Goal: Task Accomplishment & Management: Use online tool/utility

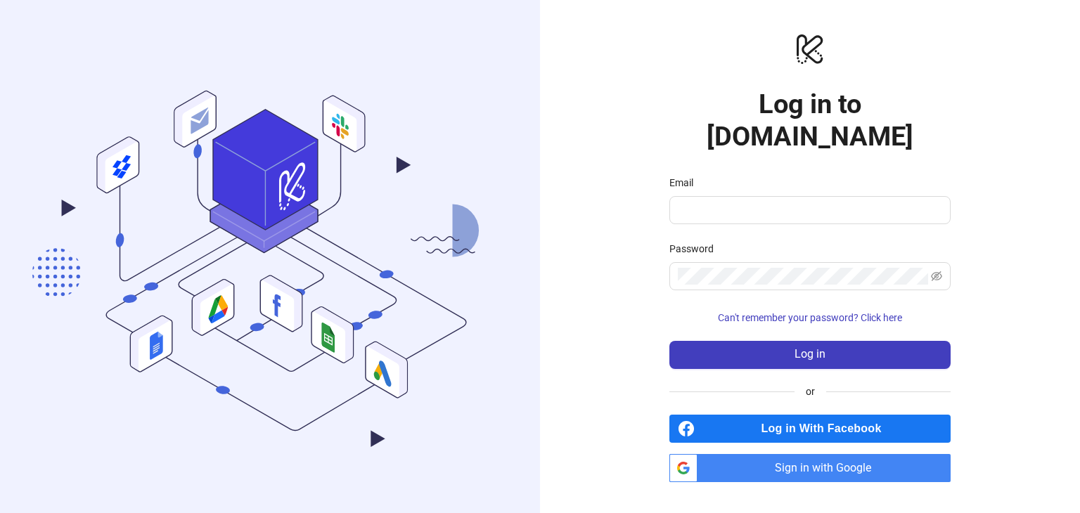
type input "**********"
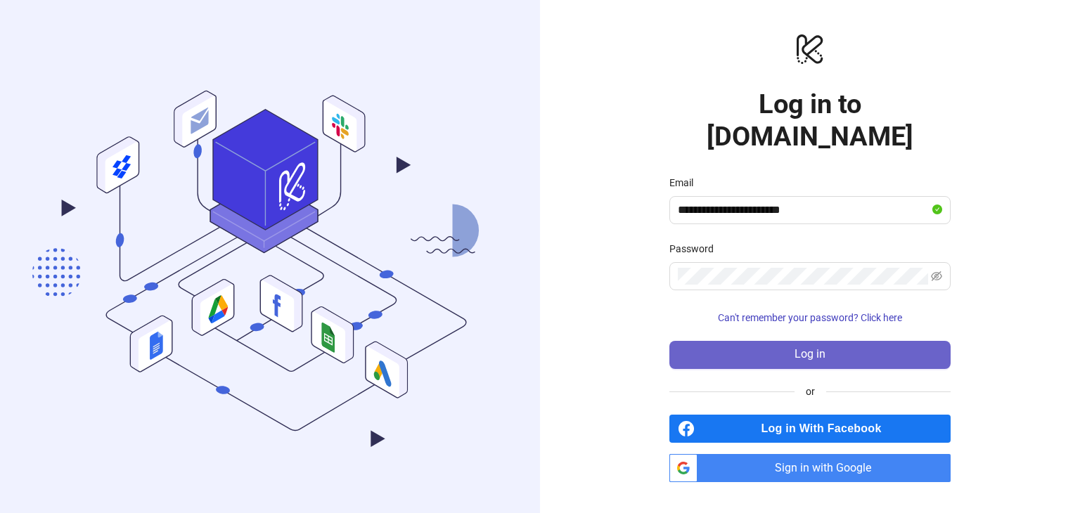
click at [745, 344] on button "Log in" at bounding box center [809, 355] width 281 height 28
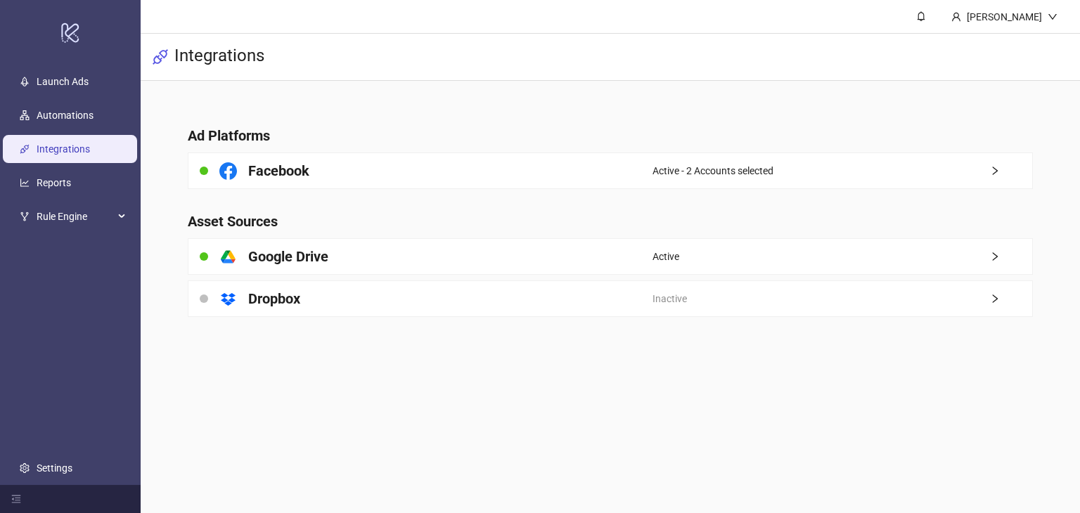
click at [63, 143] on link "Integrations" at bounding box center [63, 148] width 53 height 11
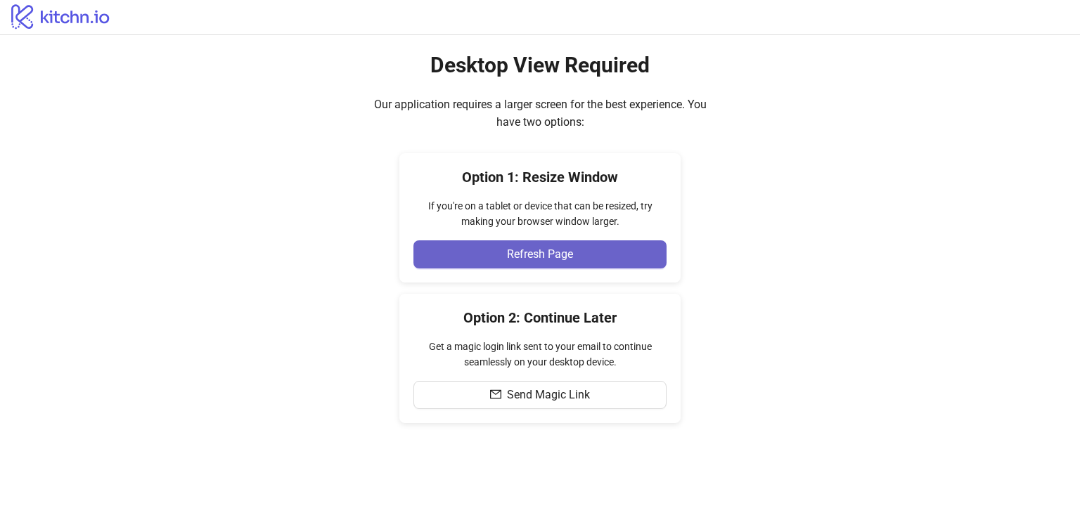
click at [508, 262] on button "Refresh Page" at bounding box center [539, 254] width 253 height 28
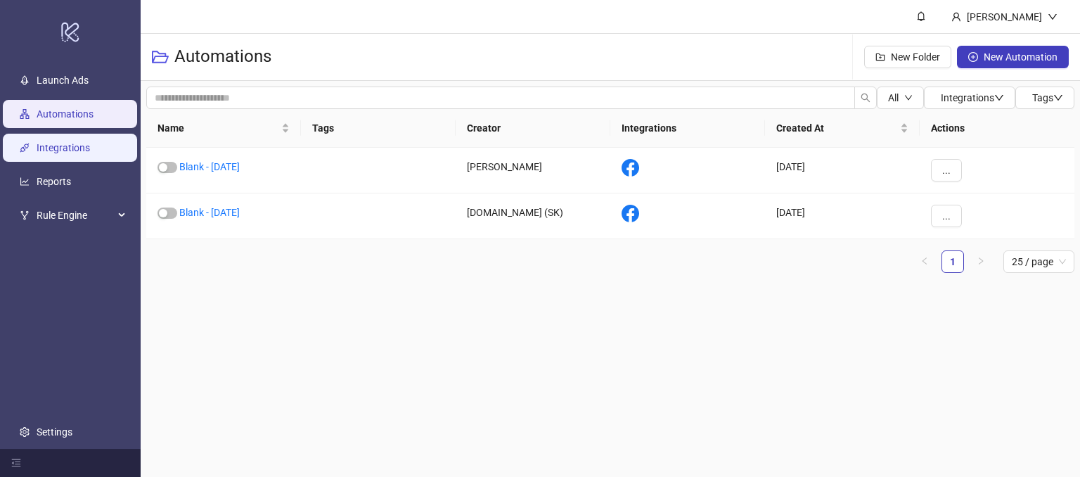
click at [65, 150] on link "Integrations" at bounding box center [63, 148] width 53 height 11
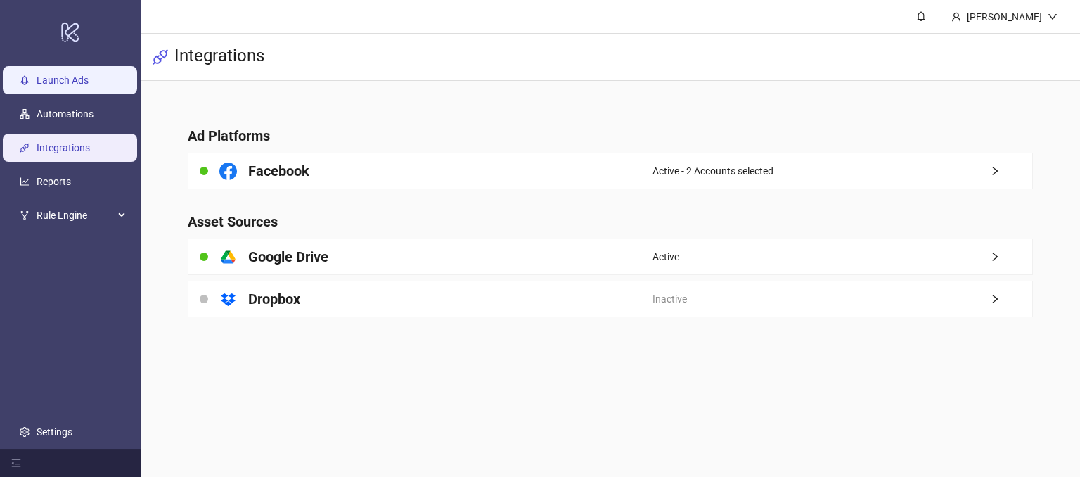
click at [51, 75] on link "Launch Ads" at bounding box center [63, 80] width 52 height 11
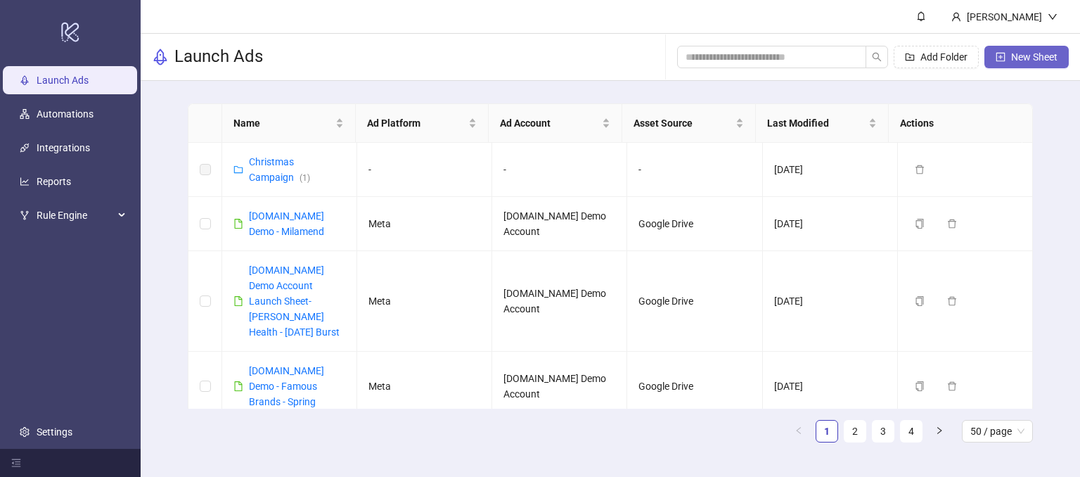
click at [1027, 52] on span "New Sheet" at bounding box center [1034, 56] width 46 height 11
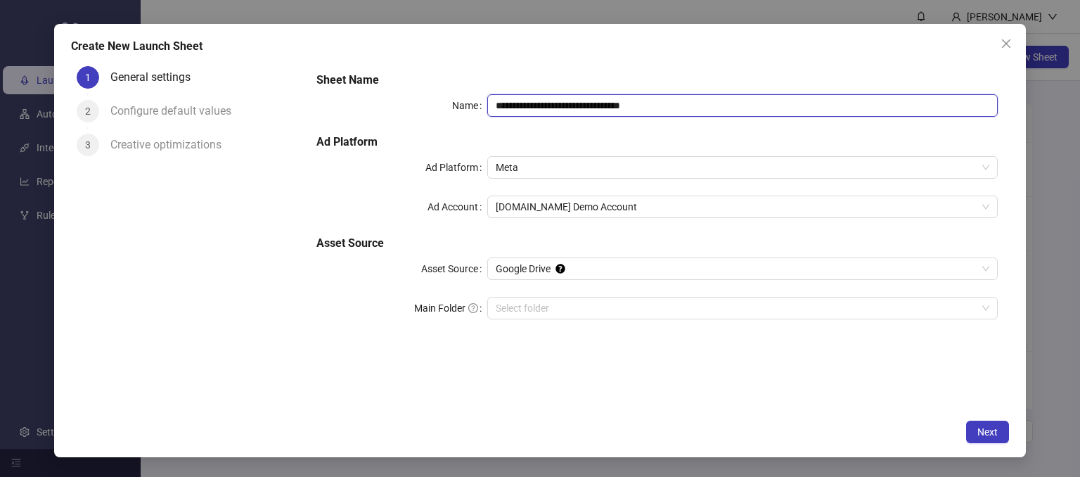
drag, startPoint x: 690, startPoint y: 108, endPoint x: 567, endPoint y: 102, distance: 122.5
click at [567, 102] on input "**********" at bounding box center [742, 105] width 511 height 22
click at [567, 209] on span "Kitchn.io Demo Account" at bounding box center [743, 206] width 494 height 21
type input "**********"
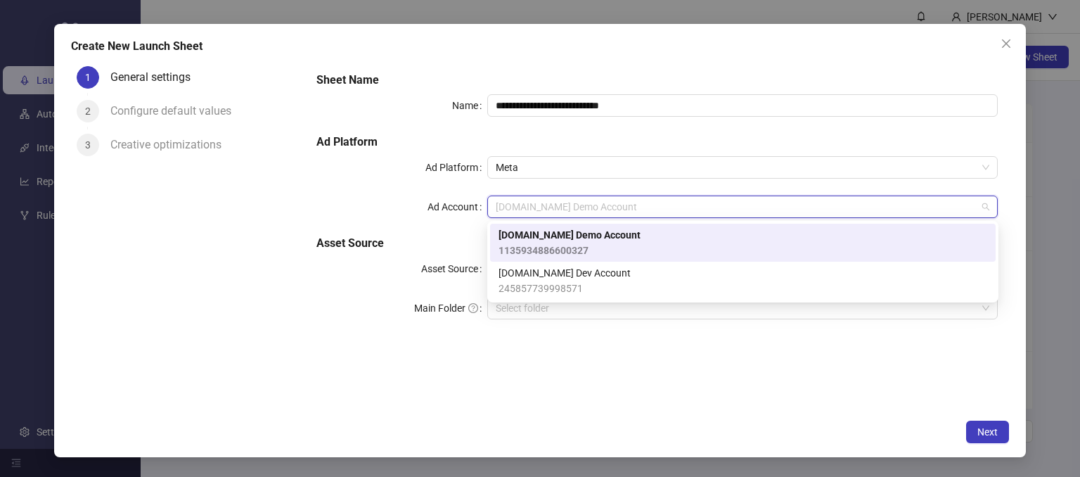
click at [566, 233] on span "Kitchn.io Demo Account" at bounding box center [570, 234] width 142 height 15
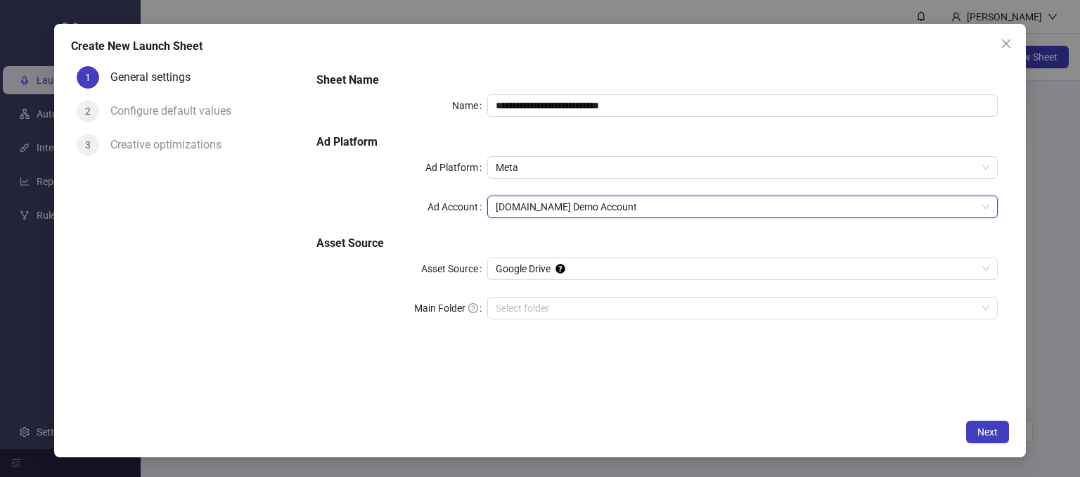
click at [309, 316] on form "**********" at bounding box center [657, 203] width 704 height 287
click at [602, 271] on span "Google Drive" at bounding box center [743, 268] width 494 height 21
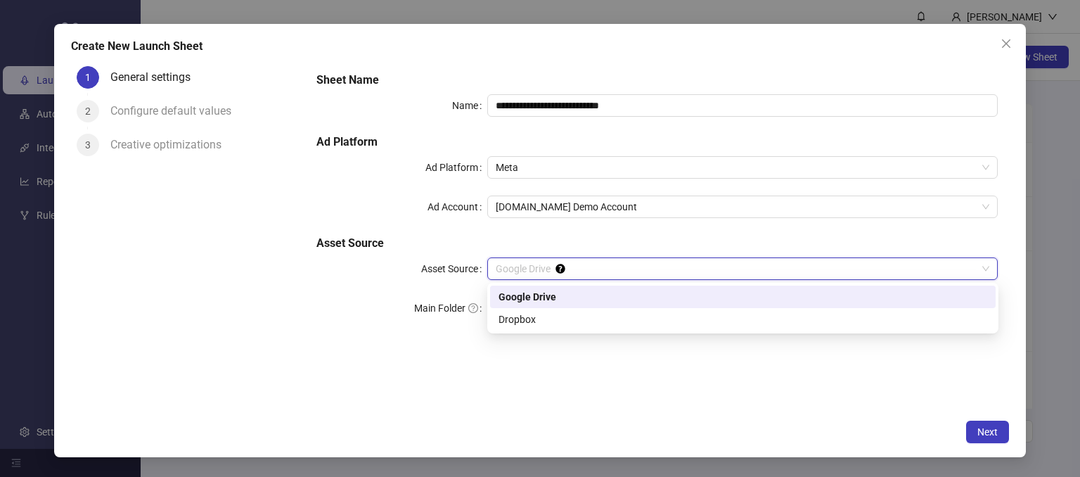
click at [540, 295] on div "Google Drive" at bounding box center [743, 296] width 489 height 15
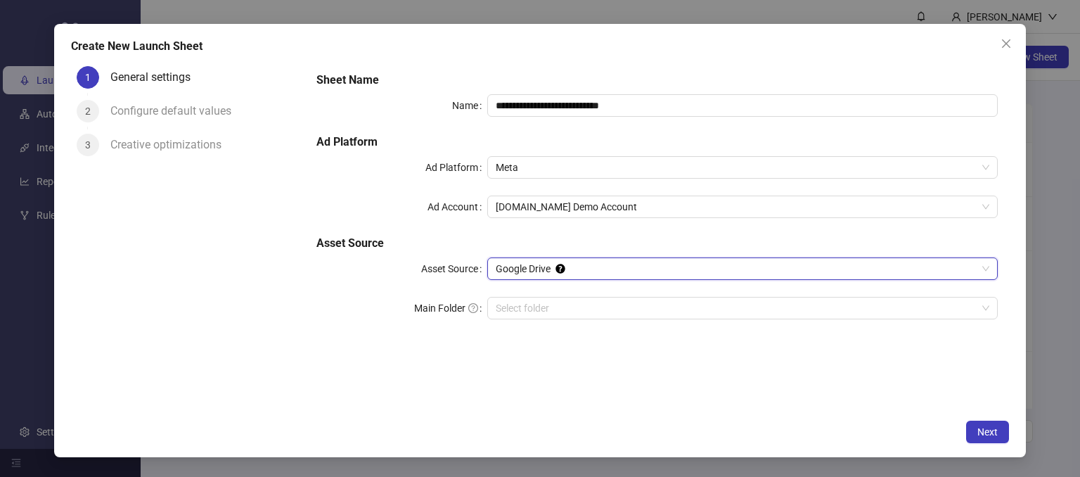
click at [322, 340] on div "**********" at bounding box center [657, 204] width 693 height 276
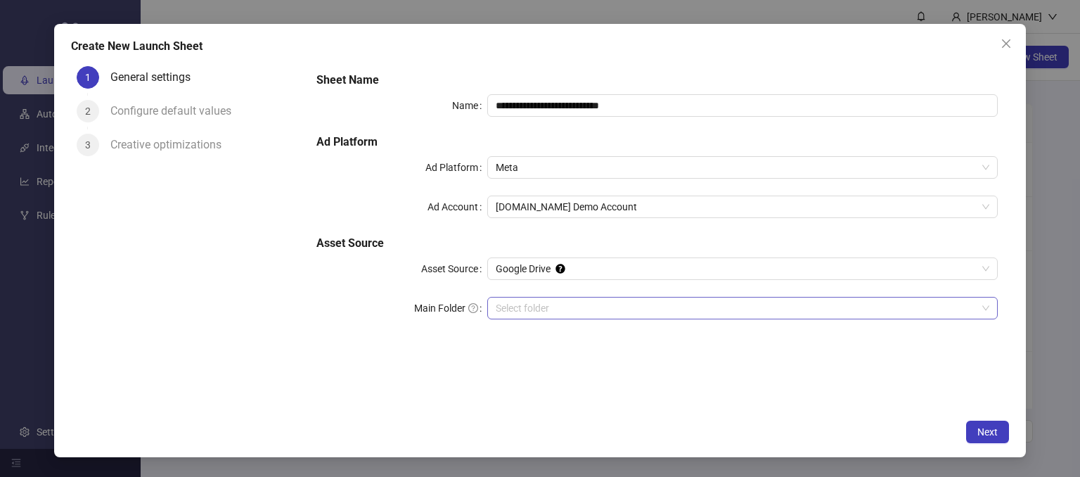
click at [516, 311] on input "Main Folder" at bounding box center [737, 307] width 482 height 21
drag, startPoint x: 701, startPoint y: 355, endPoint x: 653, endPoint y: 370, distance: 50.0
click at [701, 356] on div "**********" at bounding box center [657, 236] width 704 height 352
click at [981, 423] on button "Next" at bounding box center [987, 431] width 43 height 22
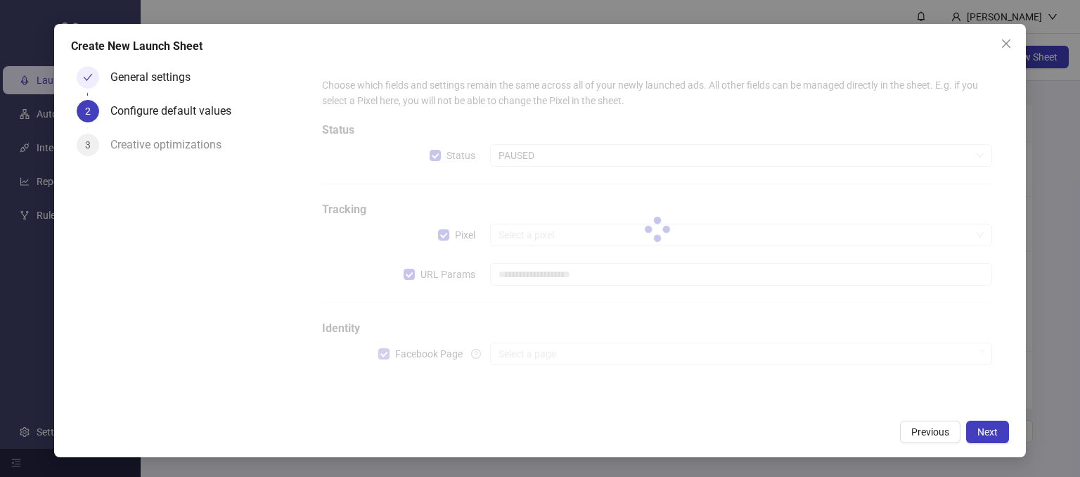
type input "**********"
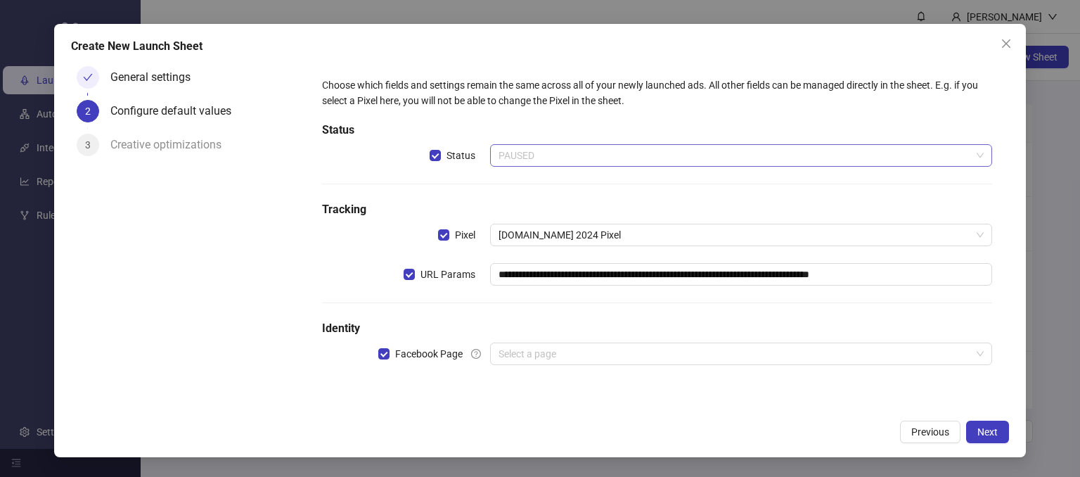
click at [572, 157] on span "PAUSED" at bounding box center [742, 155] width 486 height 21
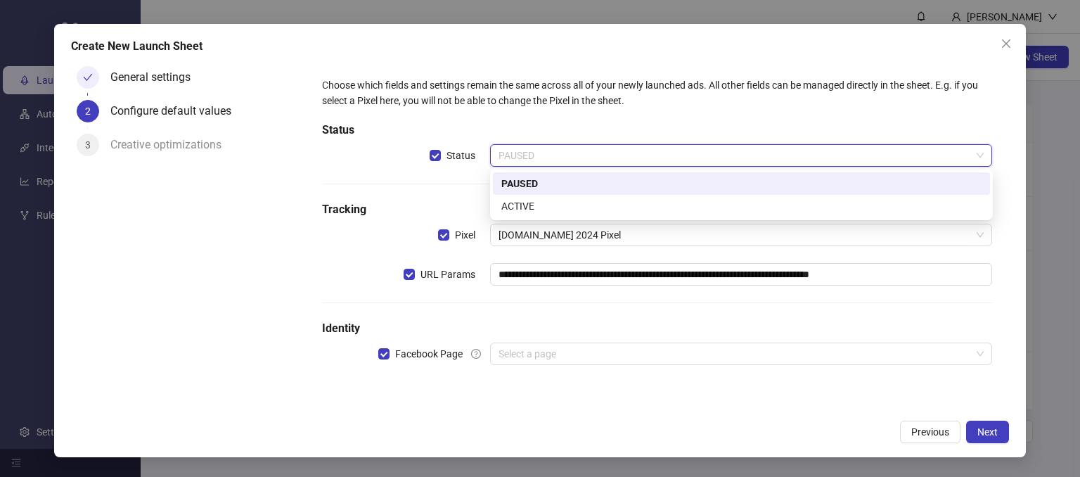
click at [506, 183] on div "PAUSED" at bounding box center [741, 183] width 480 height 15
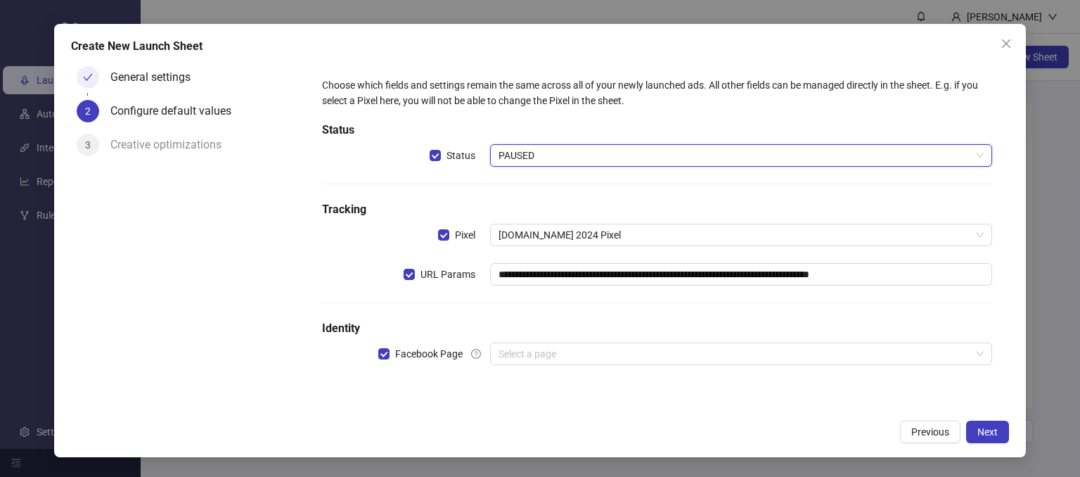
click at [411, 198] on div "**********" at bounding box center [656, 230] width 681 height 316
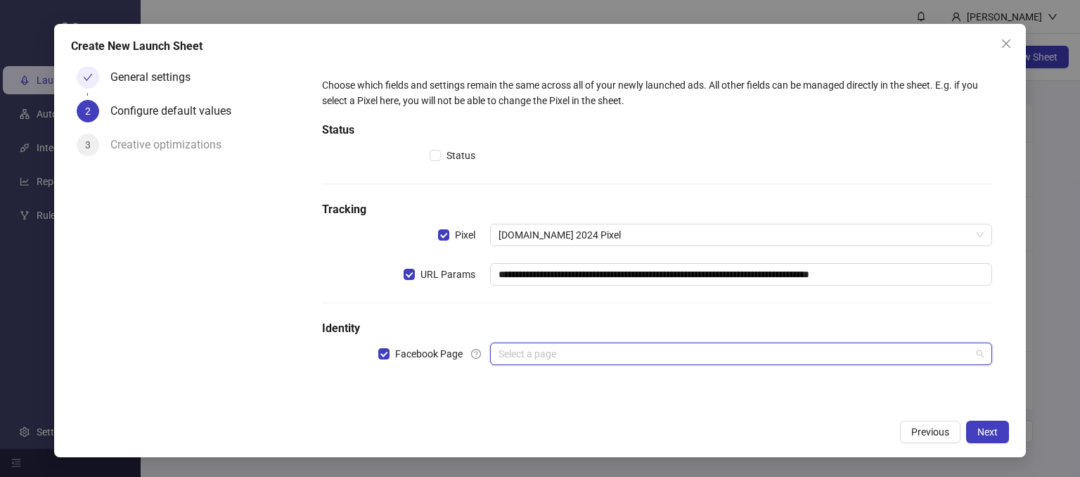
click at [513, 359] on input "search" at bounding box center [735, 353] width 473 height 21
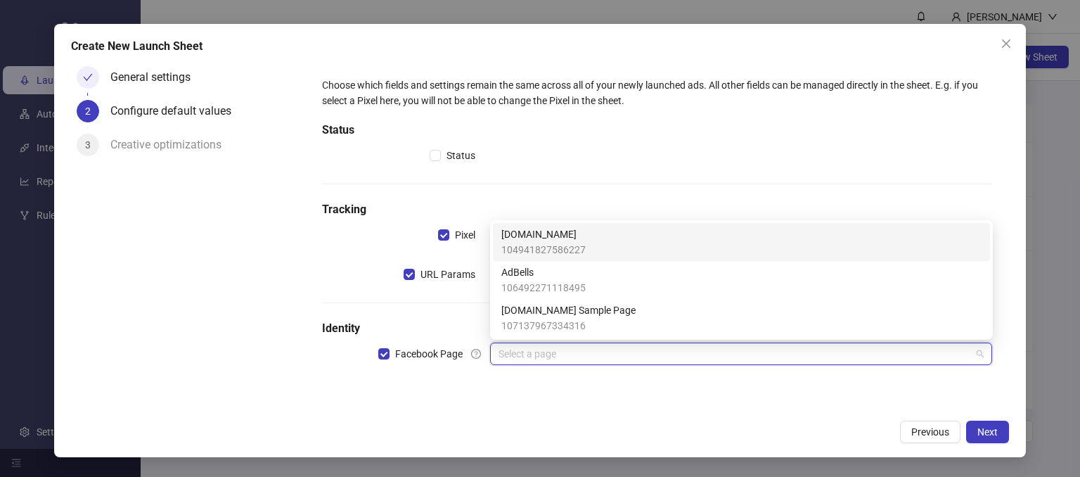
click at [528, 240] on span "[DOMAIN_NAME]" at bounding box center [543, 233] width 84 height 15
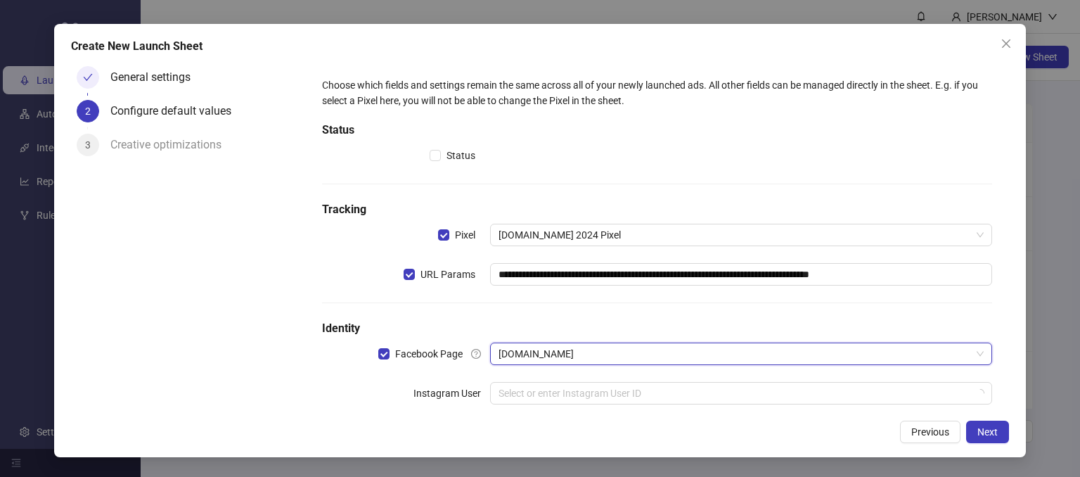
click at [304, 370] on div "General settings 2 Configure default values 3 Creative optimizations" at bounding box center [188, 236] width 235 height 352
click at [519, 389] on input "search" at bounding box center [735, 392] width 473 height 21
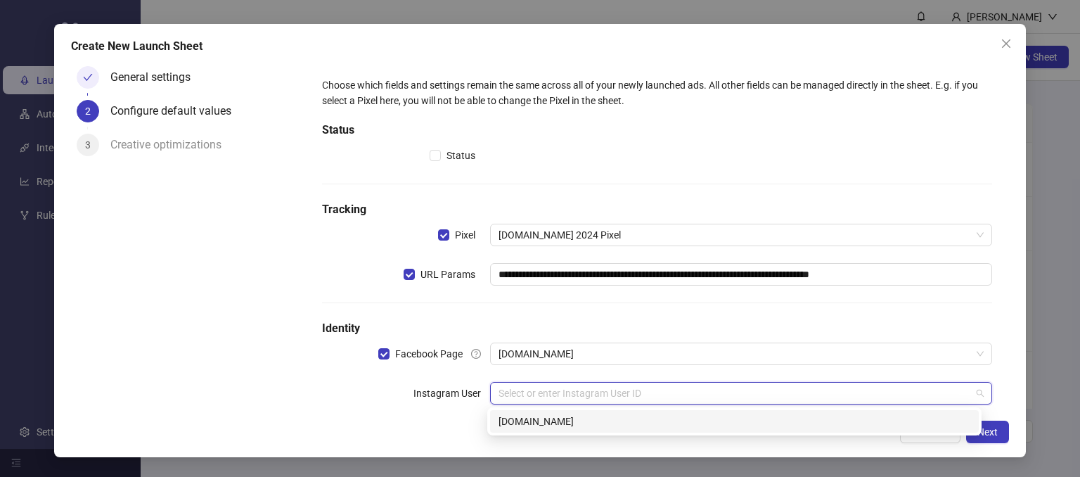
click at [528, 417] on div "kitchn.io" at bounding box center [735, 420] width 472 height 15
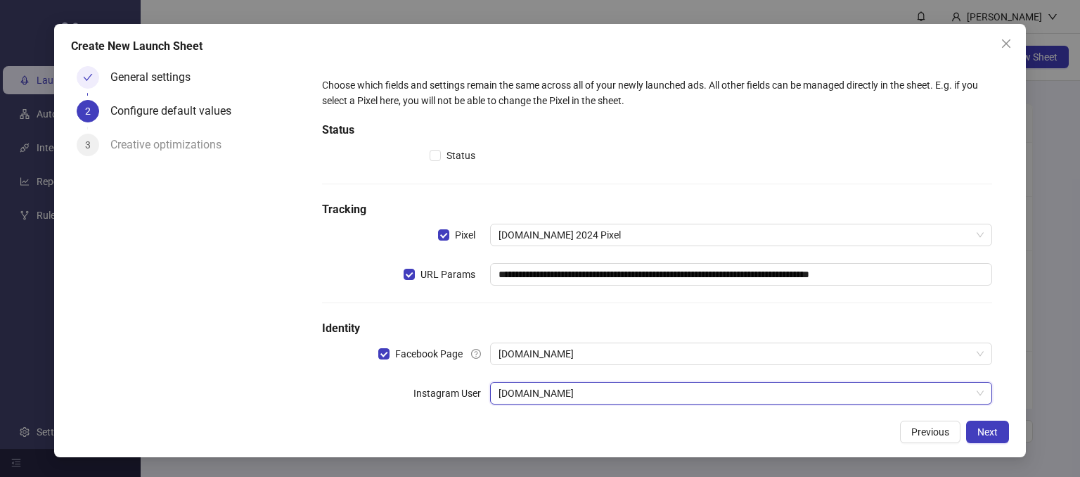
click at [321, 401] on div "**********" at bounding box center [656, 269] width 681 height 394
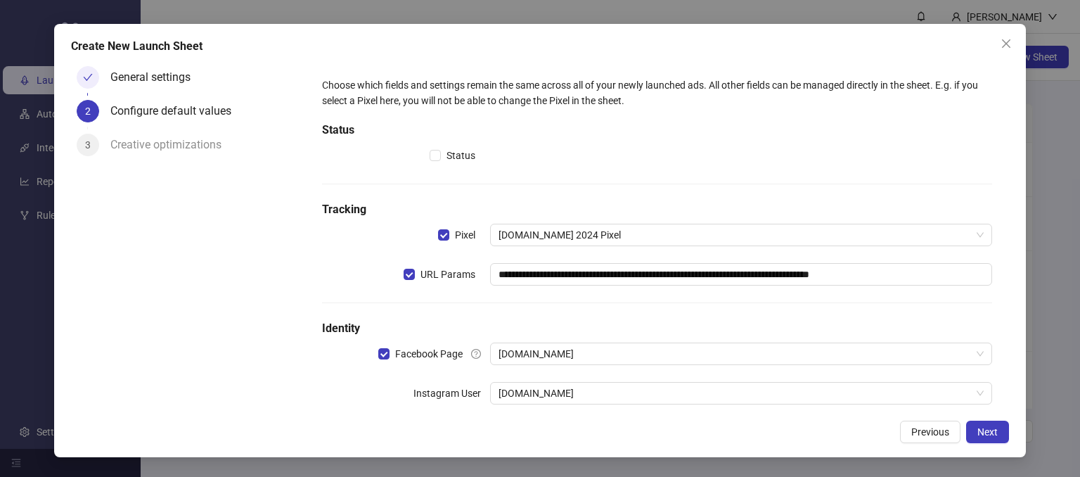
scroll to position [65, 0]
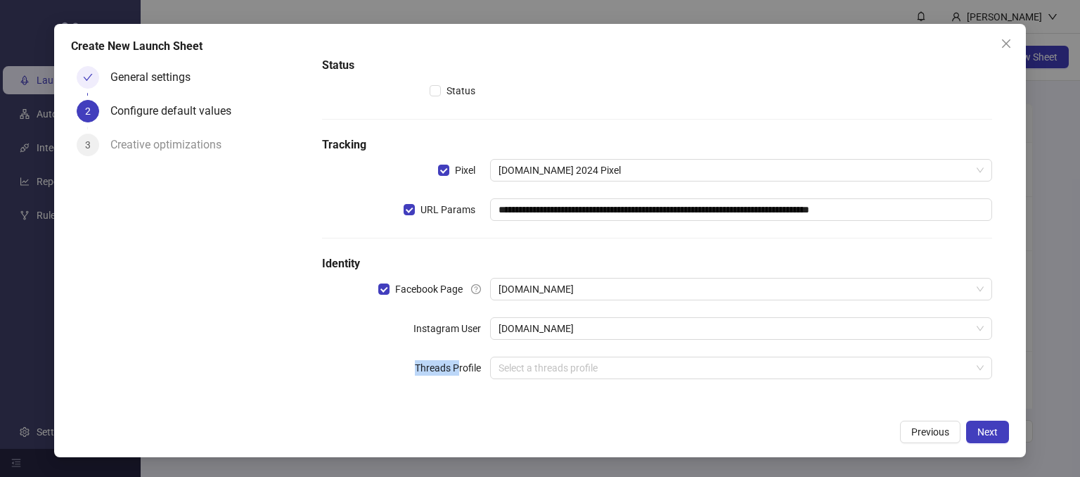
drag, startPoint x: 413, startPoint y: 361, endPoint x: 458, endPoint y: 372, distance: 46.9
click at [456, 371] on label "Threads Profile" at bounding box center [452, 367] width 75 height 22
click at [484, 391] on div "**********" at bounding box center [656, 204] width 681 height 394
drag, startPoint x: 407, startPoint y: 328, endPoint x: 461, endPoint y: 328, distance: 54.1
click at [461, 328] on div "Instagram User" at bounding box center [405, 328] width 167 height 22
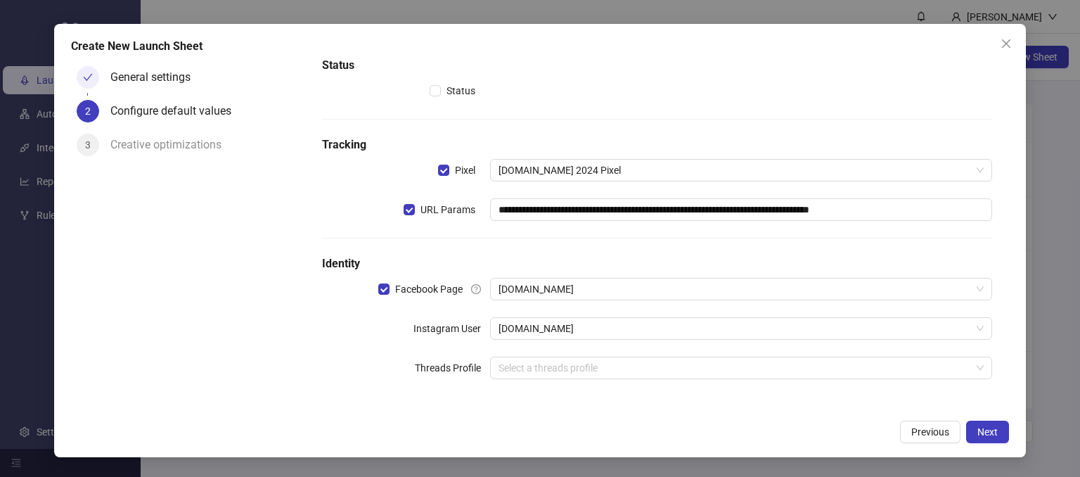
click at [477, 407] on form "**********" at bounding box center [657, 204] width 704 height 417
click at [992, 432] on span "Next" at bounding box center [987, 431] width 20 height 11
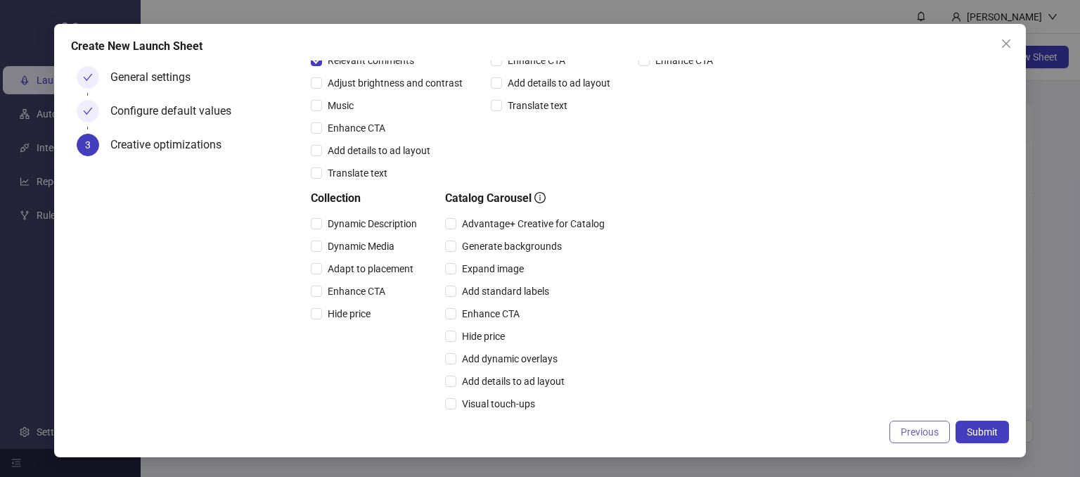
scroll to position [281, 0]
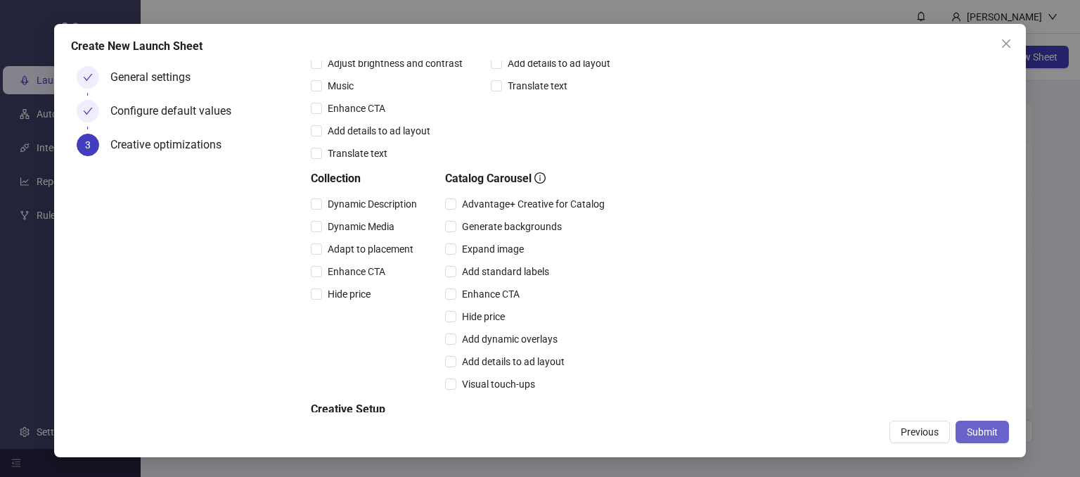
click at [989, 433] on span "Submit" at bounding box center [982, 431] width 31 height 11
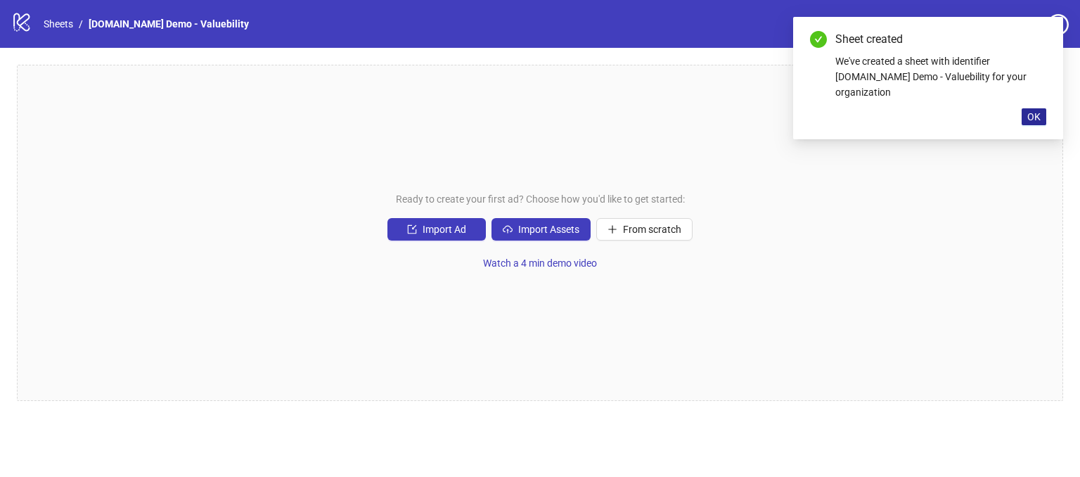
click at [1041, 108] on button "OK" at bounding box center [1034, 116] width 25 height 17
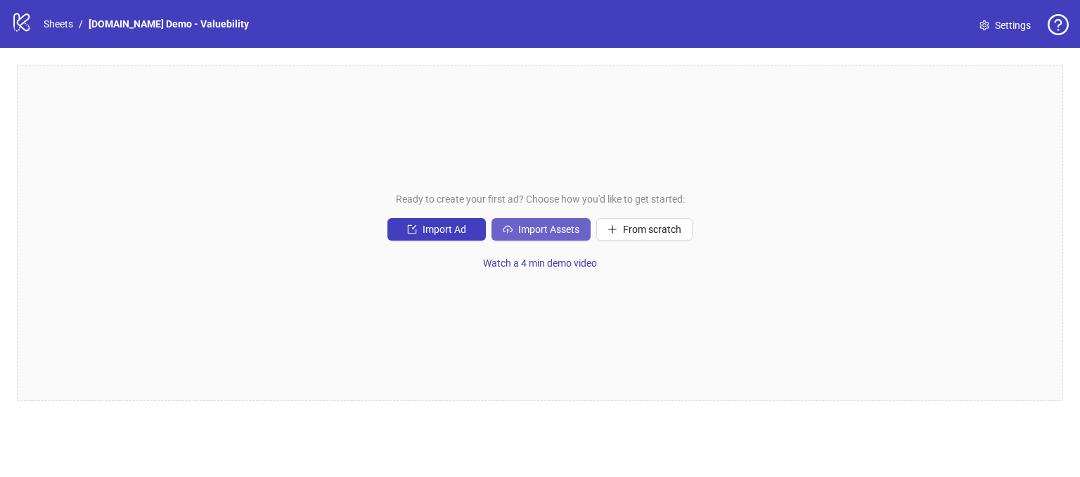
click at [529, 229] on span "Import Assets" at bounding box center [548, 229] width 61 height 11
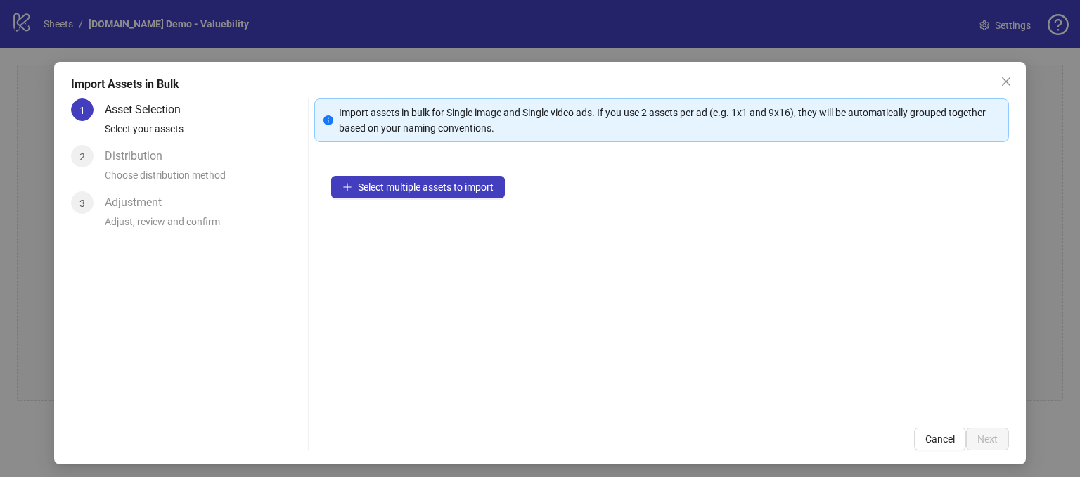
scroll to position [13, 0]
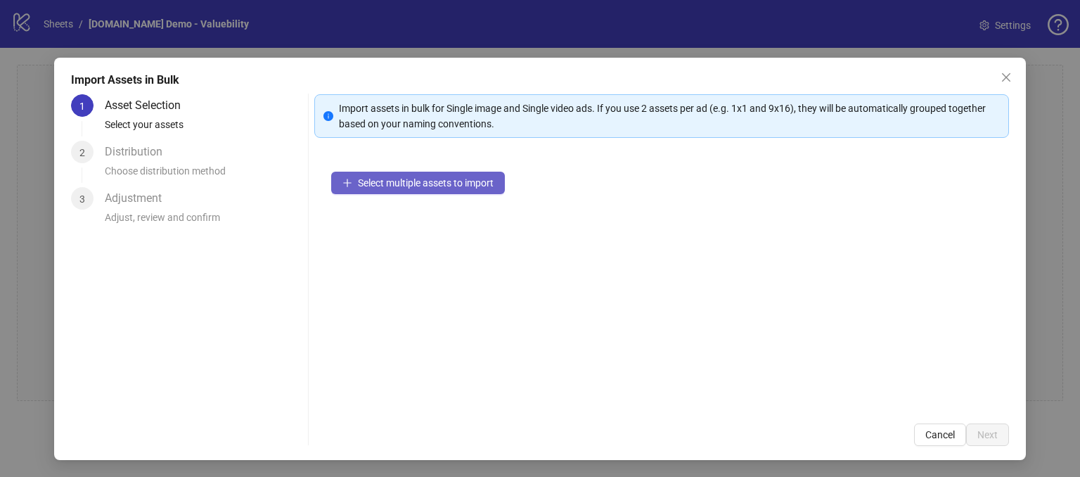
click at [390, 188] on button "Select multiple assets to import" at bounding box center [418, 183] width 174 height 22
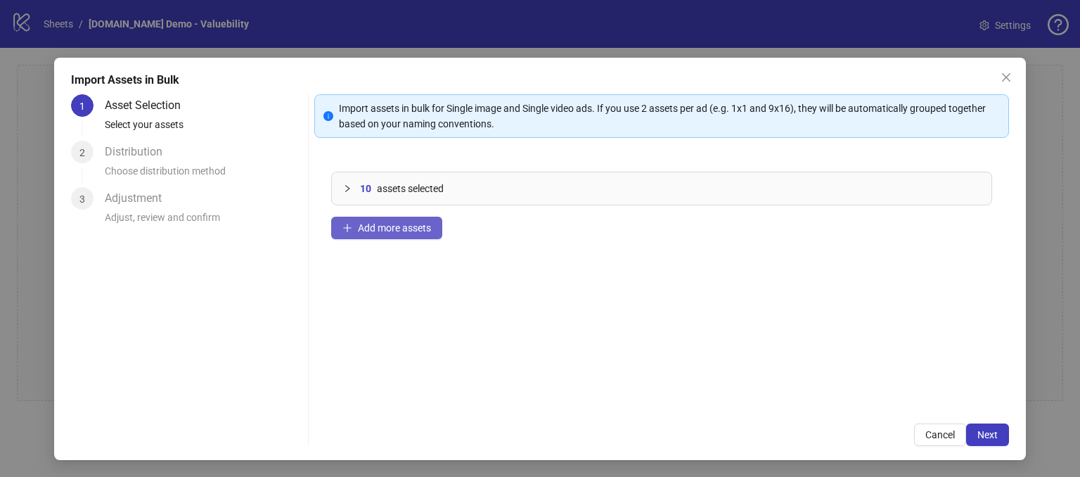
click at [378, 228] on span "Add more assets" at bounding box center [394, 227] width 73 height 11
click at [978, 436] on span "Next" at bounding box center [987, 434] width 20 height 11
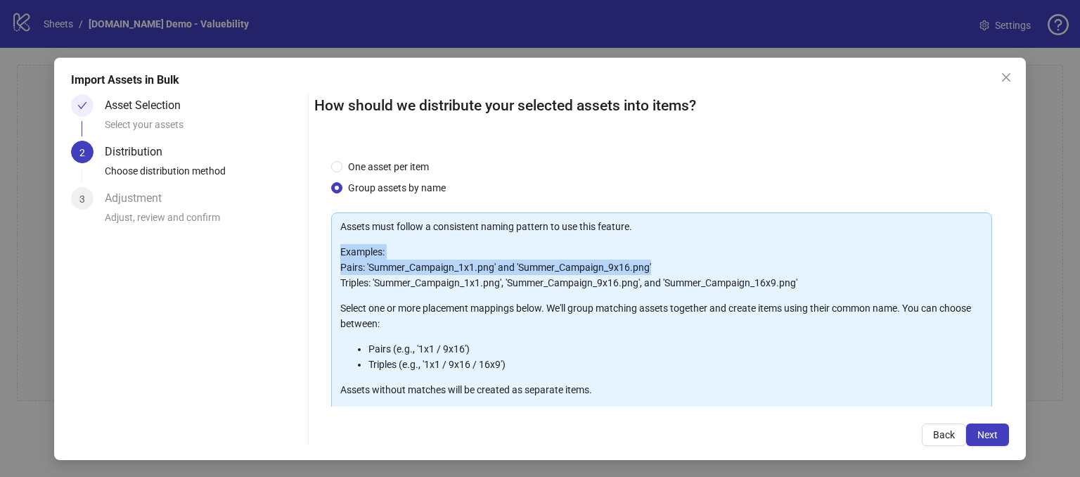
drag, startPoint x: 430, startPoint y: 257, endPoint x: 663, endPoint y: 263, distance: 232.8
click at [663, 263] on p "Examples: Pairs: 'Summer_Campaign_1x1.png' and 'Summer_Campaign_9x16.png' Tripl…" at bounding box center [661, 267] width 643 height 46
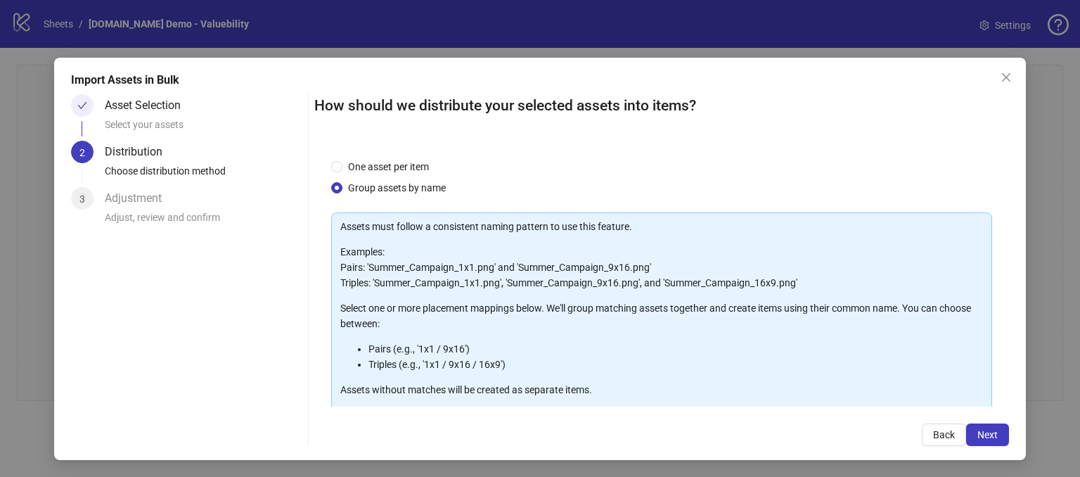
click at [712, 177] on div "One asset per item Group assets by name" at bounding box center [661, 177] width 661 height 37
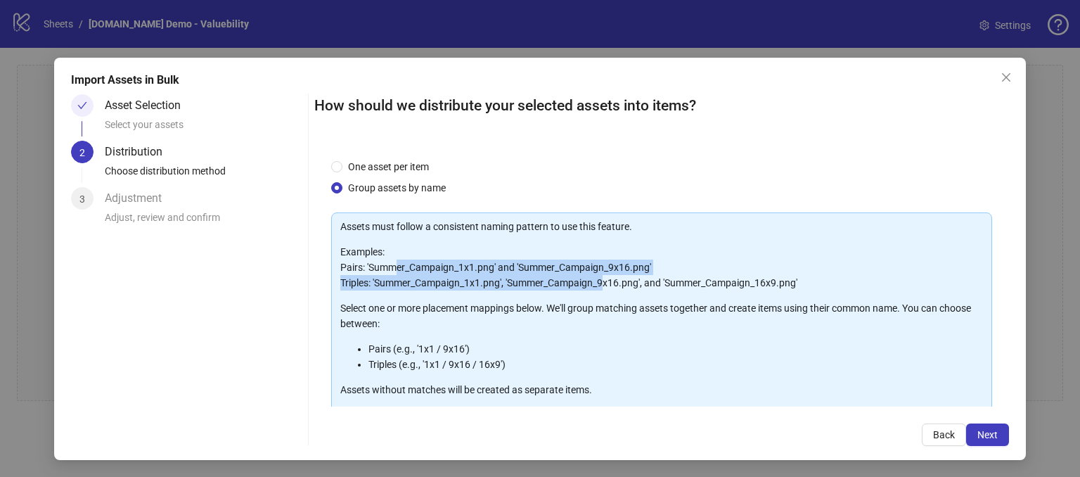
drag, startPoint x: 406, startPoint y: 263, endPoint x: 603, endPoint y: 288, distance: 198.4
click at [603, 288] on p "Examples: Pairs: 'Summer_Campaign_1x1.png' and 'Summer_Campaign_9x16.png' Tripl…" at bounding box center [661, 267] width 643 height 46
click at [645, 266] on p "Examples: Pairs: 'Summer_Campaign_1x1.png' and 'Summer_Campaign_9x16.png' Tripl…" at bounding box center [661, 267] width 643 height 46
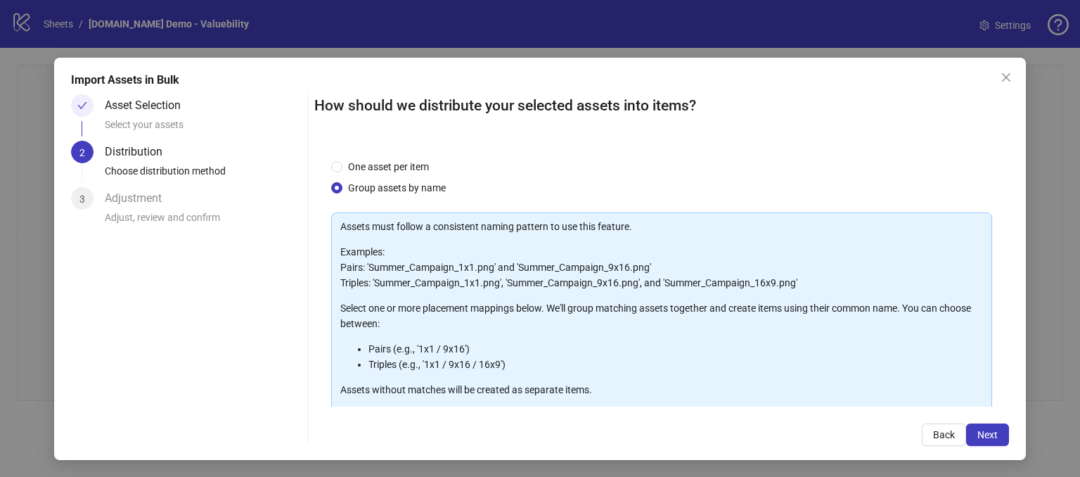
click at [727, 139] on div "How should we distribute your selected assets into items? One asset per item Gr…" at bounding box center [661, 270] width 695 height 352
click at [342, 168] on span "One asset per item" at bounding box center [388, 166] width 92 height 15
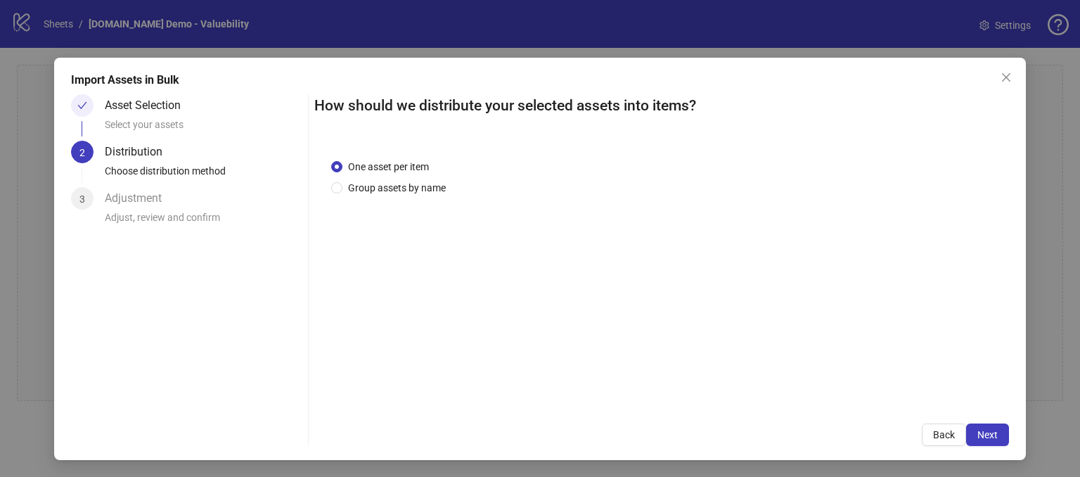
click at [555, 277] on div "One asset per item Group assets by name" at bounding box center [661, 274] width 695 height 265
click at [981, 426] on button "Next" at bounding box center [987, 434] width 43 height 22
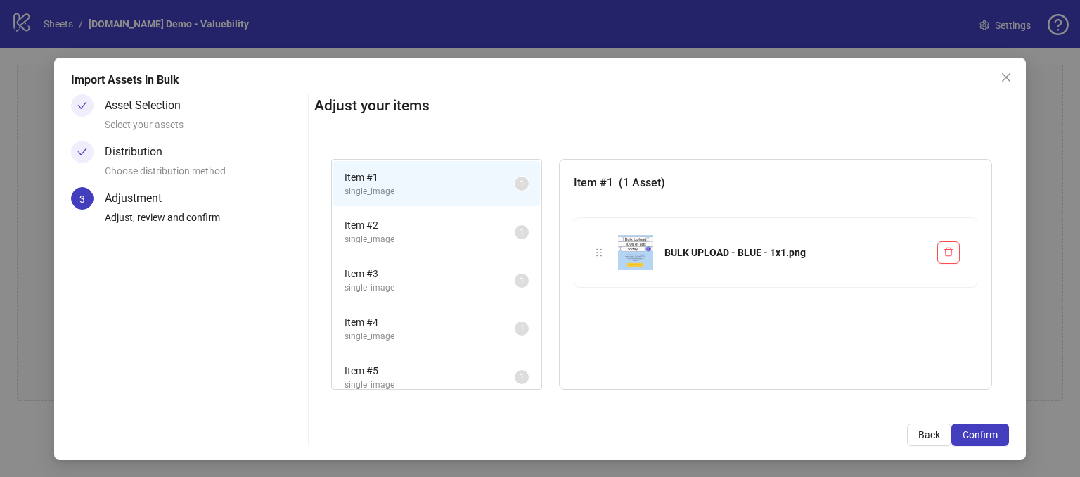
click at [425, 226] on span "Item # 2" at bounding box center [430, 224] width 170 height 15
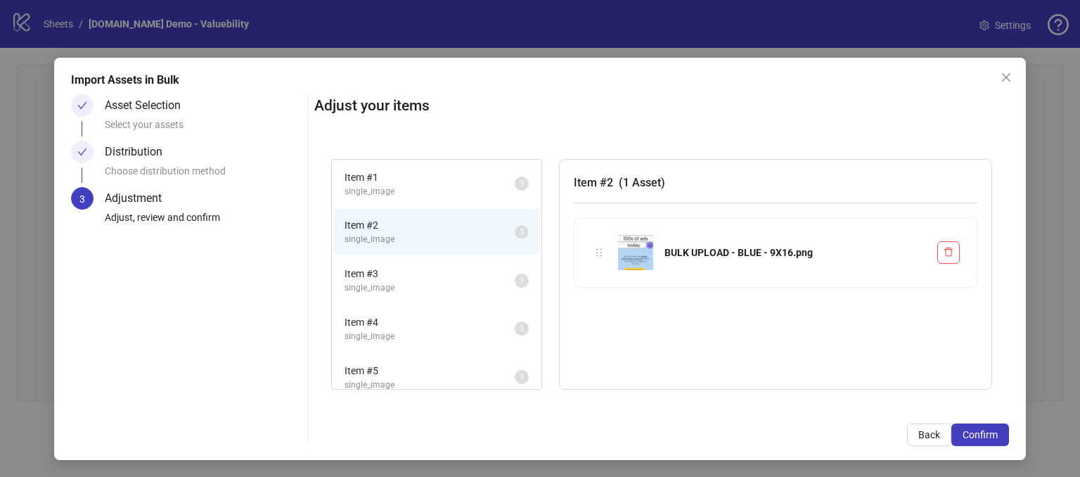
click at [433, 281] on span "single_image" at bounding box center [430, 287] width 170 height 13
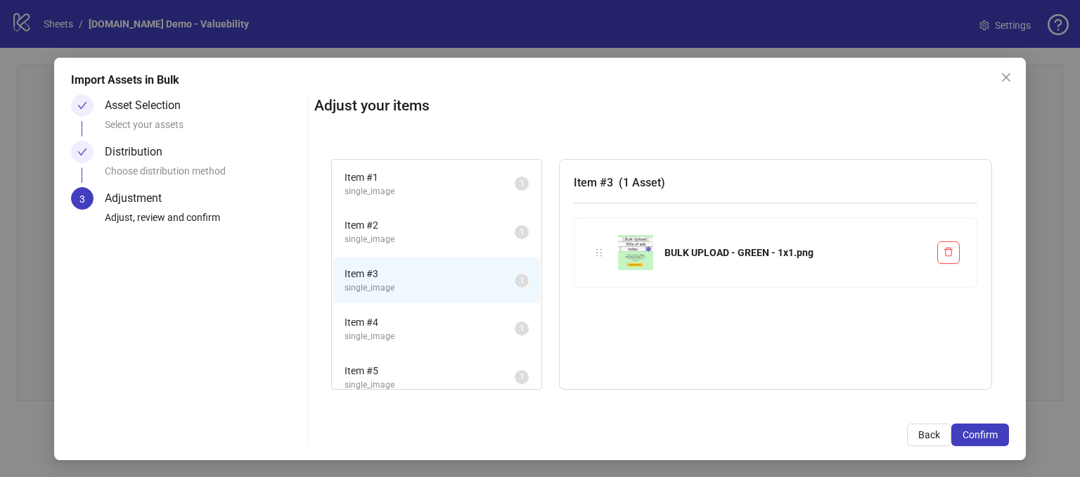
click at [422, 343] on li "Item # 4 single_image 1" at bounding box center [436, 329] width 207 height 46
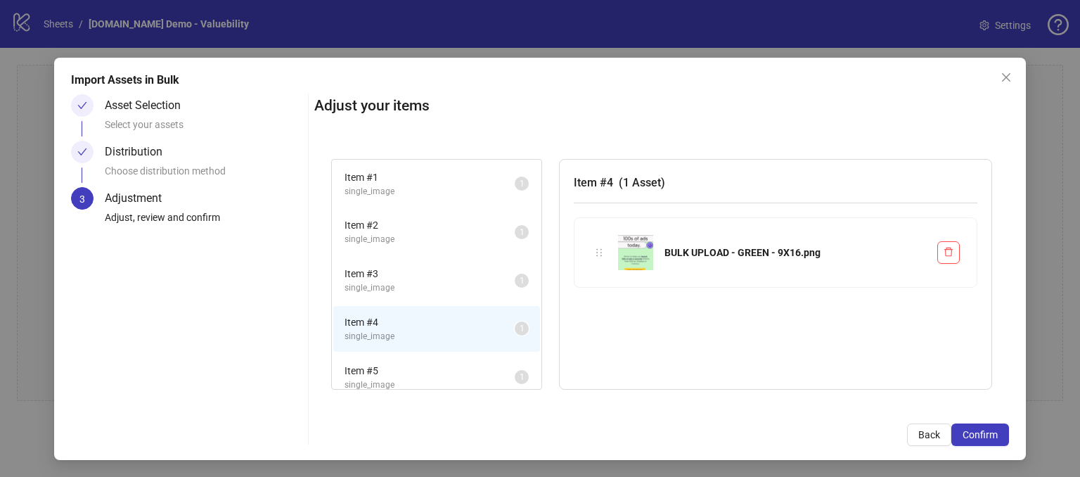
scroll to position [281, 0]
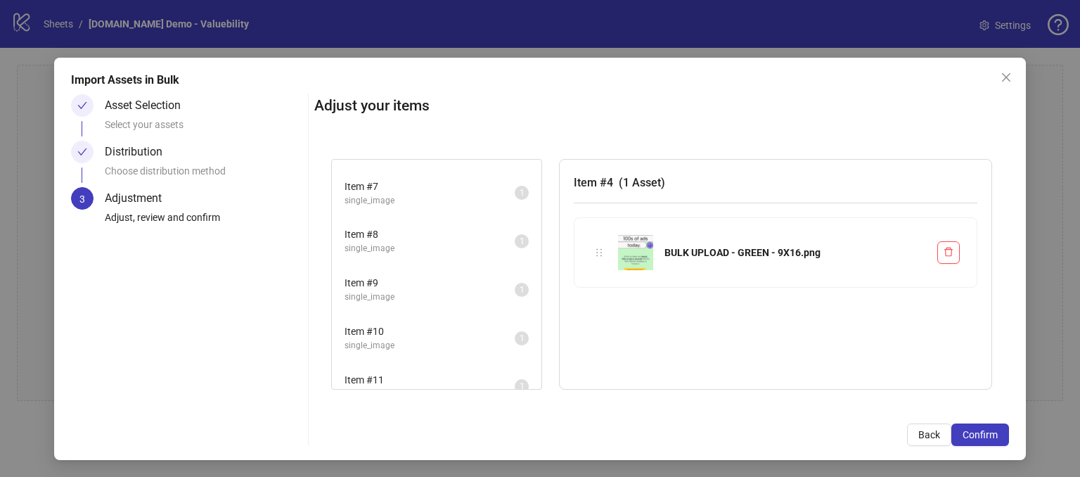
click at [389, 323] on span "Item # 10" at bounding box center [430, 330] width 170 height 15
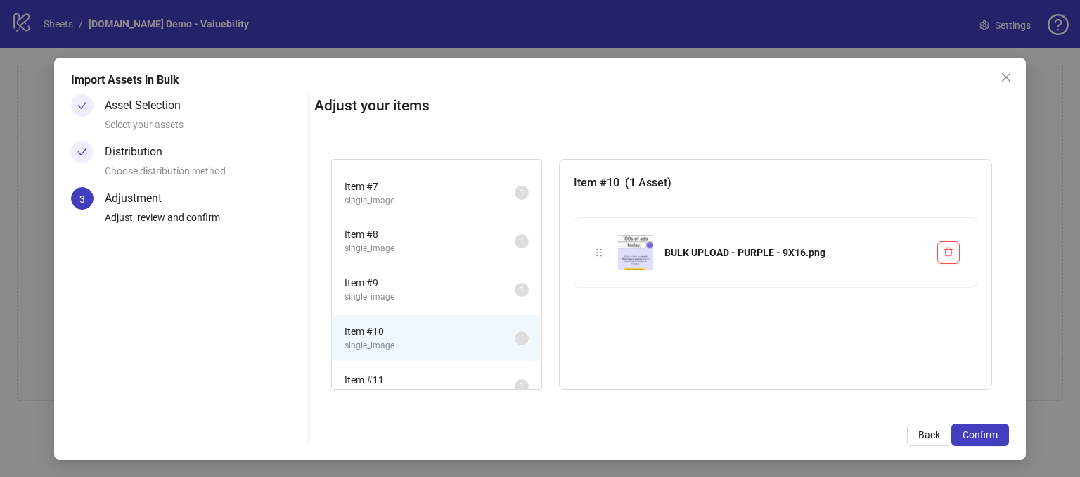
click at [394, 348] on li "Item # 10 single_image 1" at bounding box center [436, 338] width 207 height 46
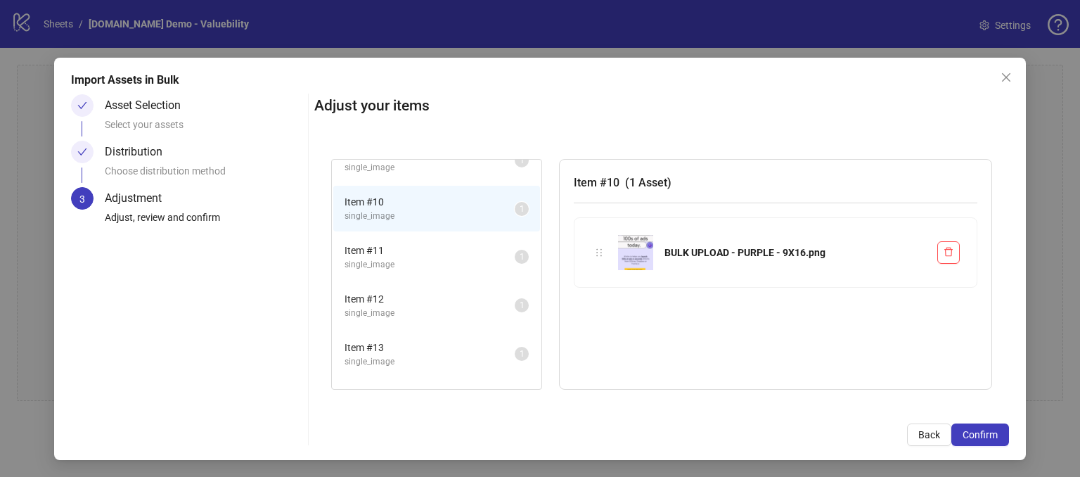
scroll to position [487, 0]
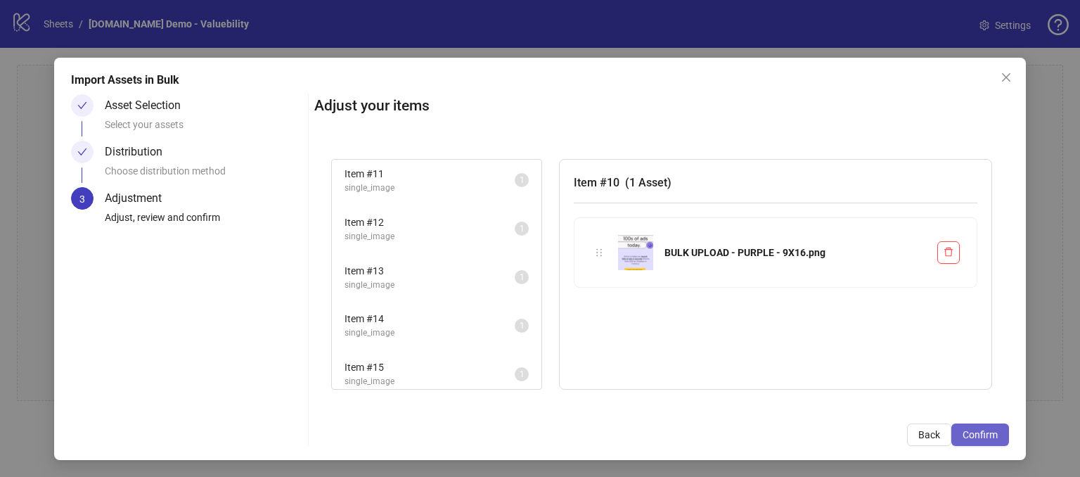
click at [963, 429] on span "Confirm" at bounding box center [980, 434] width 35 height 11
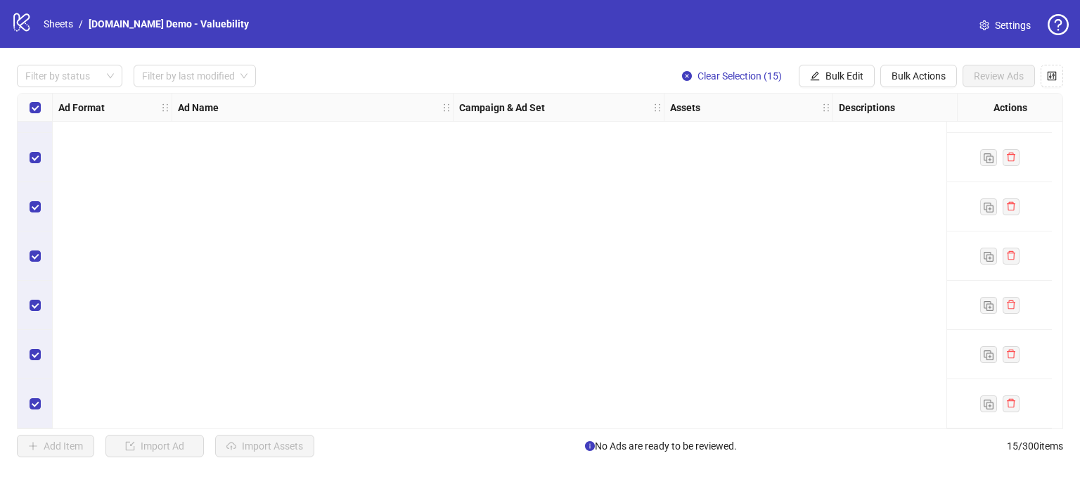
scroll to position [0, 0]
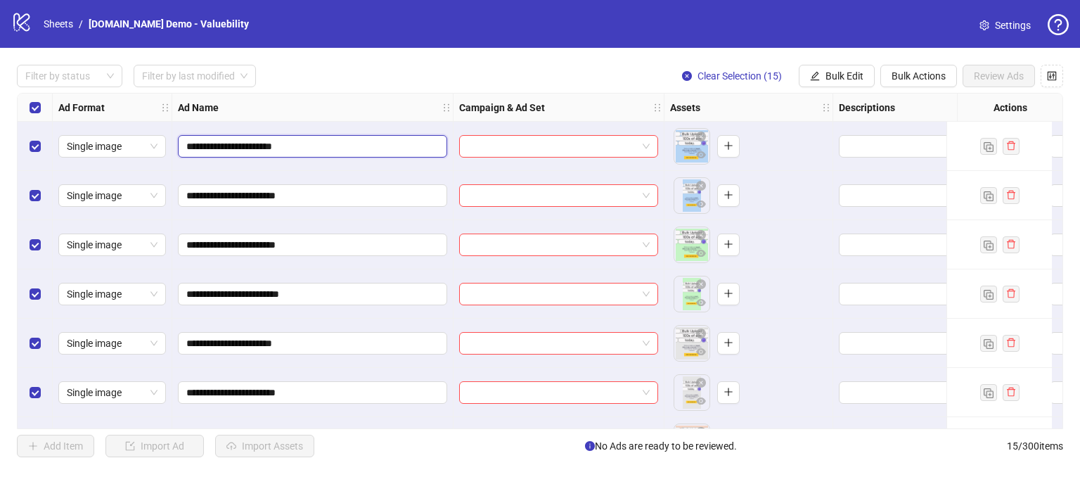
click at [342, 148] on input "**********" at bounding box center [311, 146] width 250 height 15
type input "**********"
click at [413, 93] on div "**********" at bounding box center [540, 261] width 1046 height 336
click at [1049, 77] on icon "control" at bounding box center [1052, 76] width 10 height 10
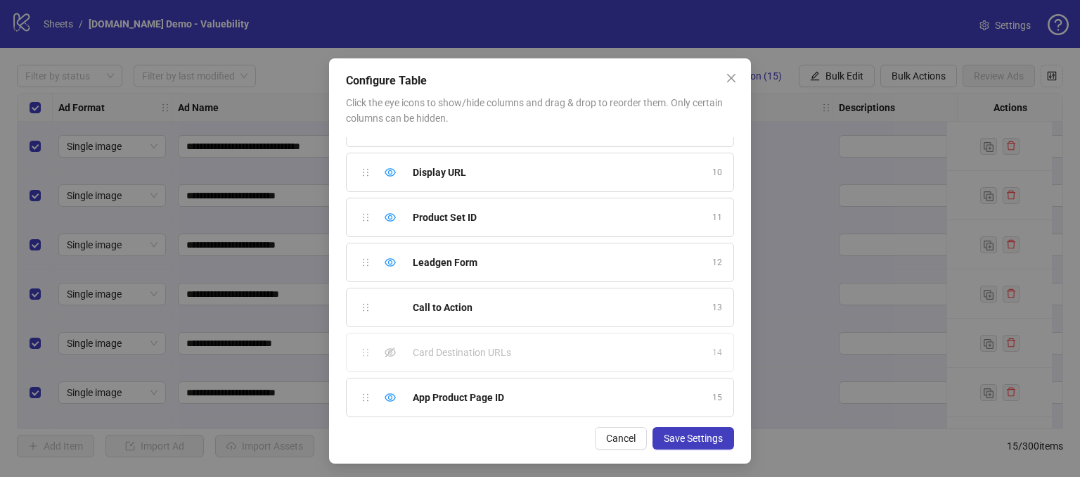
scroll to position [15, 0]
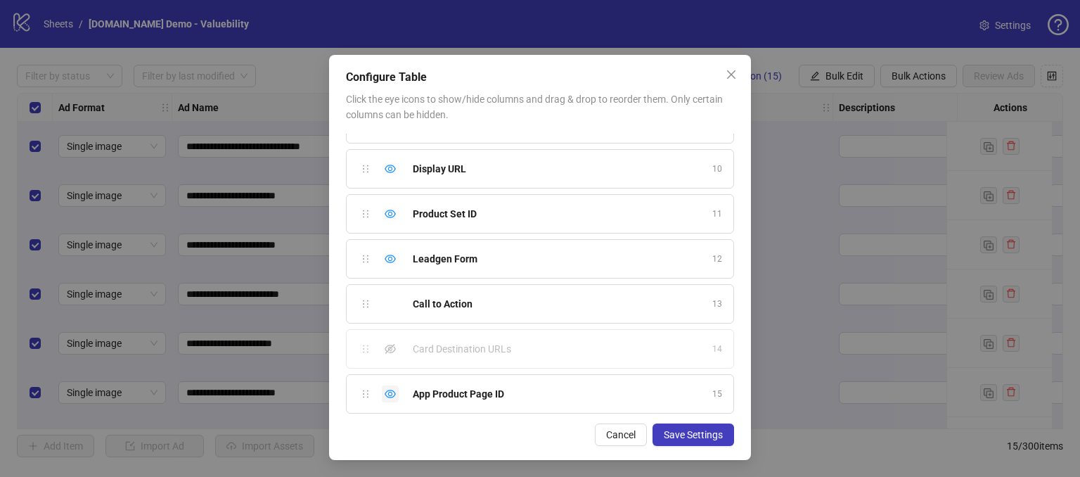
click at [386, 391] on icon "eye" at bounding box center [390, 393] width 11 height 11
click at [383, 259] on div "Hide column" at bounding box center [390, 258] width 17 height 17
click at [386, 217] on div "Hide column" at bounding box center [390, 213] width 17 height 17
click at [384, 160] on div "Hide column" at bounding box center [390, 168] width 17 height 17
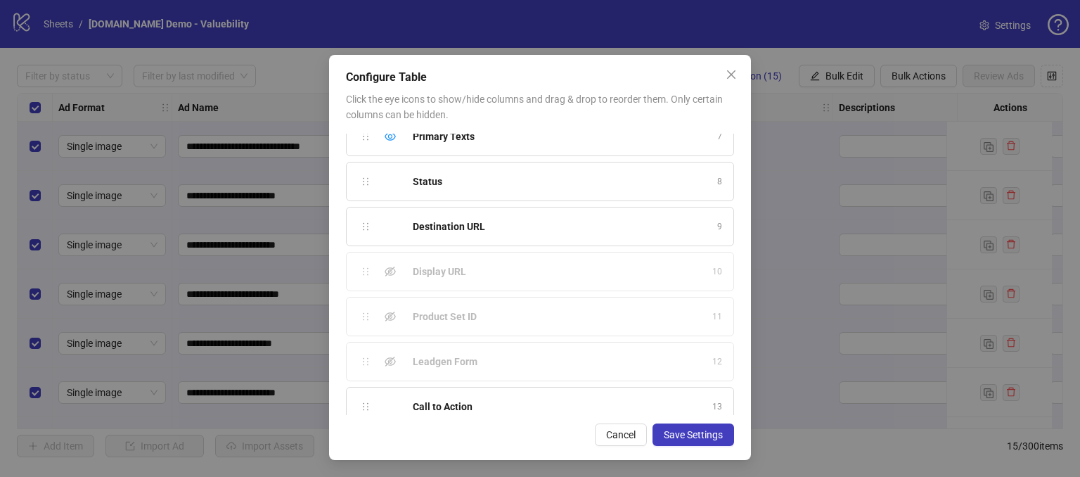
scroll to position [249, 0]
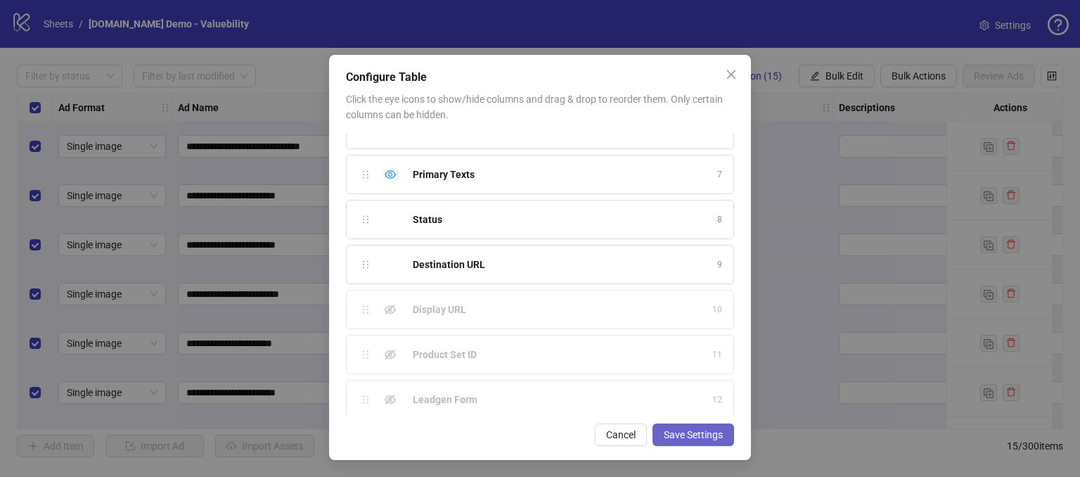
click at [675, 436] on span "Save Settings" at bounding box center [693, 434] width 59 height 11
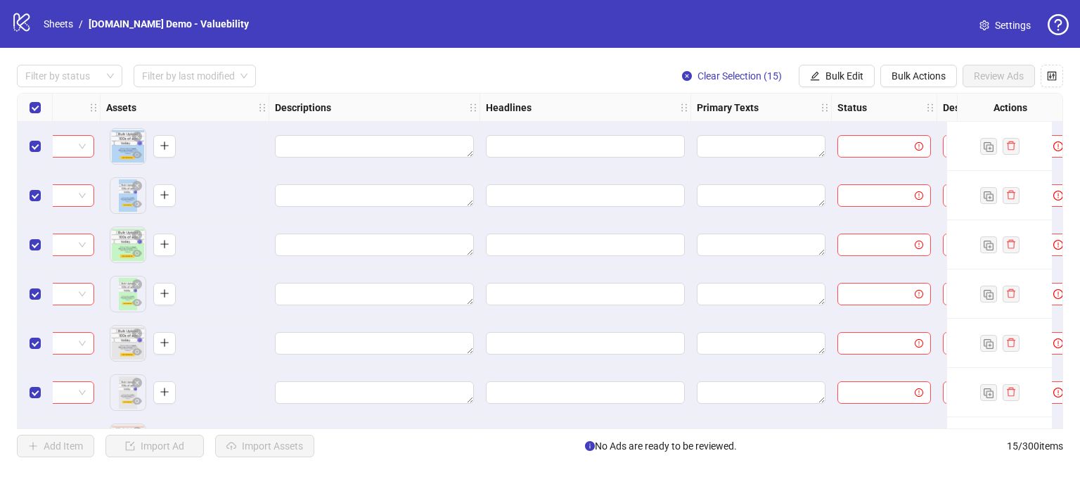
scroll to position [0, 619]
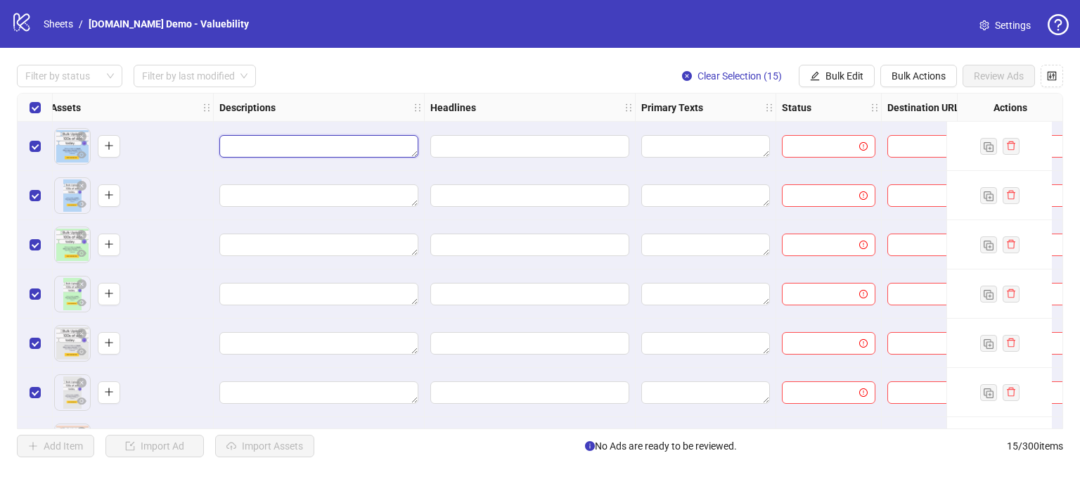
click at [257, 141] on textarea "Edit values" at bounding box center [318, 146] width 199 height 22
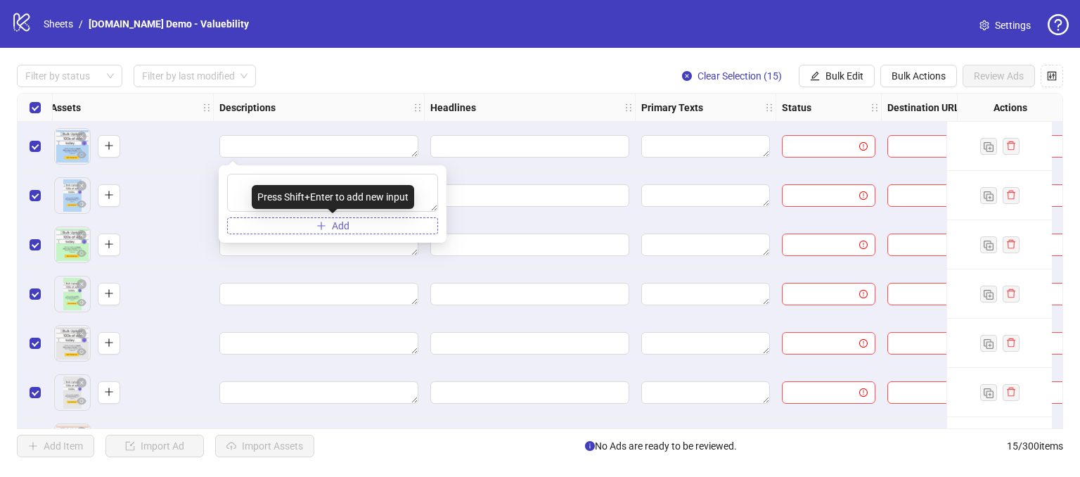
click at [295, 229] on button "Add" at bounding box center [332, 225] width 211 height 17
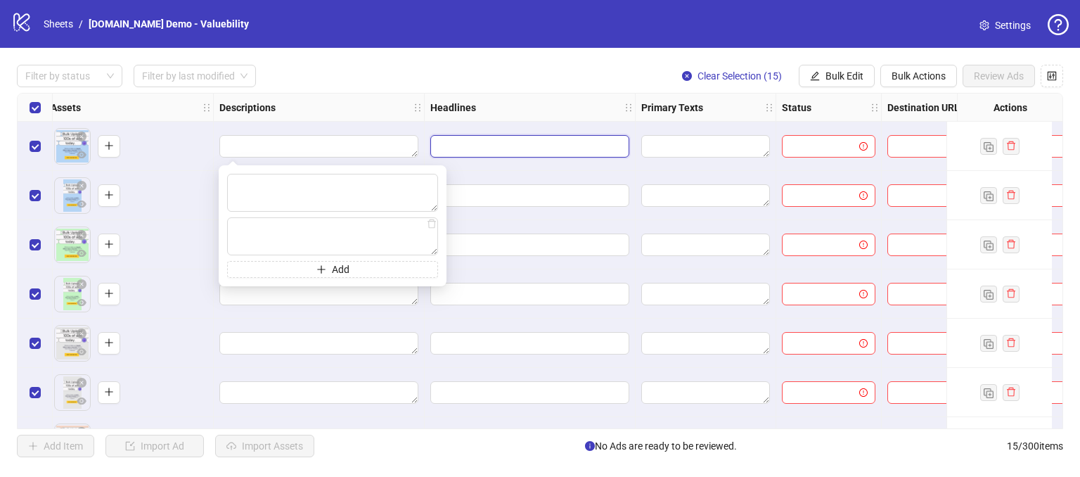
click at [484, 141] on input "Edit values" at bounding box center [528, 146] width 179 height 15
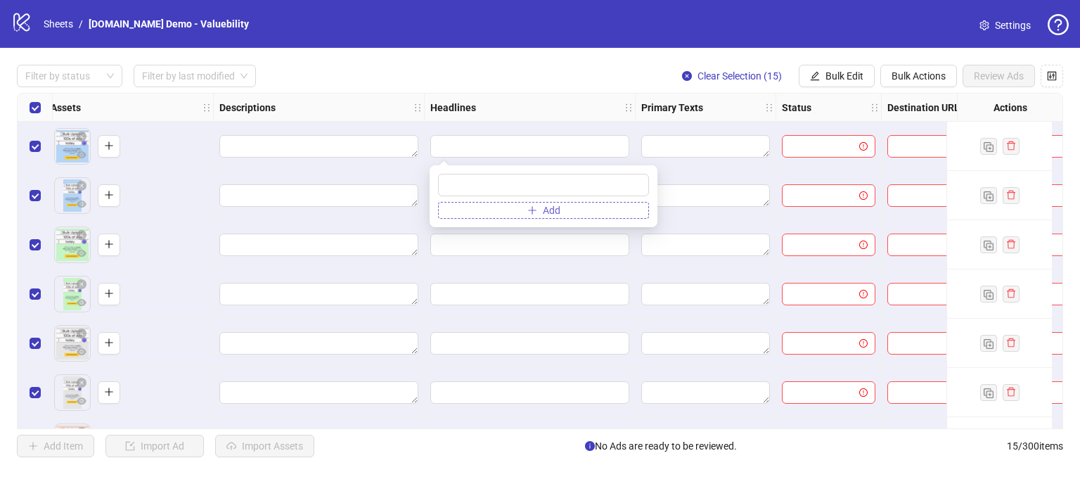
click at [503, 216] on button "Add" at bounding box center [543, 210] width 211 height 17
click at [666, 137] on textarea "Edit values" at bounding box center [705, 146] width 129 height 22
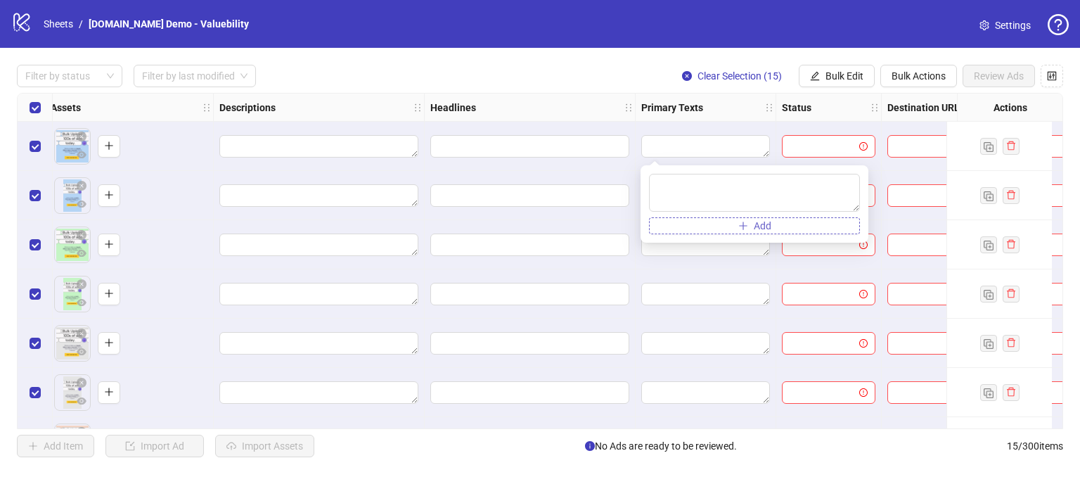
click at [701, 227] on button "Add" at bounding box center [754, 225] width 211 height 17
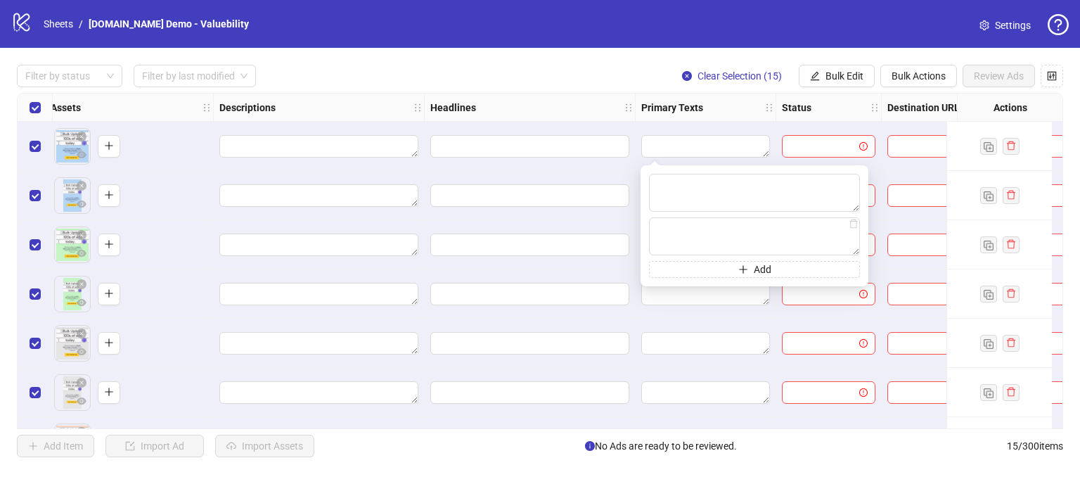
click at [579, 79] on div "Filter by status Filter by last modified Clear Selection (15) Bulk Edit Bulk Ac…" at bounding box center [540, 76] width 1046 height 22
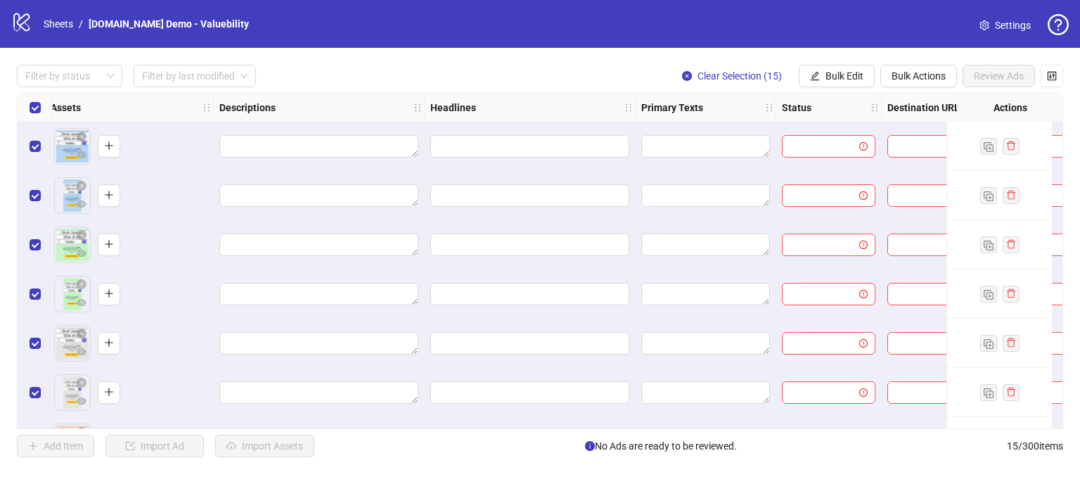
scroll to position [0, 807]
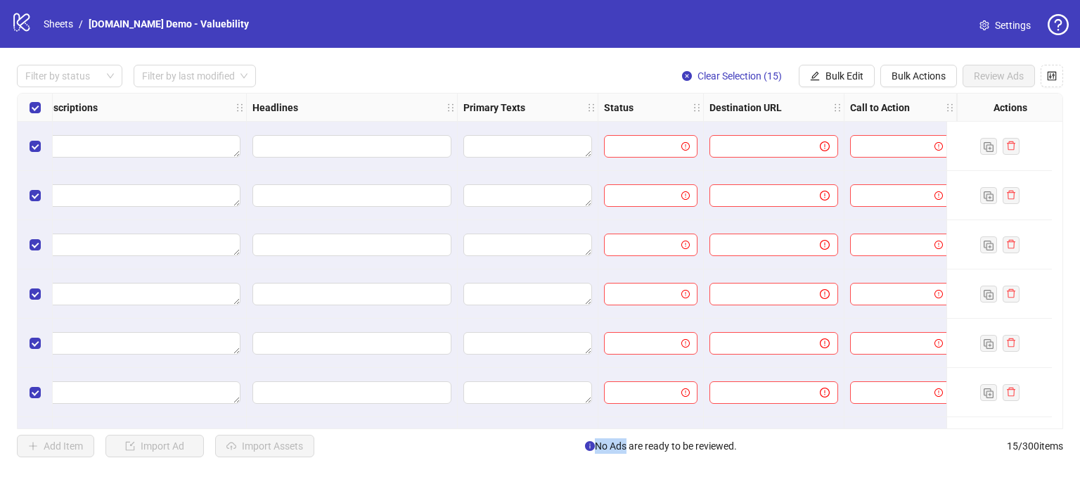
drag, startPoint x: 619, startPoint y: 429, endPoint x: 582, endPoint y: 435, distance: 37.0
click at [579, 427] on div "Filter by status Filter by last modified Clear Selection (15) Bulk Edit Bulk Ac…" at bounding box center [540, 261] width 1080 height 426
click at [551, 432] on div "Filter by status Filter by last modified Clear Selection (15) Bulk Edit Bulk Ac…" at bounding box center [540, 261] width 1080 height 426
click at [624, 147] on input "search" at bounding box center [644, 146] width 64 height 21
click at [529, 451] on div "Add Item Import Ad Import Assets No Ads are ready to be reviewed. 15 / 300 items" at bounding box center [540, 446] width 1046 height 22
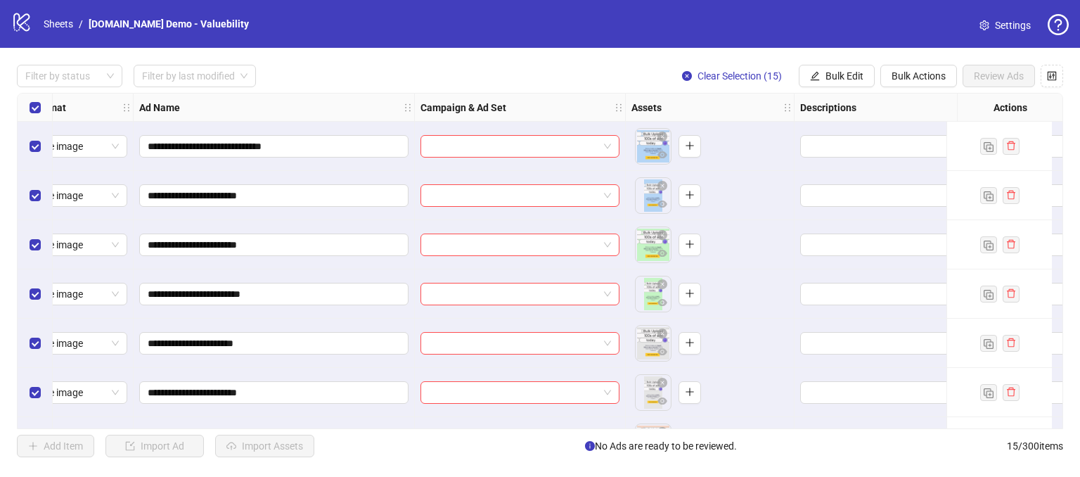
scroll to position [0, 0]
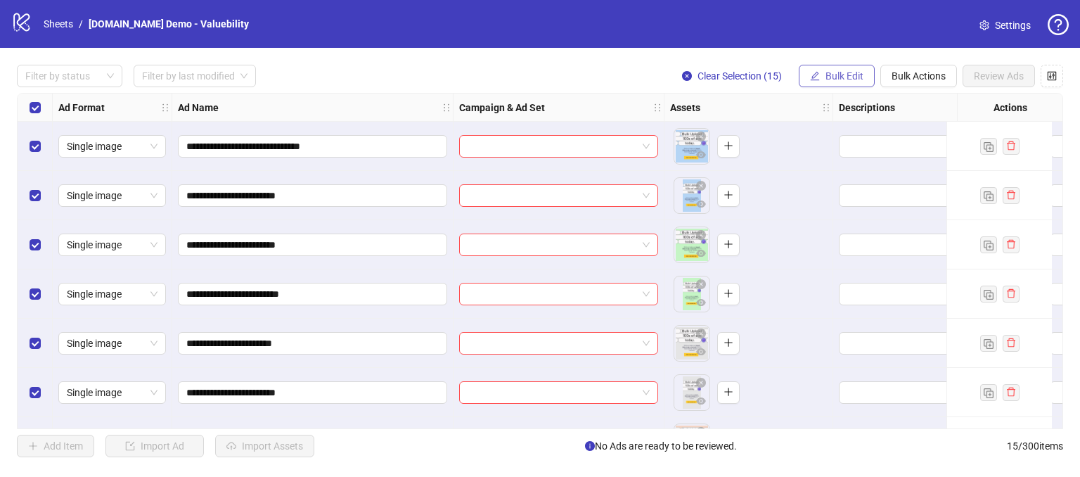
click at [826, 72] on span "Bulk Edit" at bounding box center [844, 75] width 38 height 11
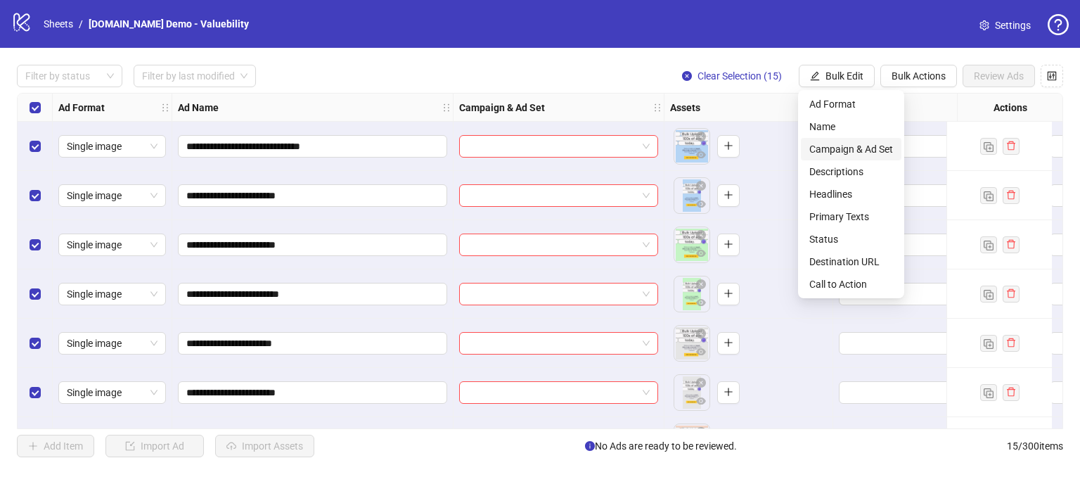
click at [830, 153] on span "Campaign & Ad Set" at bounding box center [851, 148] width 84 height 15
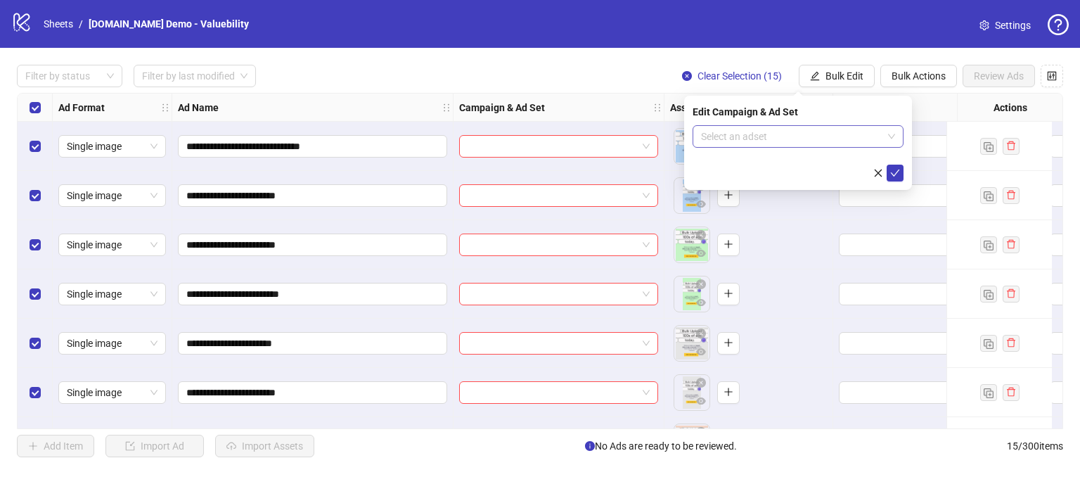
click at [734, 137] on input "search" at bounding box center [791, 136] width 181 height 21
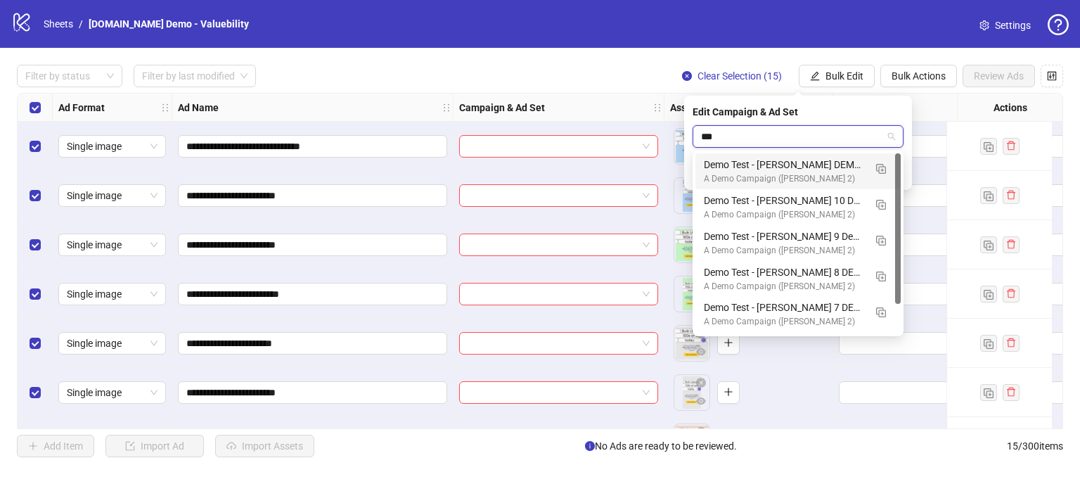
type input "****"
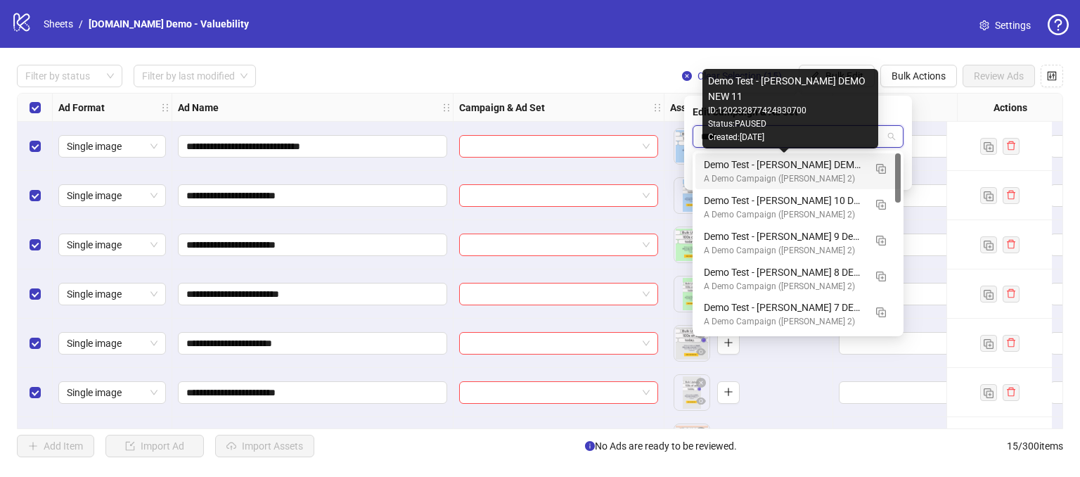
click at [777, 169] on div "Demo Test - James DEMO NEW 11" at bounding box center [784, 164] width 160 height 15
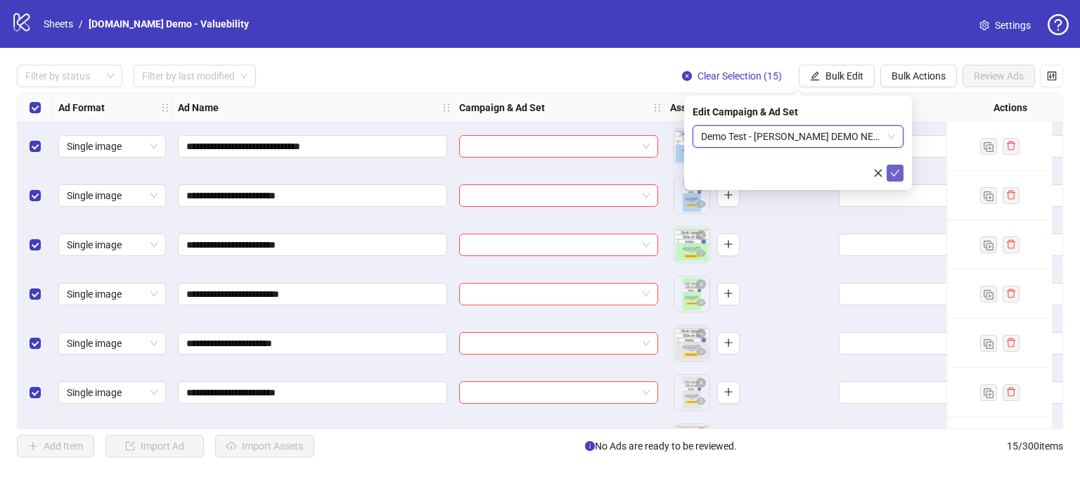
click at [893, 178] on span "submit" at bounding box center [895, 172] width 10 height 11
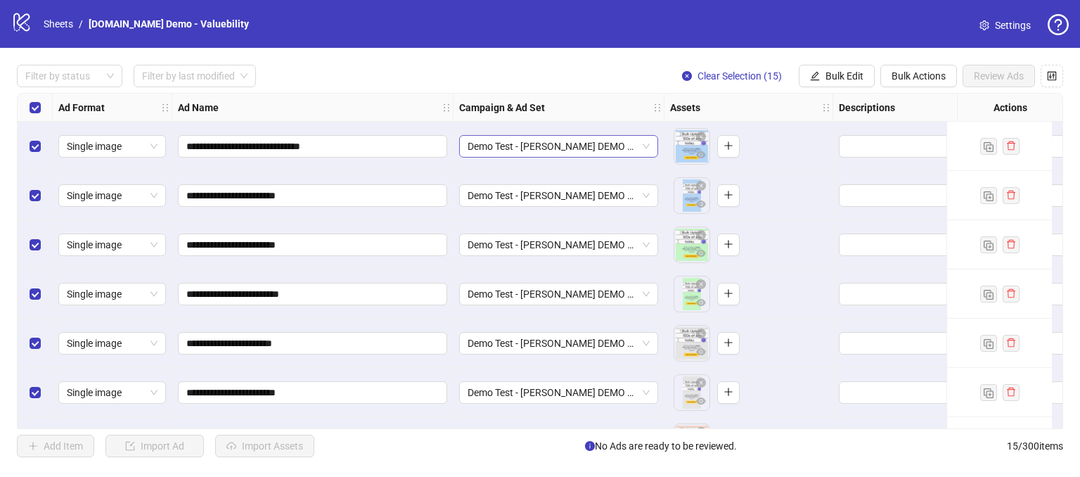
click at [621, 147] on span "Demo Test - James DEMO NEW 11" at bounding box center [559, 146] width 182 height 21
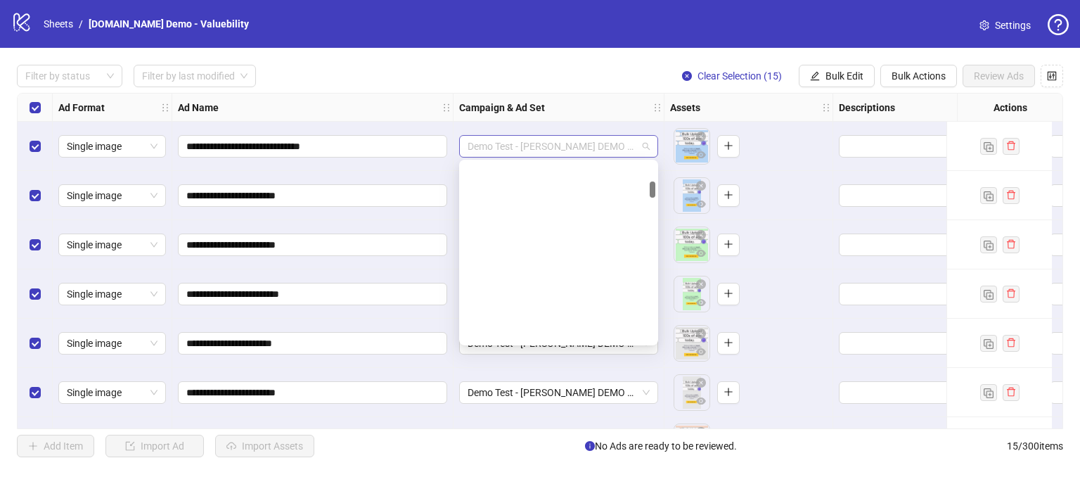
scroll to position [214, 0]
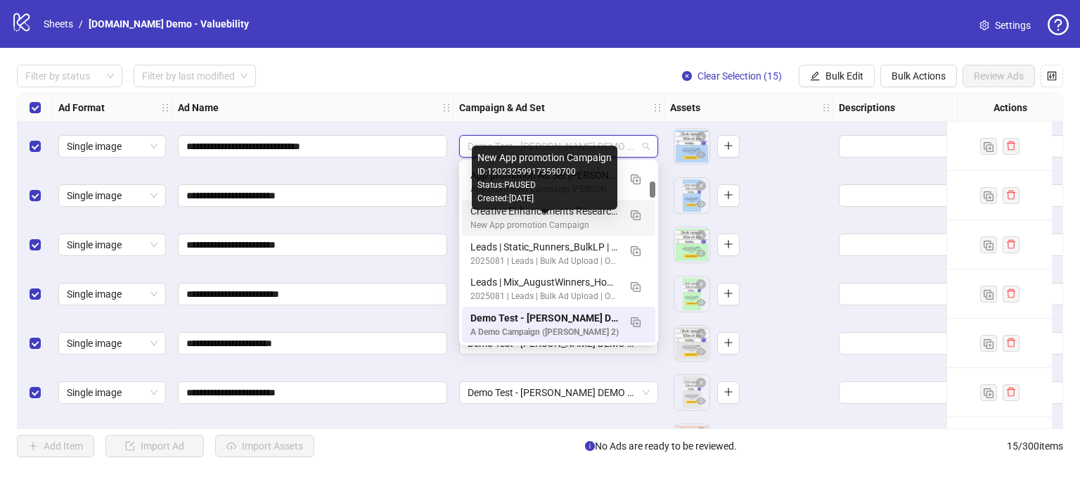
click at [500, 223] on div "New App promotion Campaign" at bounding box center [544, 225] width 148 height 13
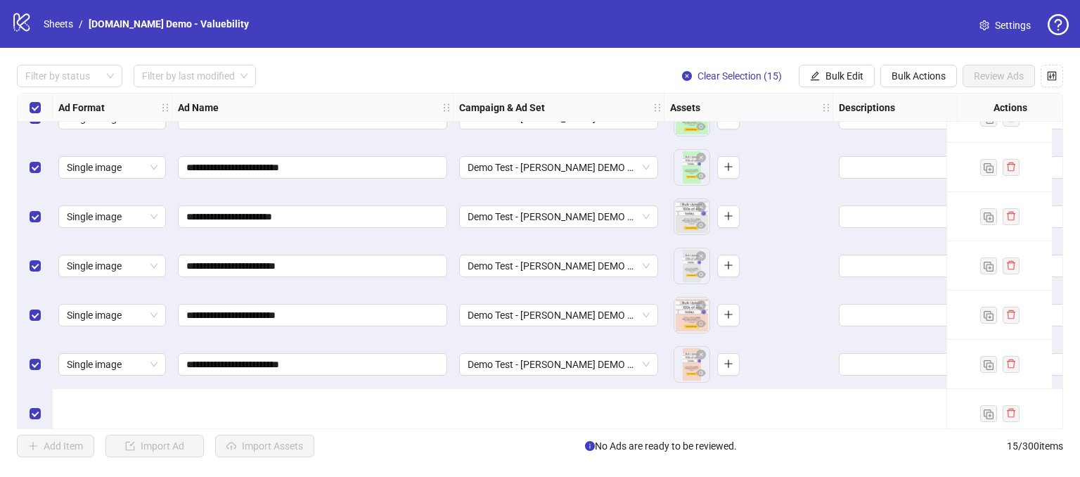
scroll to position [0, 0]
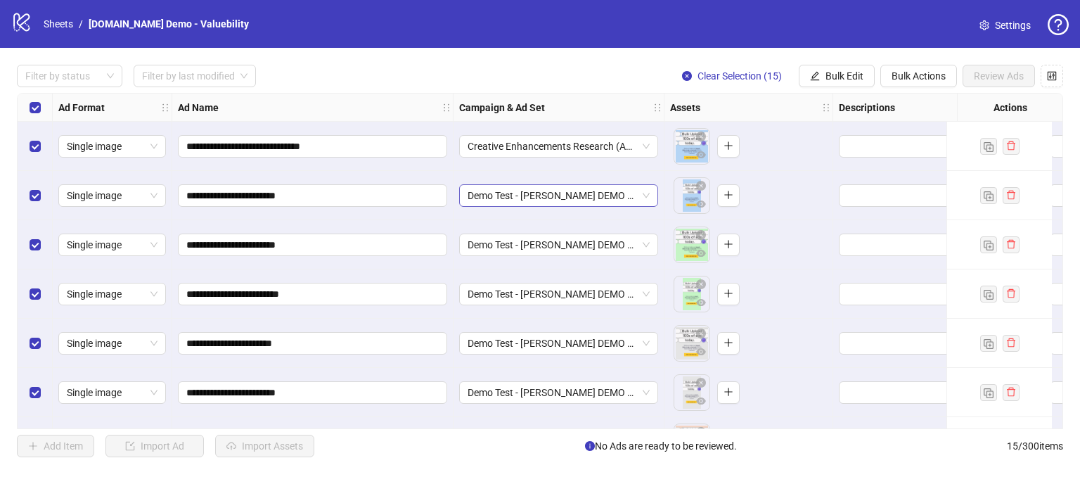
click at [588, 198] on span "Demo Test - James DEMO NEW 11" at bounding box center [559, 195] width 182 height 21
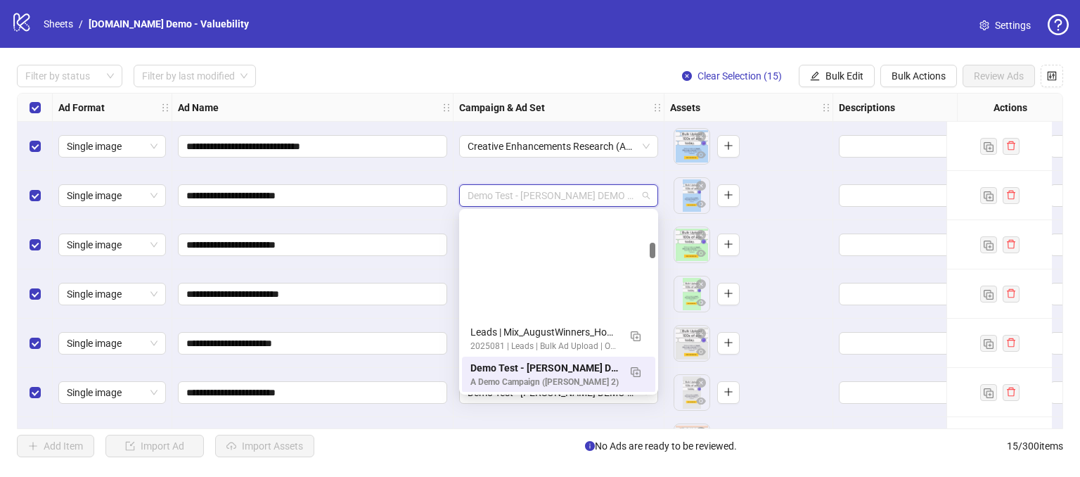
scroll to position [354, 0]
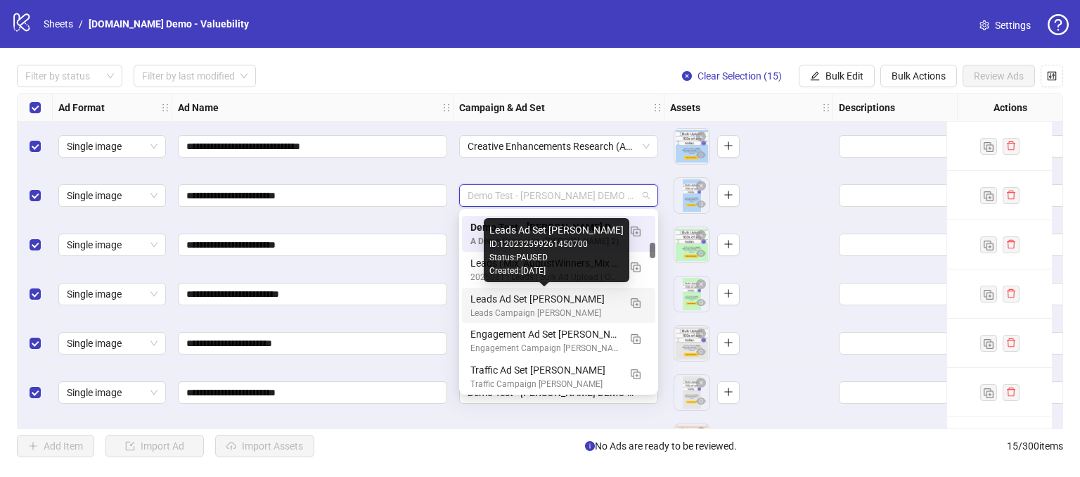
click at [484, 303] on div "Leads Ad Set Omar - CER" at bounding box center [544, 298] width 148 height 15
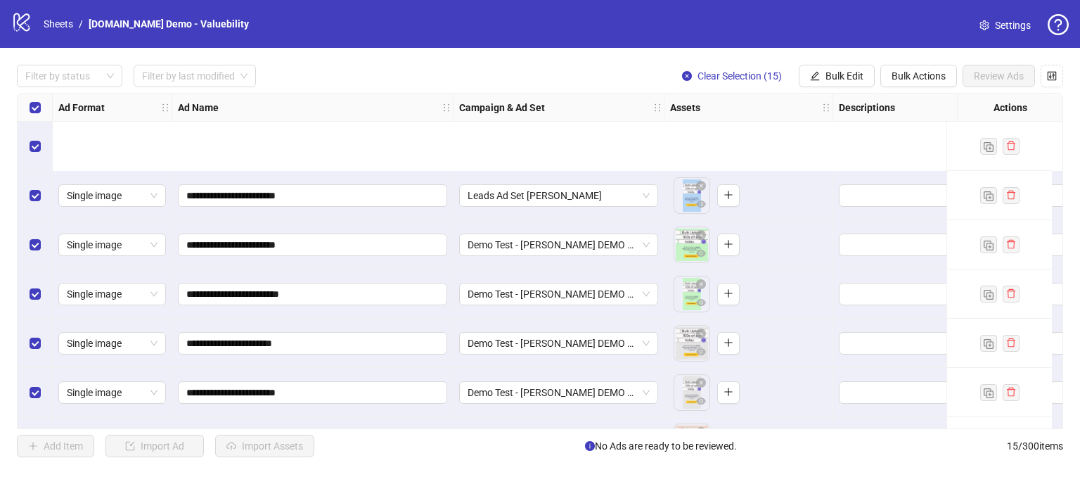
scroll to position [141, 0]
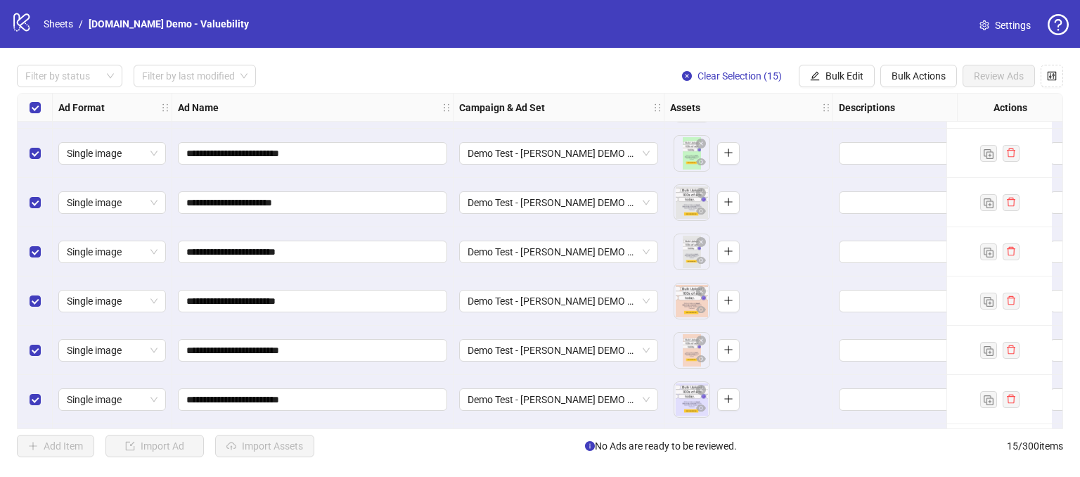
click at [520, 203] on span "Demo Test - James DEMO NEW 11" at bounding box center [559, 202] width 182 height 21
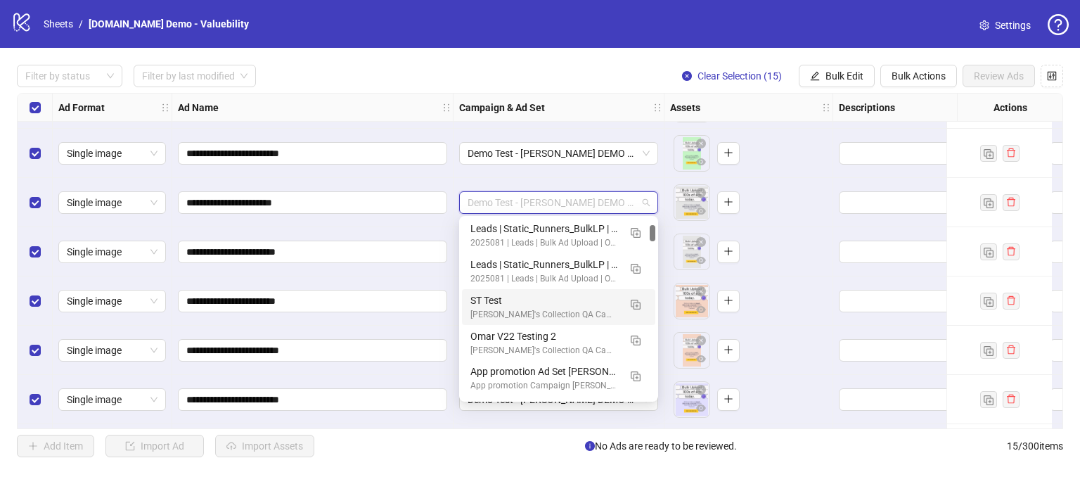
scroll to position [0, 0]
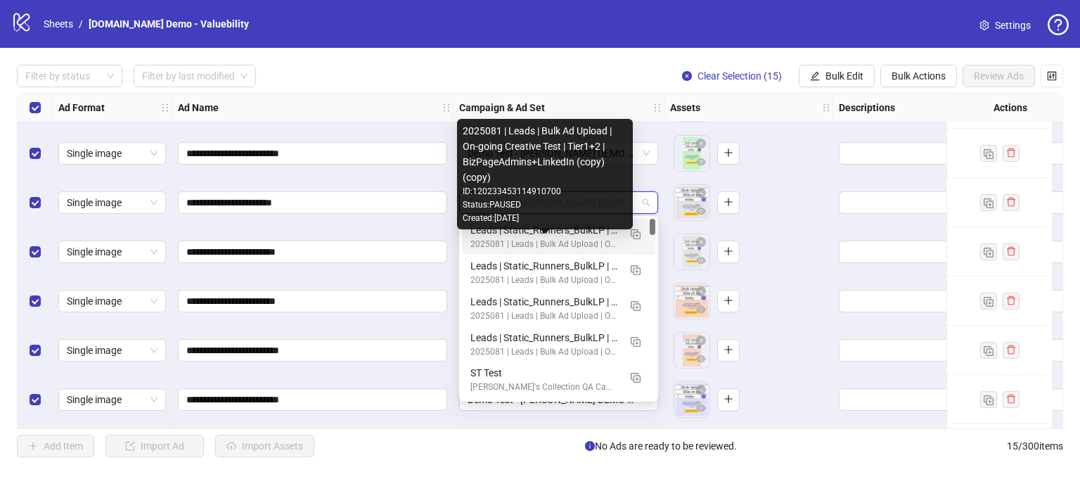
click at [508, 244] on div "2025081 | Leads | Bulk Ad Upload | On-going Creative Test | Tier1+2 | BizPageAd…" at bounding box center [544, 244] width 148 height 13
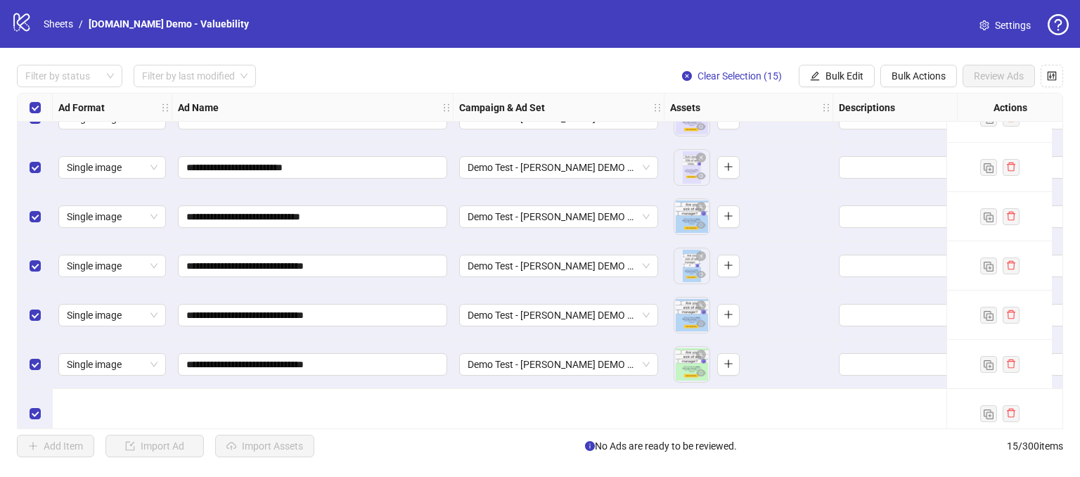
scroll to position [281, 0]
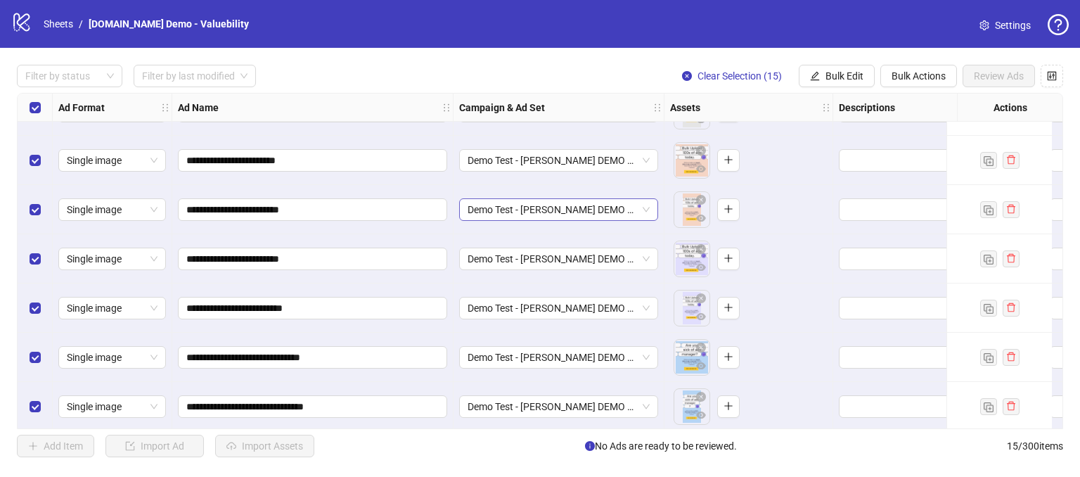
click at [564, 212] on span "Demo Test - James DEMO NEW 11" at bounding box center [559, 209] width 182 height 21
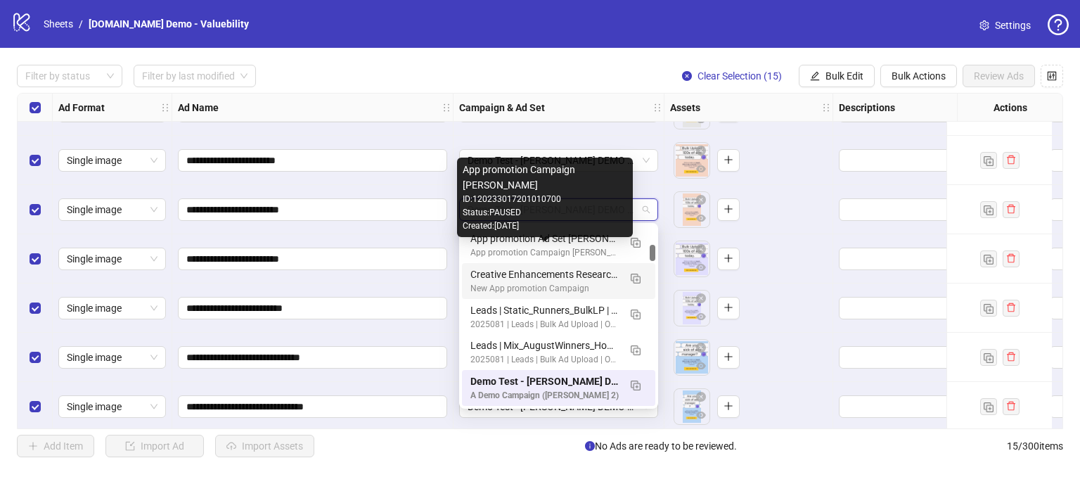
scroll to position [354, 0]
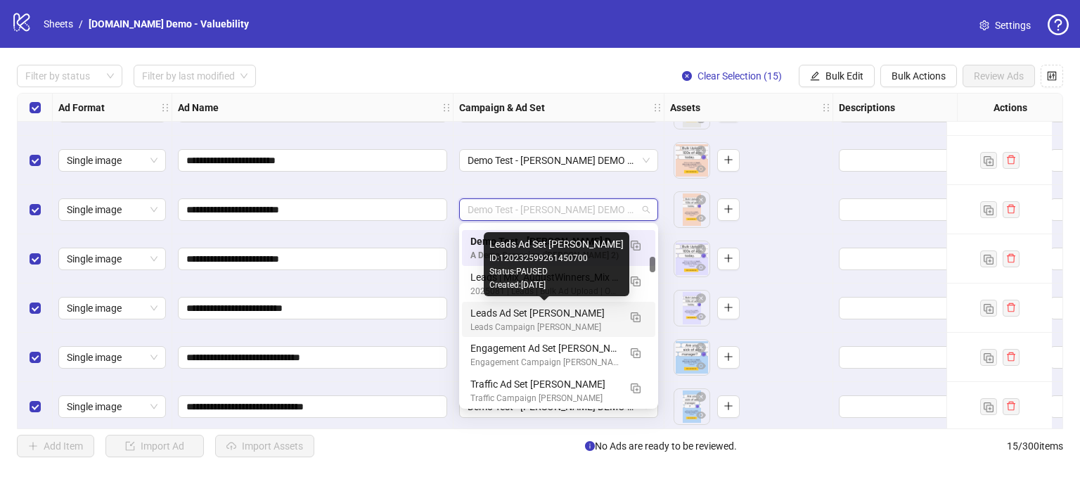
click at [534, 313] on div "Leads Ad Set Omar - CER" at bounding box center [544, 312] width 148 height 15
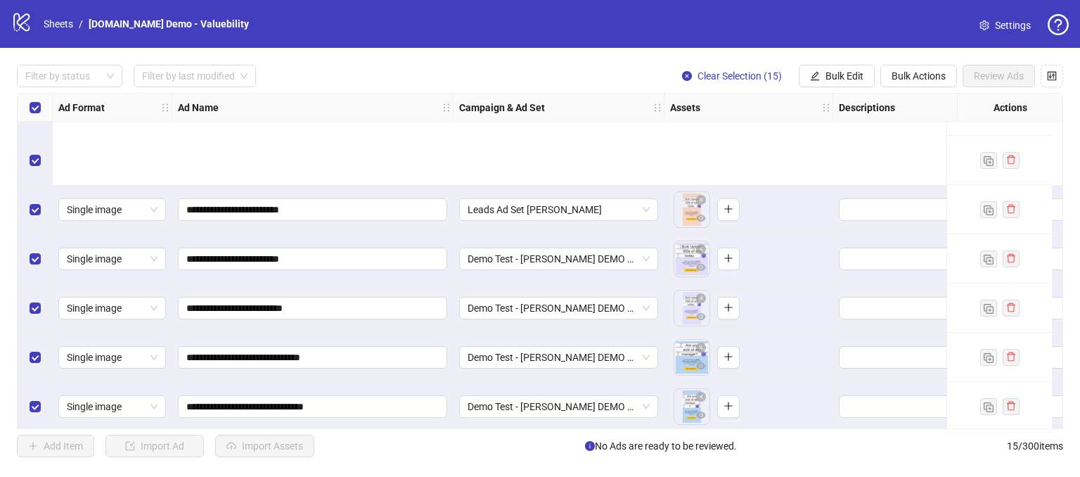
scroll to position [437, 0]
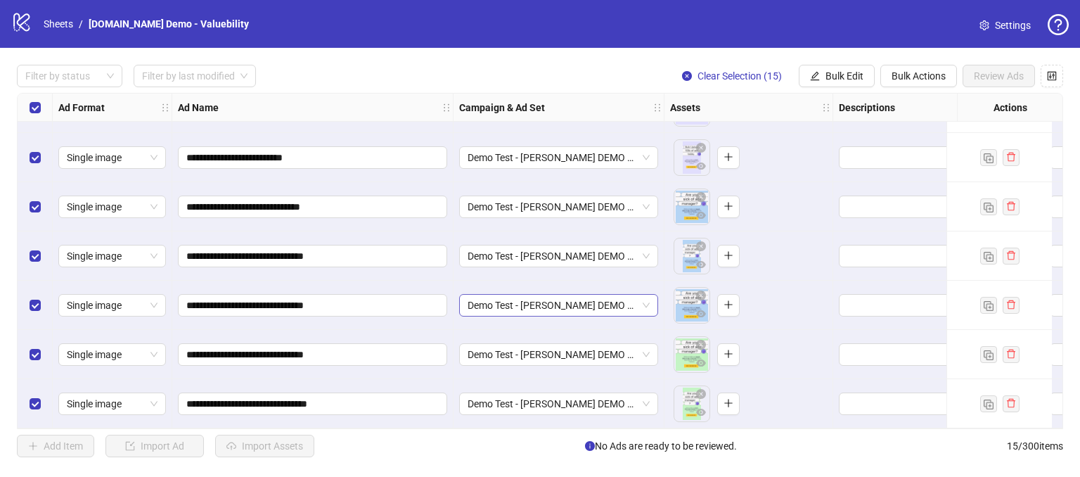
click at [642, 304] on span "Demo Test - James DEMO NEW 11" at bounding box center [559, 305] width 182 height 21
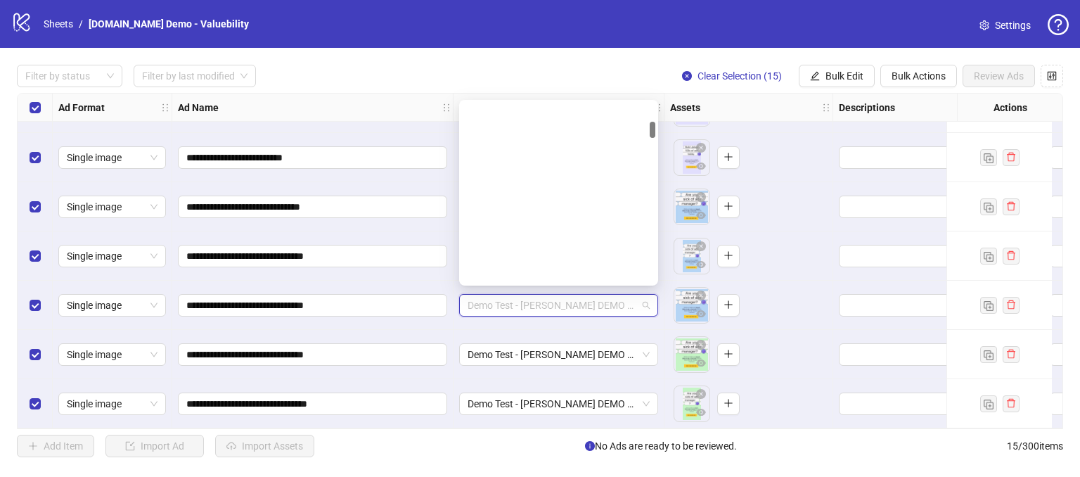
scroll to position [214, 0]
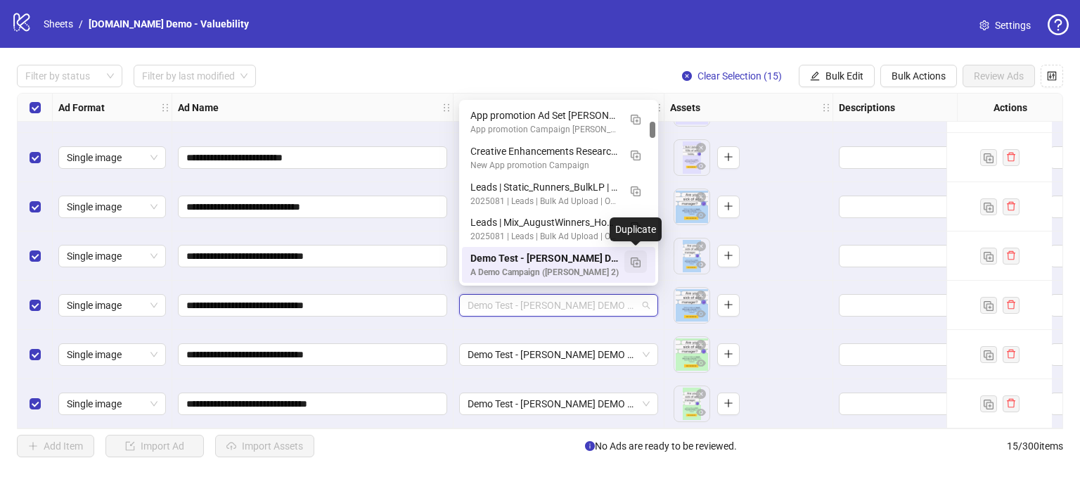
click at [638, 259] on img "button" at bounding box center [636, 262] width 10 height 10
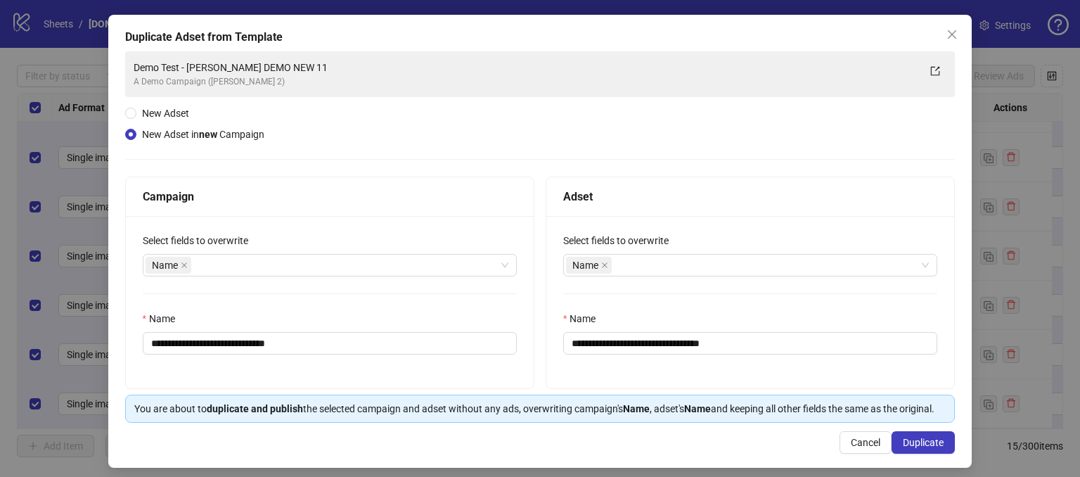
scroll to position [78, 0]
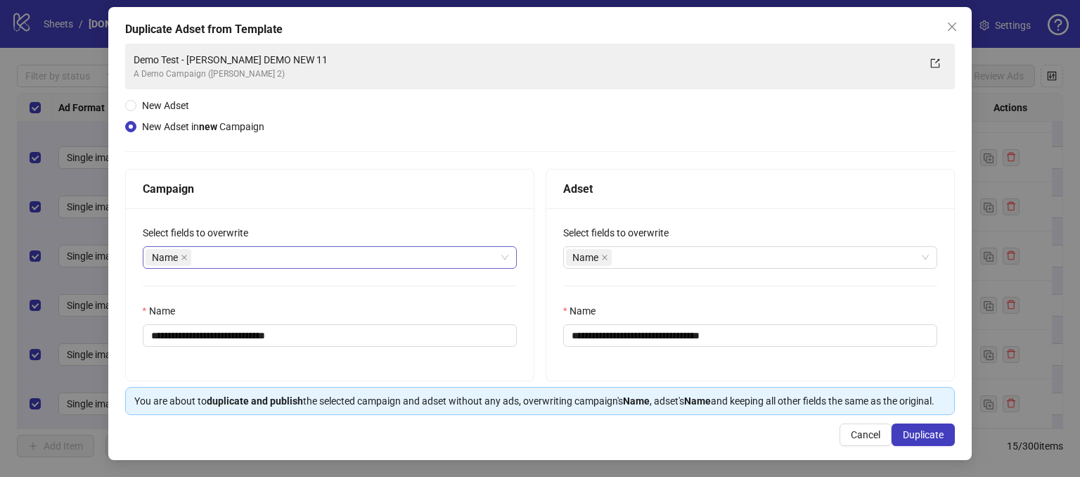
click at [222, 247] on div "Name" at bounding box center [323, 257] width 354 height 20
drag, startPoint x: 183, startPoint y: 212, endPoint x: 233, endPoint y: 214, distance: 50.7
click at [231, 225] on label "Select fields to overwrite" at bounding box center [200, 232] width 115 height 15
click at [298, 225] on div "Select fields to overwrite" at bounding box center [330, 235] width 374 height 21
click at [219, 247] on div "Name" at bounding box center [323, 257] width 354 height 20
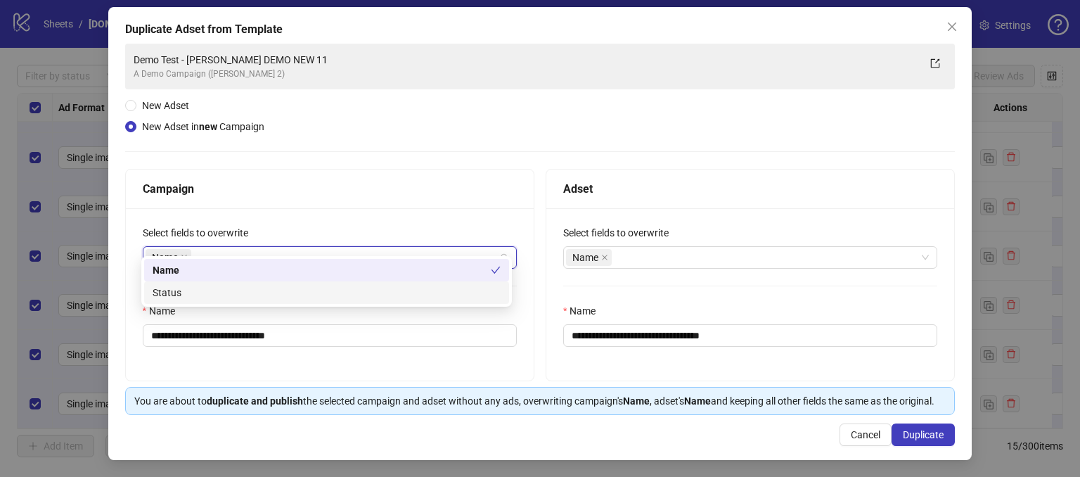
click at [189, 288] on div "Status" at bounding box center [327, 292] width 348 height 15
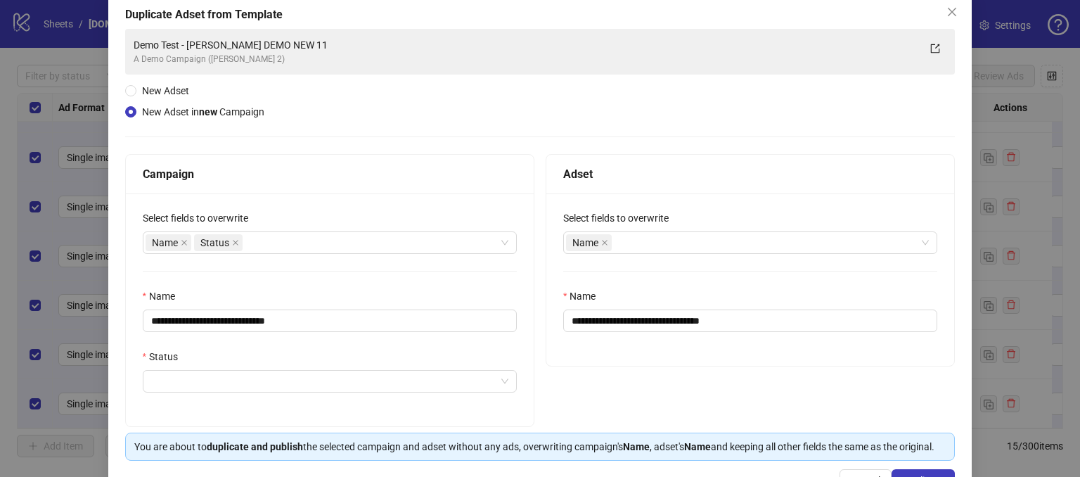
click at [290, 190] on div "Campaign" at bounding box center [330, 174] width 408 height 39
drag, startPoint x: 325, startPoint y: 313, endPoint x: 236, endPoint y: 314, distance: 89.3
click at [236, 314] on input "**********" at bounding box center [330, 320] width 374 height 22
click at [380, 207] on div "**********" at bounding box center [330, 309] width 408 height 233
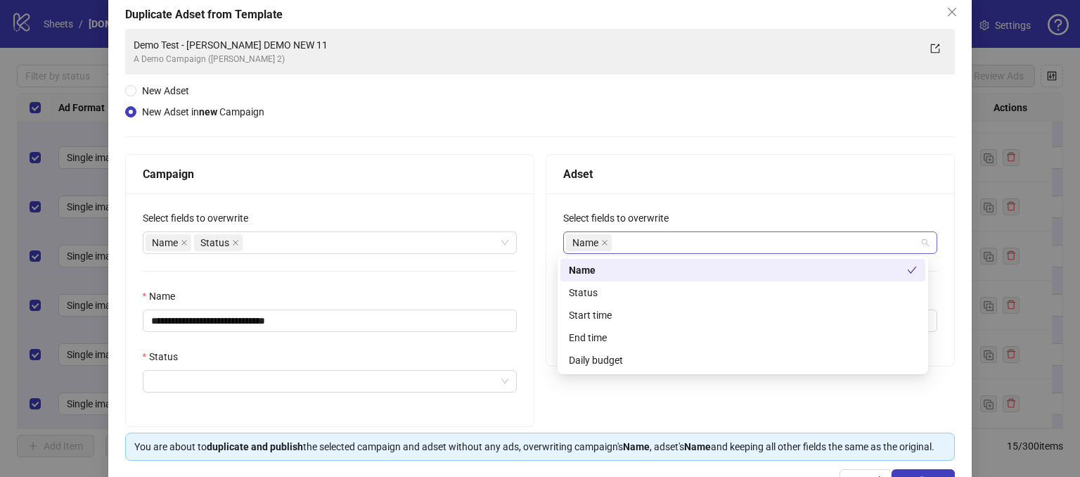
click at [642, 251] on div "Name" at bounding box center [743, 243] width 354 height 20
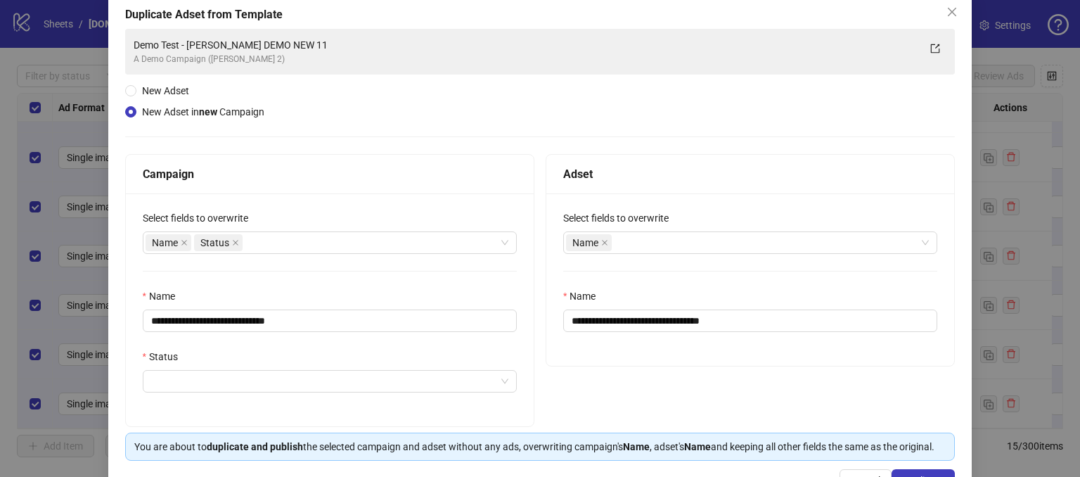
click at [572, 107] on div "**********" at bounding box center [540, 245] width 830 height 432
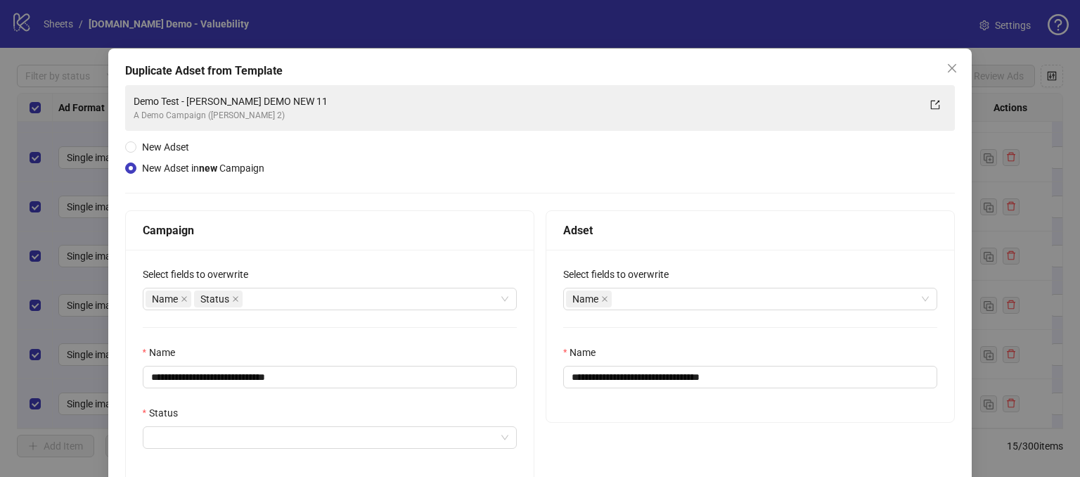
scroll to position [0, 0]
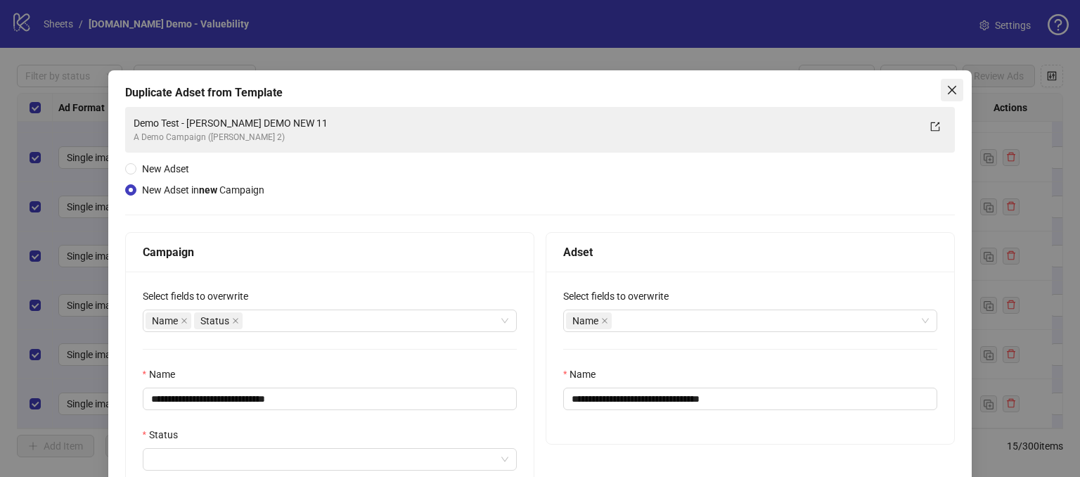
click at [946, 86] on icon "close" at bounding box center [951, 89] width 11 height 11
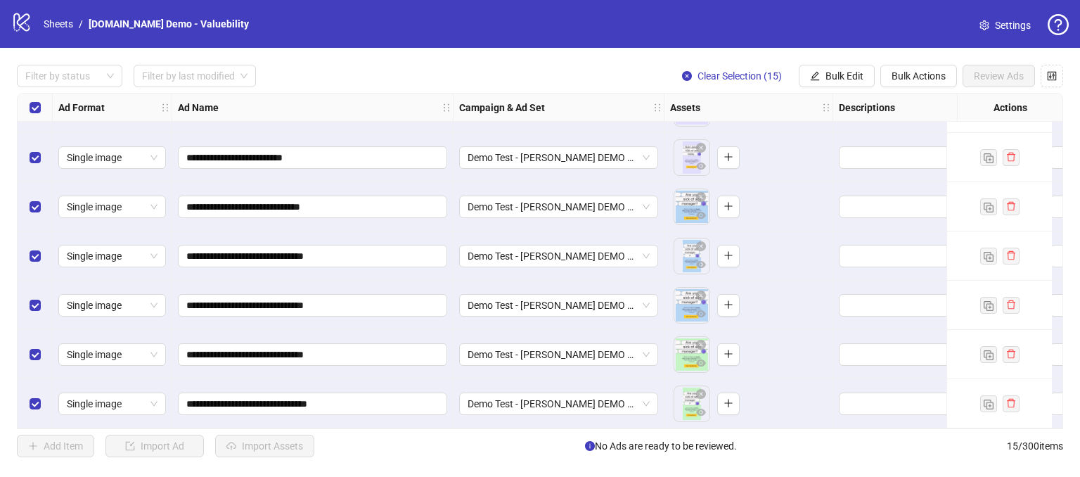
click at [754, 194] on div "To pick up a draggable item, press the space bar. While dragging, use the arrow…" at bounding box center [748, 207] width 157 height 44
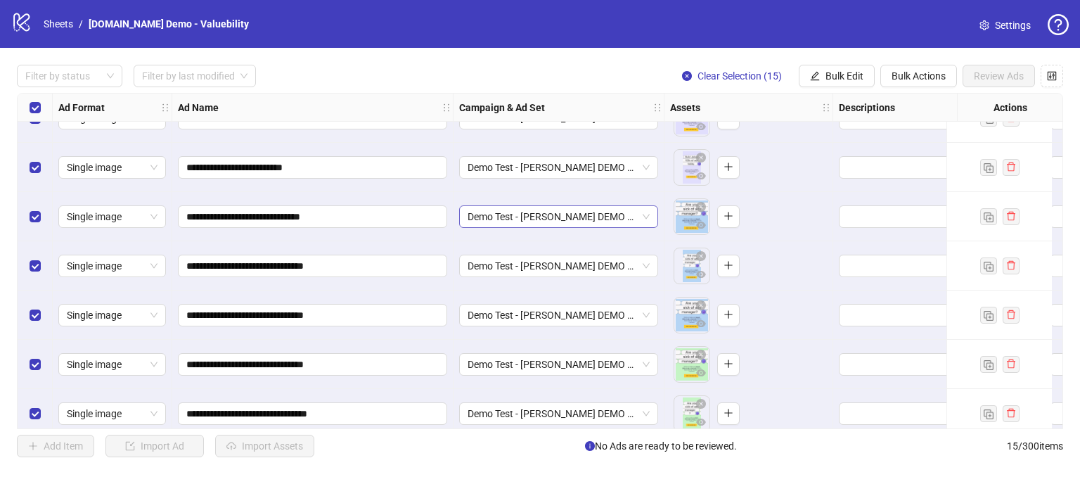
click at [624, 214] on span "Demo Test - James DEMO NEW 11" at bounding box center [559, 216] width 182 height 21
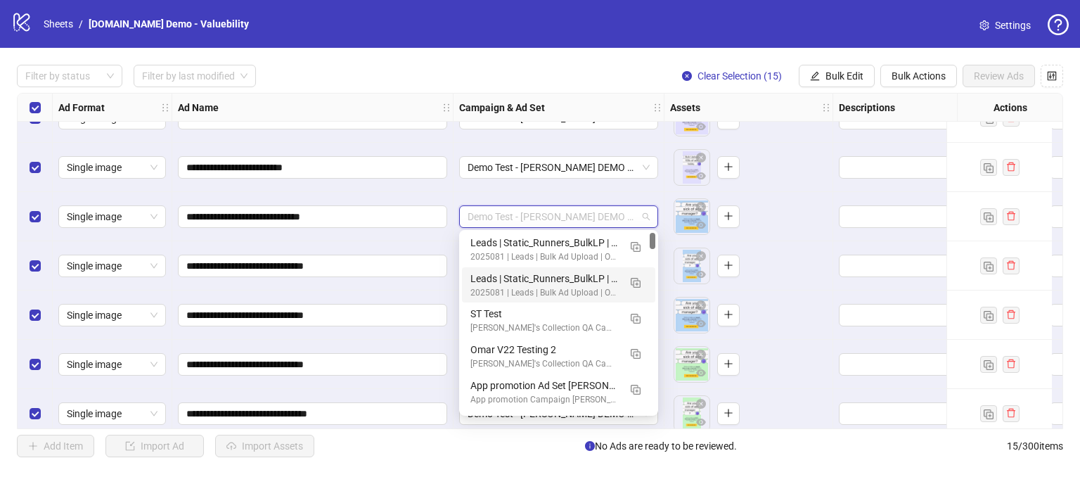
scroll to position [0, 0]
click at [581, 302] on div "Leads | Static_Runners_BulkLP | CPA | Website | 20250801 | LinkedIn+BizPage (co…" at bounding box center [558, 287] width 193 height 36
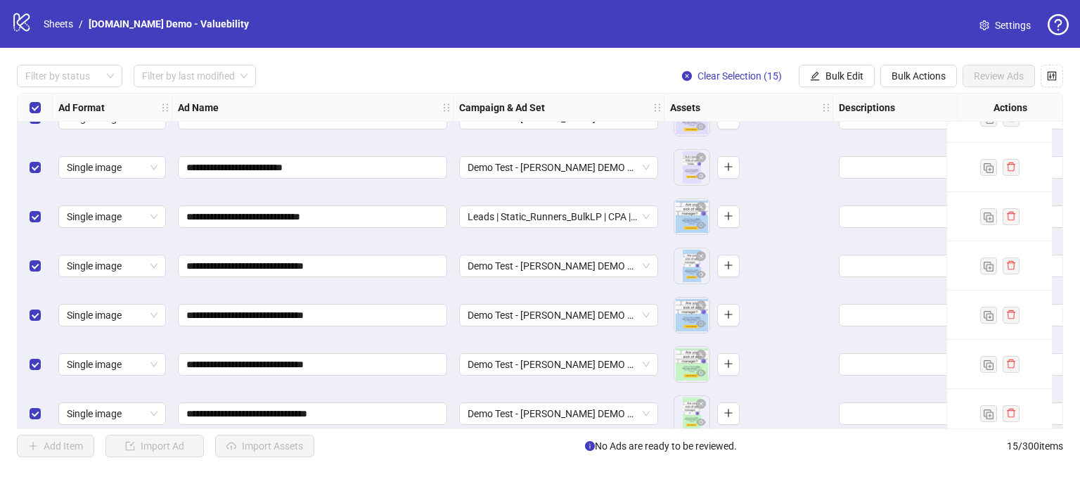
scroll to position [437, 0]
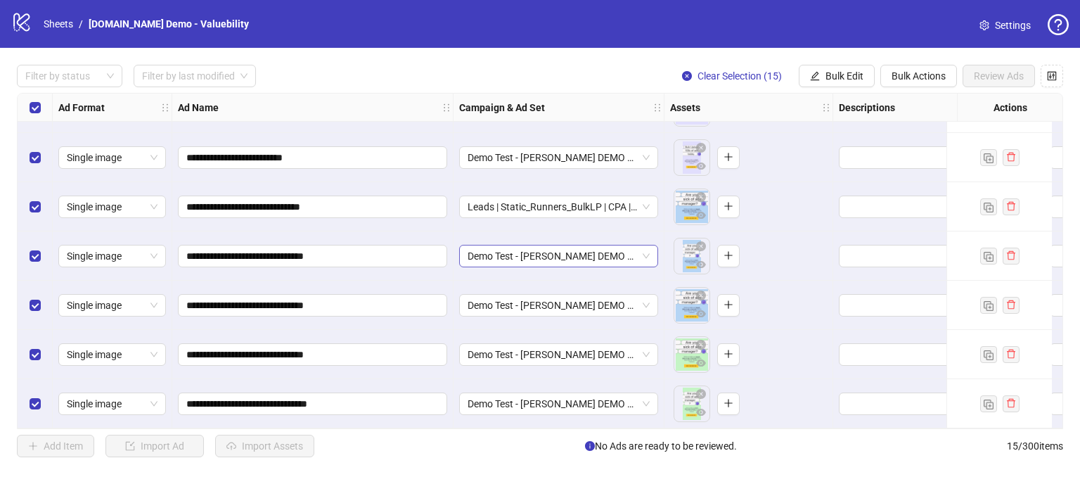
click at [633, 246] on span "Demo Test - James DEMO NEW 11" at bounding box center [559, 255] width 182 height 21
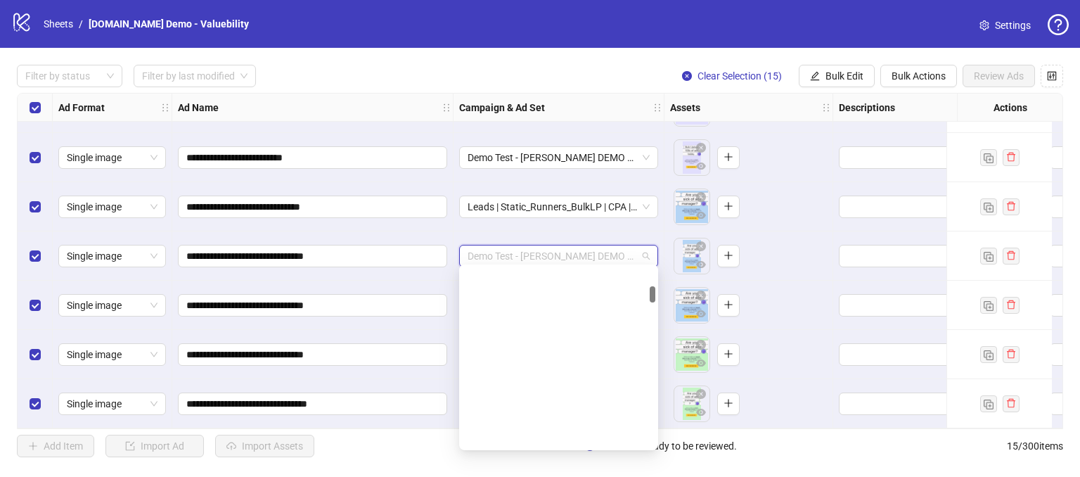
scroll to position [214, 0]
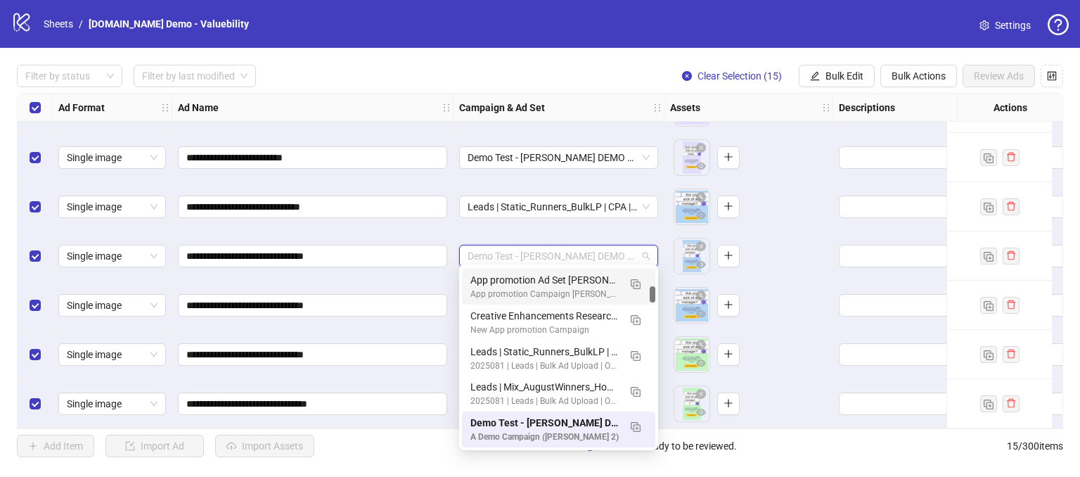
click at [785, 236] on div "To pick up a draggable item, press the space bar. While dragging, use the arrow…" at bounding box center [748, 256] width 157 height 44
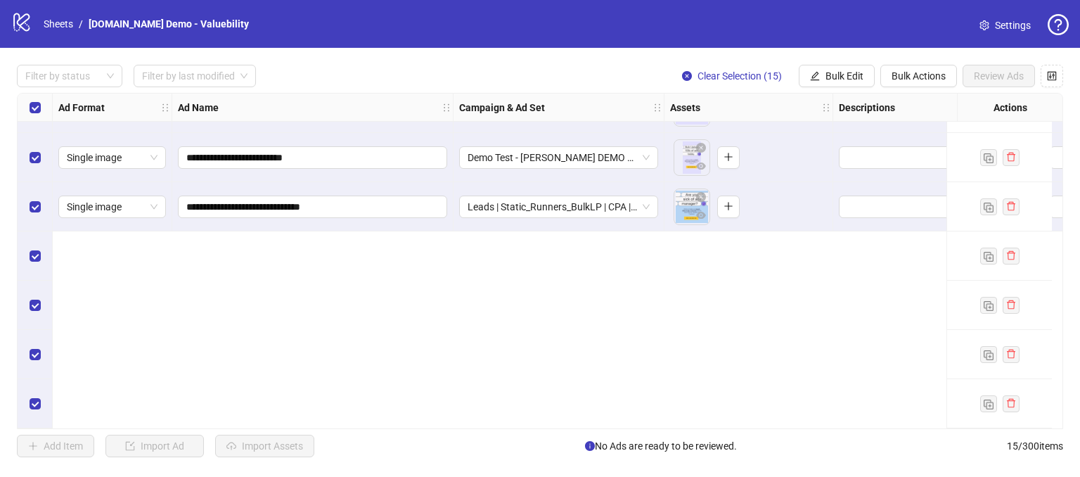
scroll to position [0, 0]
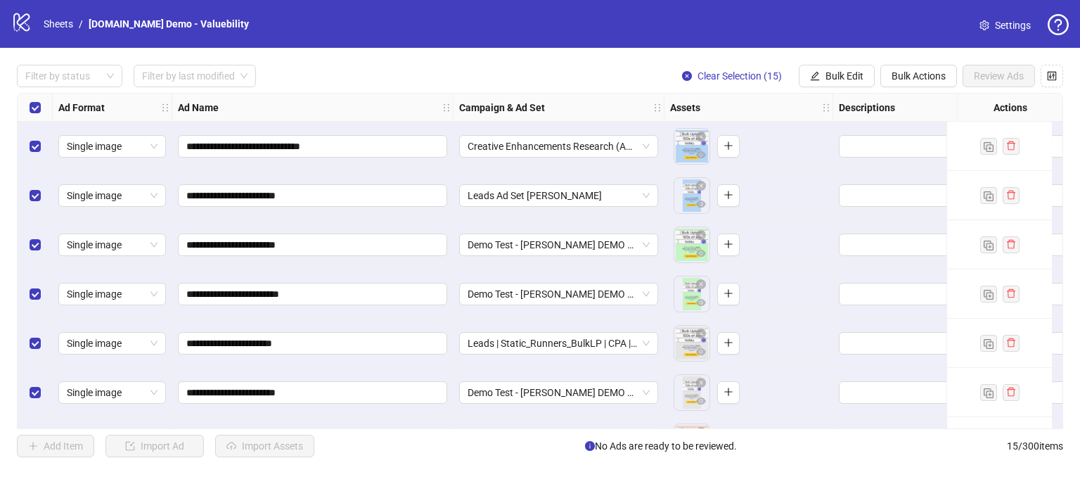
click at [478, 422] on div "Demo Test - James DEMO NEW 11" at bounding box center [559, 441] width 211 height 49
drag, startPoint x: 489, startPoint y: 428, endPoint x: 555, endPoint y: 434, distance: 65.6
click at [555, 434] on div "**********" at bounding box center [540, 261] width 1080 height 426
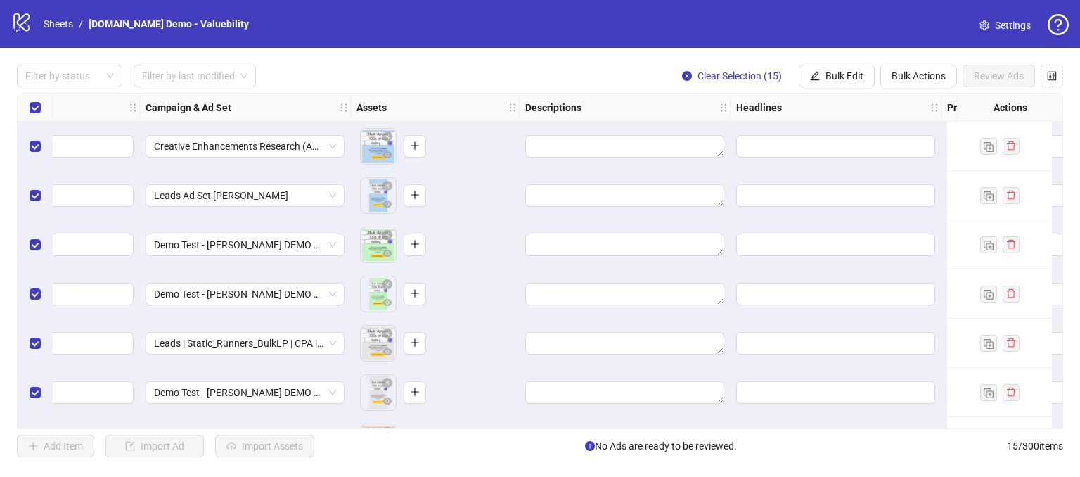
scroll to position [0, 351]
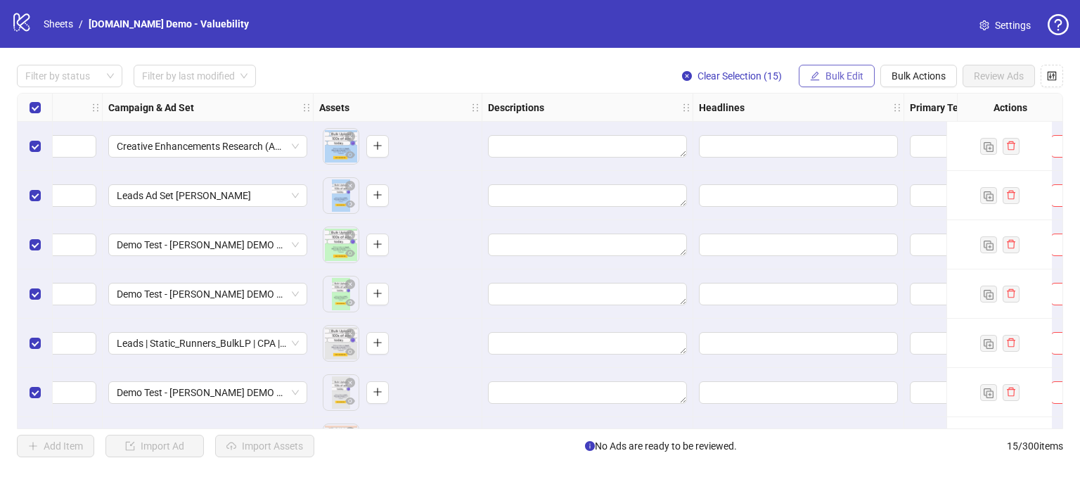
click at [842, 76] on span "Bulk Edit" at bounding box center [844, 75] width 38 height 11
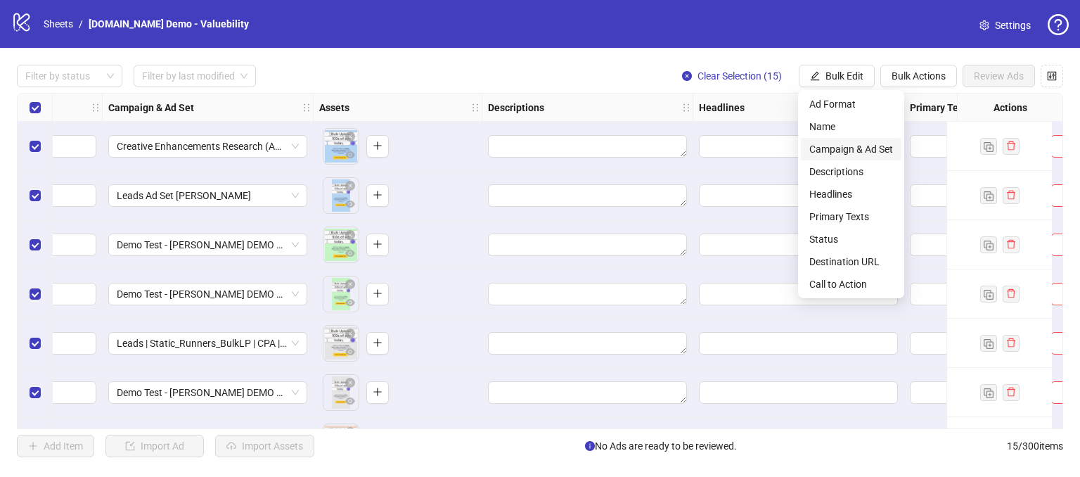
click at [838, 147] on span "Campaign & Ad Set" at bounding box center [851, 148] width 84 height 15
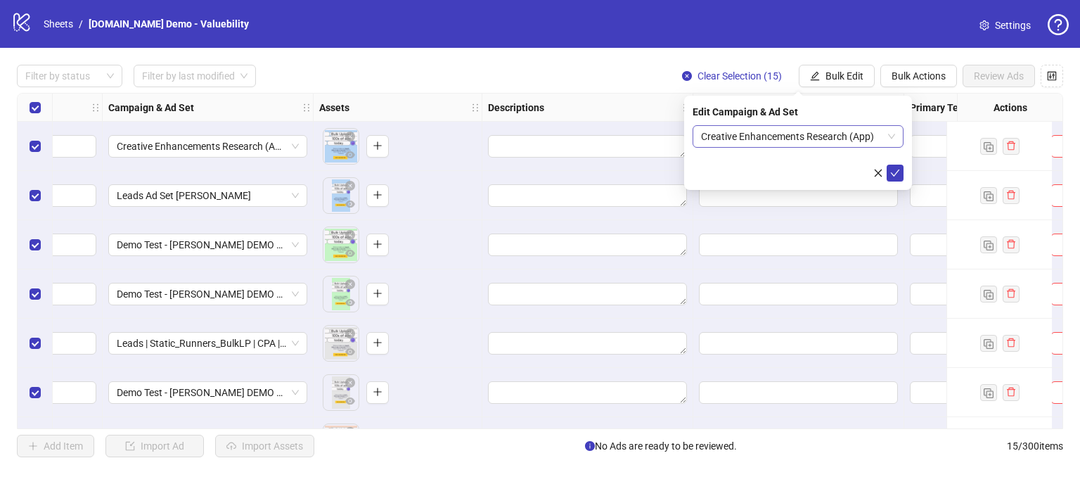
click at [882, 132] on span "Creative Enhancements Research (App)" at bounding box center [798, 136] width 194 height 21
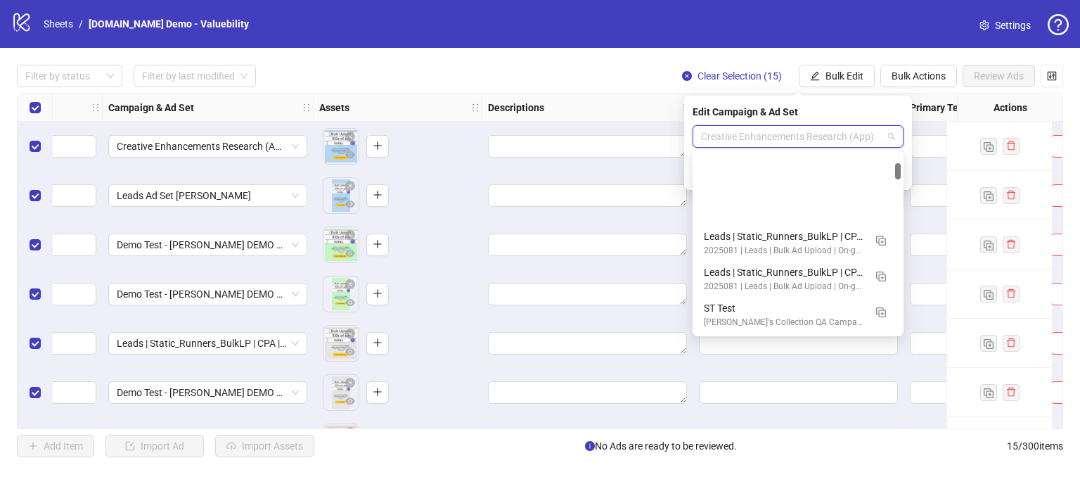
scroll to position [107, 0]
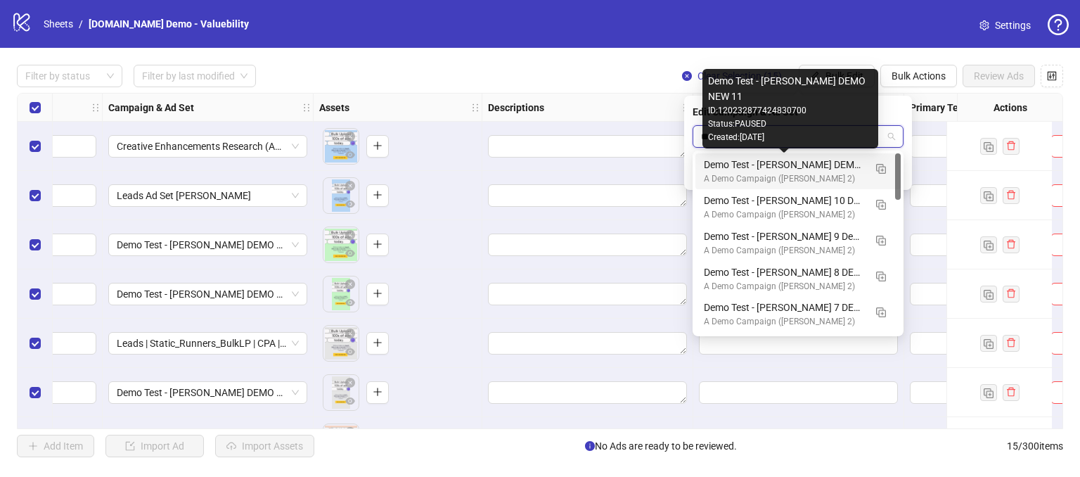
type input "*"
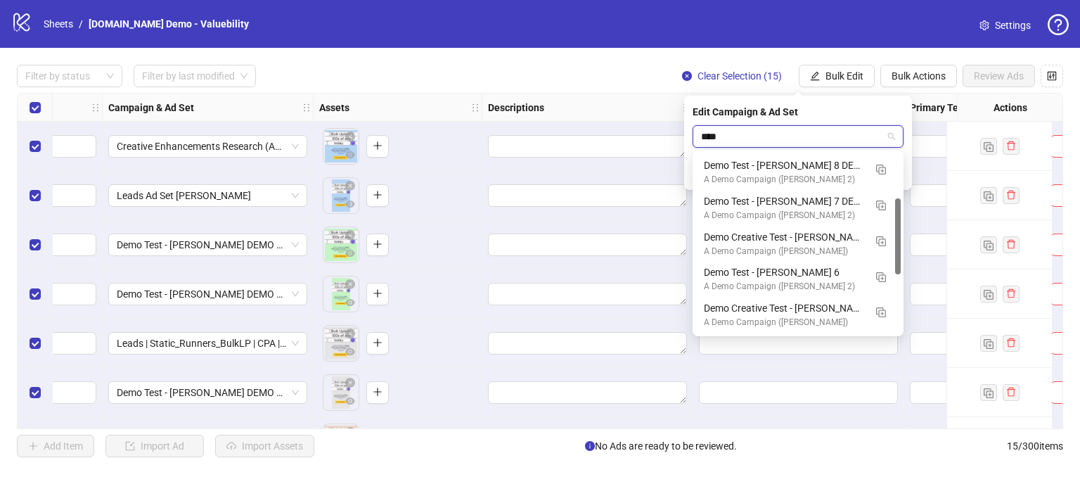
type input "*****"
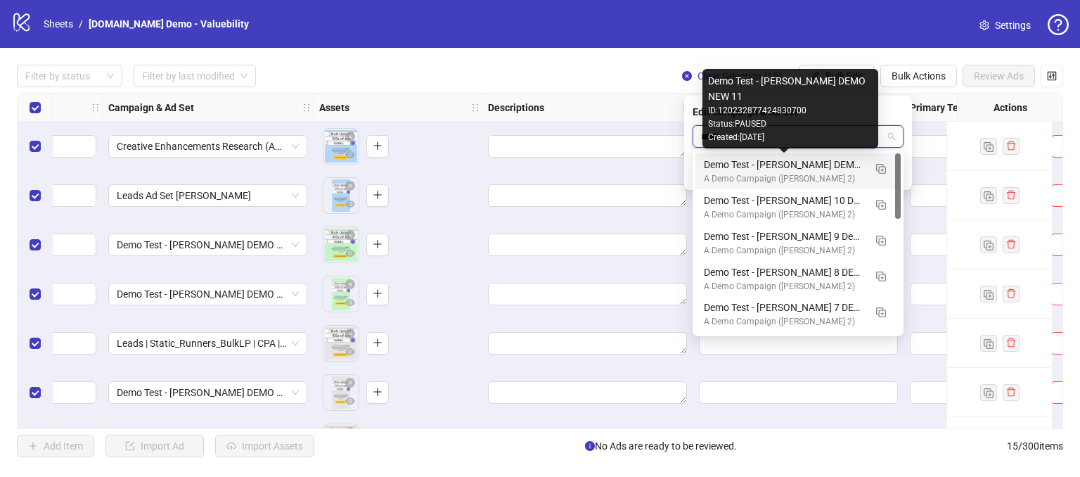
click at [742, 171] on div "Demo Test - James DEMO NEW 11" at bounding box center [784, 164] width 160 height 15
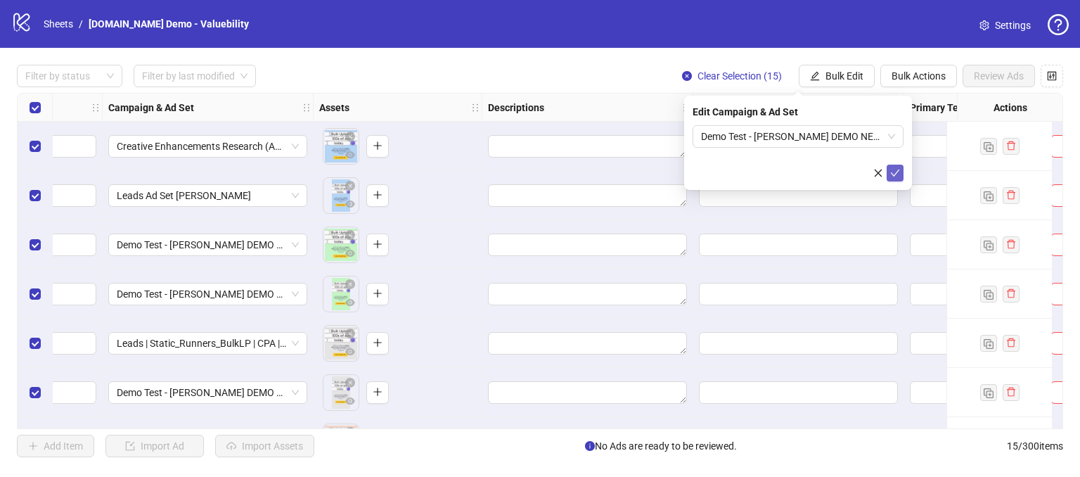
click at [897, 174] on icon "check" at bounding box center [895, 173] width 10 height 10
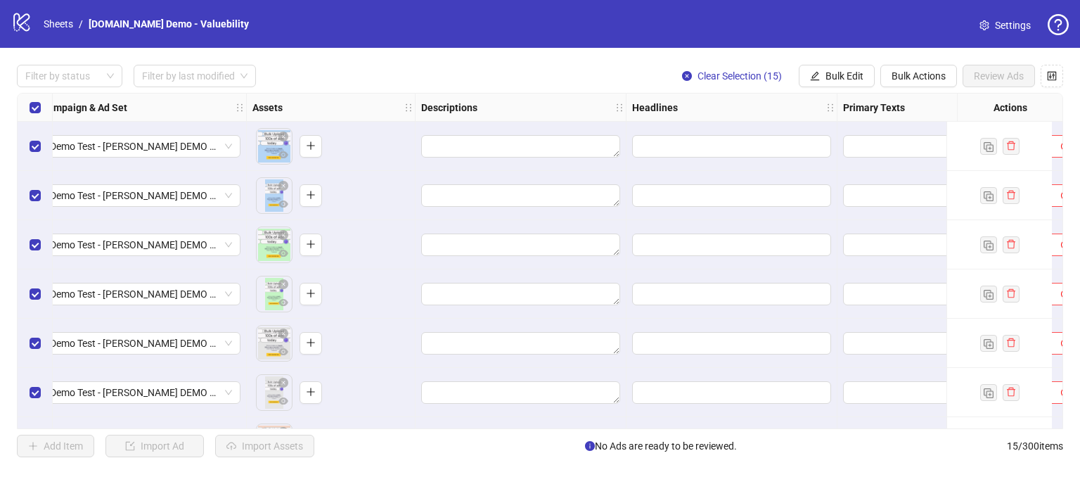
scroll to position [0, 548]
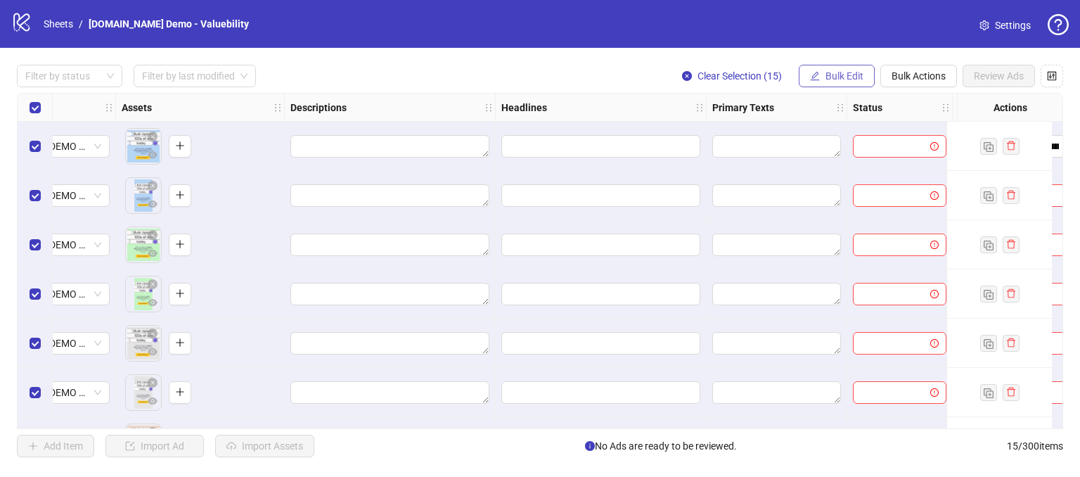
click at [829, 73] on span "Bulk Edit" at bounding box center [844, 75] width 38 height 11
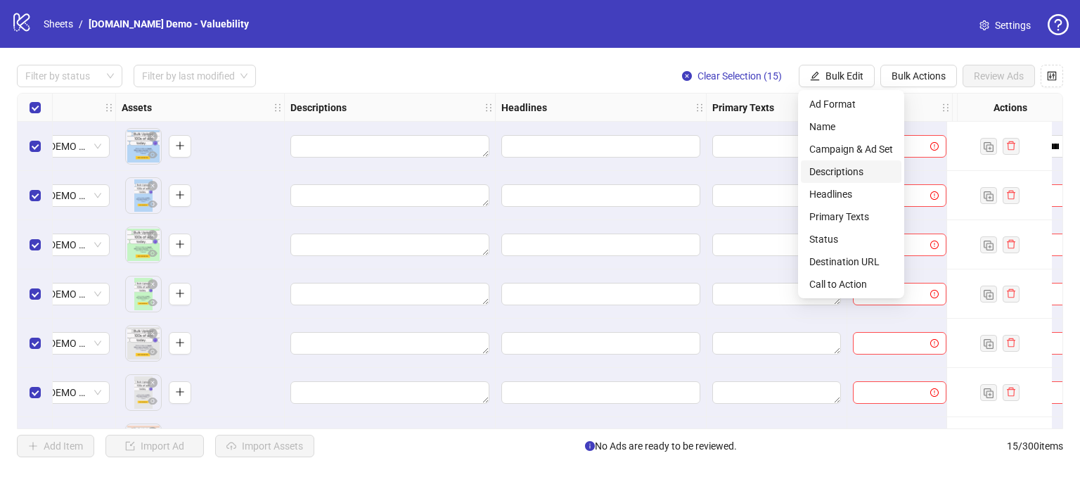
click at [832, 172] on span "Descriptions" at bounding box center [851, 171] width 84 height 15
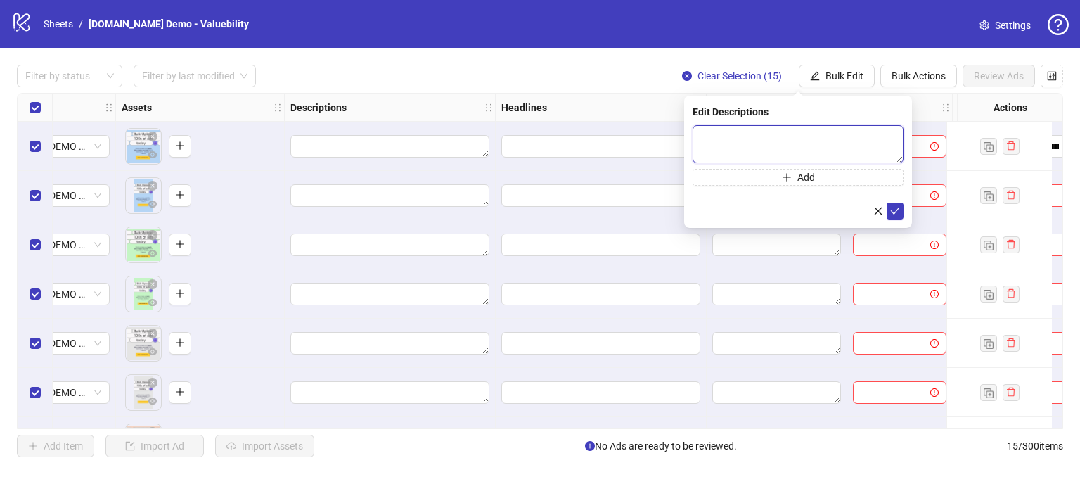
click at [720, 136] on textarea at bounding box center [798, 144] width 211 height 38
type textarea "**********"
click at [894, 214] on icon "check" at bounding box center [895, 210] width 10 height 10
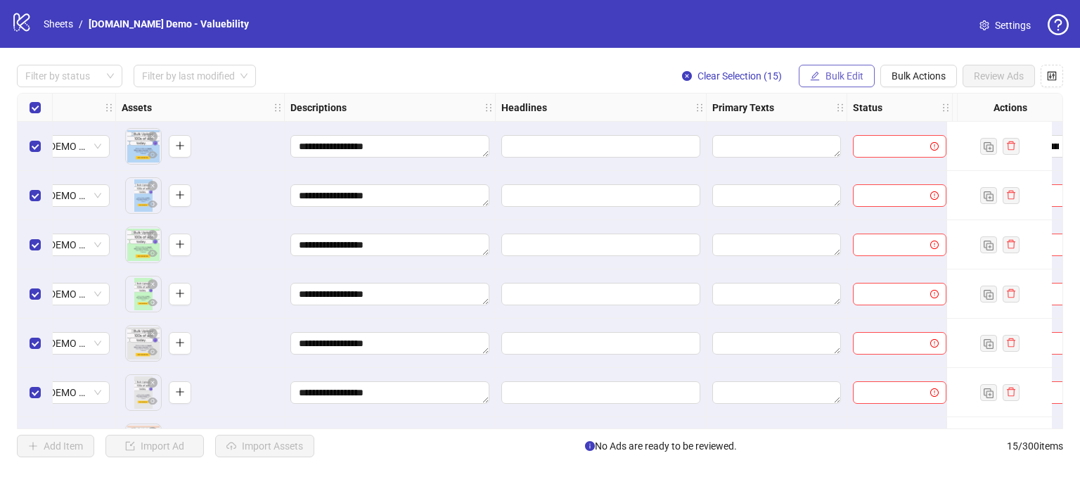
click at [833, 70] on span "Bulk Edit" at bounding box center [844, 75] width 38 height 11
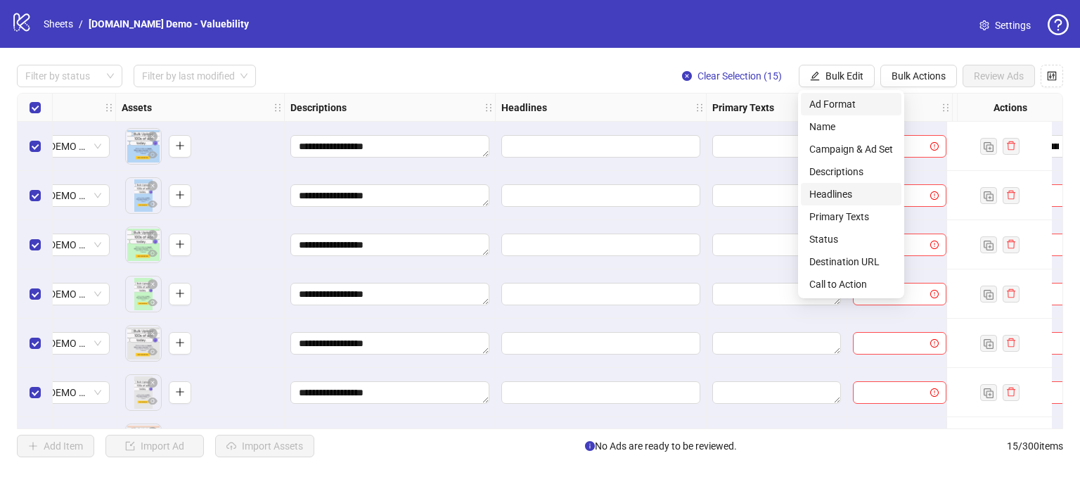
click at [832, 196] on span "Headlines" at bounding box center [851, 193] width 84 height 15
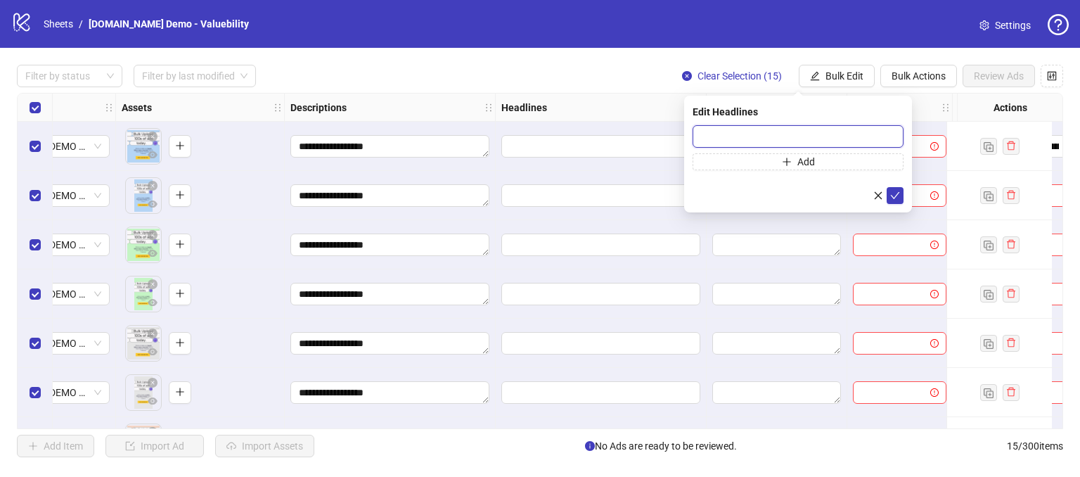
click at [769, 134] on input "text" at bounding box center [798, 136] width 211 height 22
type input "**********"
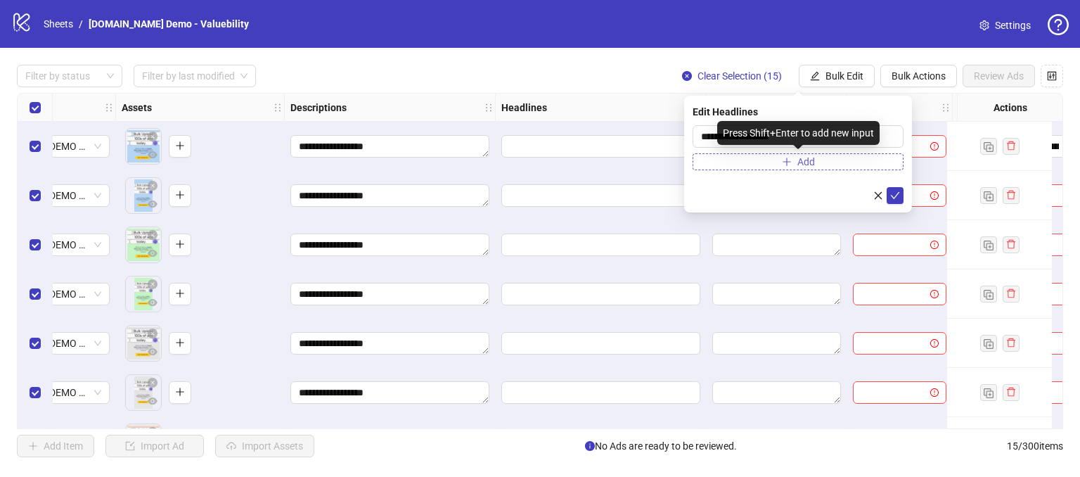
click at [812, 153] on button "Add" at bounding box center [798, 161] width 211 height 17
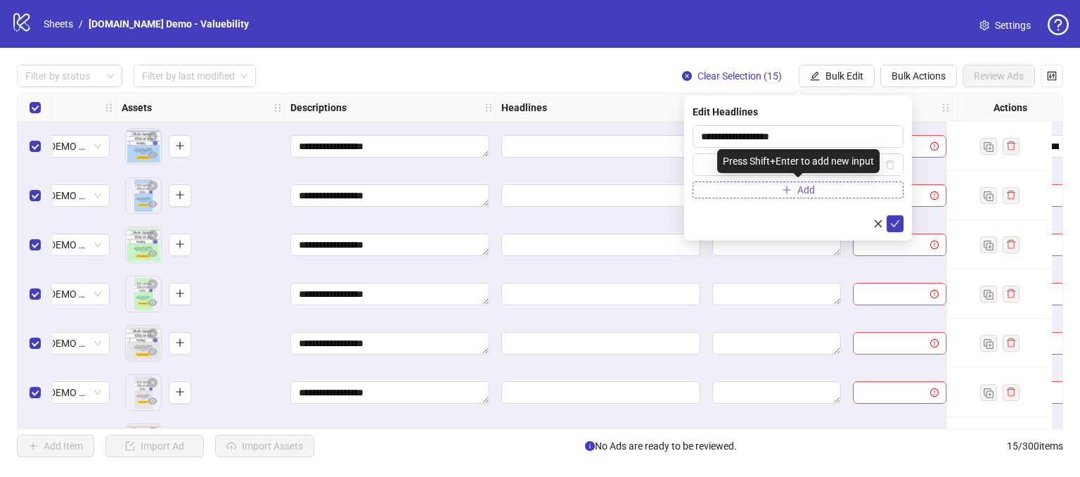
click at [794, 186] on button "Add" at bounding box center [798, 189] width 211 height 17
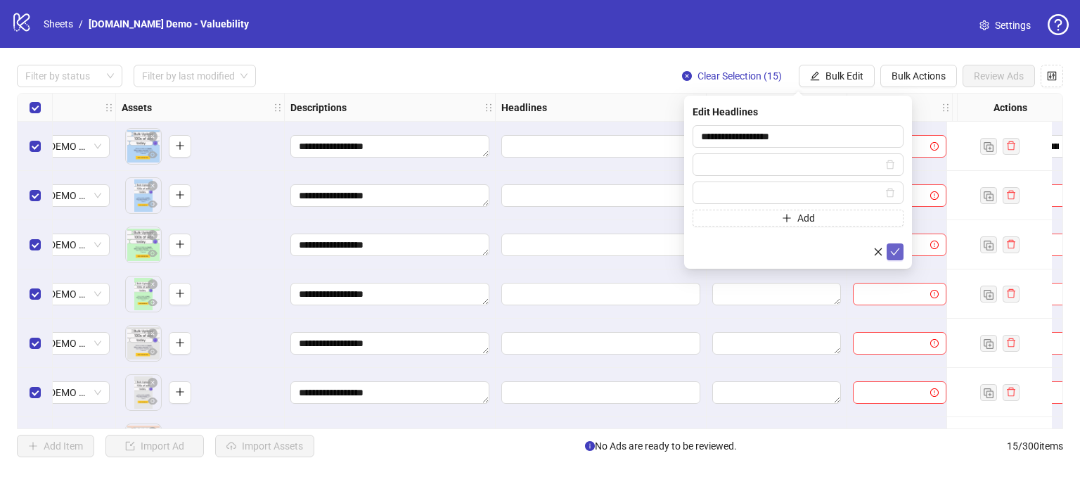
click at [894, 250] on icon "check" at bounding box center [895, 252] width 10 height 10
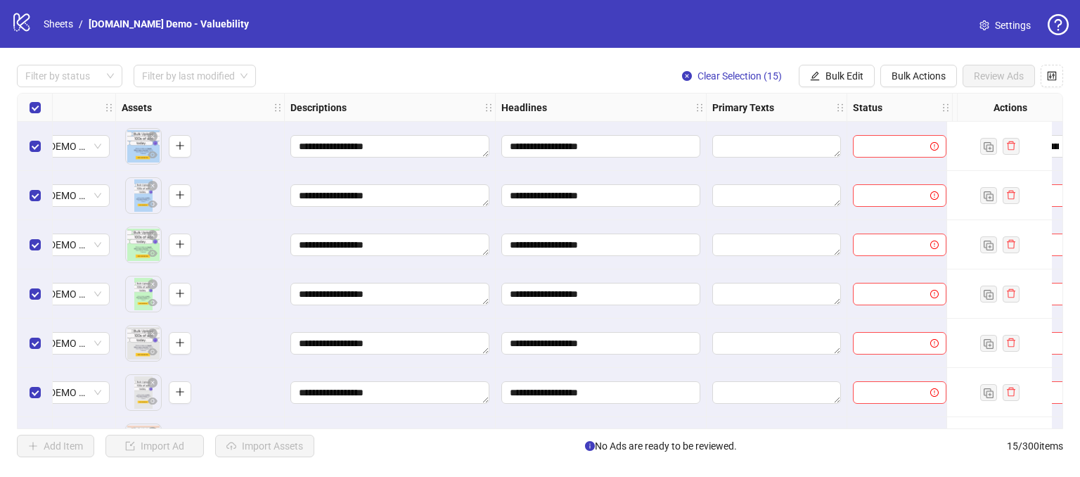
drag, startPoint x: 498, startPoint y: 421, endPoint x: 543, endPoint y: 420, distance: 45.0
click at [543, 420] on div "**********" at bounding box center [601, 441] width 211 height 49
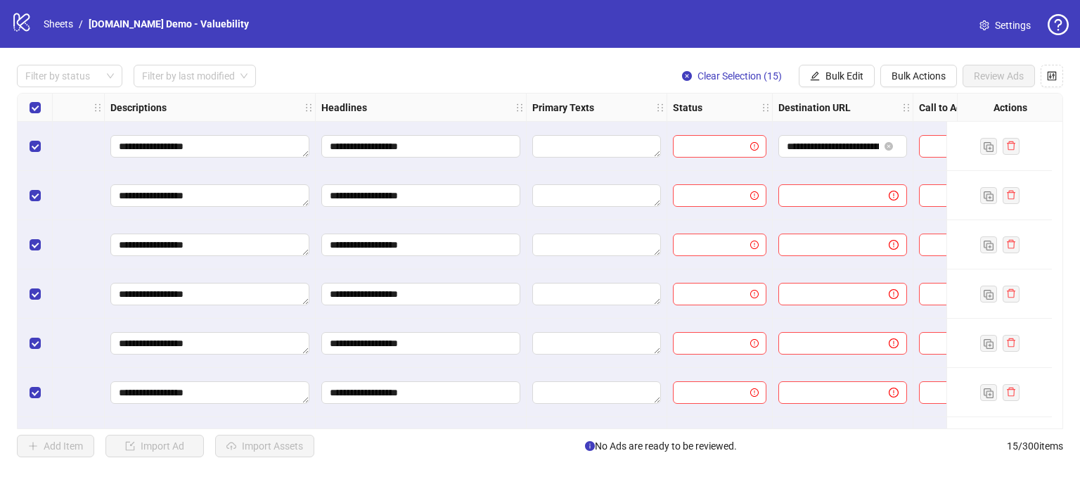
scroll to position [0, 807]
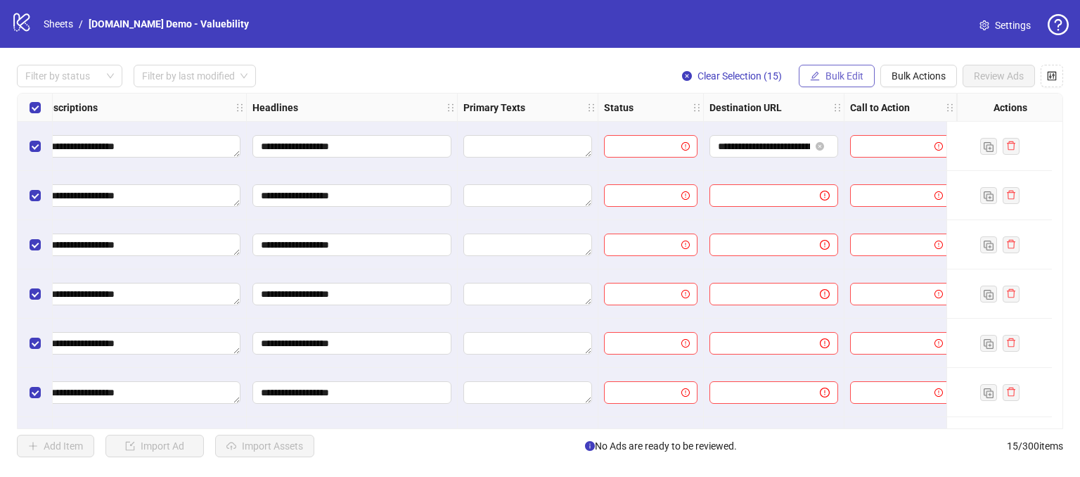
click at [837, 77] on span "Bulk Edit" at bounding box center [844, 75] width 38 height 11
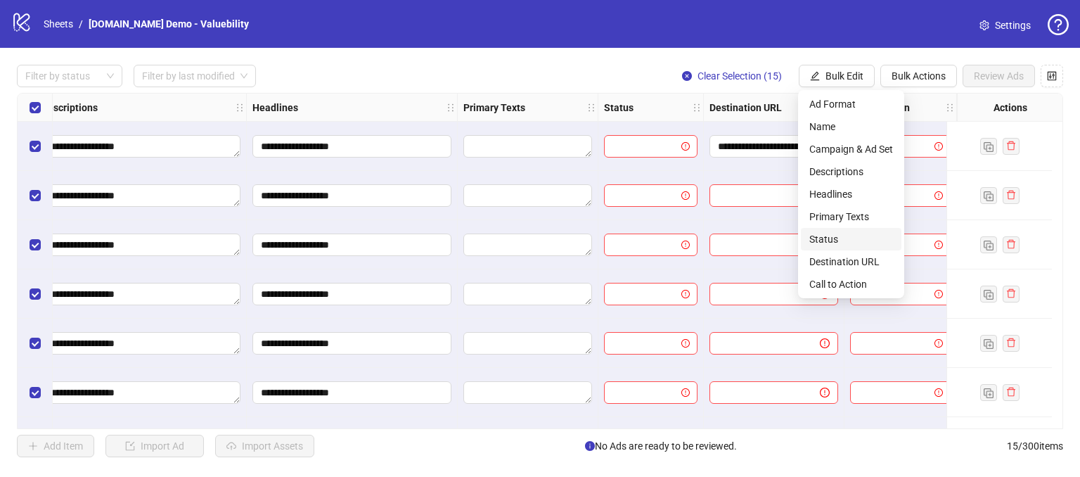
click at [832, 243] on span "Status" at bounding box center [851, 238] width 84 height 15
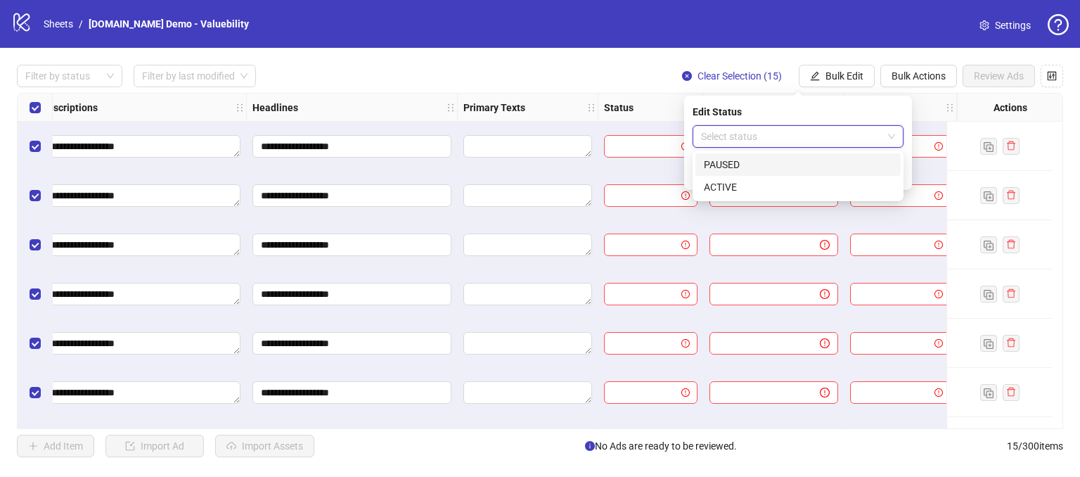
click at [747, 143] on input "search" at bounding box center [791, 136] width 181 height 21
click at [721, 160] on div "PAUSED" at bounding box center [798, 164] width 188 height 15
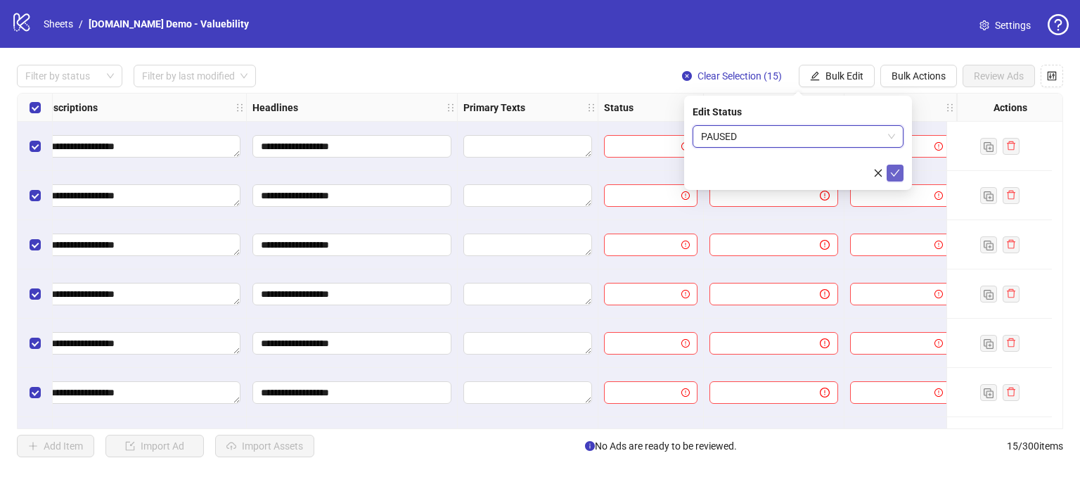
click at [899, 172] on icon "check" at bounding box center [895, 173] width 10 height 10
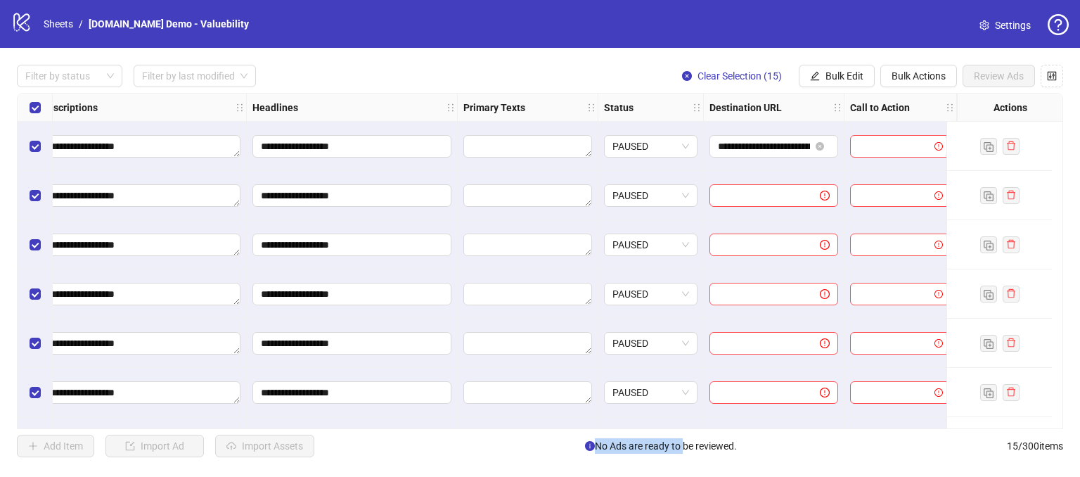
drag, startPoint x: 648, startPoint y: 442, endPoint x: 679, endPoint y: 447, distance: 31.3
click at [679, 447] on div "**********" at bounding box center [540, 261] width 1080 height 426
click at [553, 459] on div "**********" at bounding box center [540, 261] width 1080 height 426
click at [802, 451] on div "Add Item Import Ad Import Assets No Ads are ready to be reviewed. 15 / 300 items" at bounding box center [540, 446] width 1046 height 22
click at [822, 63] on div "**********" at bounding box center [540, 261] width 1080 height 426
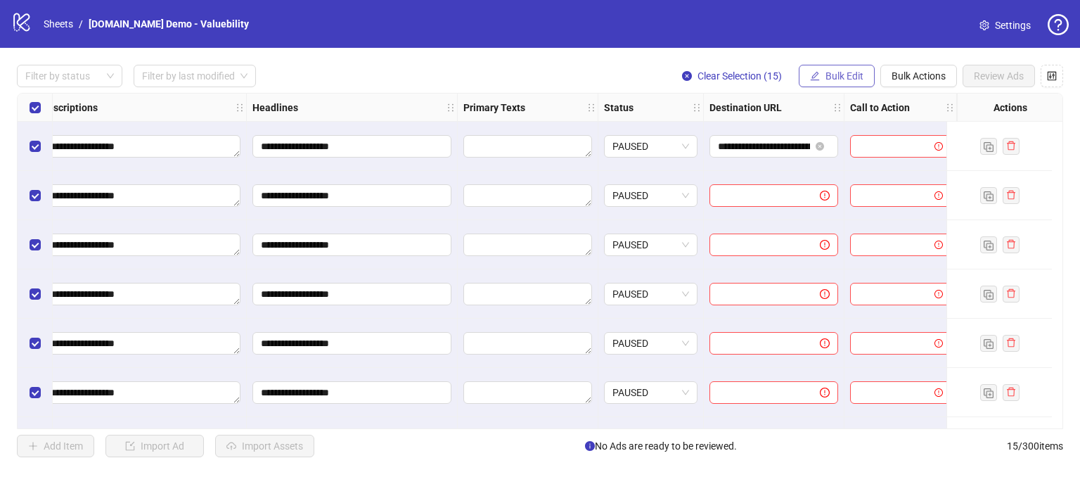
click at [824, 74] on button "Bulk Edit" at bounding box center [837, 76] width 76 height 22
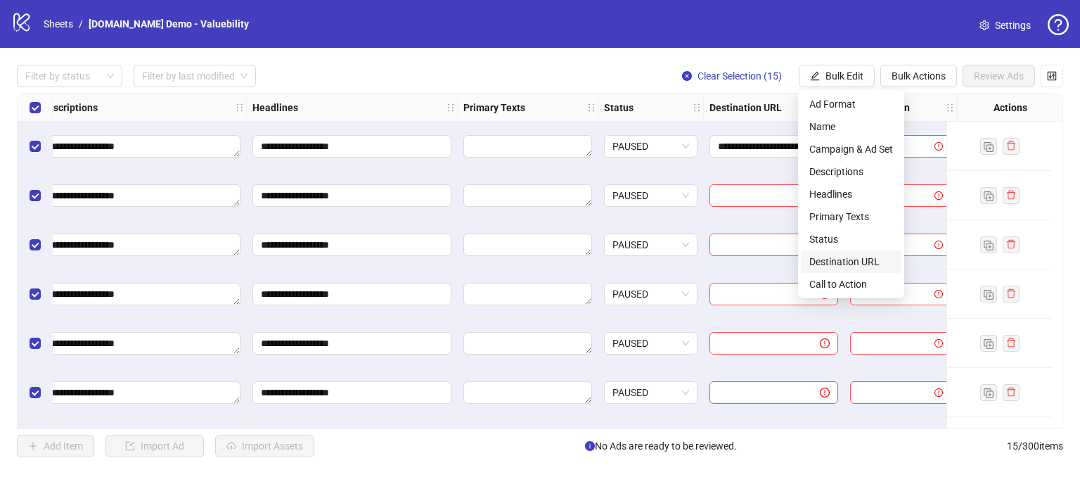
click at [830, 264] on span "Destination URL" at bounding box center [851, 261] width 84 height 15
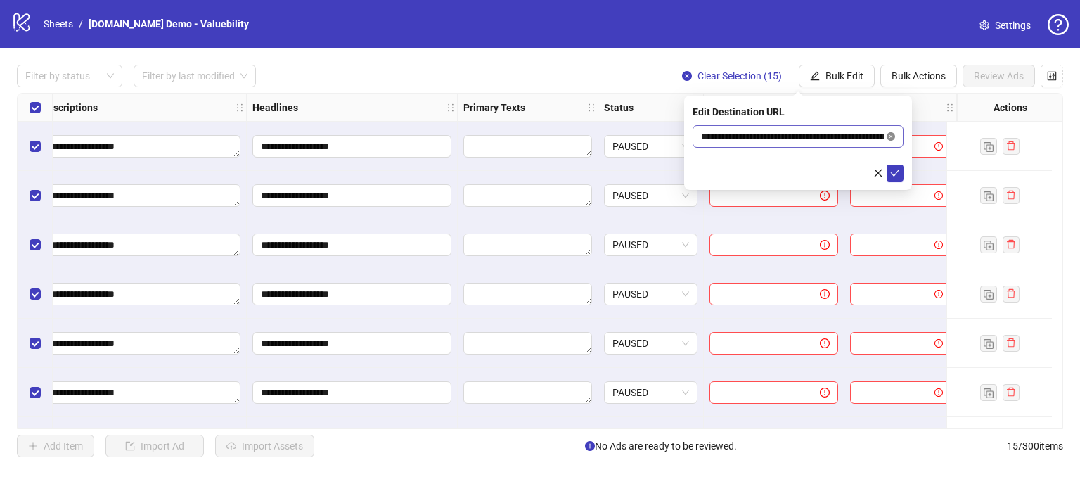
click at [889, 138] on icon "close-circle" at bounding box center [891, 136] width 8 height 8
click at [751, 129] on input "text" at bounding box center [792, 136] width 183 height 15
type input "**********"
click at [895, 178] on span "submit" at bounding box center [895, 172] width 10 height 11
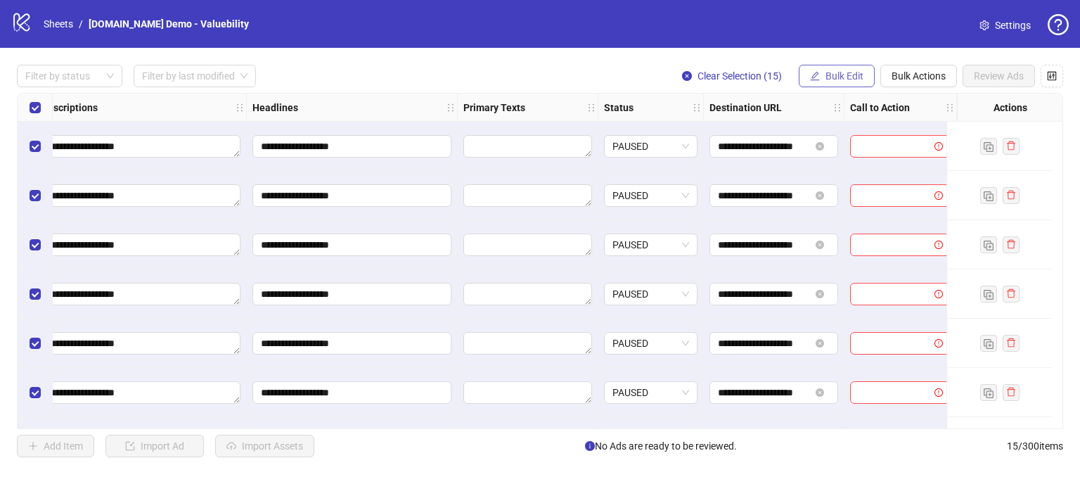
click at [830, 75] on span "Bulk Edit" at bounding box center [844, 75] width 38 height 11
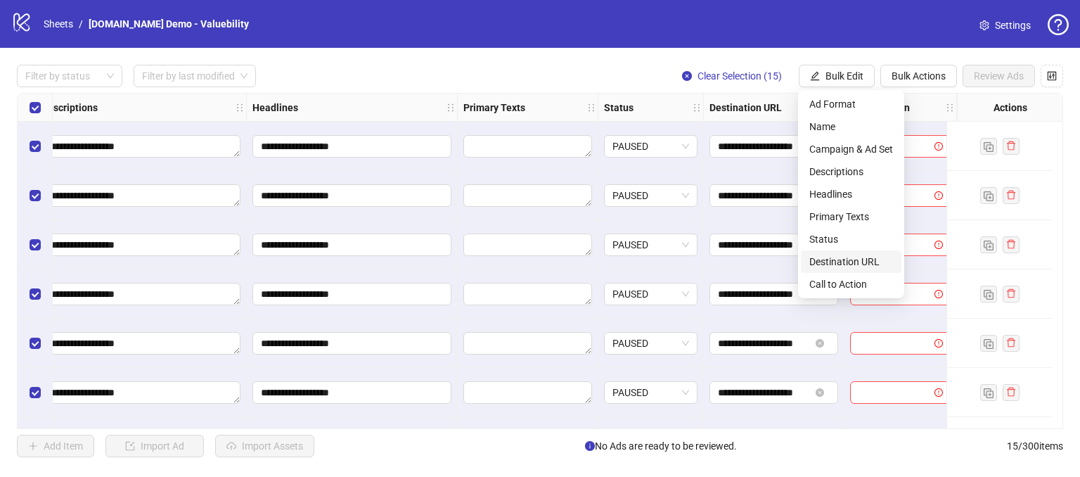
click at [832, 268] on span "Destination URL" at bounding box center [851, 261] width 84 height 15
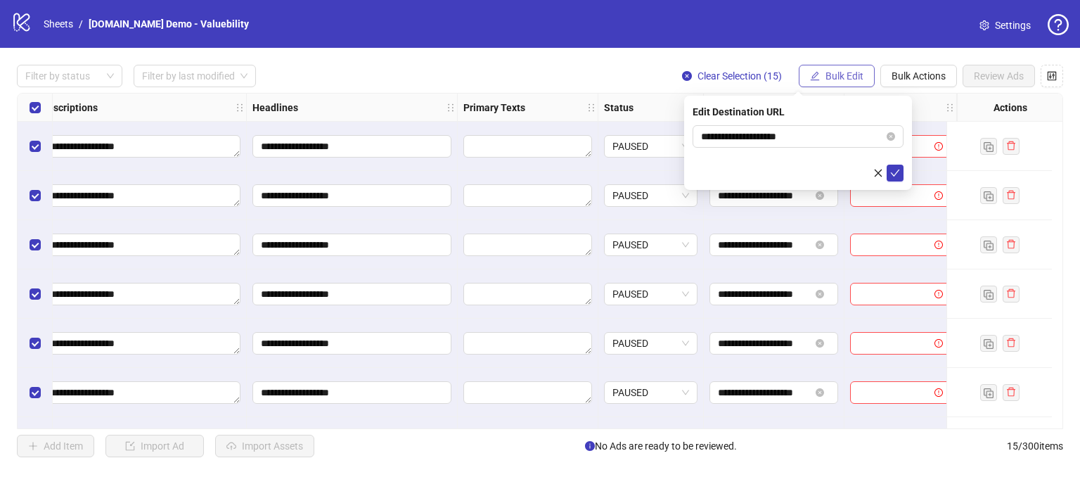
click at [847, 75] on span "Bulk Edit" at bounding box center [844, 75] width 38 height 11
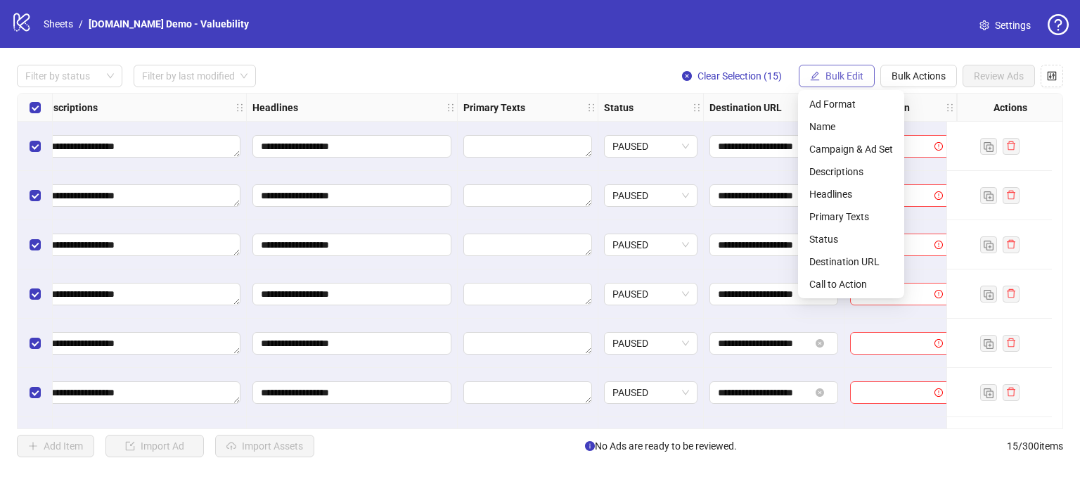
click at [847, 75] on span "Bulk Edit" at bounding box center [844, 75] width 38 height 11
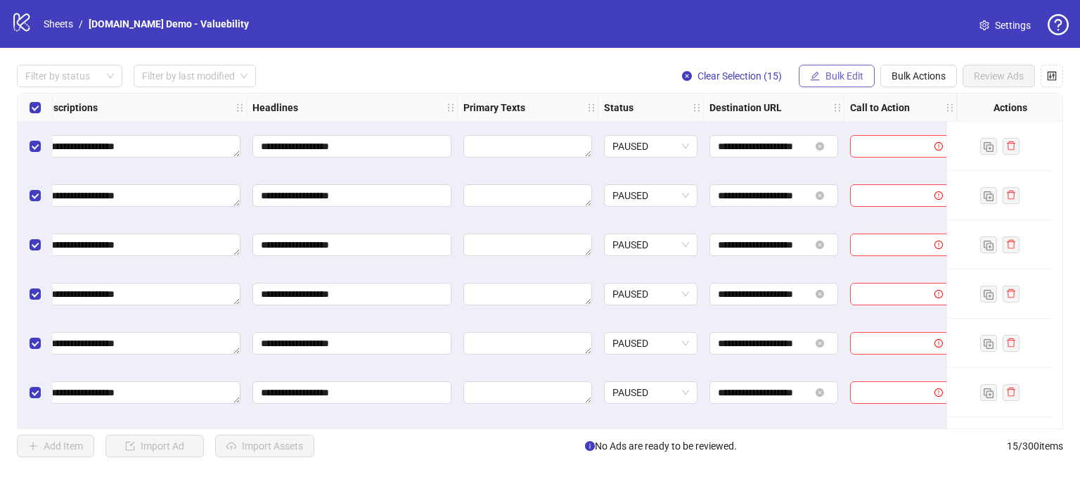
click at [831, 65] on button "Bulk Edit" at bounding box center [837, 76] width 76 height 22
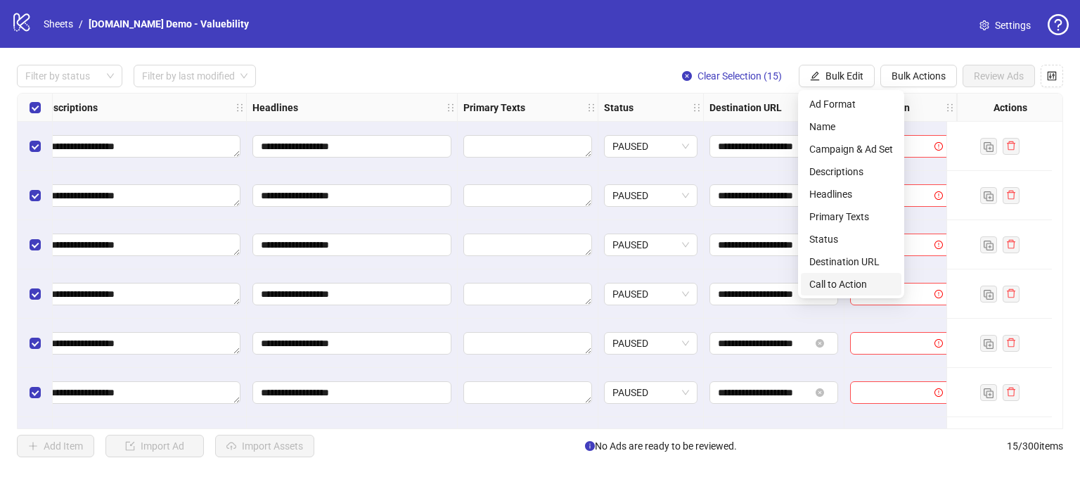
click at [828, 276] on span "Call to Action" at bounding box center [851, 283] width 84 height 15
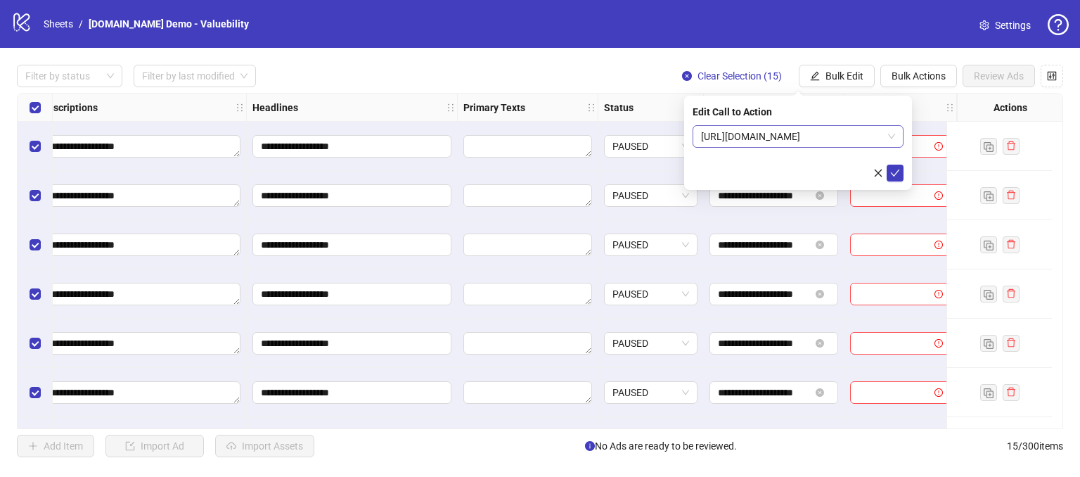
click at [762, 136] on span "https://www.kitchn.io" at bounding box center [798, 136] width 194 height 21
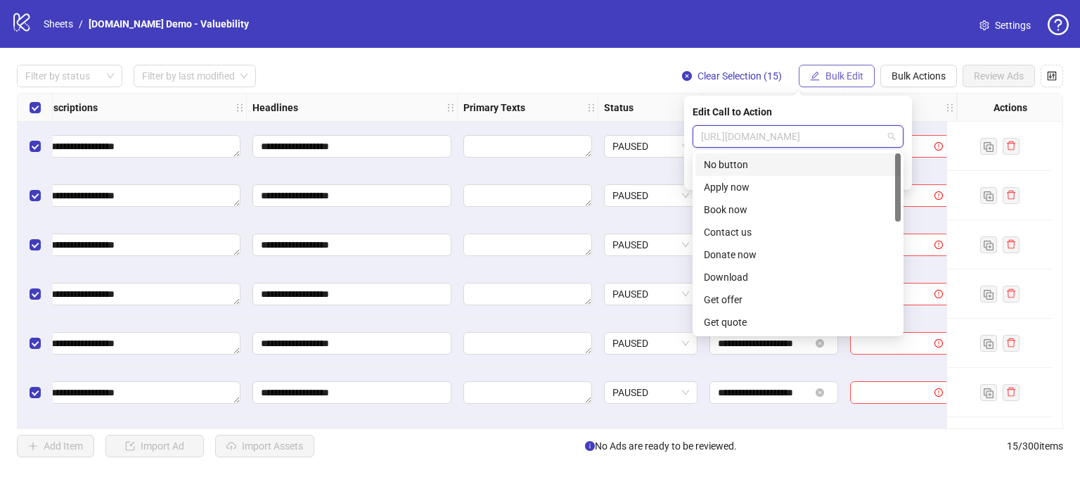
click at [848, 67] on button "Bulk Edit" at bounding box center [837, 76] width 76 height 22
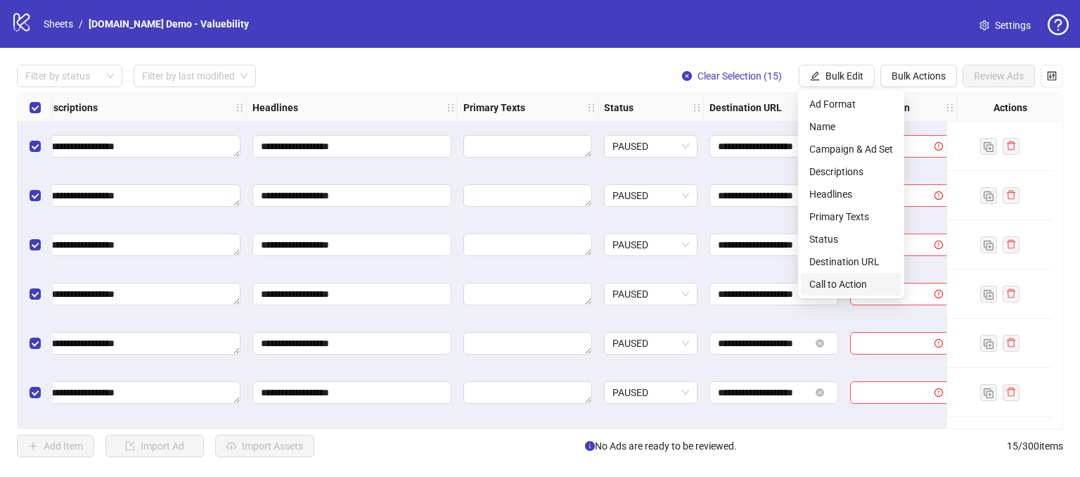
click at [826, 283] on span "Call to Action" at bounding box center [851, 283] width 84 height 15
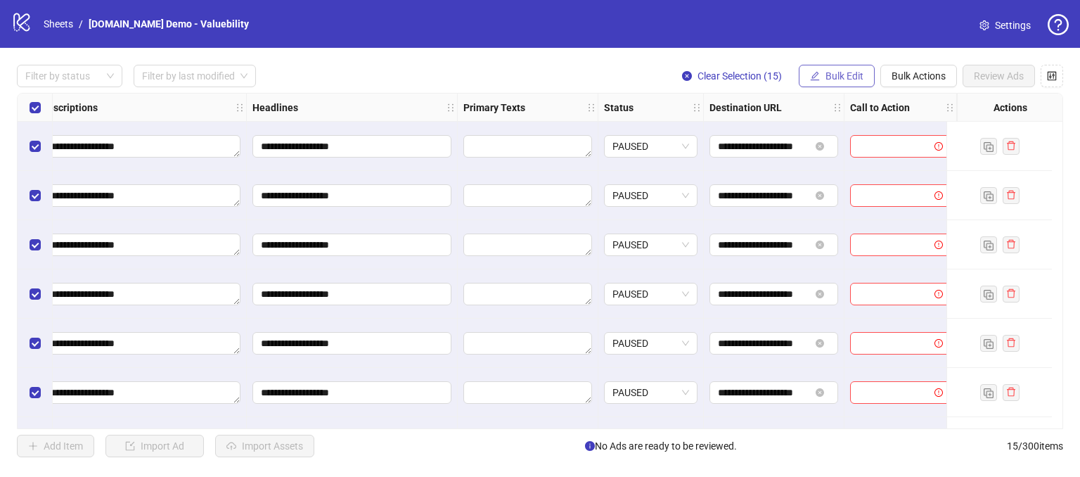
click at [849, 72] on span "Bulk Edit" at bounding box center [844, 75] width 38 height 11
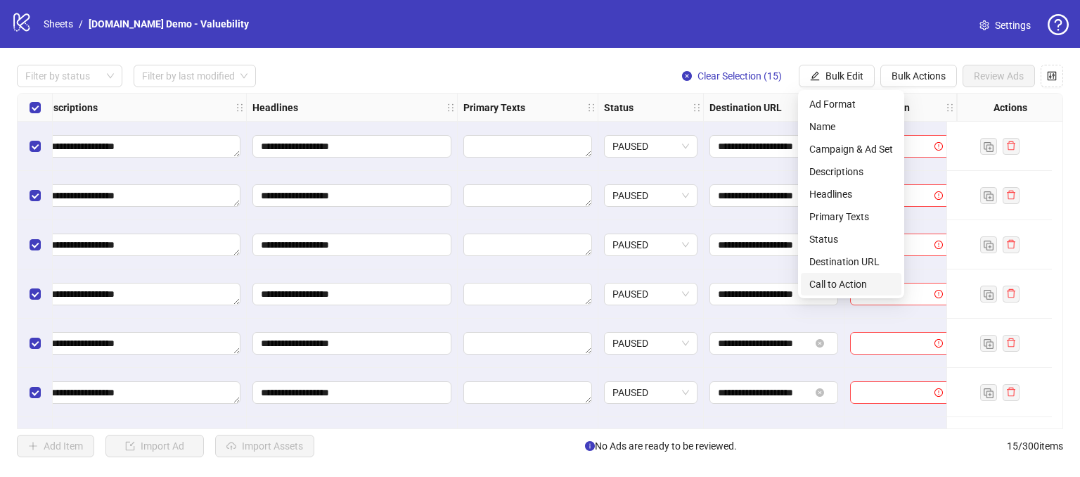
click at [829, 279] on span "Call to Action" at bounding box center [851, 283] width 84 height 15
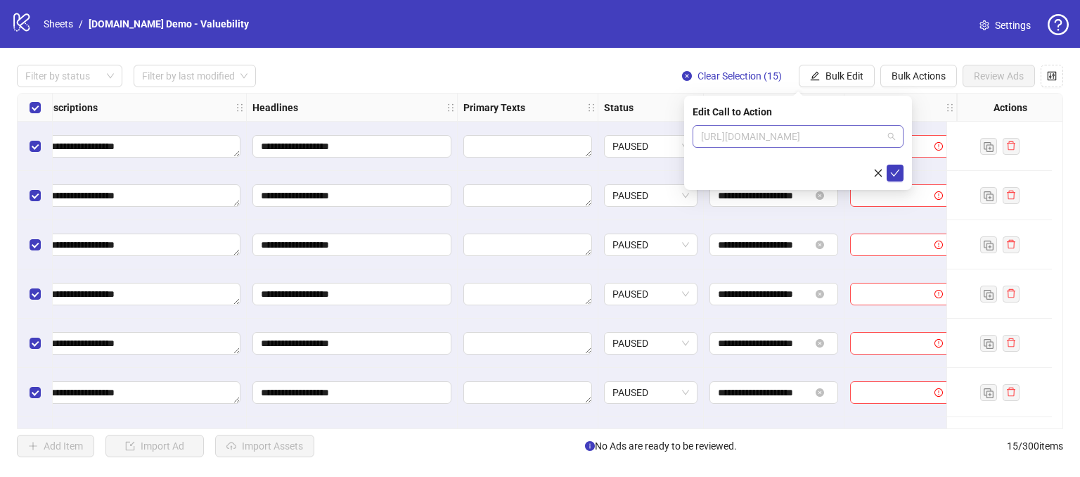
click at [816, 134] on span "https://www.kitchn.io" at bounding box center [798, 136] width 194 height 21
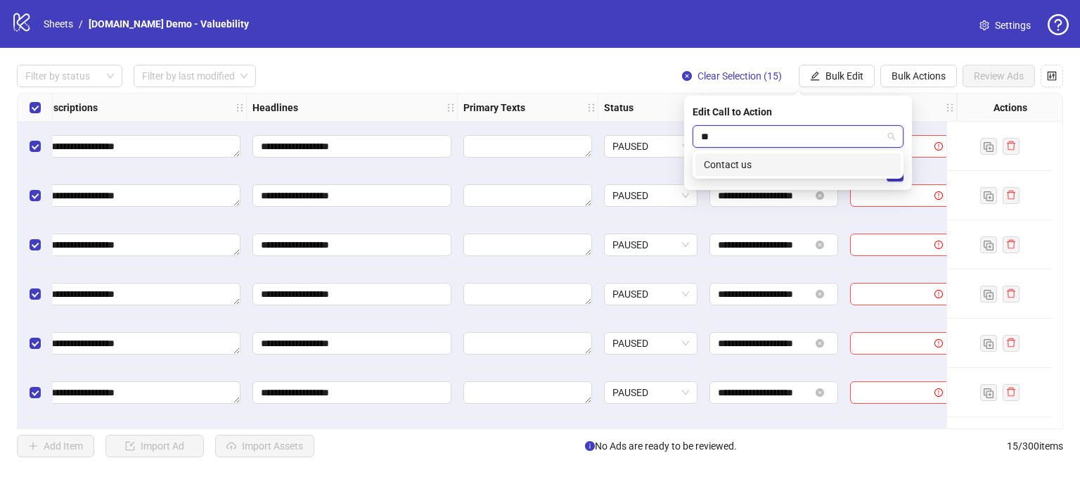
type input "*"
type input "***"
click at [724, 158] on div "Contact us" at bounding box center [798, 164] width 188 height 15
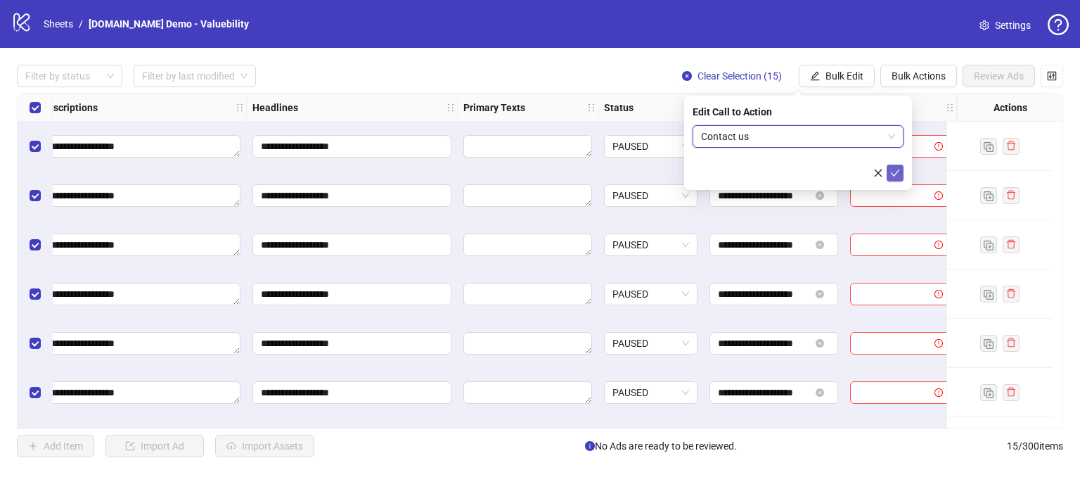
click at [898, 174] on icon "check" at bounding box center [895, 173] width 10 height 10
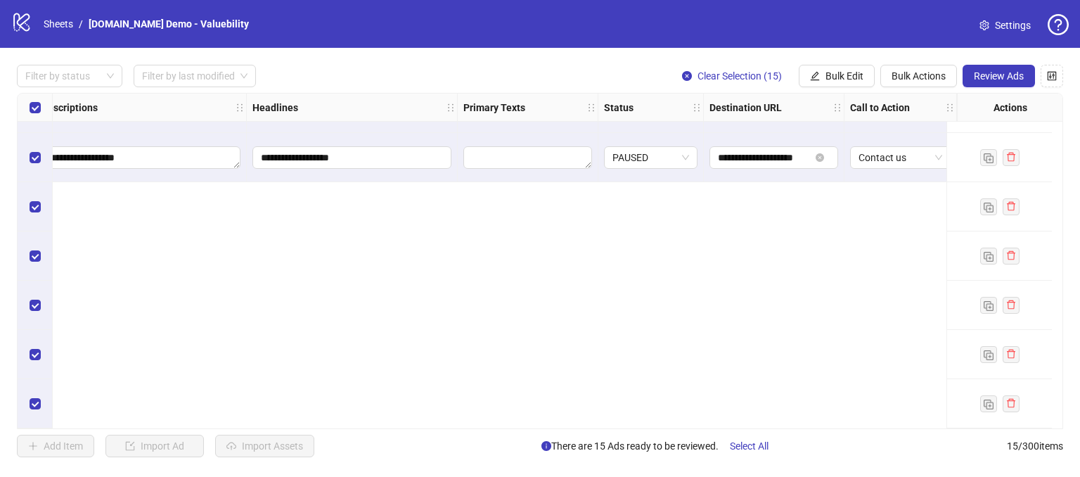
scroll to position [0, 807]
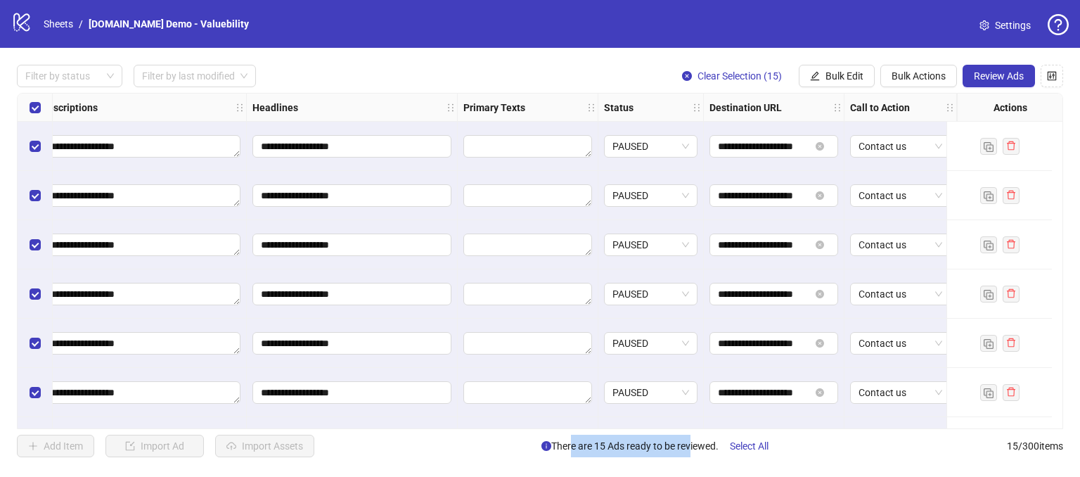
drag, startPoint x: 566, startPoint y: 445, endPoint x: 686, endPoint y: 444, distance: 119.5
click at [686, 444] on span "There are 15 Ads ready to be reviewed. Select All" at bounding box center [660, 446] width 238 height 22
click at [647, 448] on span "There are 15 Ads ready to be reviewed. Select All" at bounding box center [660, 446] width 238 height 22
click at [991, 77] on span "Review Ads" at bounding box center [999, 75] width 50 height 11
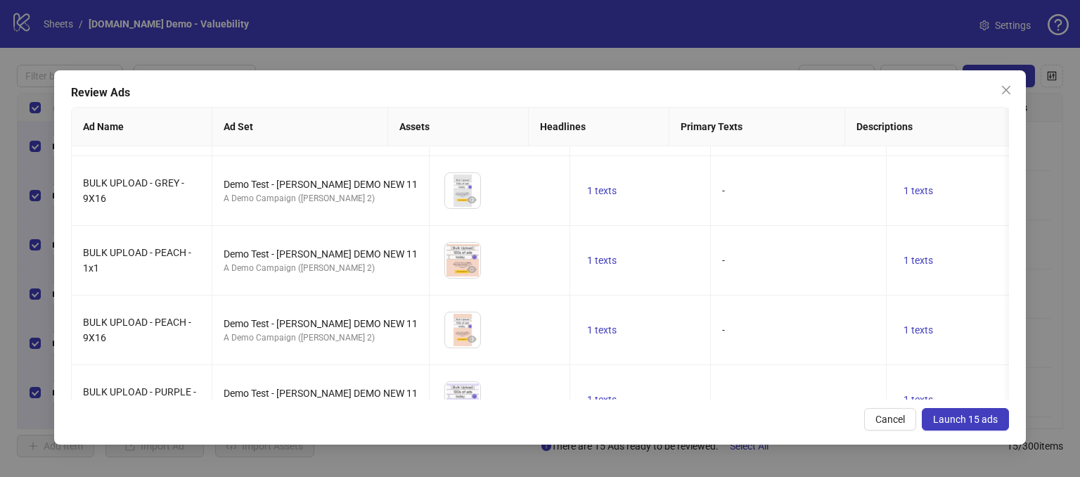
scroll to position [0, 0]
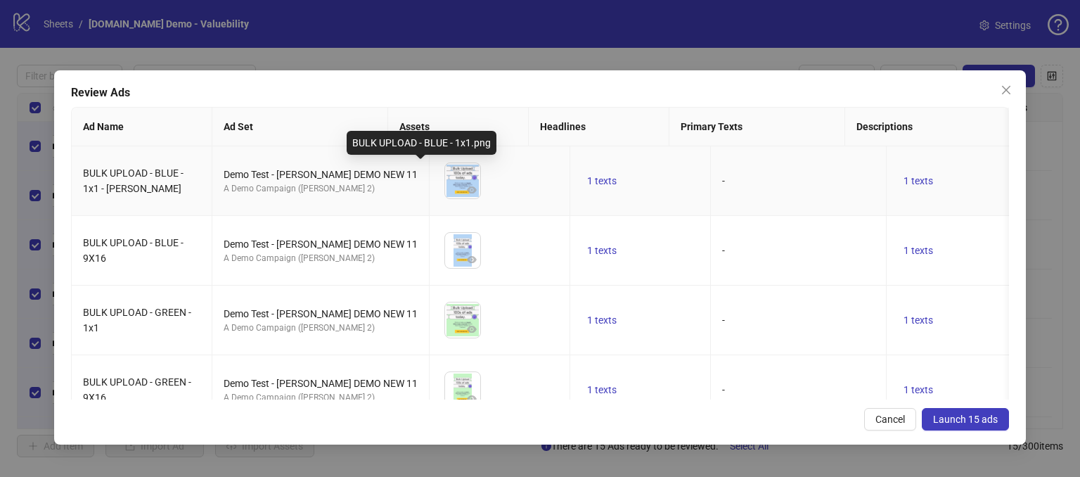
click at [445, 186] on img at bounding box center [462, 180] width 35 height 35
click at [467, 188] on icon "eye" at bounding box center [472, 189] width 10 height 7
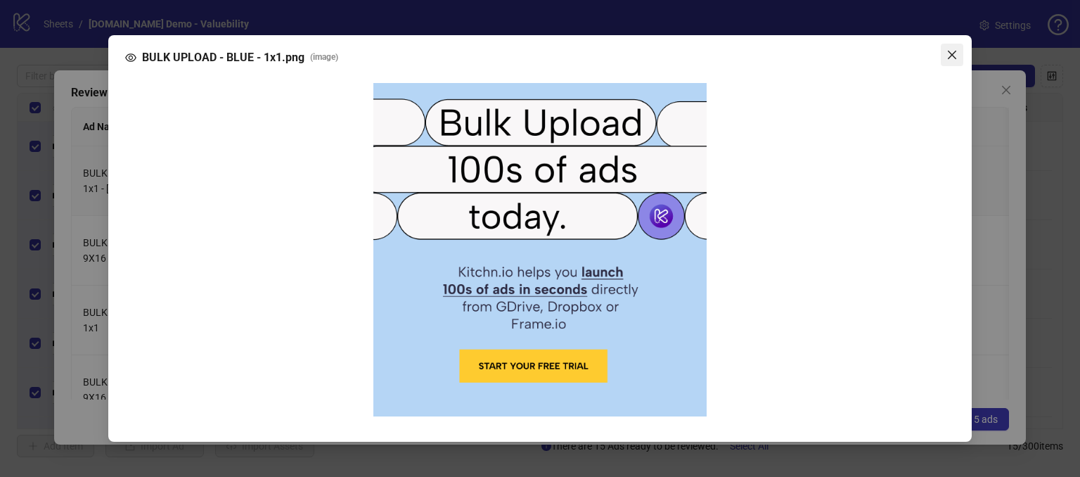
click at [946, 56] on span "Close" at bounding box center [952, 54] width 22 height 11
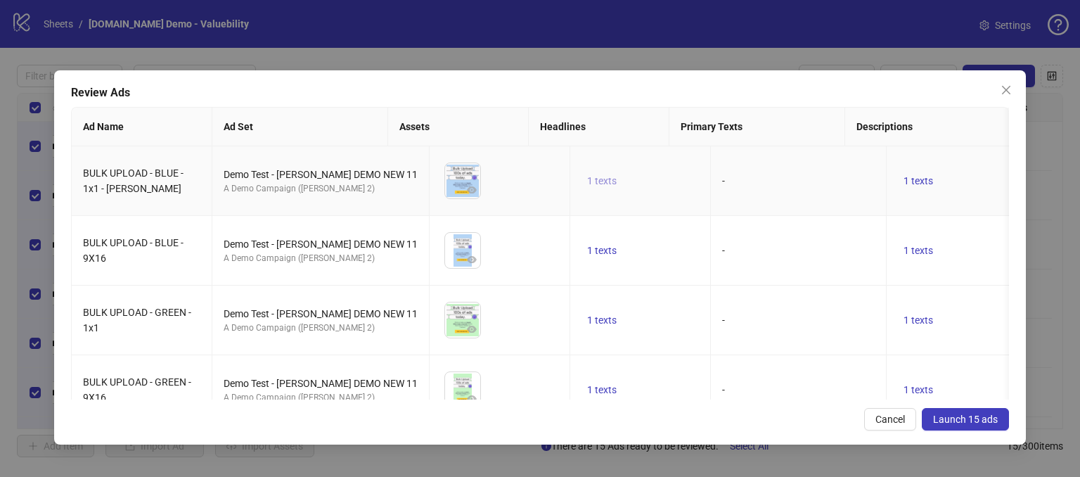
click at [587, 184] on span "1 texts" at bounding box center [602, 180] width 30 height 11
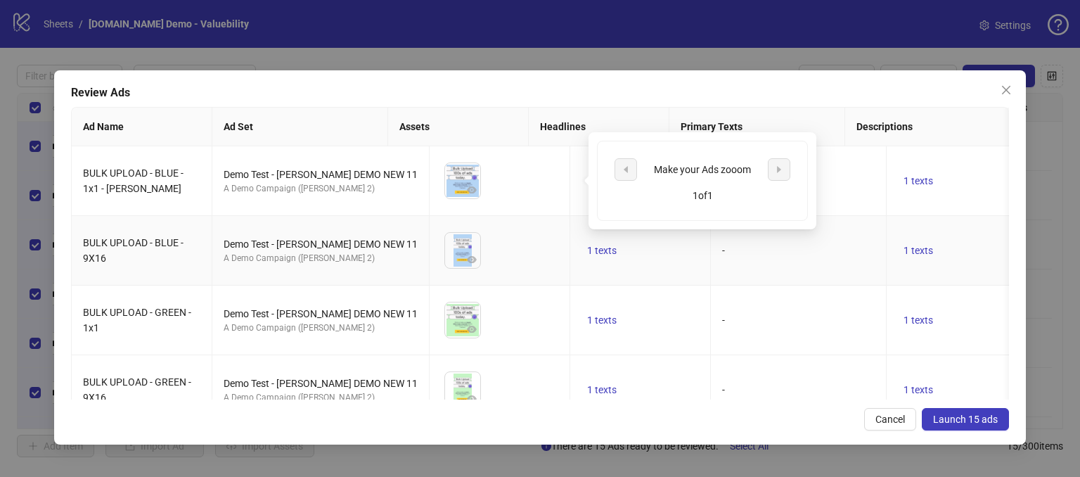
click at [711, 257] on td "-" at bounding box center [799, 251] width 176 height 70
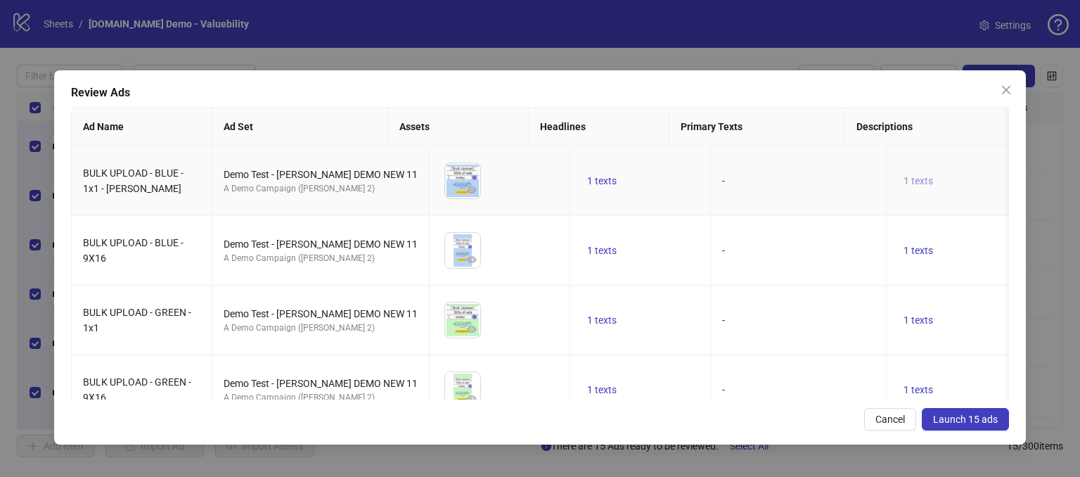
click at [904, 175] on span "1 texts" at bounding box center [919, 180] width 30 height 11
click at [752, 254] on td "-" at bounding box center [799, 251] width 176 height 70
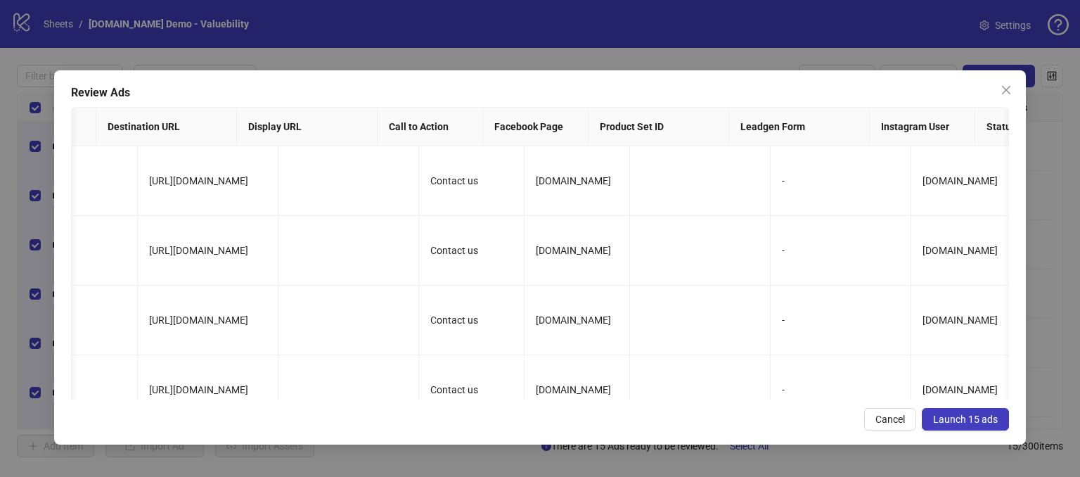
scroll to position [0, 981]
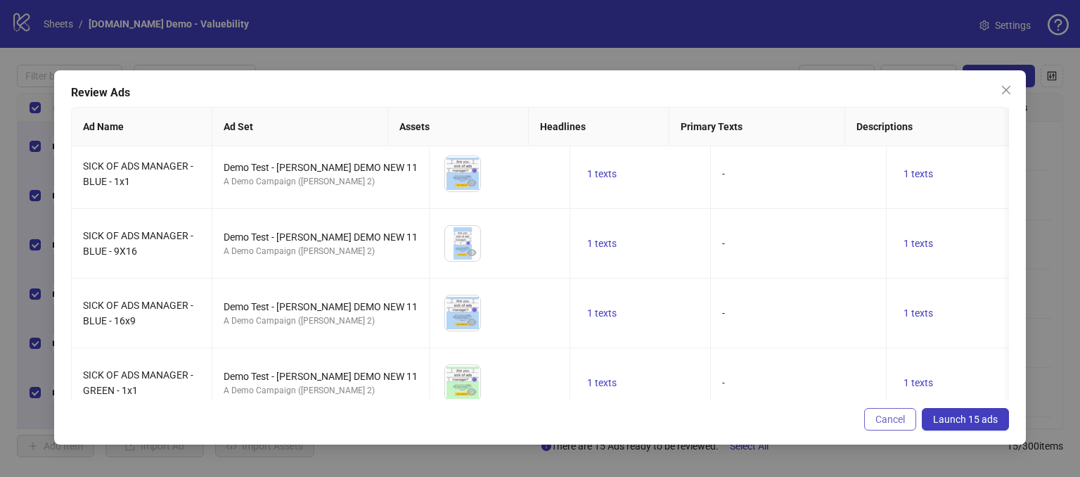
click at [893, 413] on span "Cancel" at bounding box center [890, 418] width 30 height 11
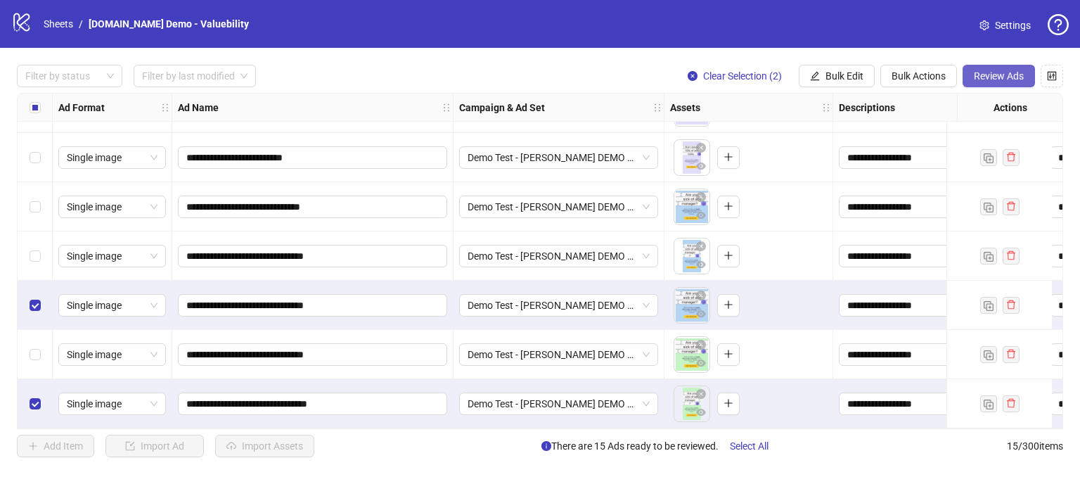
click at [989, 77] on span "Review Ads" at bounding box center [999, 75] width 50 height 11
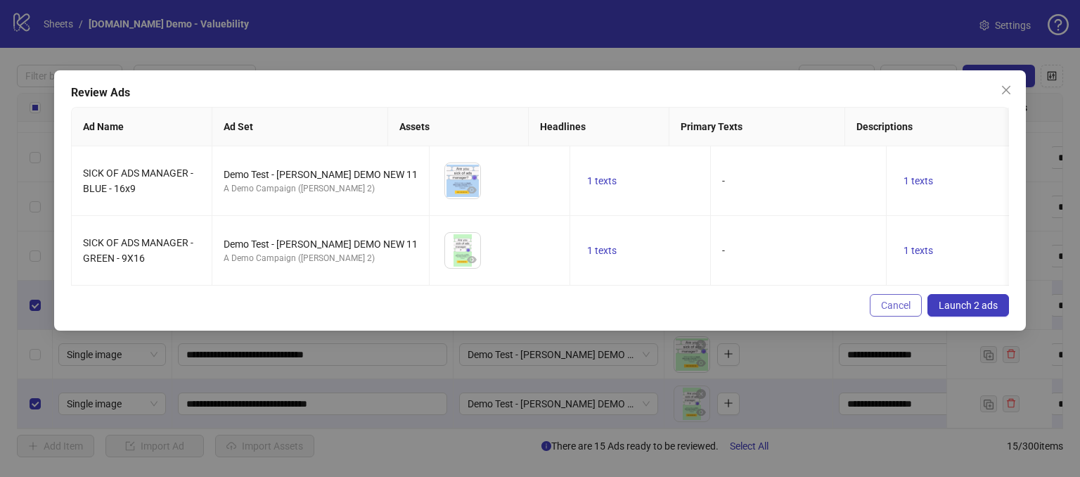
click at [907, 311] on span "Cancel" at bounding box center [896, 305] width 30 height 11
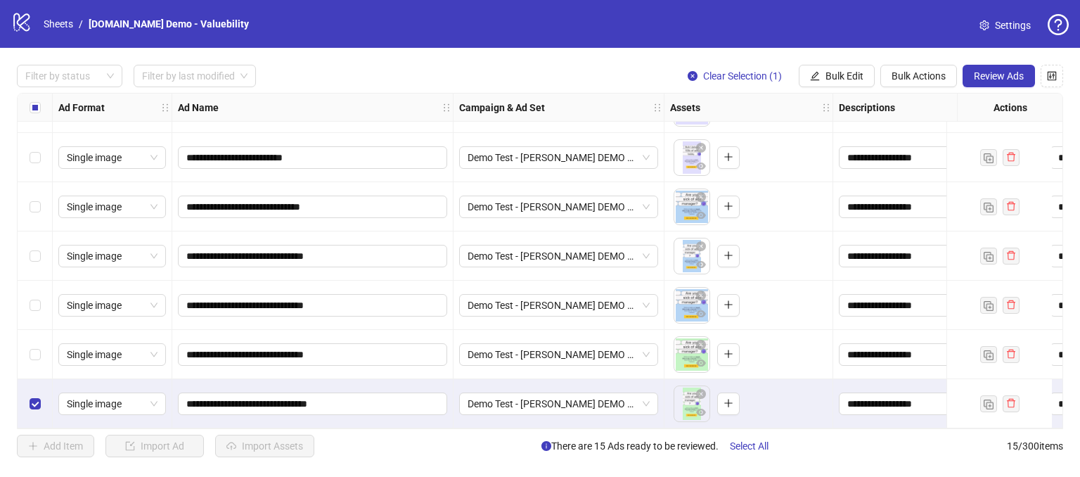
click at [26, 302] on div "Select row 13" at bounding box center [35, 305] width 35 height 49
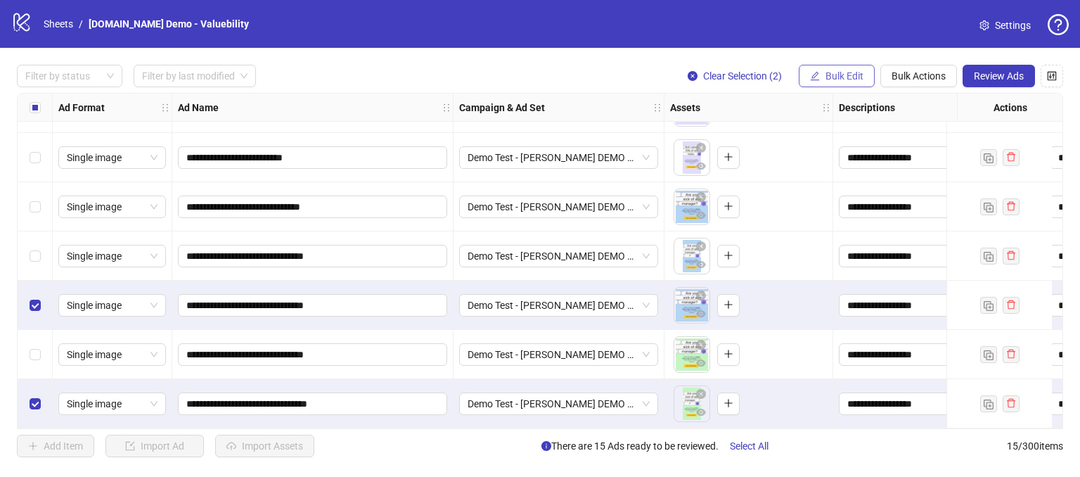
click at [855, 70] on span "Bulk Edit" at bounding box center [844, 75] width 38 height 11
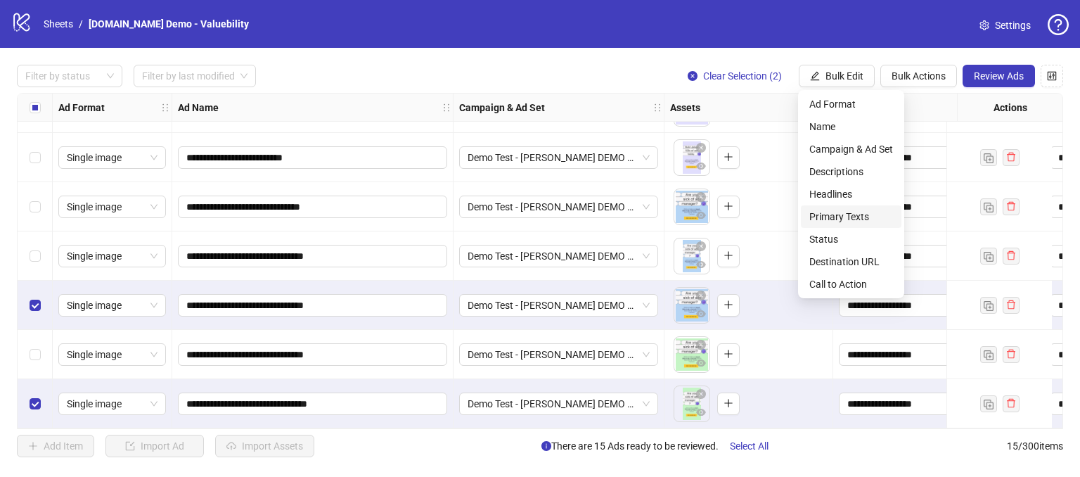
click at [830, 214] on span "Primary Texts" at bounding box center [851, 216] width 84 height 15
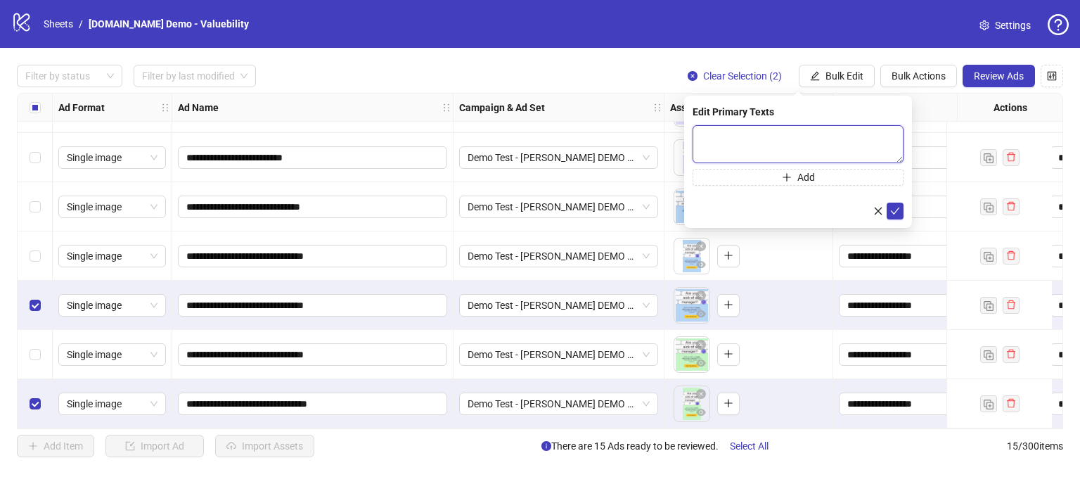
click at [750, 137] on textarea at bounding box center [798, 144] width 211 height 38
type textarea "**********"
click at [894, 206] on icon "check" at bounding box center [895, 210] width 10 height 10
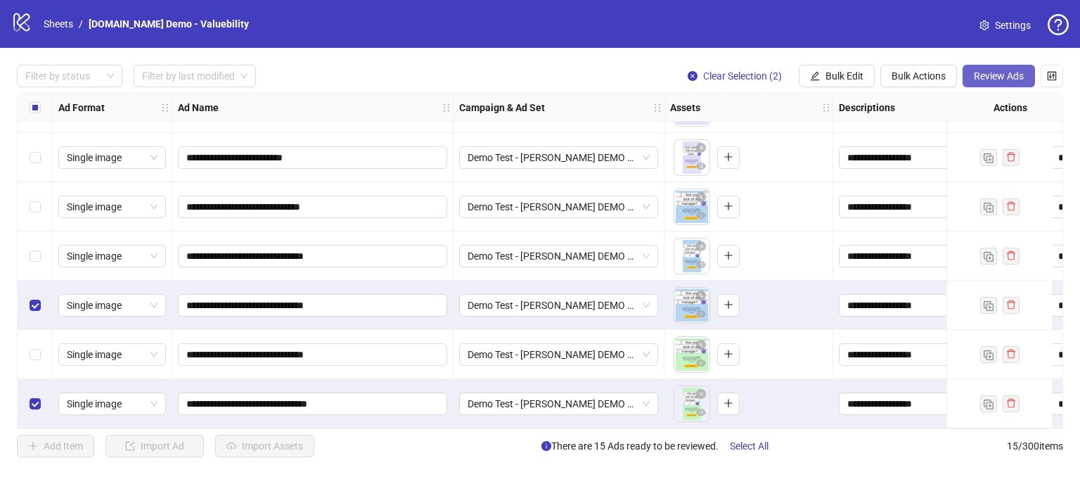
click at [993, 77] on span "Review Ads" at bounding box center [999, 75] width 50 height 11
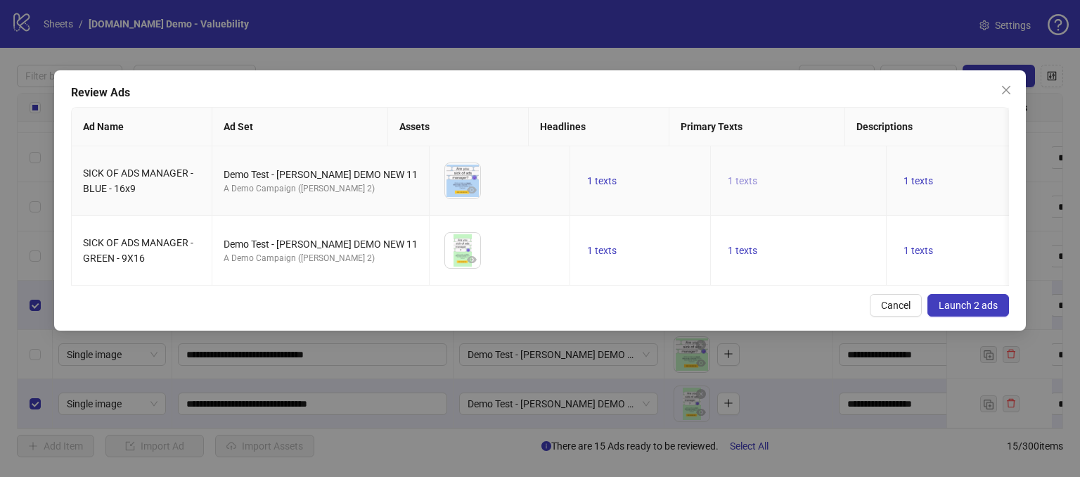
click at [728, 179] on span "1 texts" at bounding box center [743, 180] width 30 height 11
click at [719, 212] on td "1 texts" at bounding box center [799, 181] width 176 height 70
drag, startPoint x: 281, startPoint y: 277, endPoint x: 295, endPoint y: 277, distance: 14.1
click at [295, 277] on td "Demo Test - James DEMO NEW 11 A Demo Campaign (James 2)" at bounding box center [320, 251] width 217 height 70
drag, startPoint x: 377, startPoint y: 273, endPoint x: 360, endPoint y: 239, distance: 37.7
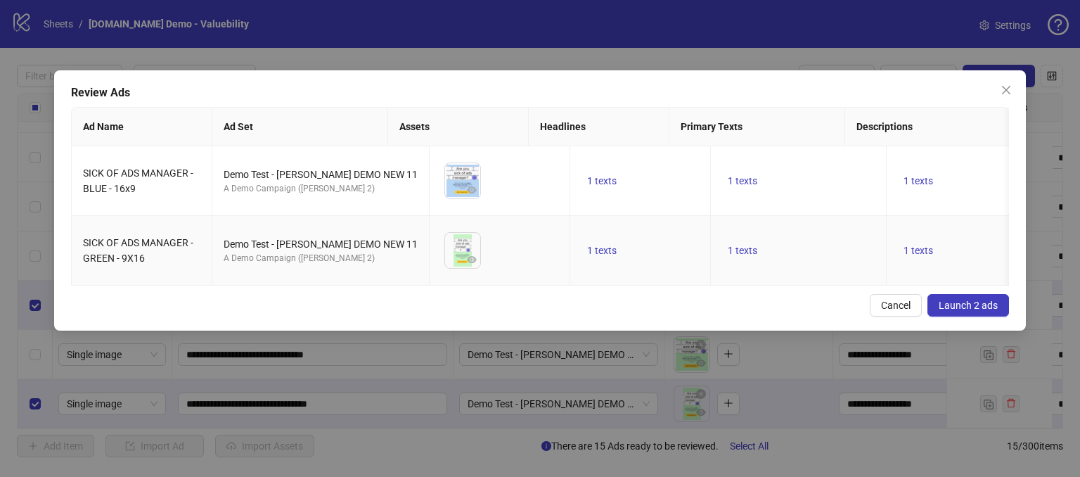
click at [378, 273] on td "Demo Test - James DEMO NEW 11 A Demo Campaign (James 2)" at bounding box center [320, 251] width 217 height 70
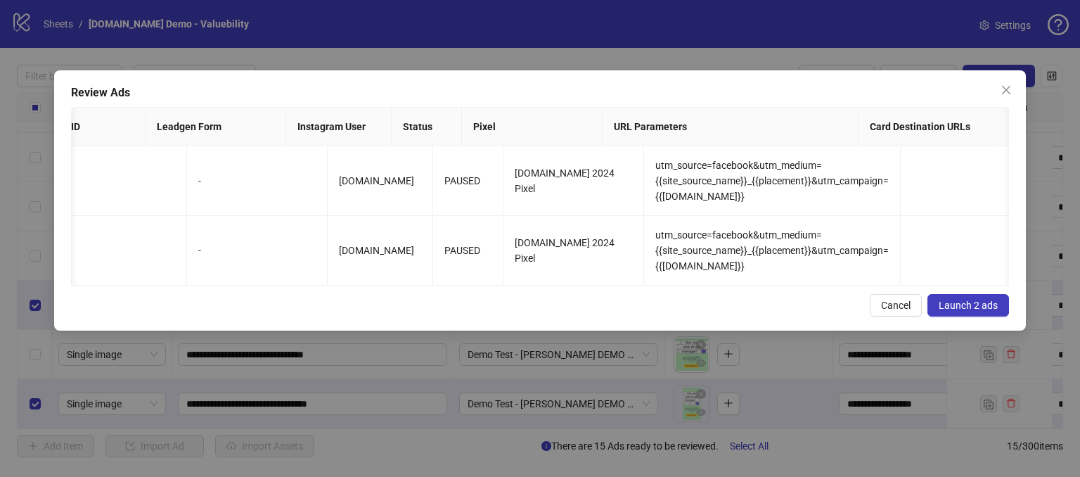
click at [990, 311] on span "Launch 2 ads" at bounding box center [968, 305] width 59 height 11
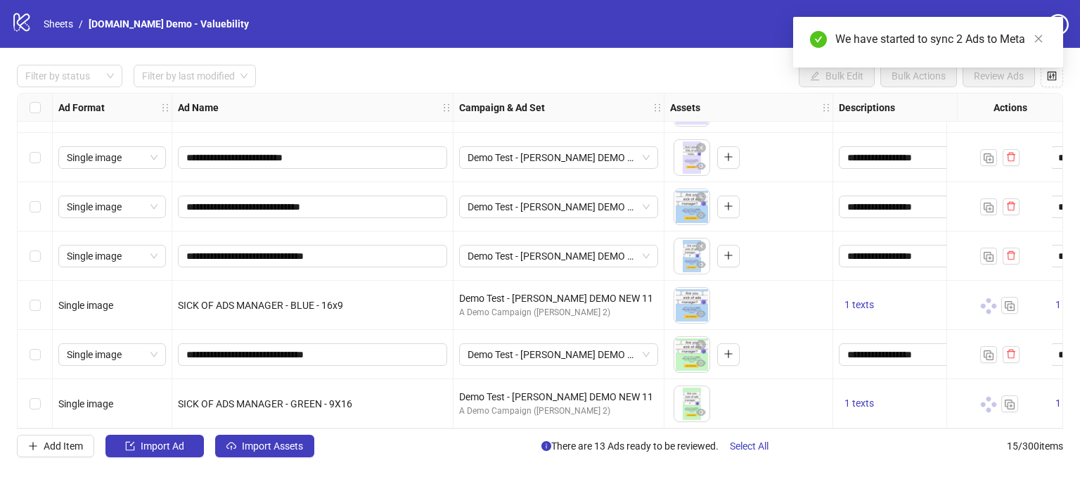
drag, startPoint x: 51, startPoint y: 447, endPoint x: 65, endPoint y: 424, distance: 27.1
click at [52, 447] on span "Add Item" at bounding box center [63, 445] width 39 height 11
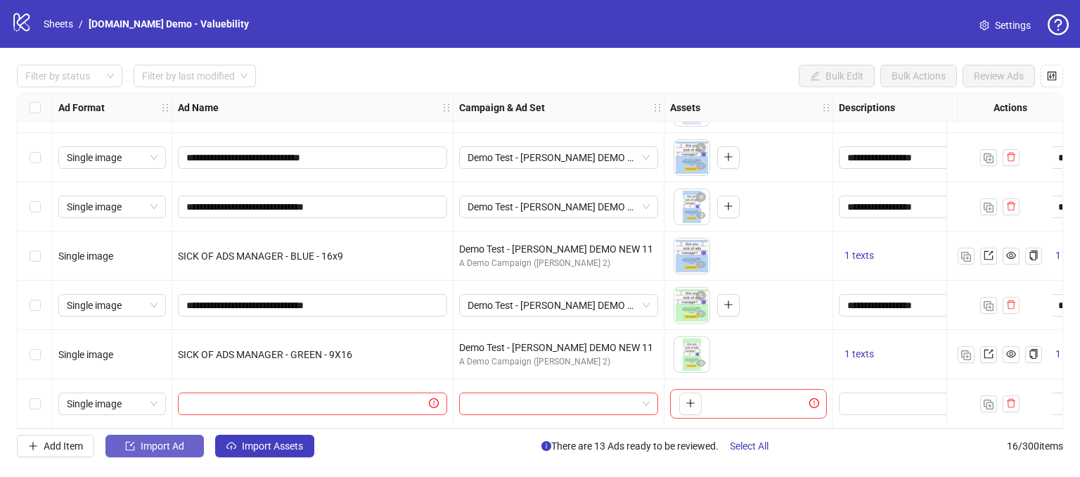
click at [172, 440] on span "Import Ad" at bounding box center [163, 445] width 44 height 11
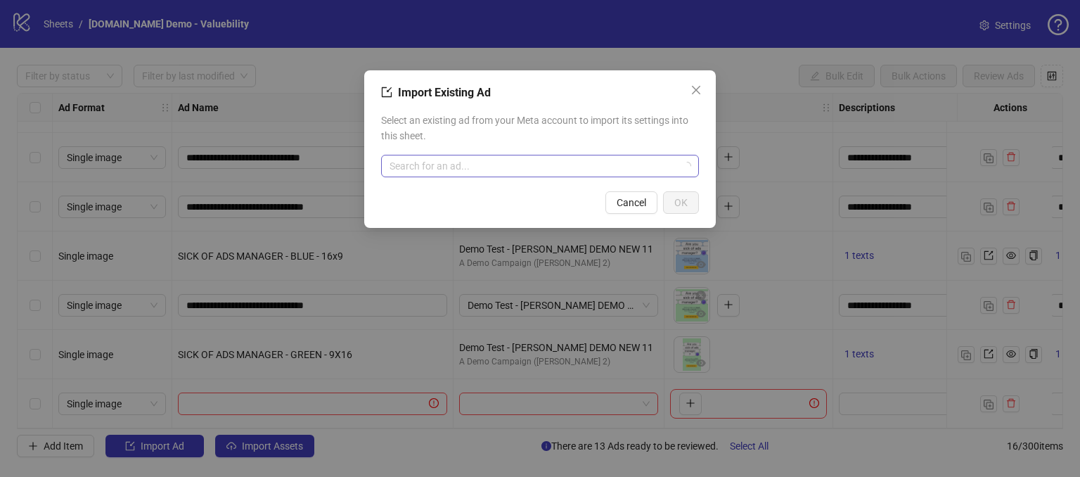
click at [419, 169] on input "search" at bounding box center [534, 165] width 288 height 21
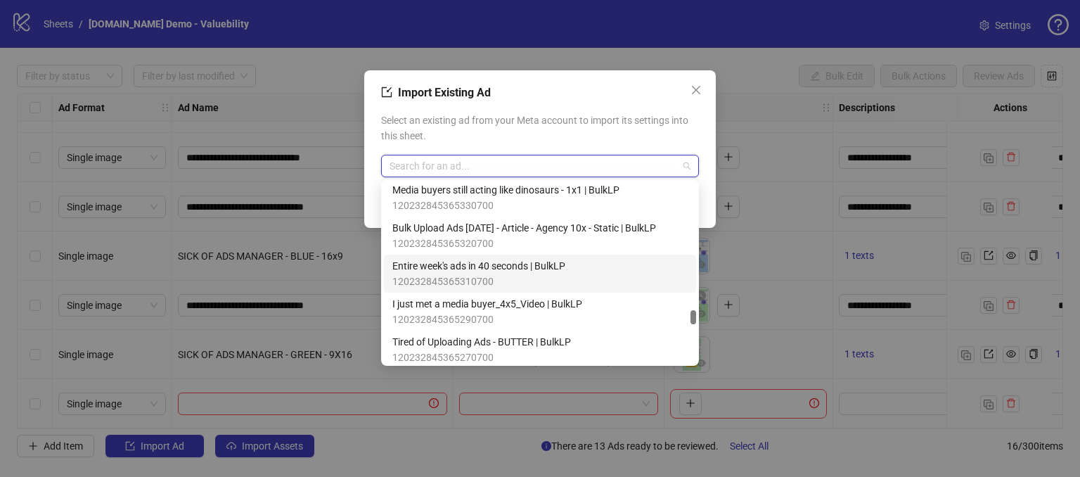
click at [487, 276] on span "120232845365310700" at bounding box center [478, 281] width 173 height 15
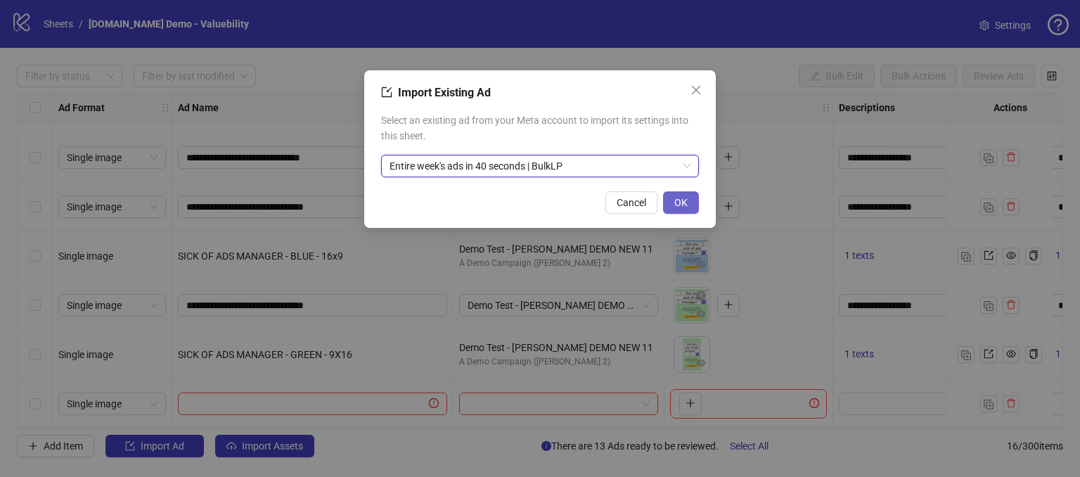
click at [683, 202] on span "OK" at bounding box center [680, 202] width 13 height 11
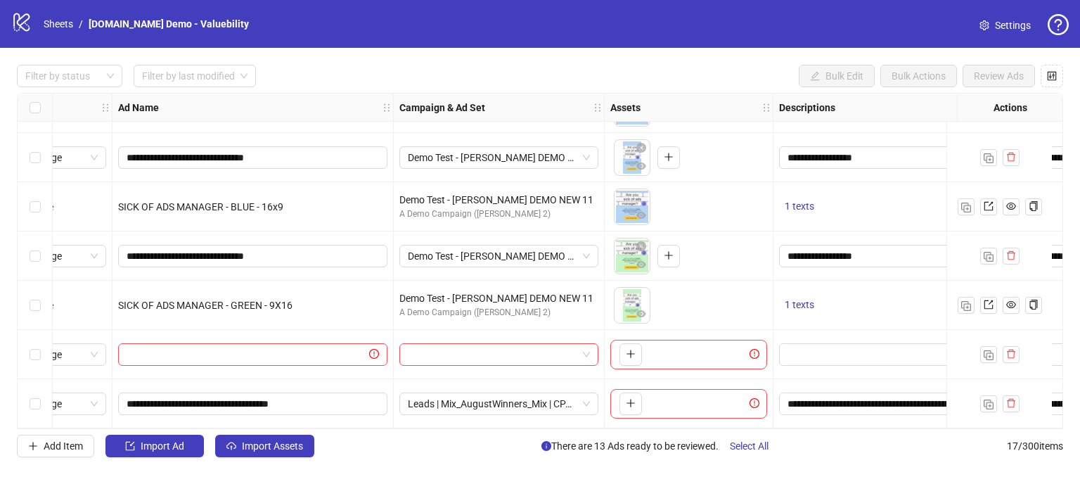
scroll to position [535, 0]
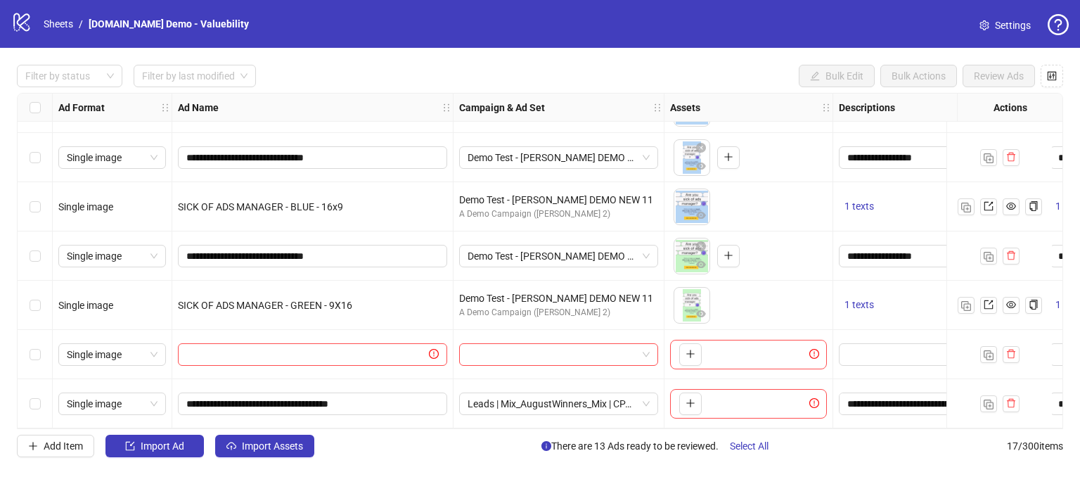
click at [34, 406] on div "Select row 17" at bounding box center [35, 403] width 35 height 49
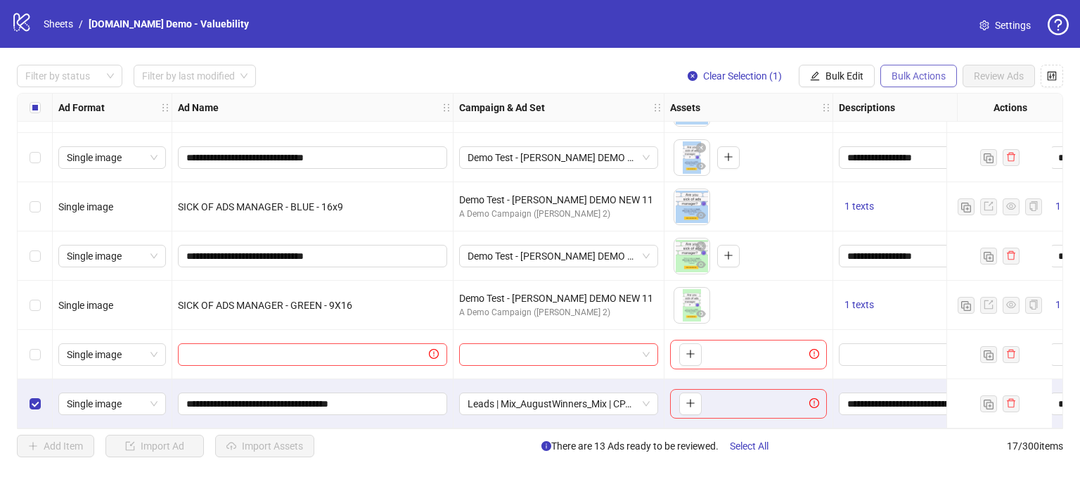
click at [928, 70] on span "Bulk Actions" at bounding box center [919, 75] width 54 height 11
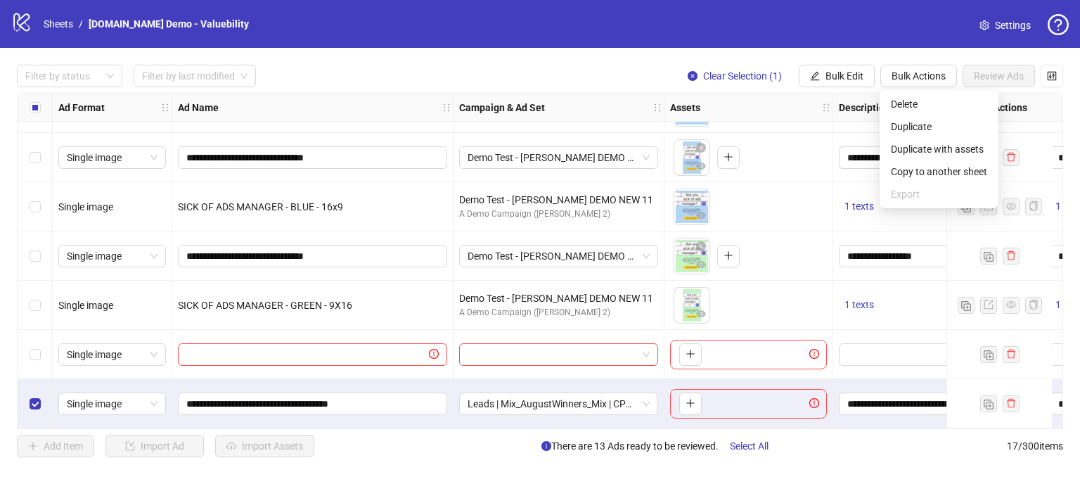
click at [897, 41] on div "logo/logo-mobile Sheets / Kitchn.io Demo - Valuebility Settings" at bounding box center [540, 24] width 1080 height 48
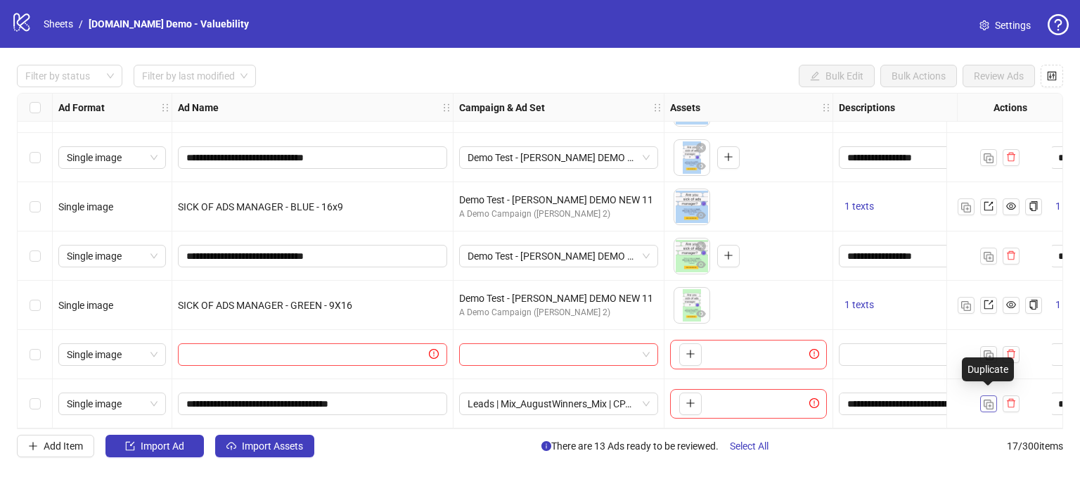
click at [991, 399] on img "button" at bounding box center [989, 404] width 10 height 10
click at [986, 400] on img "button" at bounding box center [989, 404] width 10 height 10
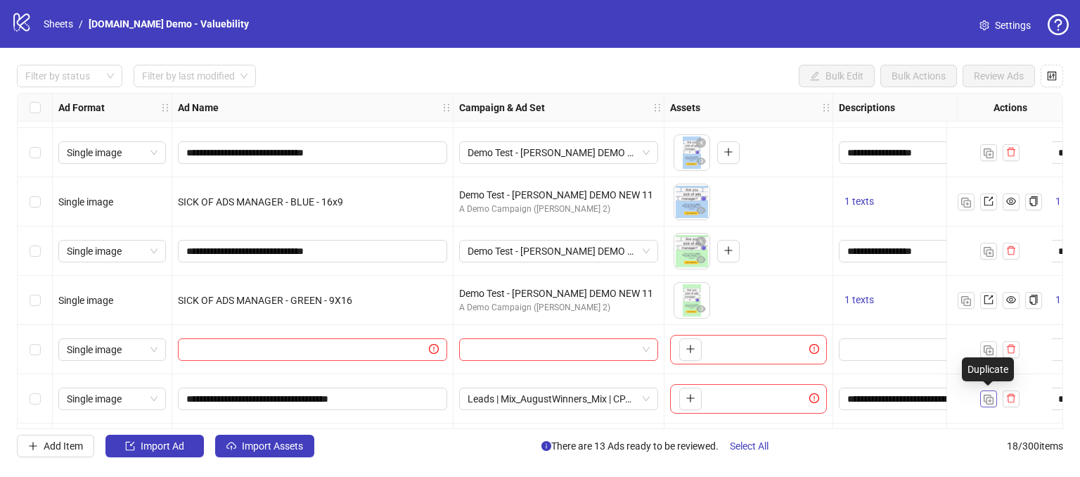
click at [986, 400] on img "button" at bounding box center [989, 399] width 10 height 10
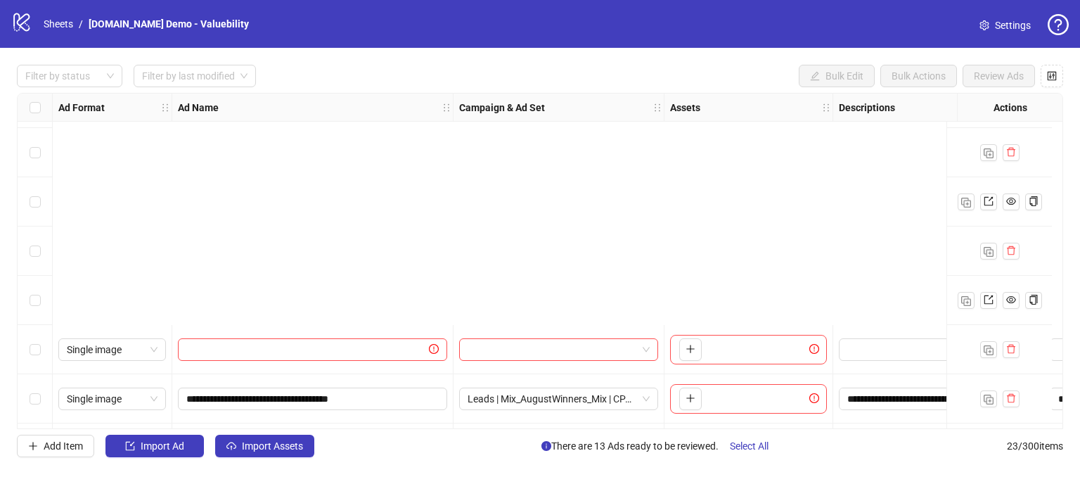
scroll to position [830, 0]
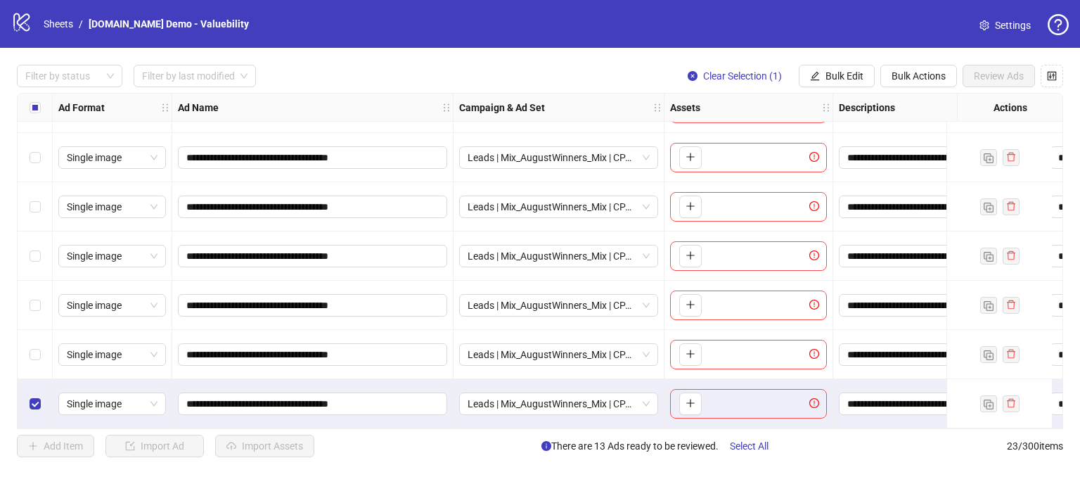
click at [35, 367] on div "Select row 22" at bounding box center [35, 354] width 35 height 49
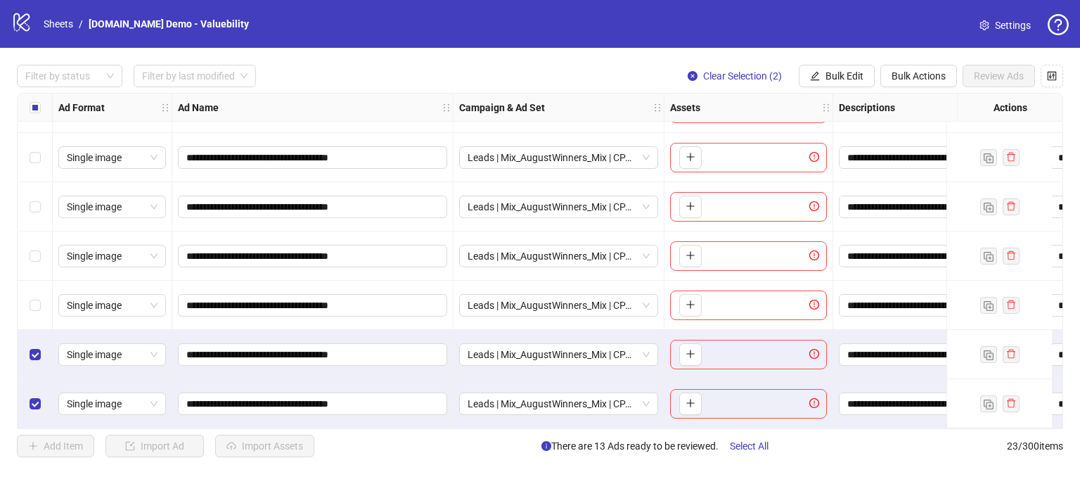
drag, startPoint x: 36, startPoint y: 306, endPoint x: 22, endPoint y: 257, distance: 50.3
click at [35, 304] on label "Select row 21" at bounding box center [35, 304] width 11 height 15
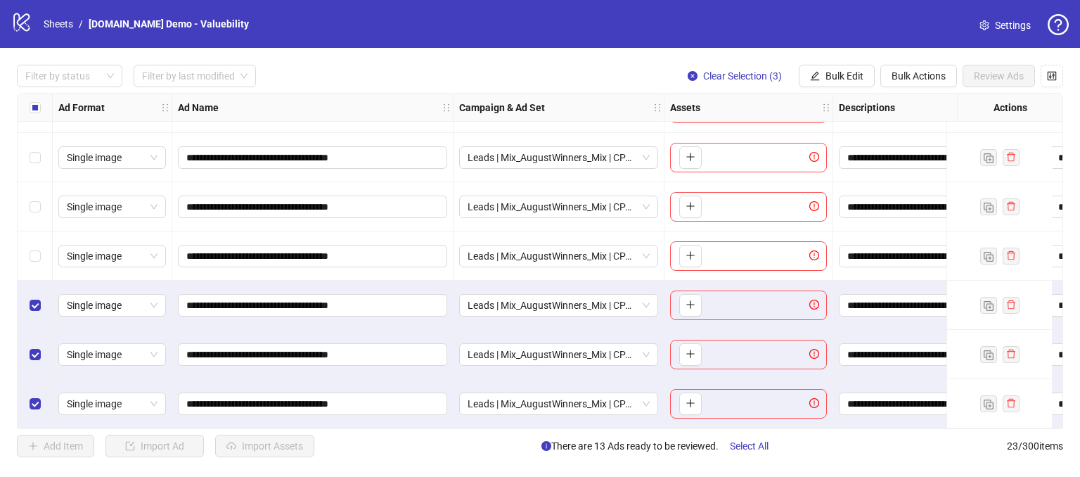
drag, startPoint x: 20, startPoint y: 251, endPoint x: 22, endPoint y: 239, distance: 12.0
click at [20, 250] on div "Select row 20" at bounding box center [35, 255] width 35 height 49
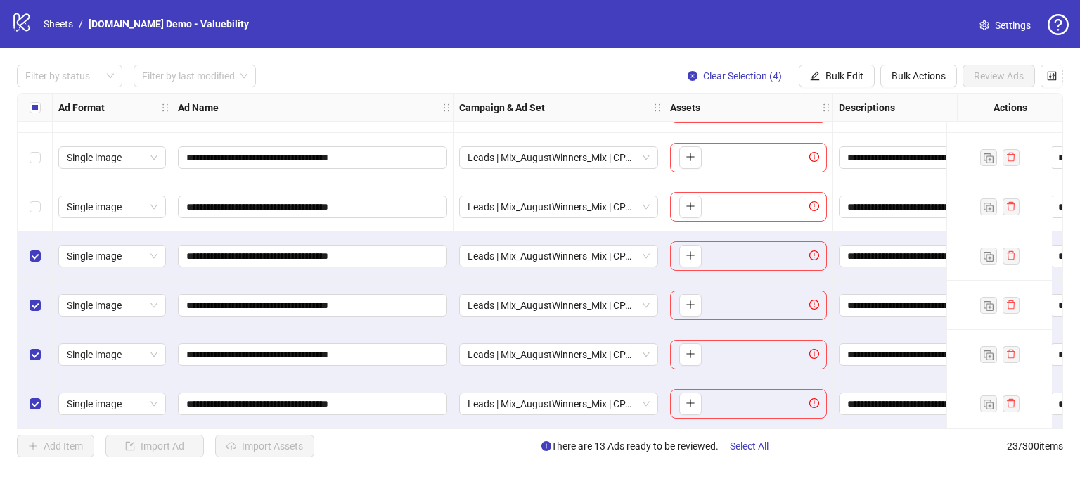
click at [30, 192] on div "Select row 19" at bounding box center [35, 206] width 35 height 49
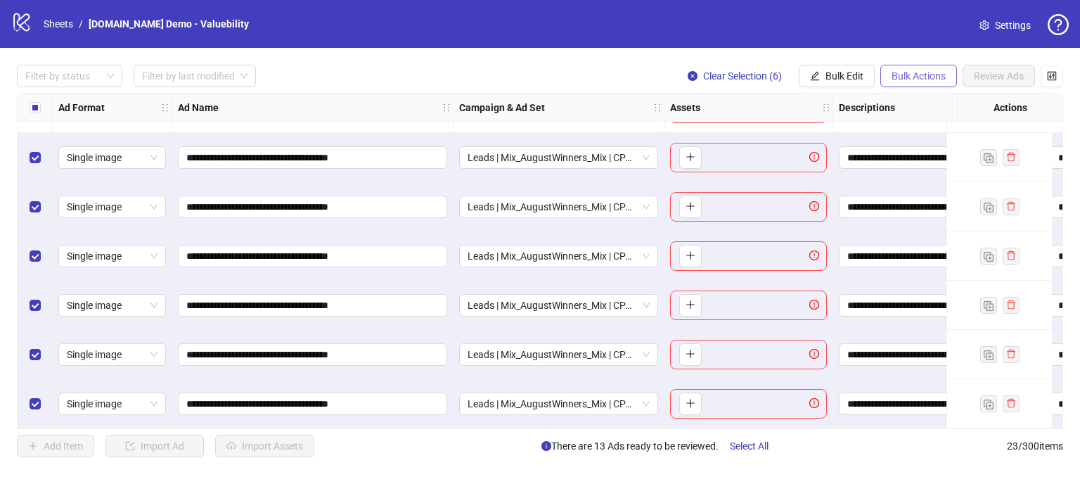
click at [921, 74] on span "Bulk Actions" at bounding box center [919, 75] width 54 height 11
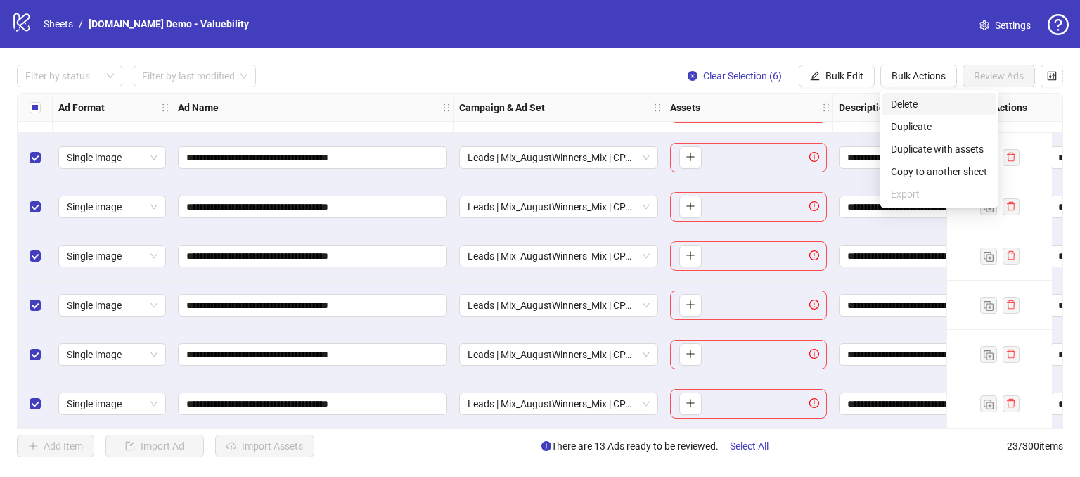
click at [903, 100] on span "Delete" at bounding box center [939, 103] width 96 height 15
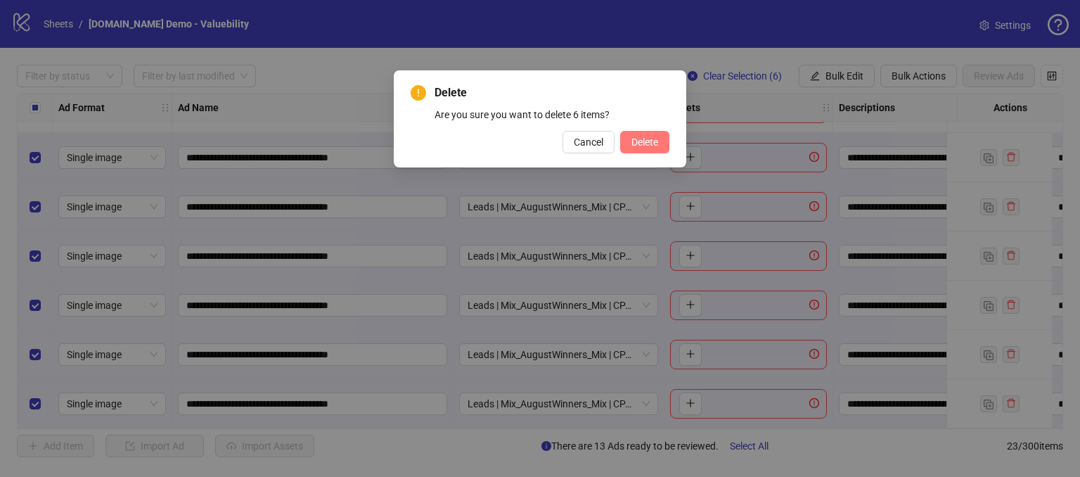
click at [639, 143] on span "Delete" at bounding box center [644, 141] width 27 height 11
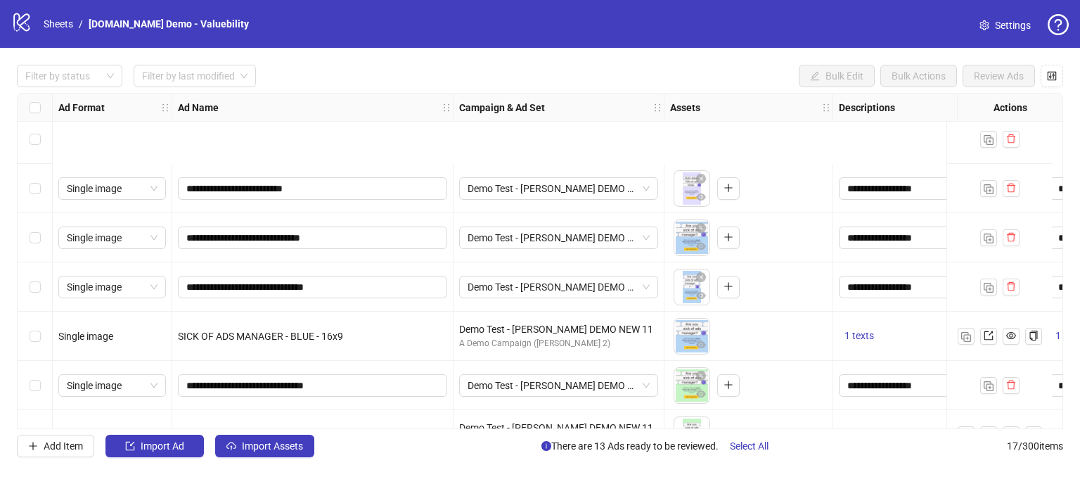
scroll to position [535, 0]
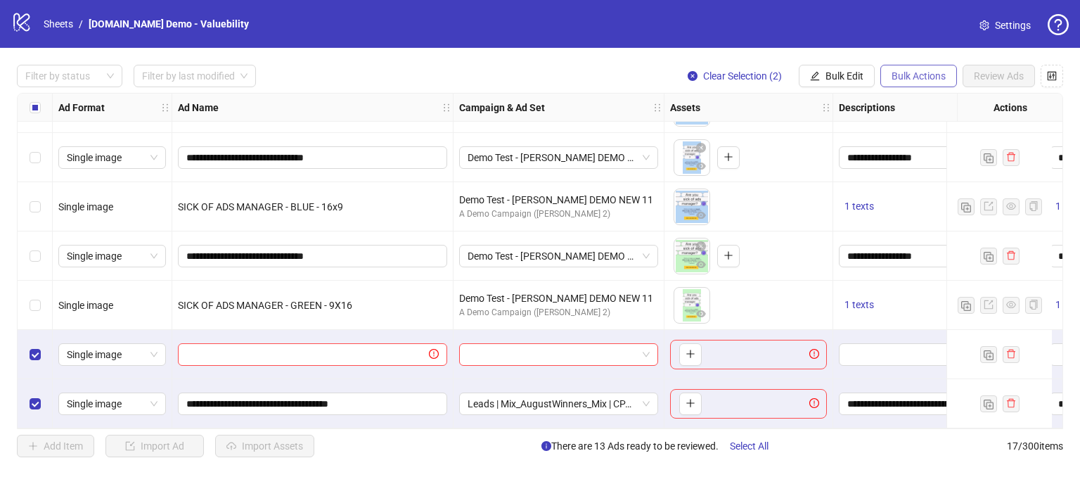
click at [925, 71] on span "Bulk Actions" at bounding box center [919, 75] width 54 height 11
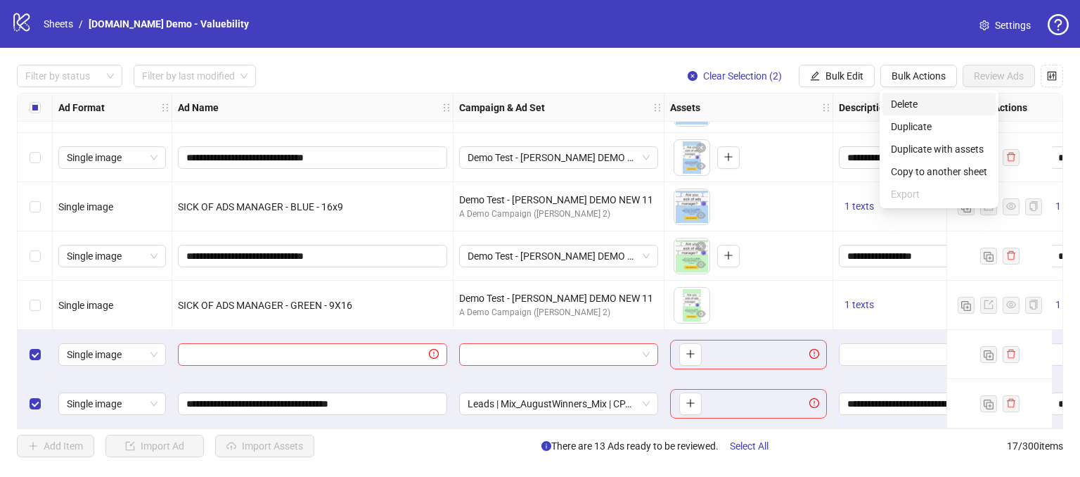
click at [908, 102] on span "Delete" at bounding box center [939, 103] width 96 height 15
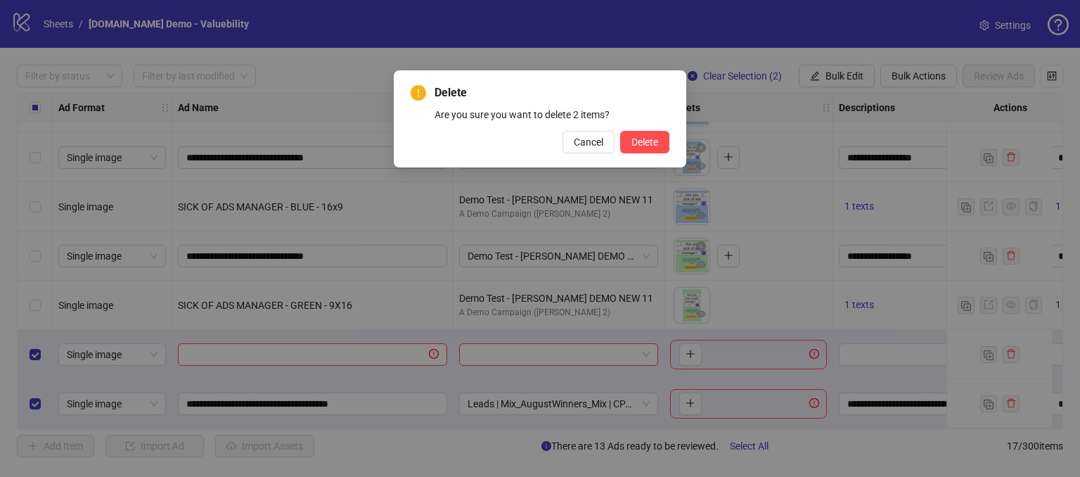
click at [637, 129] on div "Delete Are you sure you want to delete 2 items? Cancel Delete" at bounding box center [540, 118] width 259 height 69
click at [638, 139] on span "Delete" at bounding box center [644, 141] width 27 height 11
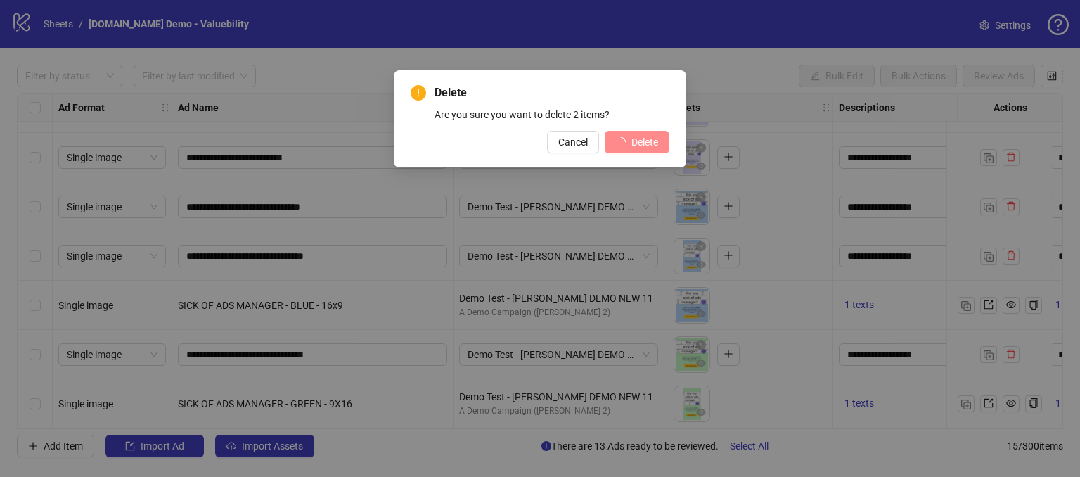
scroll to position [437, 0]
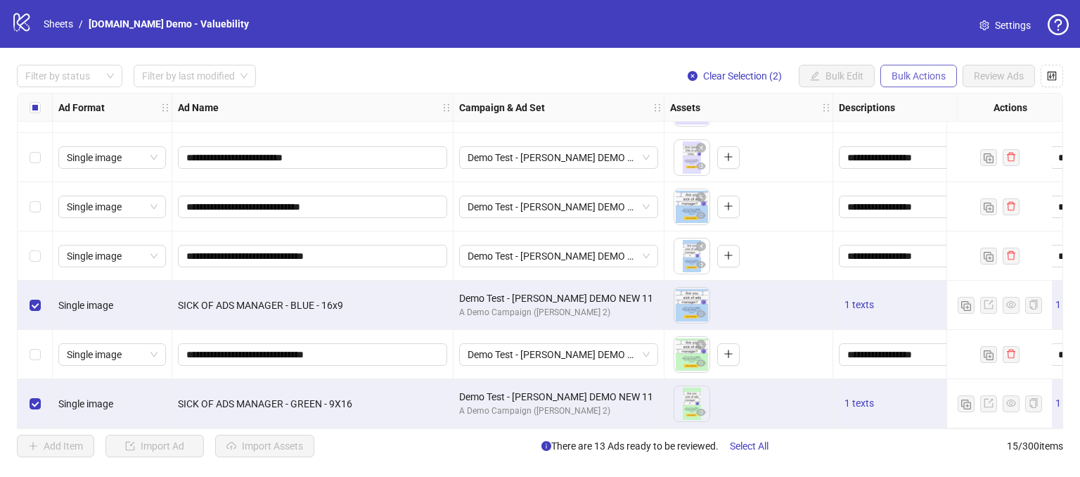
click at [918, 75] on span "Bulk Actions" at bounding box center [919, 75] width 54 height 11
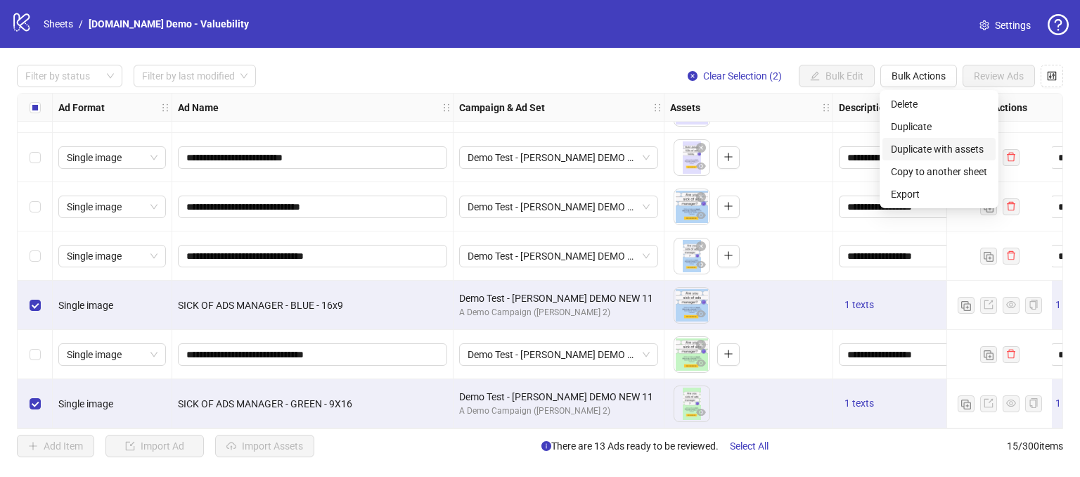
click at [917, 148] on span "Duplicate with assets" at bounding box center [939, 148] width 96 height 15
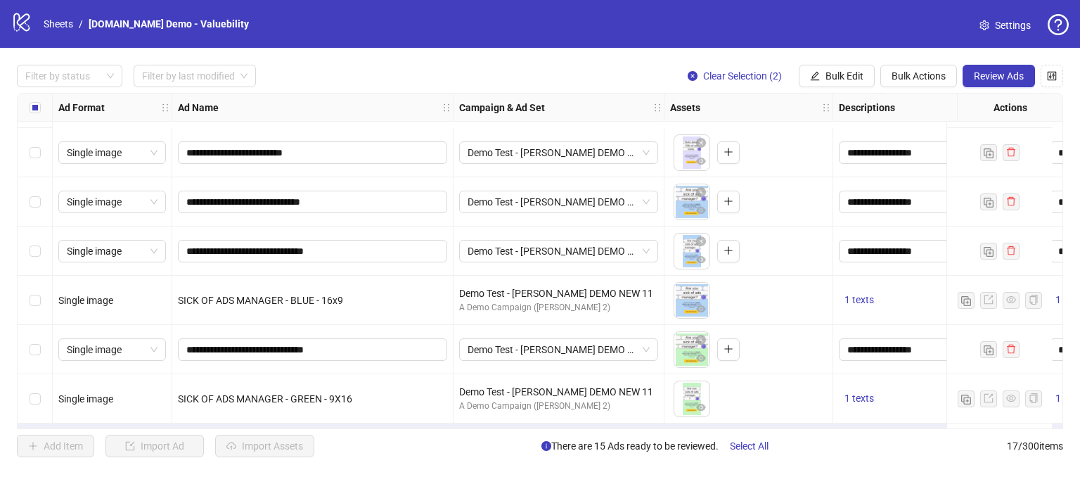
scroll to position [535, 0]
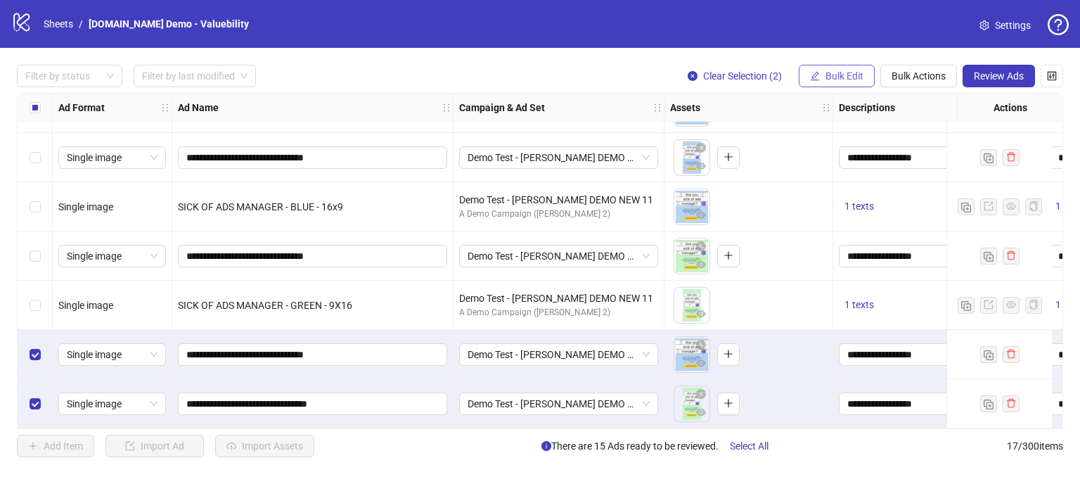
click at [843, 74] on span "Bulk Edit" at bounding box center [844, 75] width 38 height 11
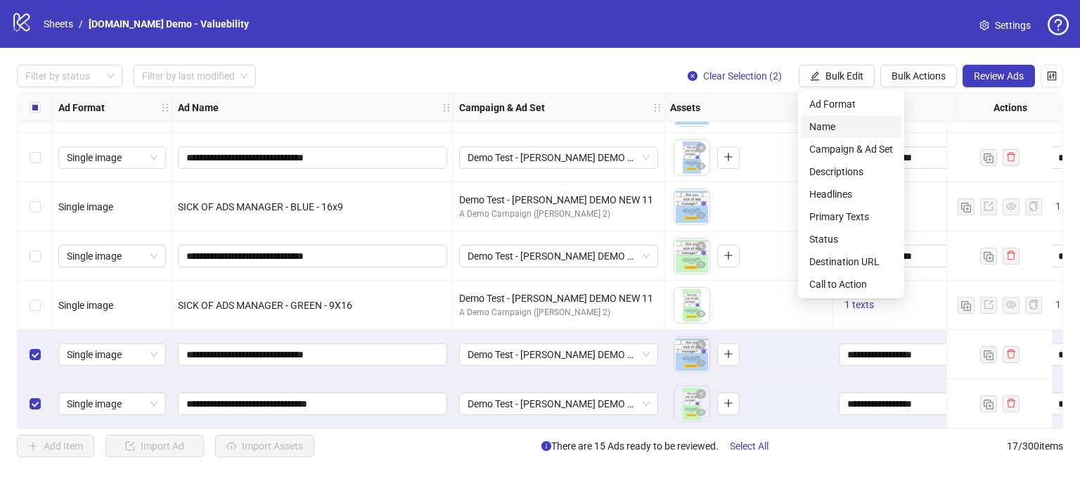
click at [827, 134] on li "Name" at bounding box center [851, 126] width 101 height 22
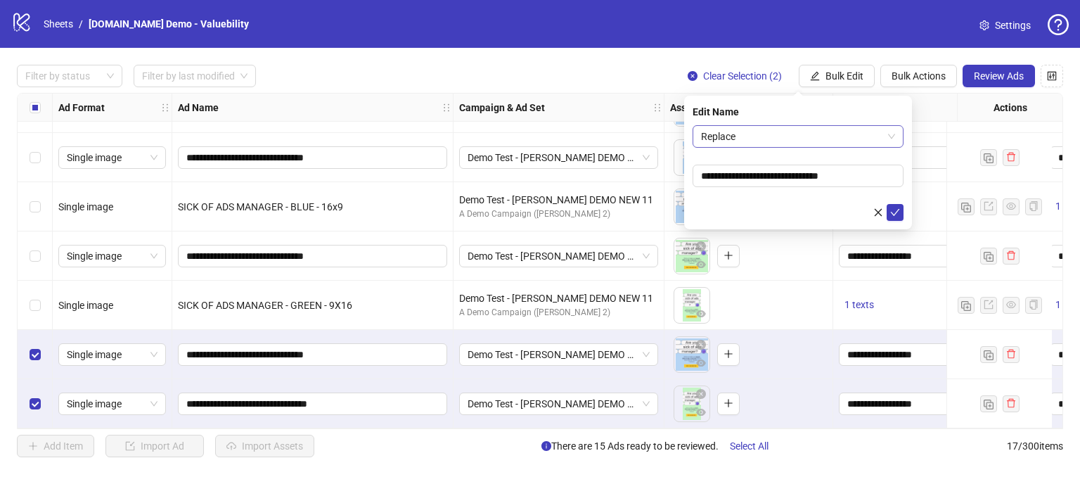
click at [748, 137] on span "Replace" at bounding box center [798, 136] width 194 height 21
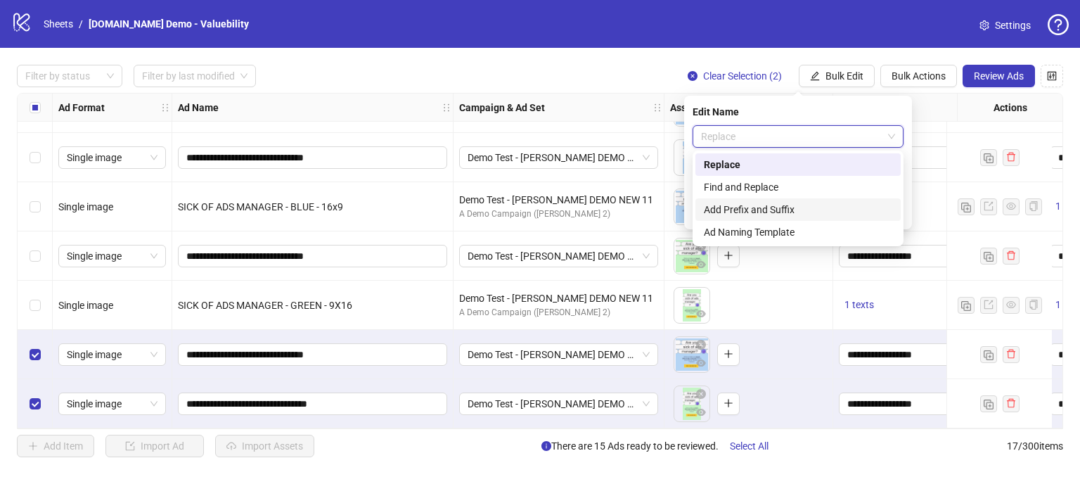
click at [736, 212] on div "Add Prefix and Suffix" at bounding box center [798, 209] width 188 height 15
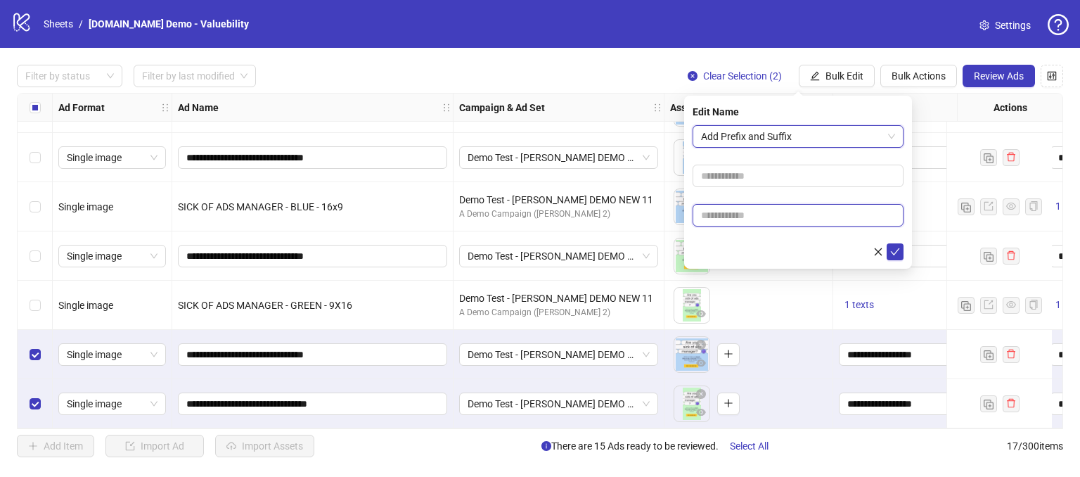
click at [731, 214] on input "text" at bounding box center [798, 215] width 211 height 22
type input "*****"
click at [889, 245] on button "submit" at bounding box center [895, 251] width 17 height 17
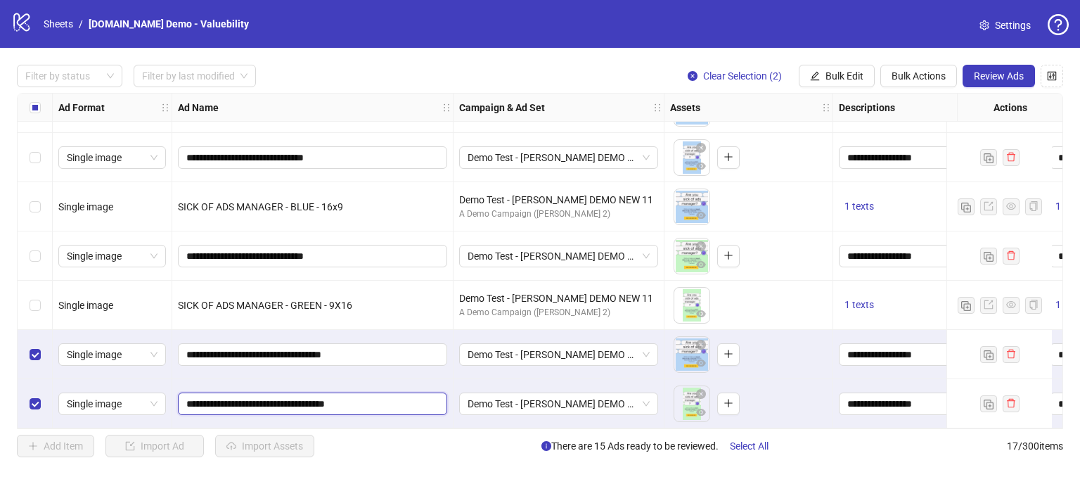
drag, startPoint x: 389, startPoint y: 396, endPoint x: 356, endPoint y: 392, distance: 32.5
click at [356, 396] on input "**********" at bounding box center [311, 403] width 250 height 15
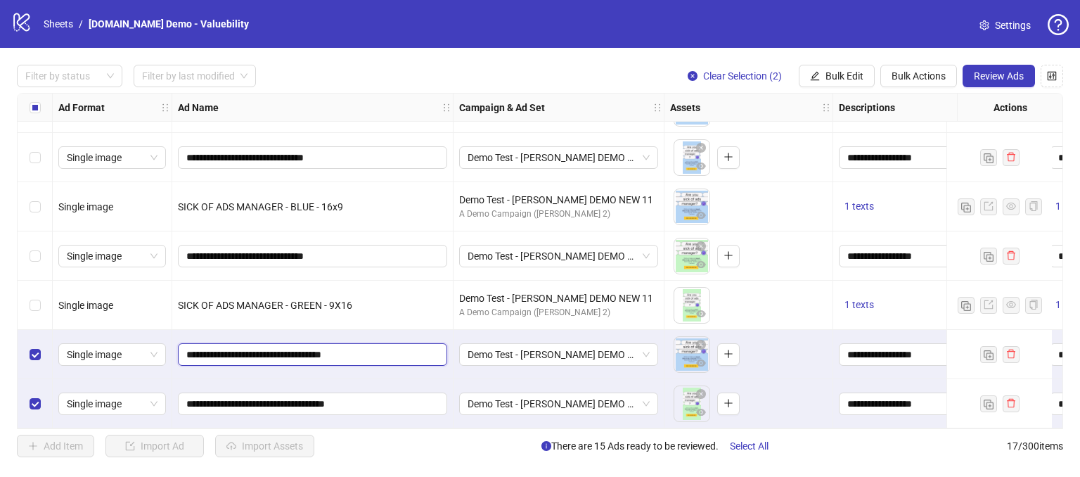
drag, startPoint x: 376, startPoint y: 352, endPoint x: 351, endPoint y: 356, distance: 25.6
click at [351, 356] on input "**********" at bounding box center [311, 354] width 250 height 15
click at [782, 40] on div "logo/logo-mobile Sheets / Kitchn.io Demo - Valuebility Settings" at bounding box center [540, 24] width 1080 height 48
click at [825, 73] on span "Bulk Edit" at bounding box center [844, 75] width 38 height 11
click at [624, 60] on div "**********" at bounding box center [540, 261] width 1080 height 426
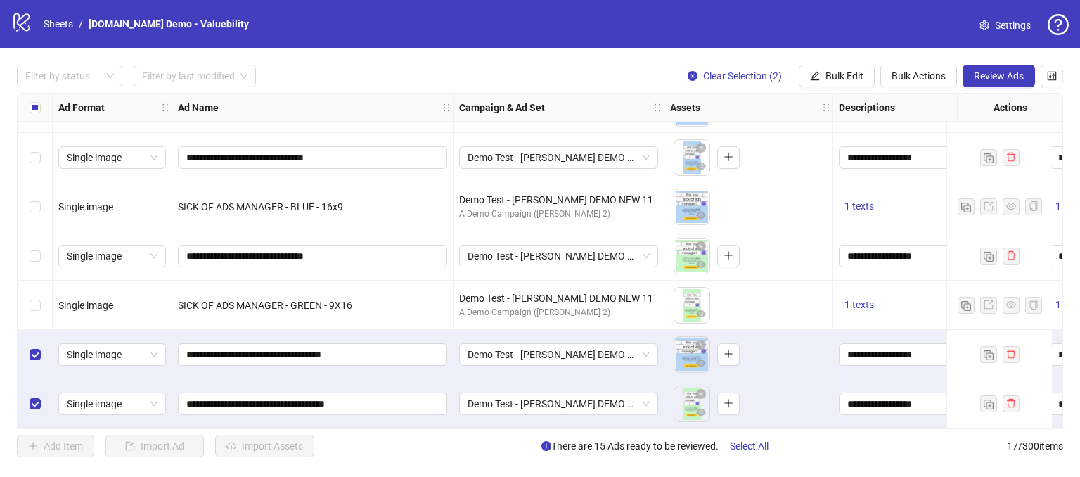
click at [979, 77] on span "Review Ads" at bounding box center [999, 75] width 50 height 11
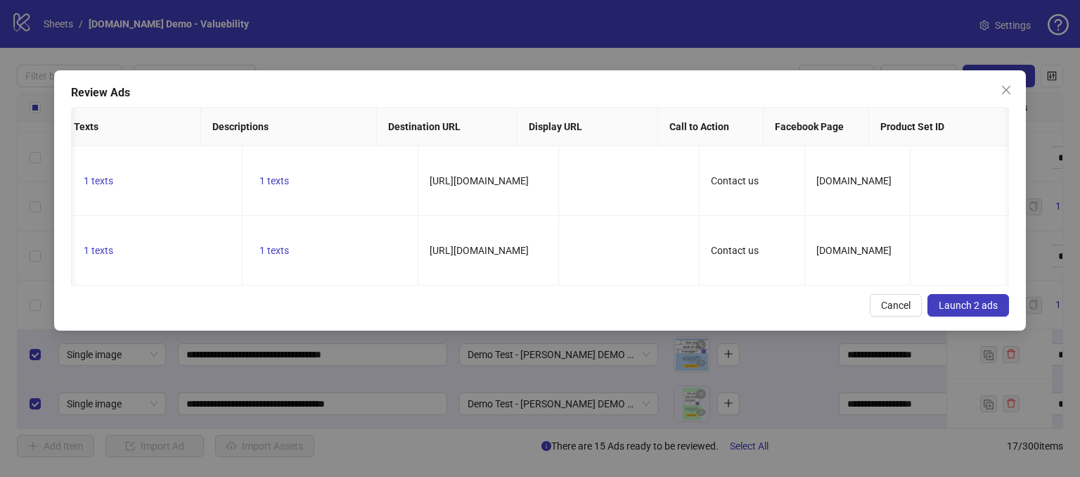
scroll to position [0, 730]
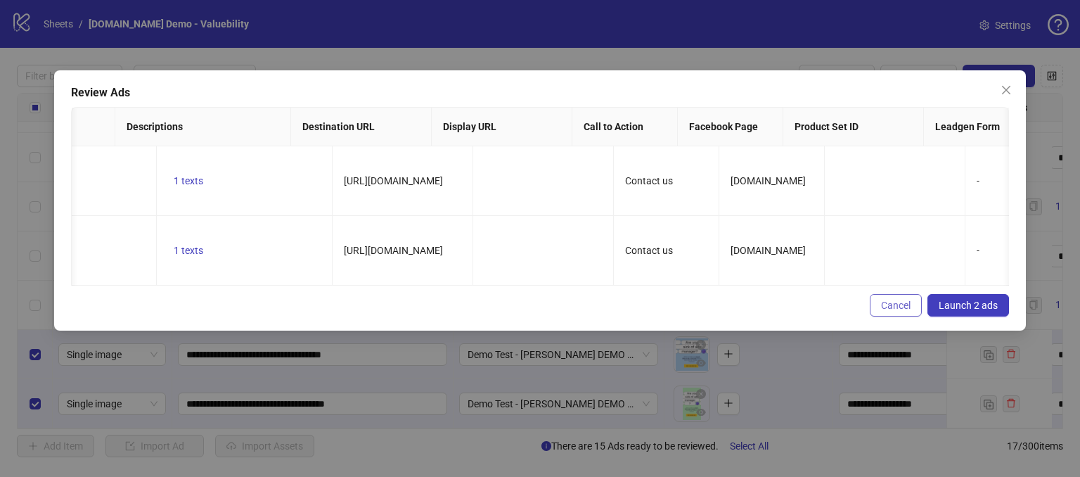
click at [894, 316] on button "Cancel" at bounding box center [896, 305] width 52 height 22
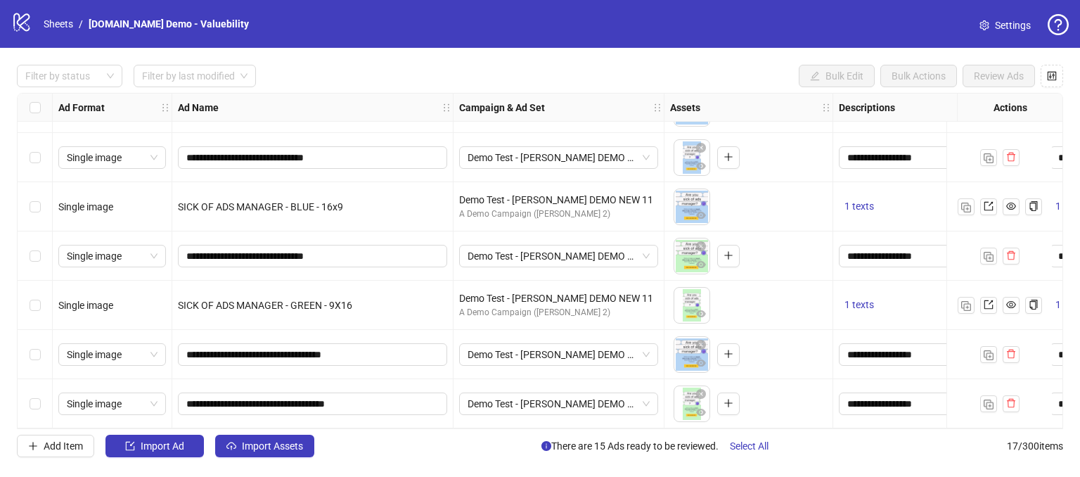
drag, startPoint x: 57, startPoint y: 434, endPoint x: 37, endPoint y: 430, distance: 20.0
click at [39, 432] on div "**********" at bounding box center [540, 261] width 1080 height 426
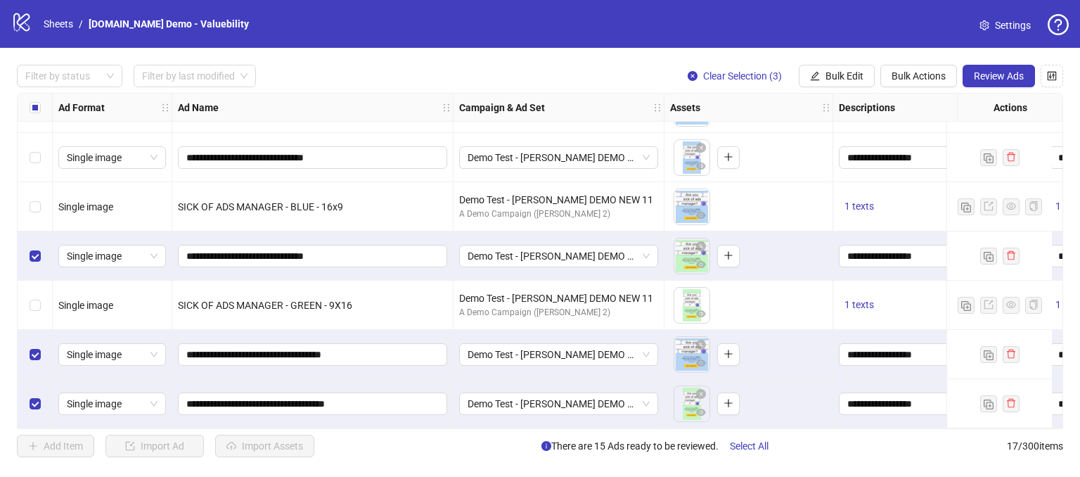
click at [34, 140] on div "Select row 12" at bounding box center [35, 157] width 35 height 49
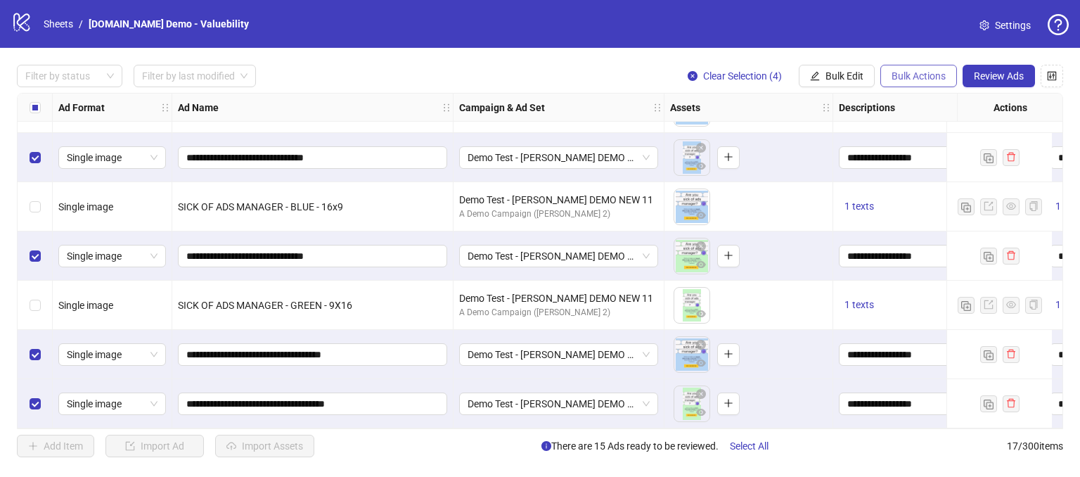
click at [912, 70] on span "Bulk Actions" at bounding box center [919, 75] width 54 height 11
click at [830, 23] on div "logo/logo-mobile Sheets / Kitchn.io Demo - Valuebility Settings" at bounding box center [539, 23] width 1057 height 25
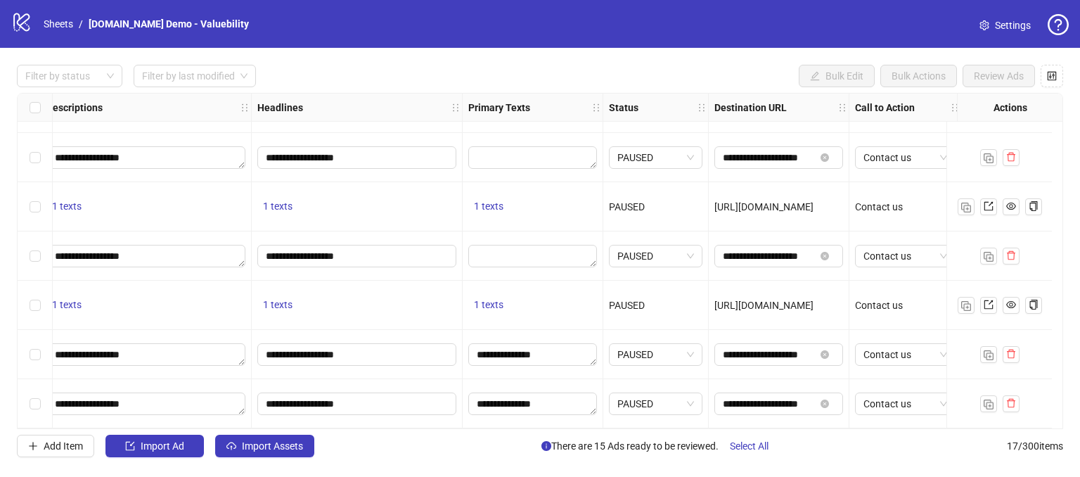
scroll to position [535, 807]
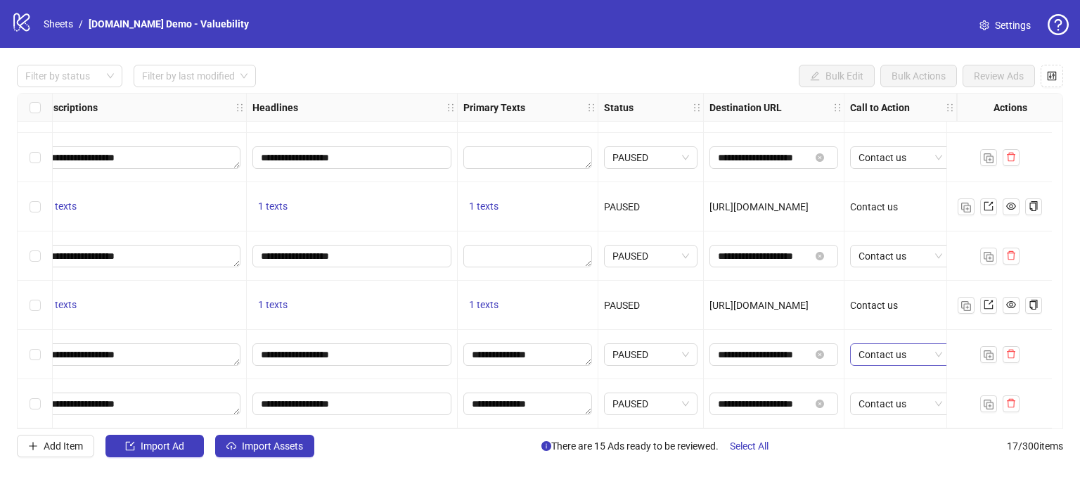
click at [901, 354] on span "Contact us" at bounding box center [901, 354] width 84 height 21
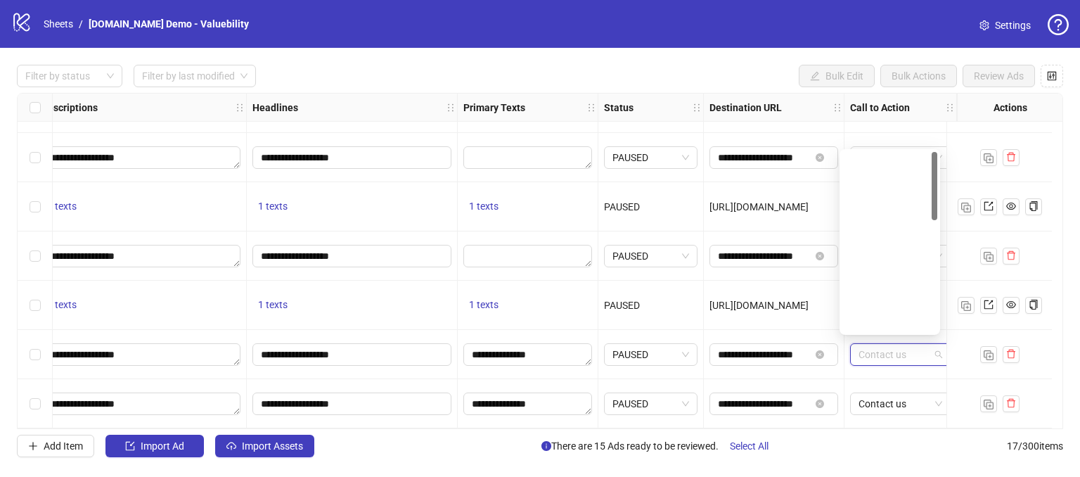
scroll to position [0, 0]
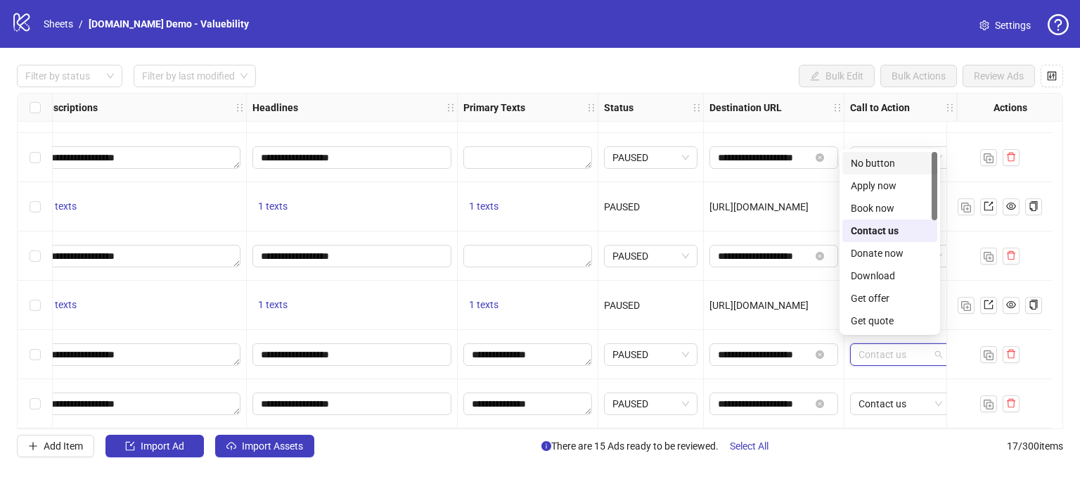
click at [867, 160] on div "No button" at bounding box center [890, 162] width 78 height 15
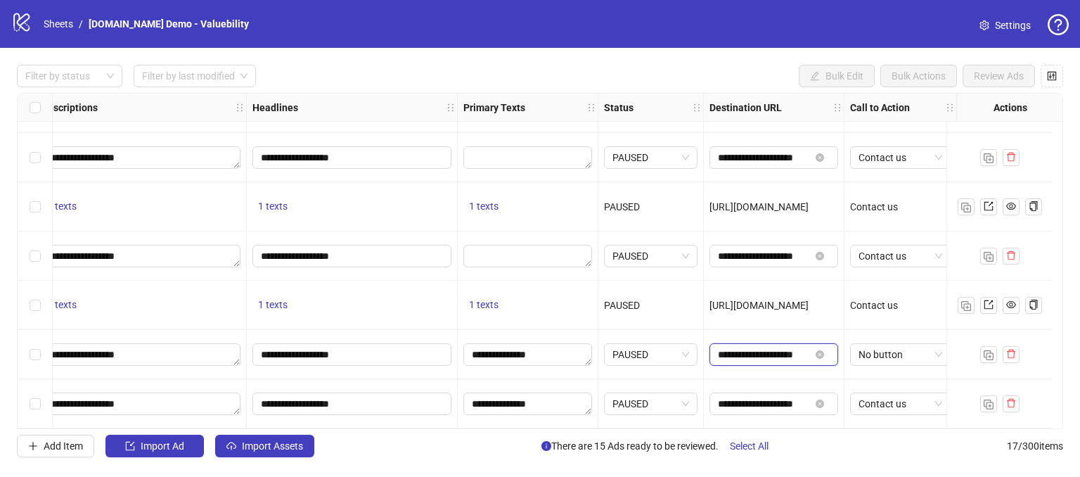
click at [785, 348] on input "**********" at bounding box center [764, 354] width 92 height 15
drag, startPoint x: 800, startPoint y: 349, endPoint x: 723, endPoint y: 351, distance: 77.4
click at [716, 355] on span "**********" at bounding box center [773, 354] width 129 height 22
click at [740, 355] on input "**********" at bounding box center [764, 354] width 92 height 15
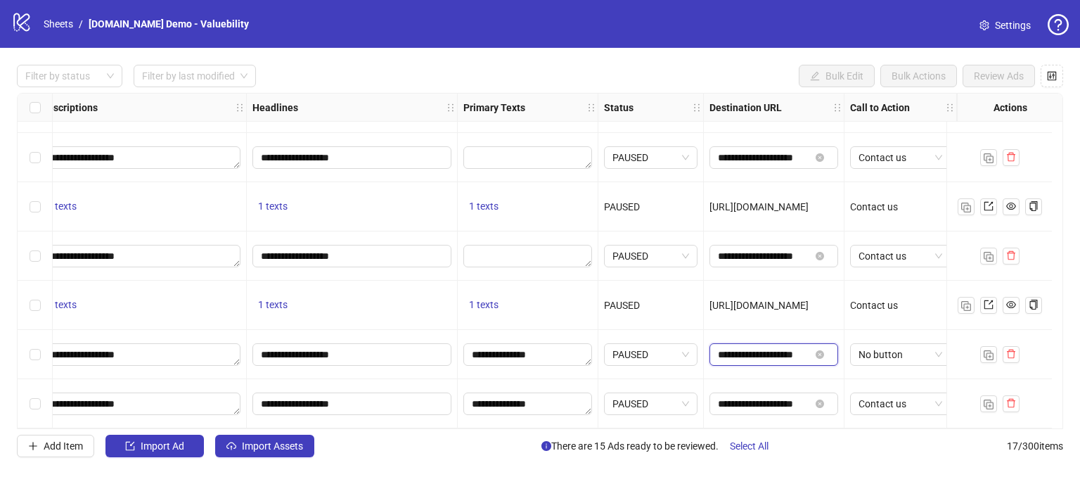
click at [740, 355] on input "**********" at bounding box center [764, 354] width 92 height 15
click at [712, 319] on div "https://www.kitchn.io" at bounding box center [774, 305] width 141 height 49
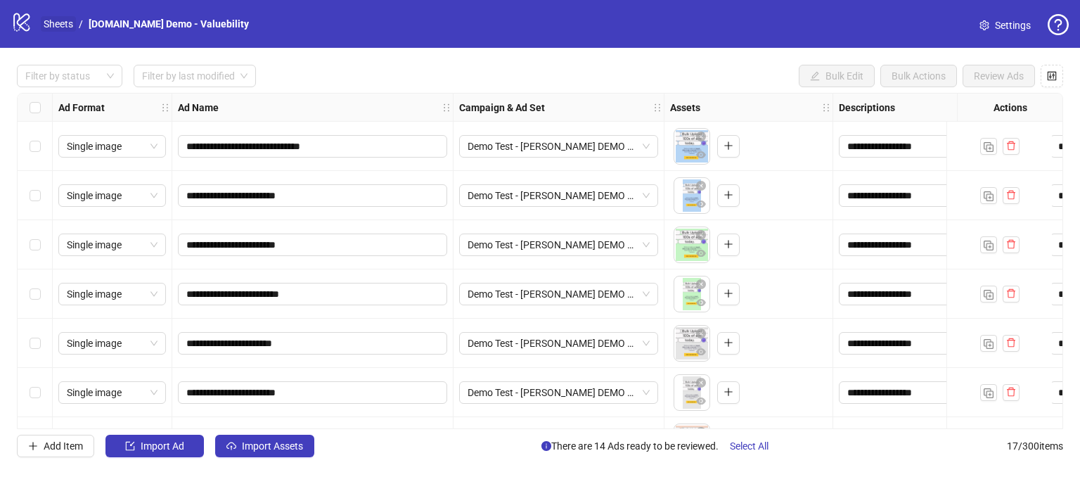
click at [58, 23] on link "Sheets" at bounding box center [58, 23] width 35 height 15
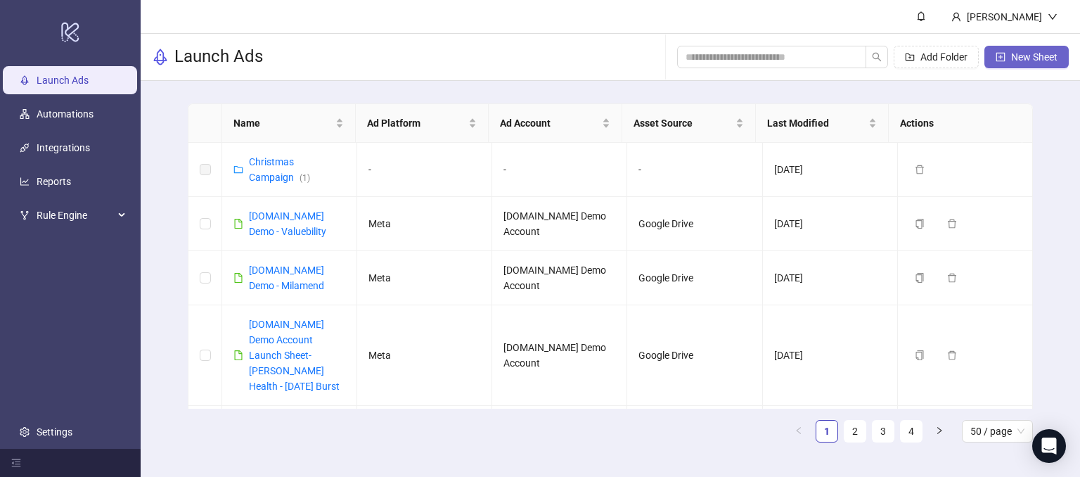
click at [1013, 58] on span "New Sheet" at bounding box center [1034, 56] width 46 height 11
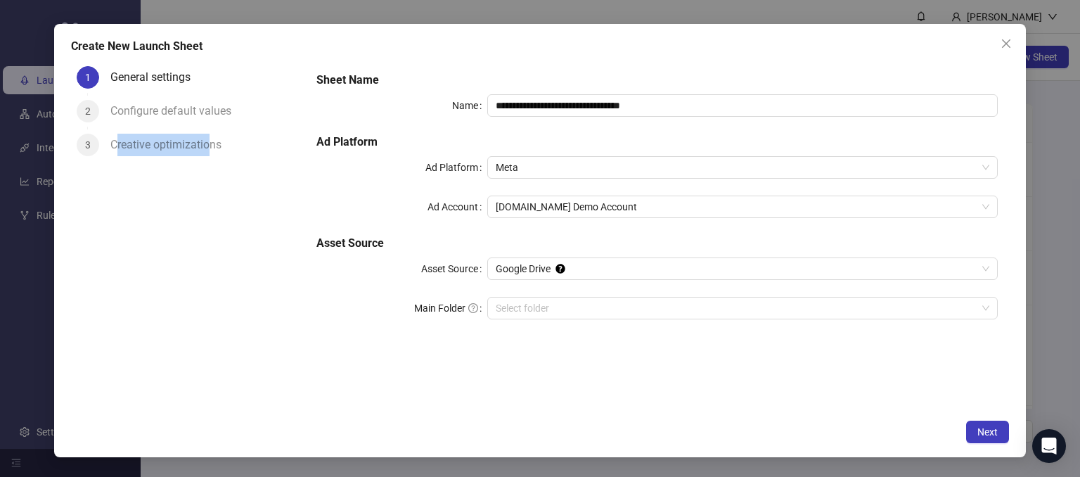
drag, startPoint x: 115, startPoint y: 144, endPoint x: 212, endPoint y: 152, distance: 96.6
click at [212, 152] on div "Creative optimizations" at bounding box center [171, 145] width 122 height 22
click at [231, 212] on div "1 General settings 2 Configure default values 3 Creative optimizations" at bounding box center [188, 236] width 235 height 352
drag, startPoint x: 111, startPoint y: 147, endPoint x: 217, endPoint y: 150, distance: 105.5
click at [217, 150] on div "Creative optimizations" at bounding box center [171, 145] width 122 height 22
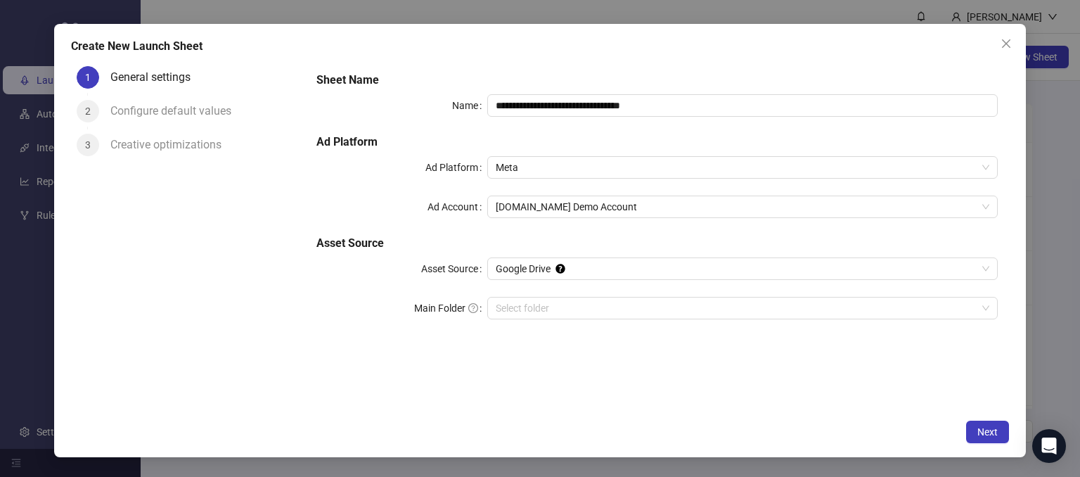
click at [212, 218] on div "1 General settings 2 Configure default values 3 Creative optimizations" at bounding box center [188, 236] width 235 height 352
click at [700, 108] on input "**********" at bounding box center [742, 105] width 511 height 22
type input "**********"
click at [371, 203] on div "Ad Account" at bounding box center [401, 206] width 170 height 22
click at [505, 305] on input "Main Folder" at bounding box center [737, 307] width 482 height 21
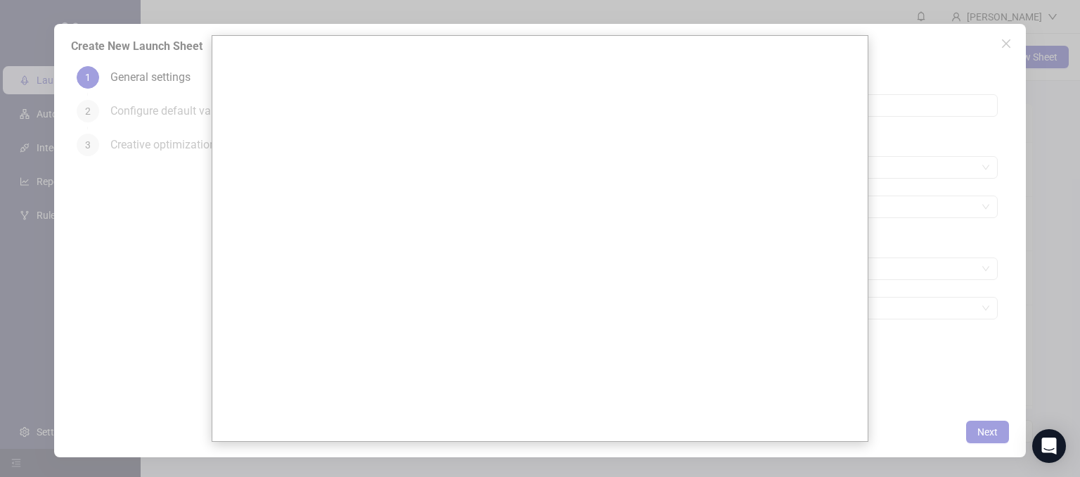
click at [152, 278] on div at bounding box center [540, 238] width 1080 height 477
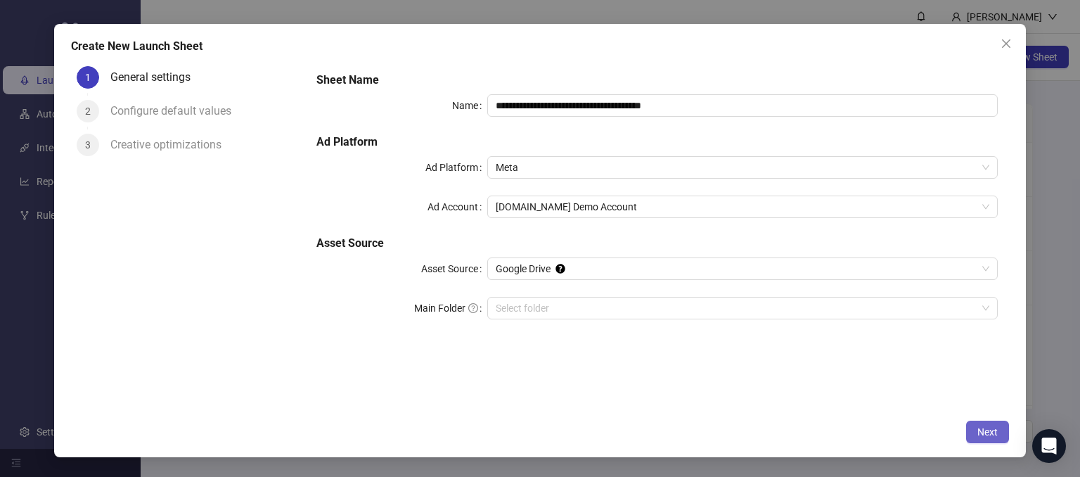
click at [974, 431] on button "Next" at bounding box center [987, 431] width 43 height 22
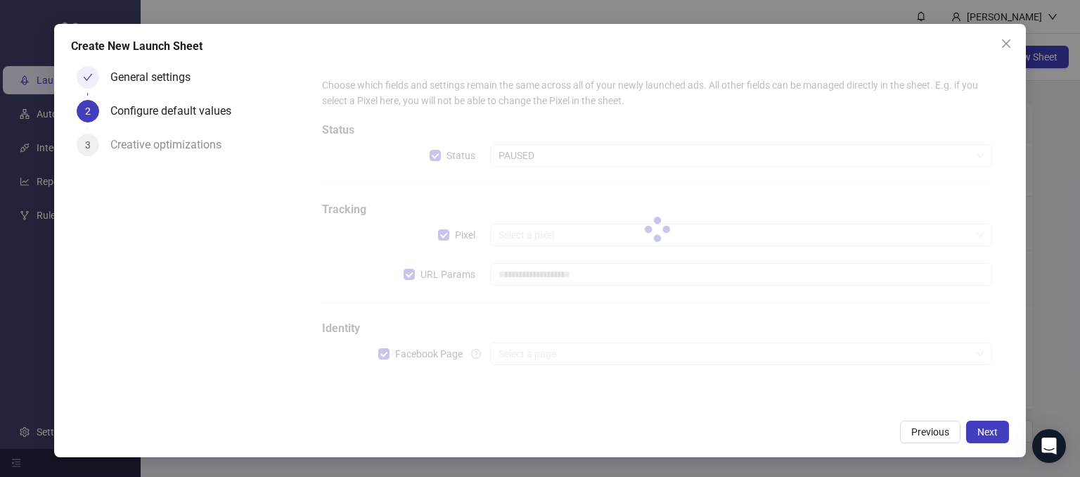
type input "**********"
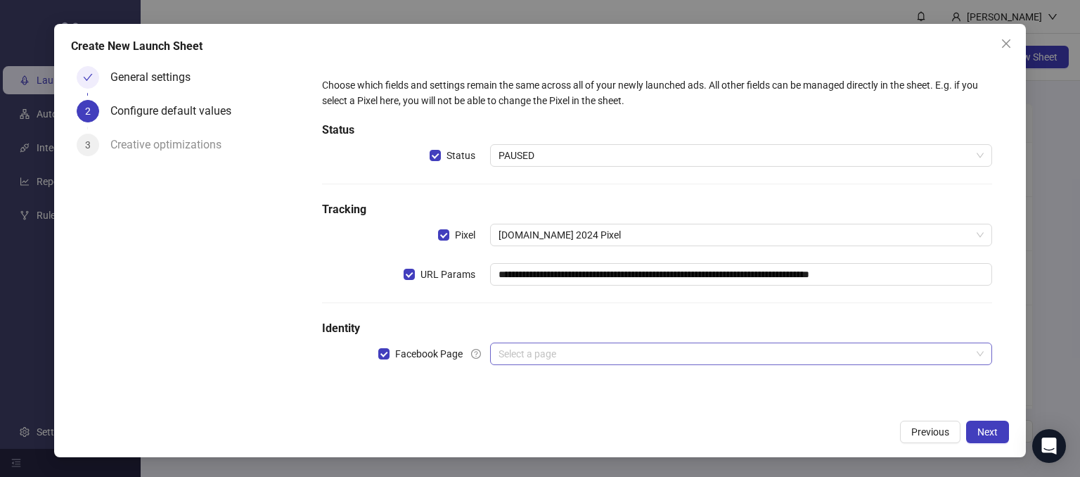
click at [532, 349] on input "search" at bounding box center [735, 353] width 473 height 21
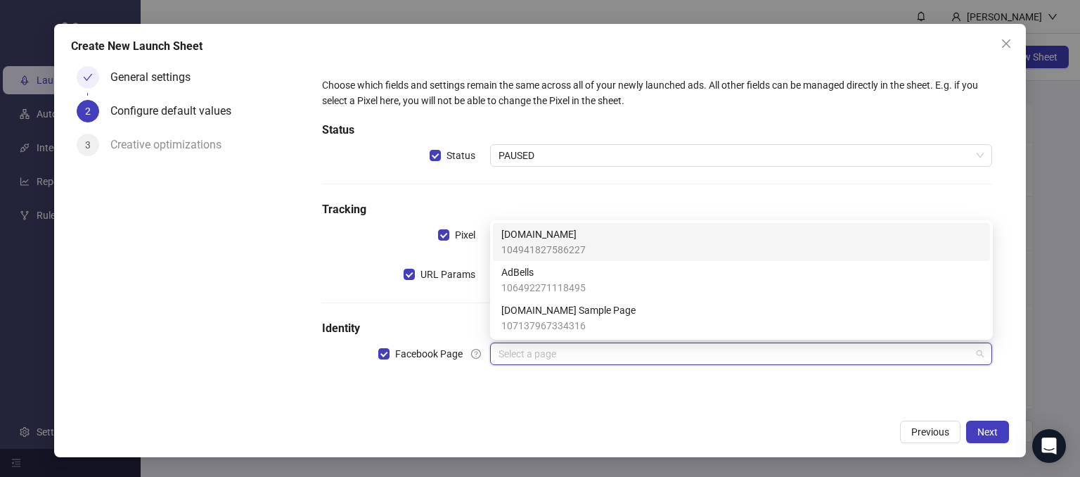
click at [515, 247] on span "104941827586227" at bounding box center [543, 249] width 84 height 15
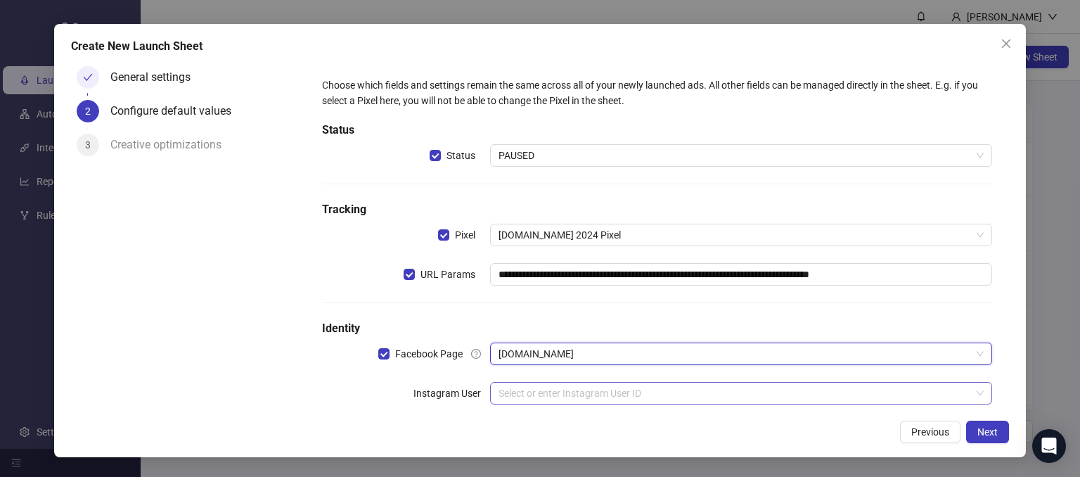
click at [515, 382] on div "Select or enter Instagram User ID" at bounding box center [741, 393] width 503 height 22
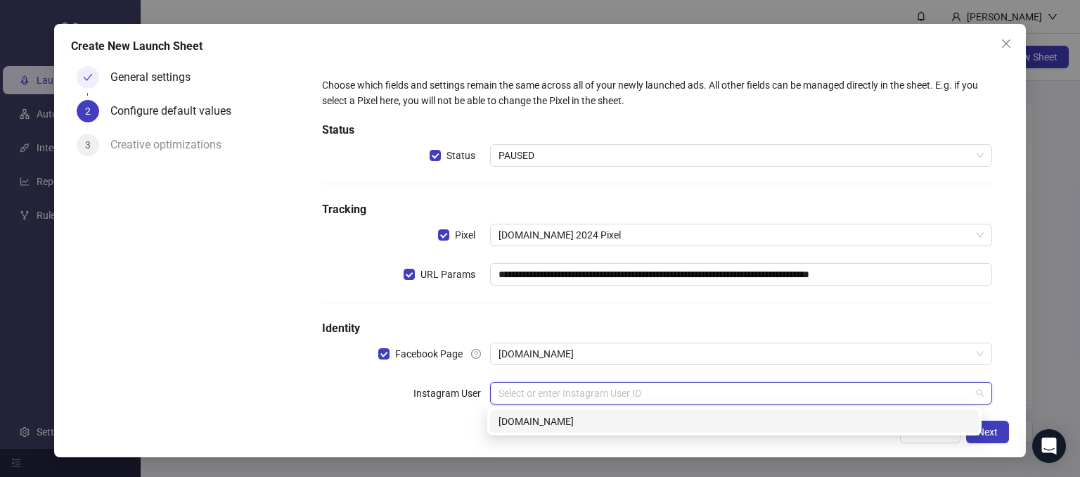
click at [520, 417] on div "kitchn.io" at bounding box center [735, 420] width 472 height 15
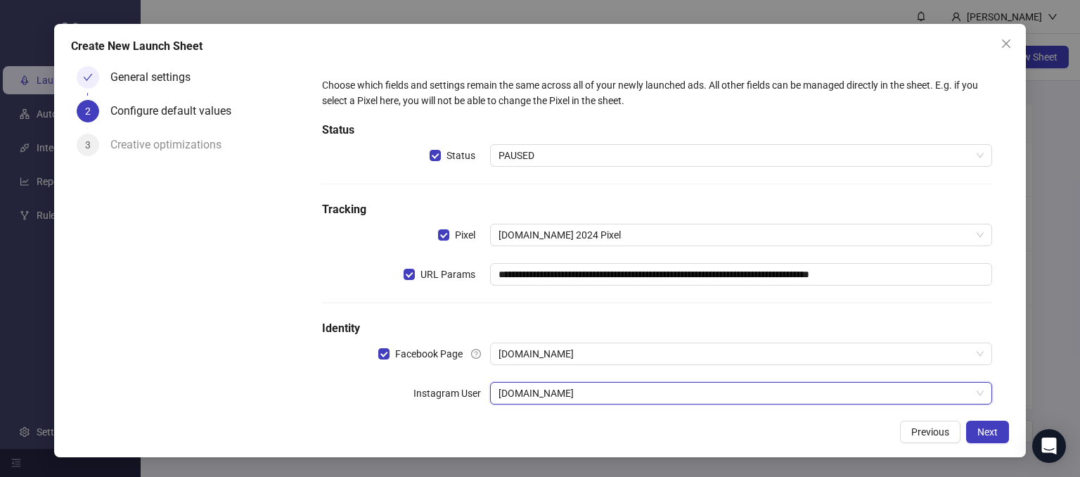
click at [276, 304] on div "General settings 2 Configure default values 3 Creative optimizations" at bounding box center [188, 236] width 235 height 352
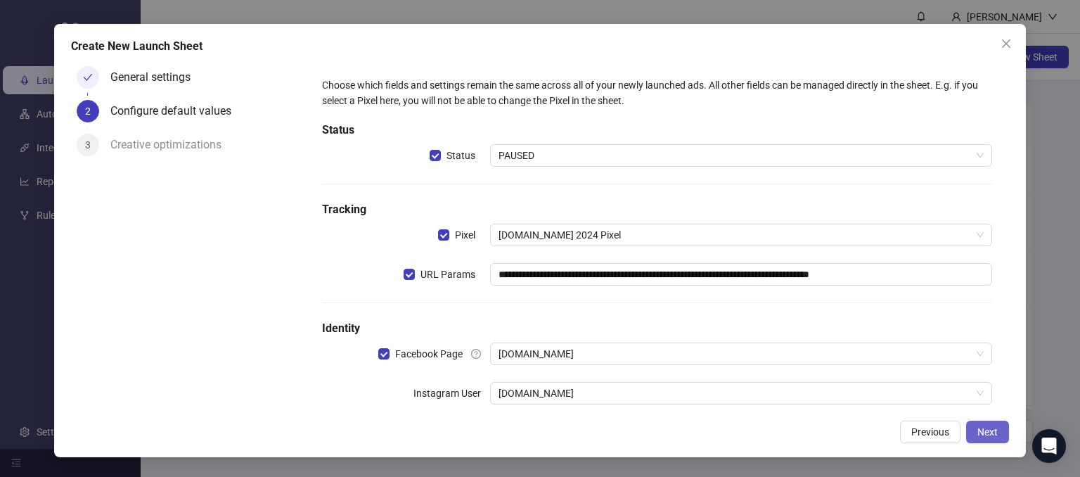
click at [984, 430] on span "Next" at bounding box center [987, 431] width 20 height 11
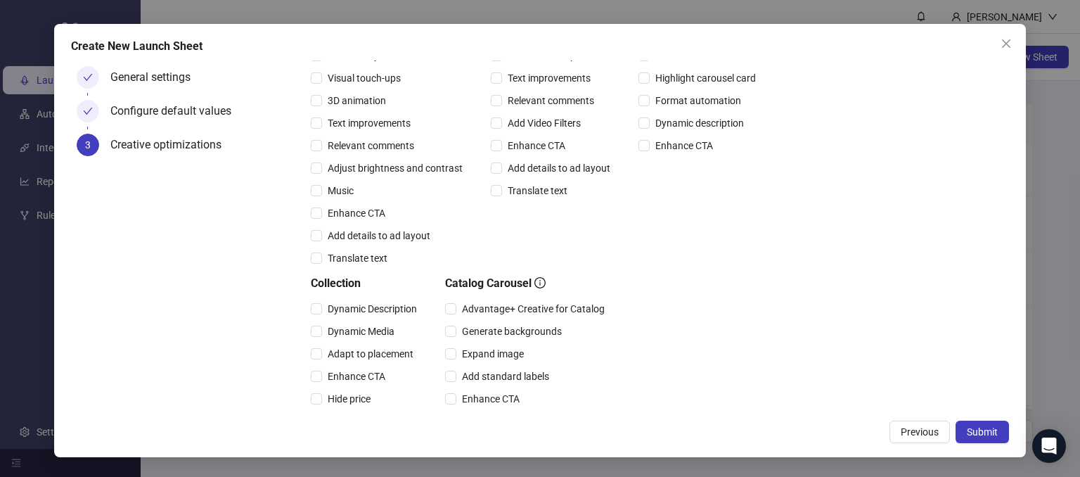
scroll to position [141, 0]
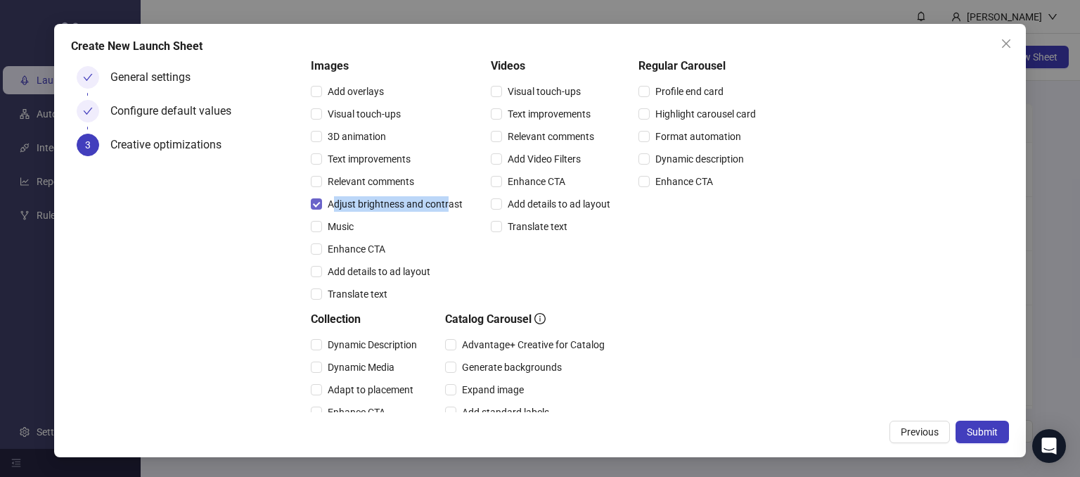
drag, startPoint x: 347, startPoint y: 202, endPoint x: 447, endPoint y: 205, distance: 100.6
click at [447, 205] on span "Adjust brightness and contrast" at bounding box center [395, 203] width 146 height 15
click at [293, 164] on div "Creative optimizations" at bounding box center [205, 151] width 190 height 34
drag, startPoint x: 335, startPoint y: 115, endPoint x: 337, endPoint y: 122, distance: 7.6
click at [404, 123] on div "Visual touch-ups" at bounding box center [389, 114] width 157 height 22
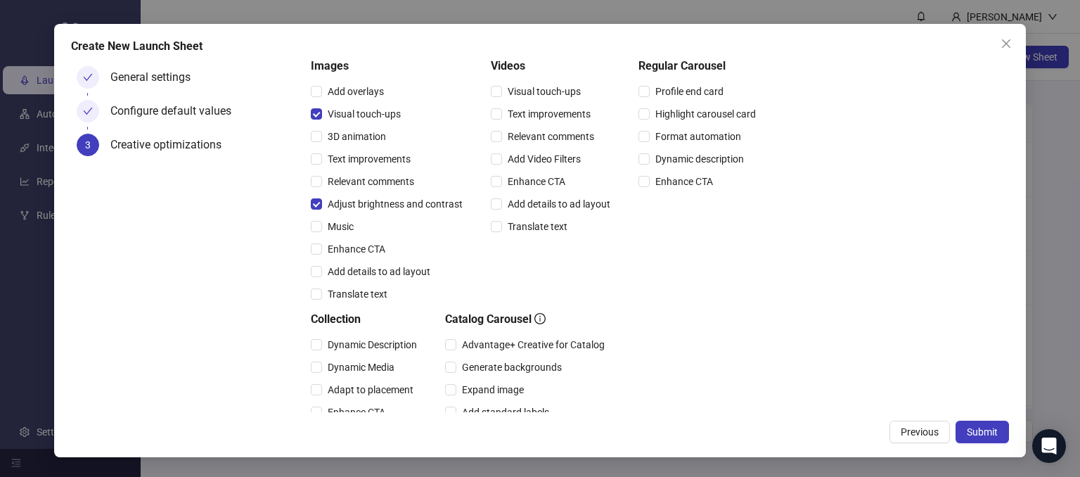
click at [444, 115] on div "Visual touch-ups" at bounding box center [389, 113] width 157 height 15
drag, startPoint x: 337, startPoint y: 200, endPoint x: 461, endPoint y: 203, distance: 123.1
click at [461, 203] on span "Adjust brightness and contrast" at bounding box center [395, 203] width 146 height 15
click at [466, 229] on div "Music" at bounding box center [389, 226] width 157 height 15
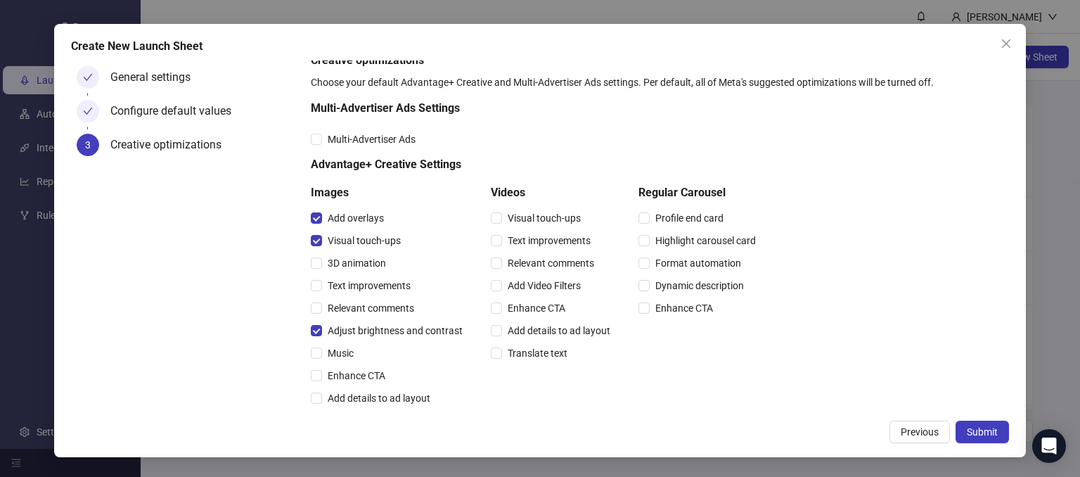
scroll to position [0, 0]
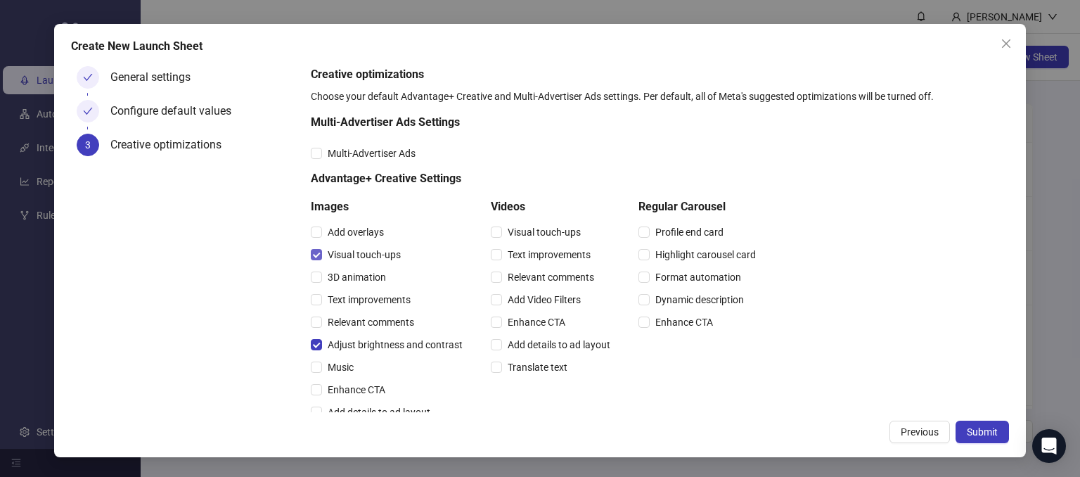
click at [318, 260] on label "Visual touch-ups" at bounding box center [359, 254] width 96 height 15
click at [1007, 48] on icon "close" at bounding box center [1006, 43] width 11 height 11
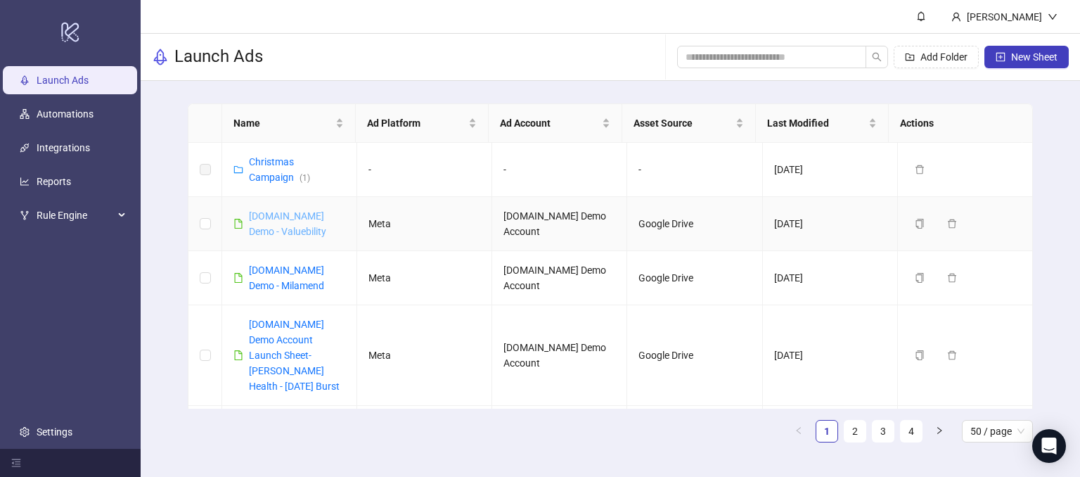
click at [277, 232] on link "Kitchn.io Demo - Valuebility" at bounding box center [287, 223] width 77 height 27
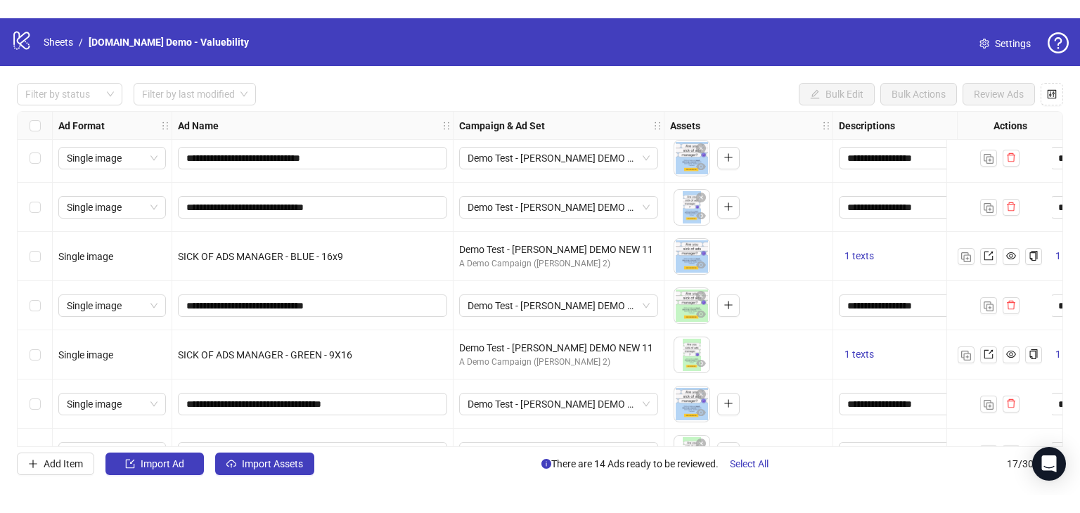
scroll to position [535, 0]
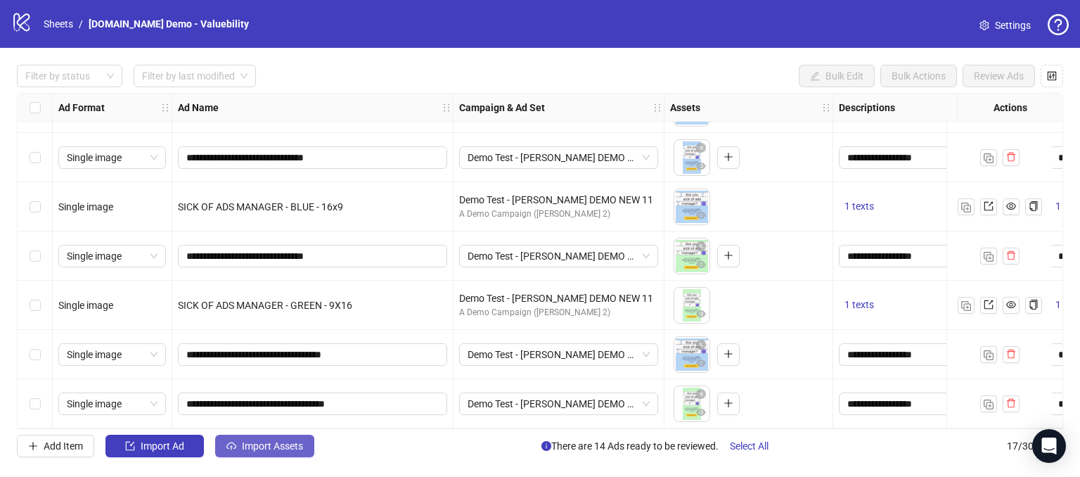
click at [242, 440] on span "Import Assets" at bounding box center [272, 445] width 61 height 11
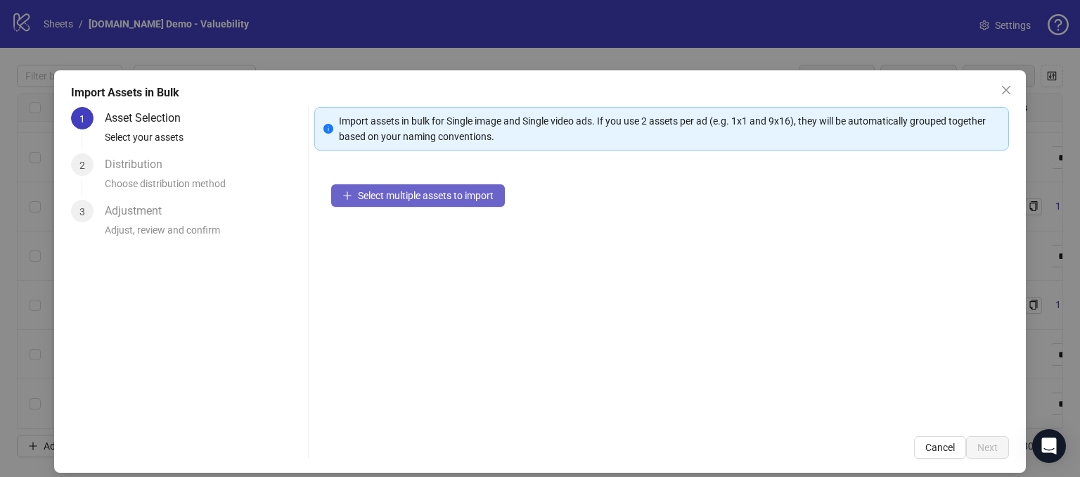
click at [386, 193] on span "Select multiple assets to import" at bounding box center [426, 195] width 136 height 11
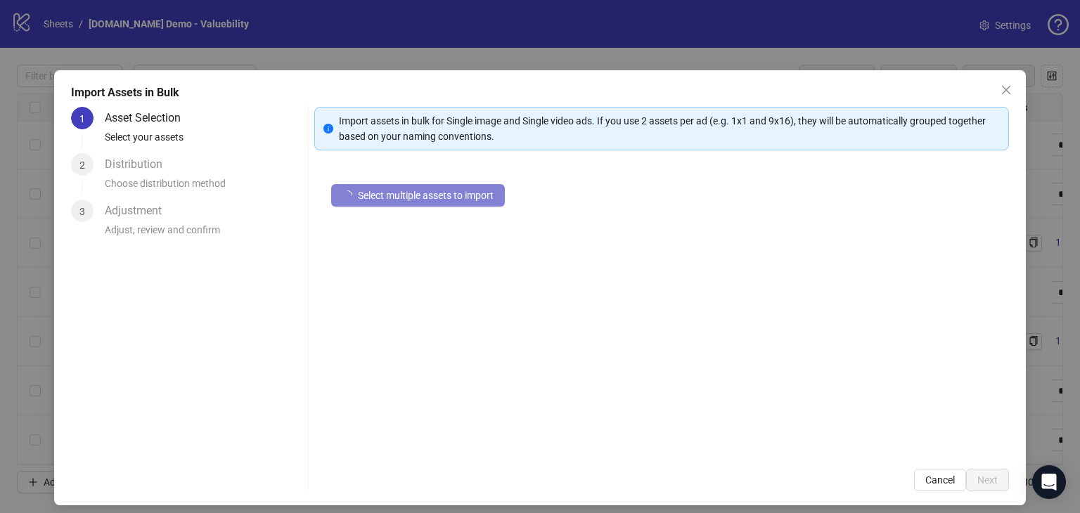
scroll to position [499, 0]
click at [995, 82] on button "Close" at bounding box center [1006, 90] width 22 height 22
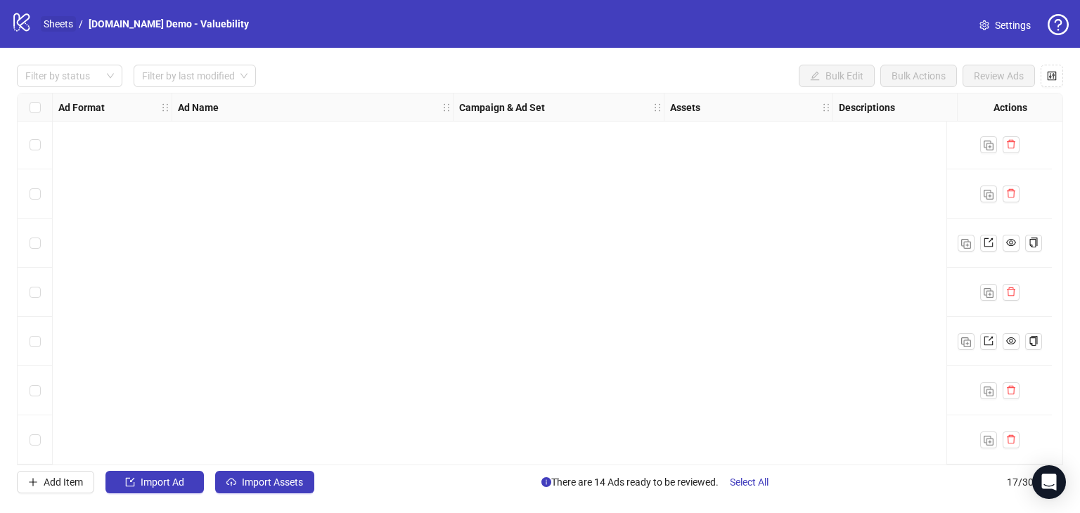
scroll to position [0, 0]
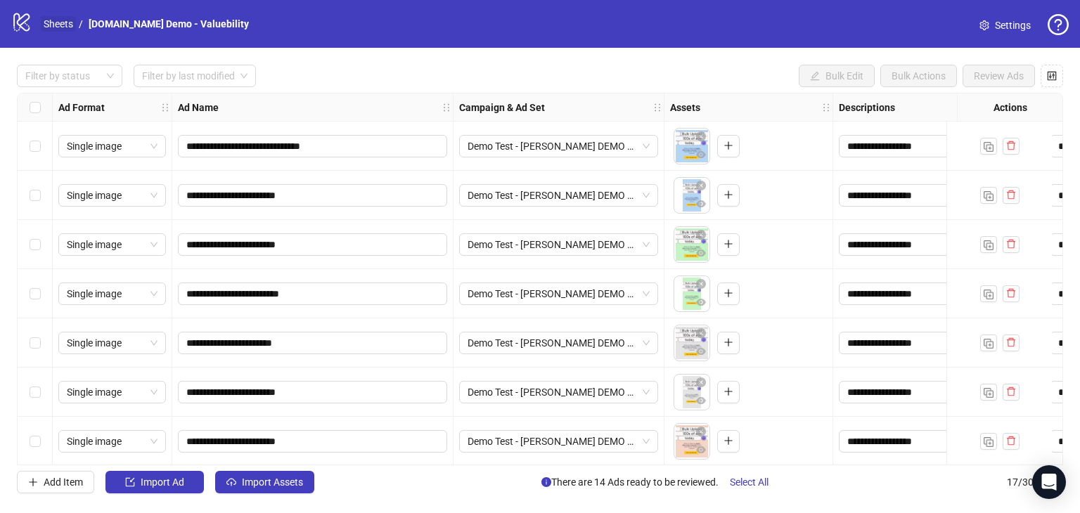
click at [58, 16] on link "Sheets" at bounding box center [58, 23] width 35 height 15
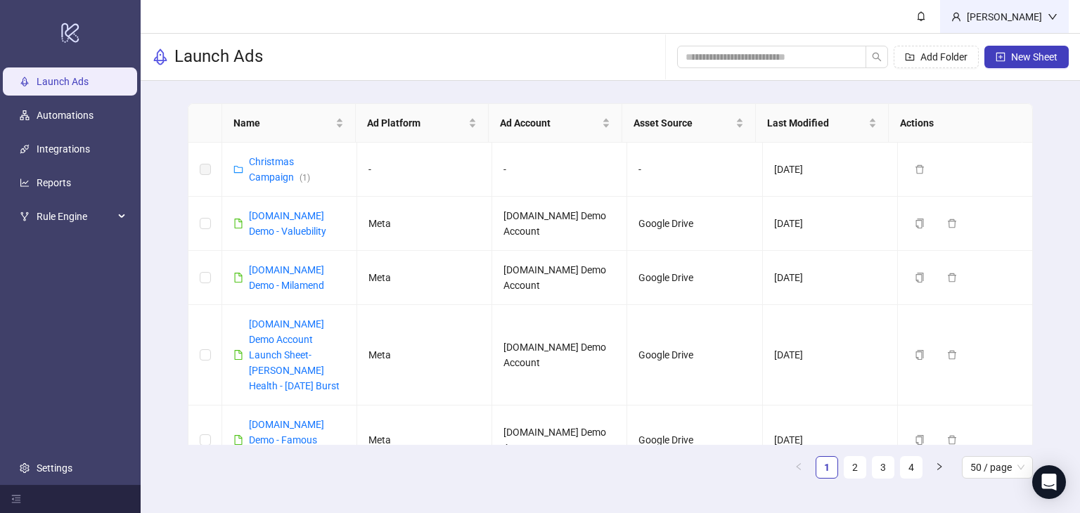
click at [1031, 20] on div "Martin Demo" at bounding box center [1004, 16] width 86 height 15
click at [1030, 15] on div "Martin Demo" at bounding box center [1004, 16] width 86 height 15
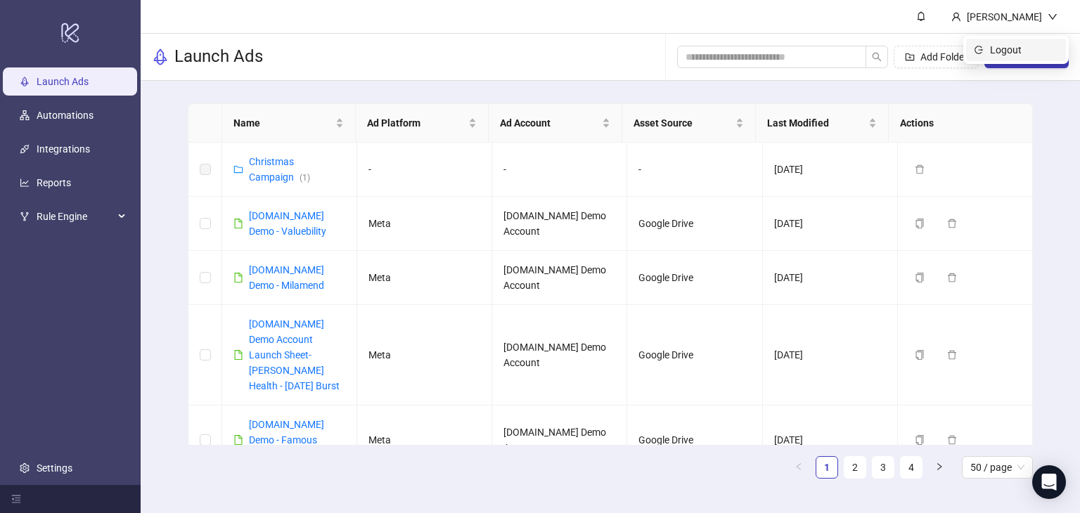
click at [1001, 44] on span "Logout" at bounding box center [1023, 49] width 67 height 15
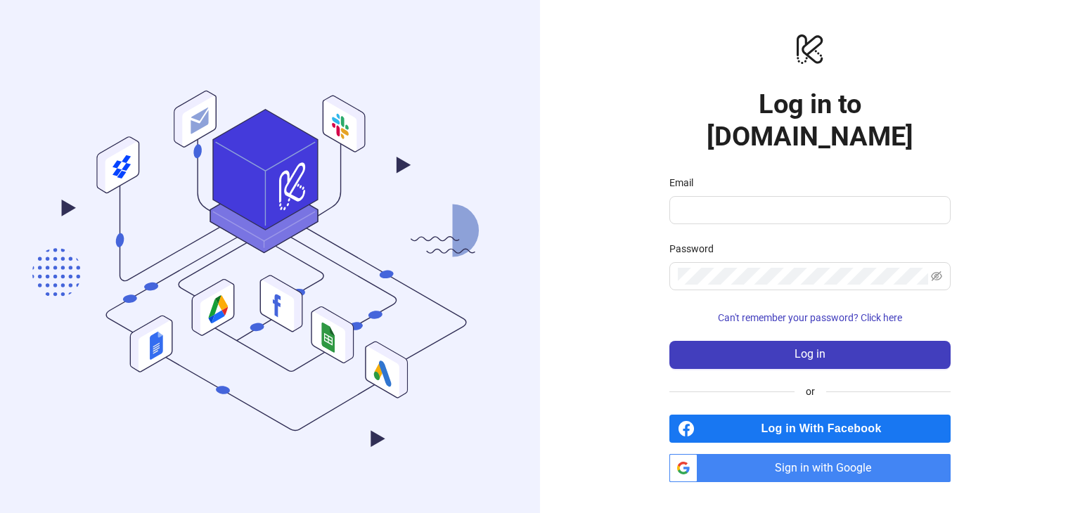
click at [772, 454] on span "Sign in with Google" at bounding box center [826, 468] width 247 height 28
click at [807, 454] on span "Sign in with Google" at bounding box center [826, 468] width 247 height 28
click at [591, 82] on div "logo/logo-mobile Log in to Kitchn.io Email Password Can't remember your passwor…" at bounding box center [810, 256] width 540 height 513
click at [819, 454] on span "Sign in with Google" at bounding box center [826, 468] width 247 height 28
click at [815, 454] on span "Sign in with Google" at bounding box center [826, 468] width 247 height 28
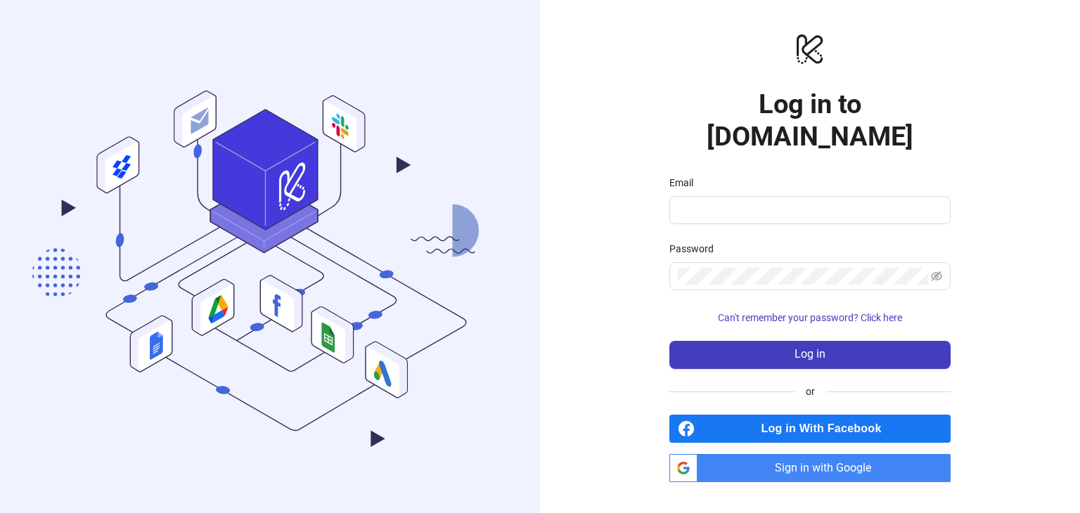
click at [780, 458] on span "Sign in with Google" at bounding box center [826, 468] width 247 height 28
click at [803, 457] on span "Sign in with Google" at bounding box center [826, 468] width 247 height 28
click at [803, 454] on span "Sign in with Google" at bounding box center [826, 468] width 247 height 28
click at [1007, 172] on div "logo/logo-mobile Log in to Kitchn.io Email Password Can't remember your passwor…" at bounding box center [810, 256] width 540 height 513
click at [811, 454] on span "Sign in with Google" at bounding box center [826, 468] width 247 height 28
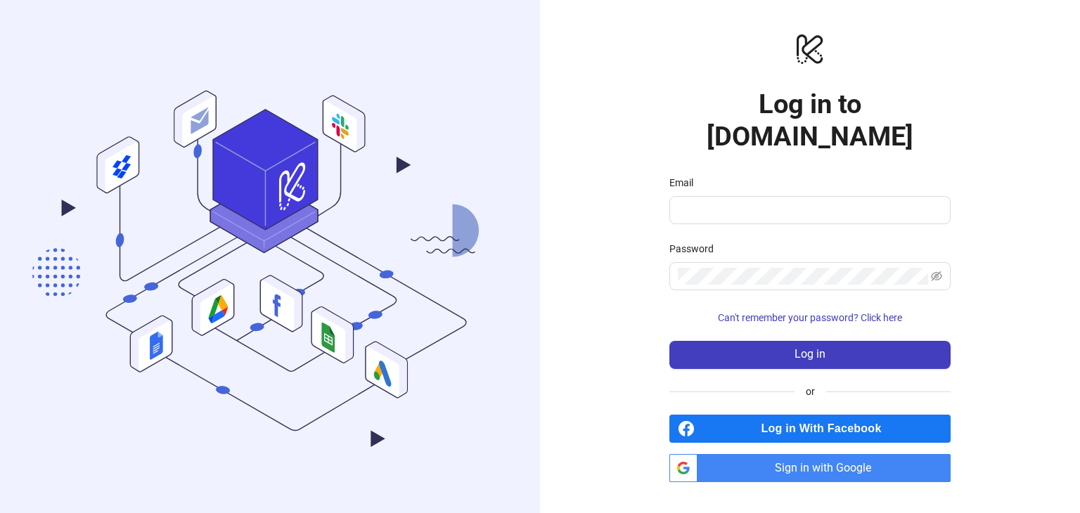
click at [835, 454] on span "Sign in with Google" at bounding box center [826, 468] width 247 height 28
click at [816, 454] on span "Sign in with Google" at bounding box center [826, 468] width 247 height 28
click at [782, 454] on span "Sign in with Google" at bounding box center [826, 468] width 247 height 28
click at [800, 454] on span "Sign in with Google" at bounding box center [826, 468] width 247 height 28
click at [818, 454] on span "Sign in with Google" at bounding box center [826, 468] width 247 height 28
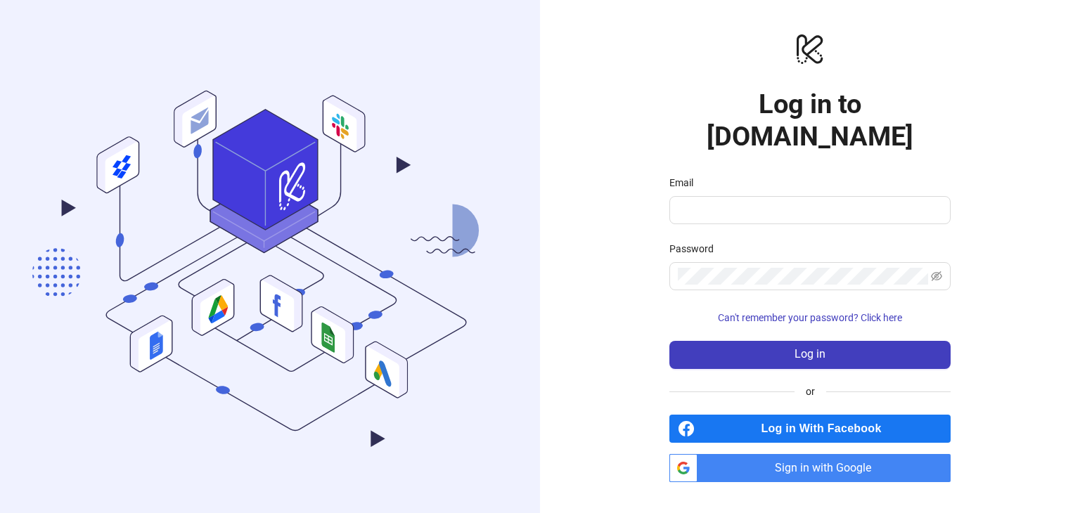
click at [799, 454] on span "Sign in with Google" at bounding box center [826, 468] width 247 height 28
drag, startPoint x: 810, startPoint y: 444, endPoint x: 814, endPoint y: 423, distance: 22.2
click at [810, 454] on span "Sign in with Google" at bounding box center [826, 468] width 247 height 28
click at [802, 454] on span "Sign in with Google" at bounding box center [826, 468] width 247 height 28
click at [807, 454] on span "Sign in with Google" at bounding box center [826, 468] width 247 height 28
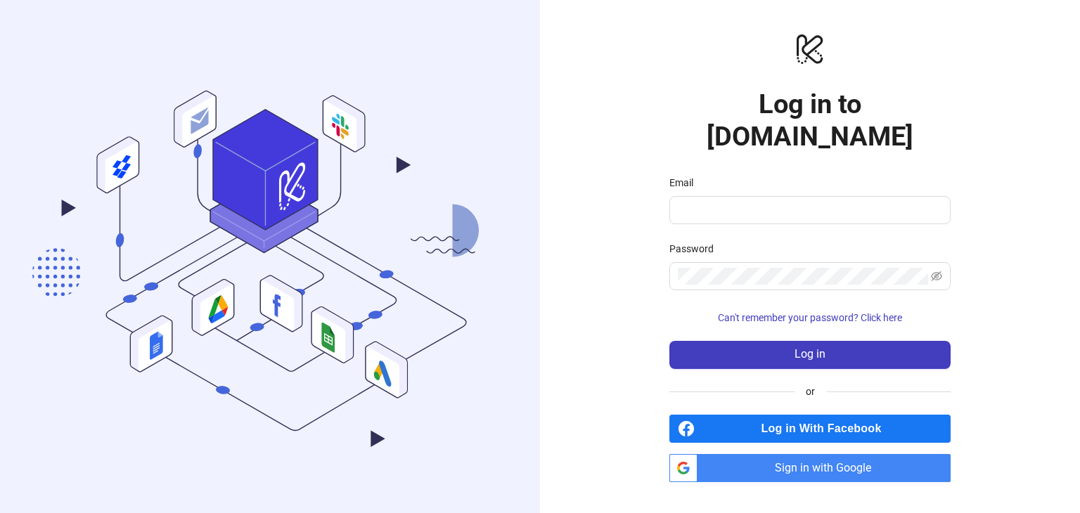
click at [821, 454] on span "Sign in with Google" at bounding box center [826, 468] width 247 height 28
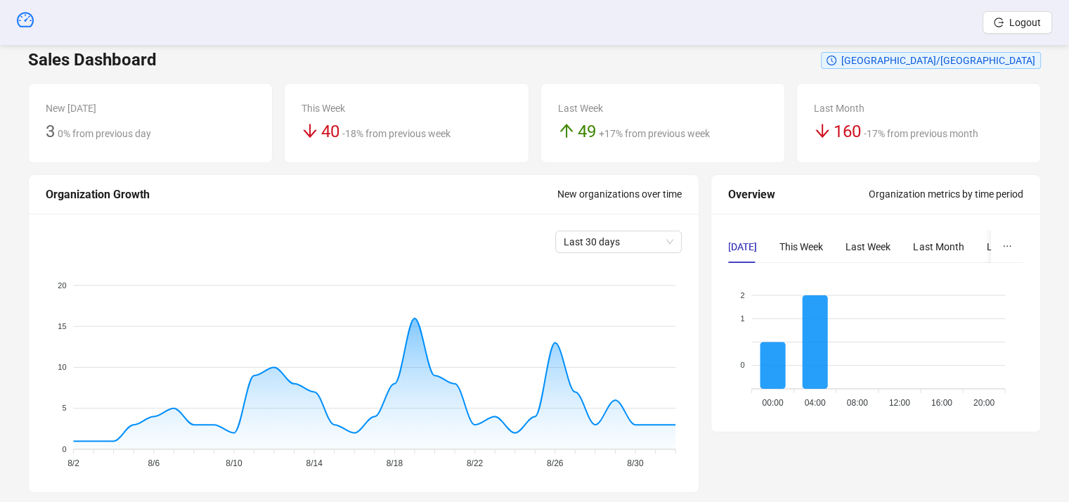
scroll to position [281, 0]
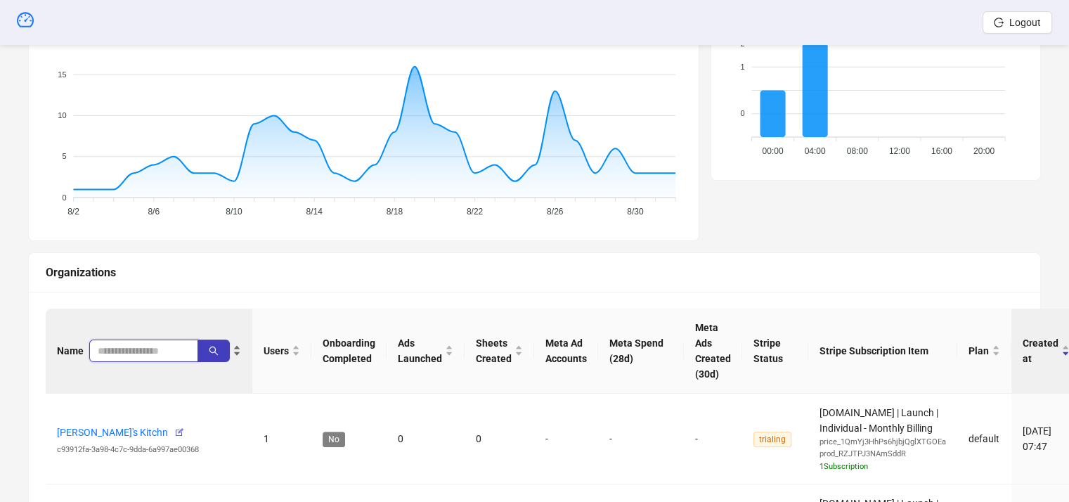
click at [137, 346] on input "search" at bounding box center [138, 350] width 81 height 15
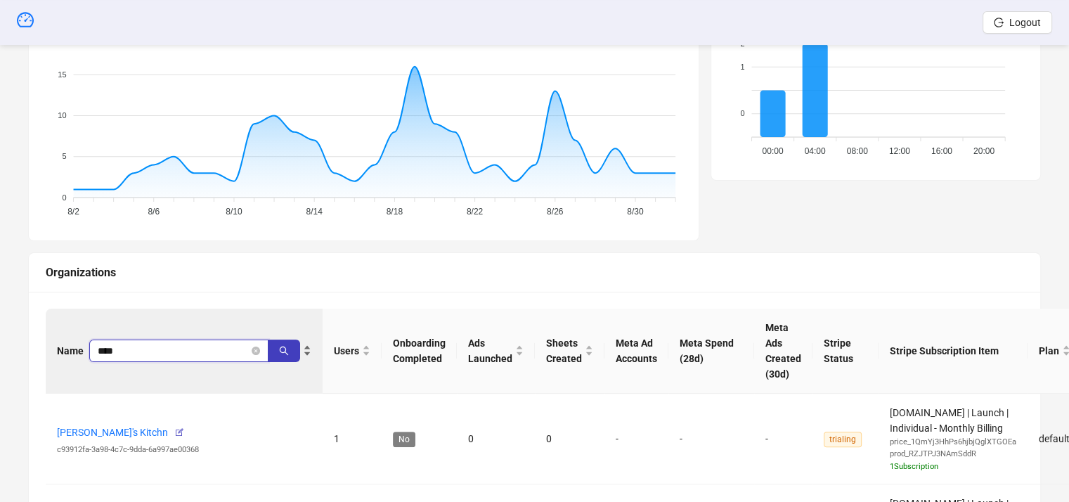
type input "****"
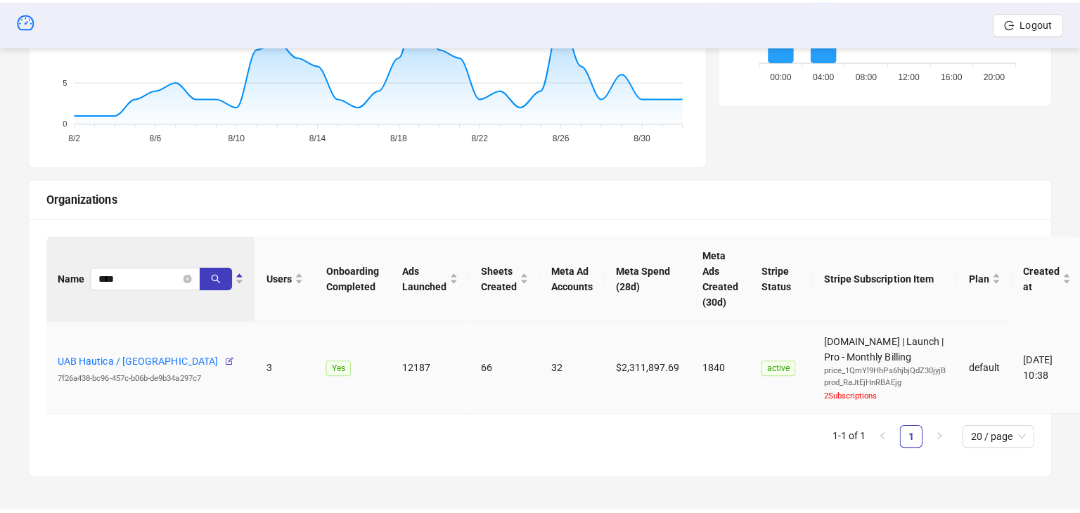
scroll to position [348, 0]
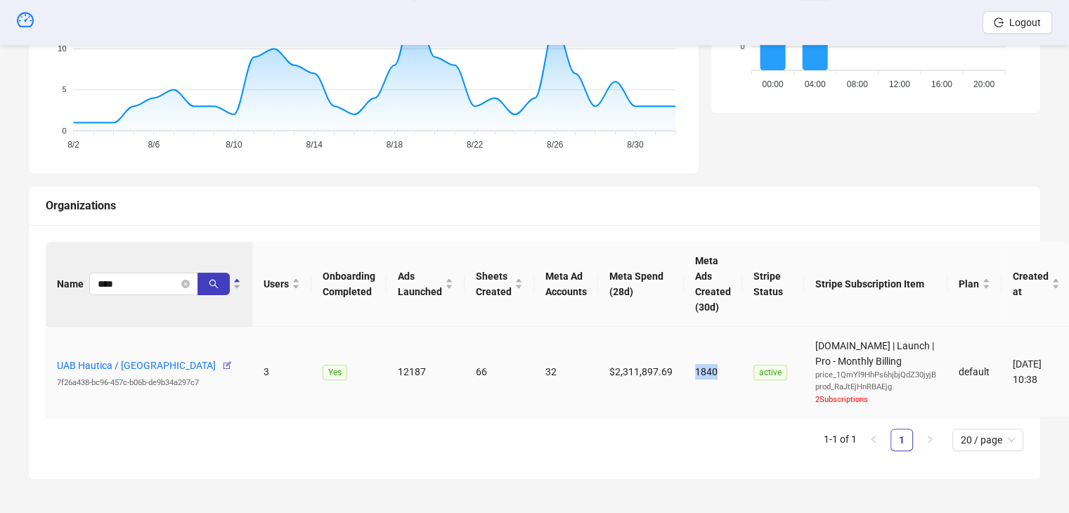
drag, startPoint x: 760, startPoint y: 361, endPoint x: 767, endPoint y: 361, distance: 7.1
click at [767, 361] on tr "UAB Hautica / [PERSON_NAME] 7f26a438-bc96-457c-b06b-de9b34a297c7 3 Yes 12187 66…" at bounding box center [559, 372] width 1026 height 91
click at [713, 336] on td "1840" at bounding box center [713, 372] width 58 height 91
click at [267, 423] on div "Name **** Users Onboarding Completed Ads Launched Sheets Created Meta Ad Accoun…" at bounding box center [535, 347] width 978 height 210
click at [575, 454] on div "Name **** Users Onboarding Completed Ads Launched Sheets Created Meta Ad Accoun…" at bounding box center [535, 352] width 978 height 221
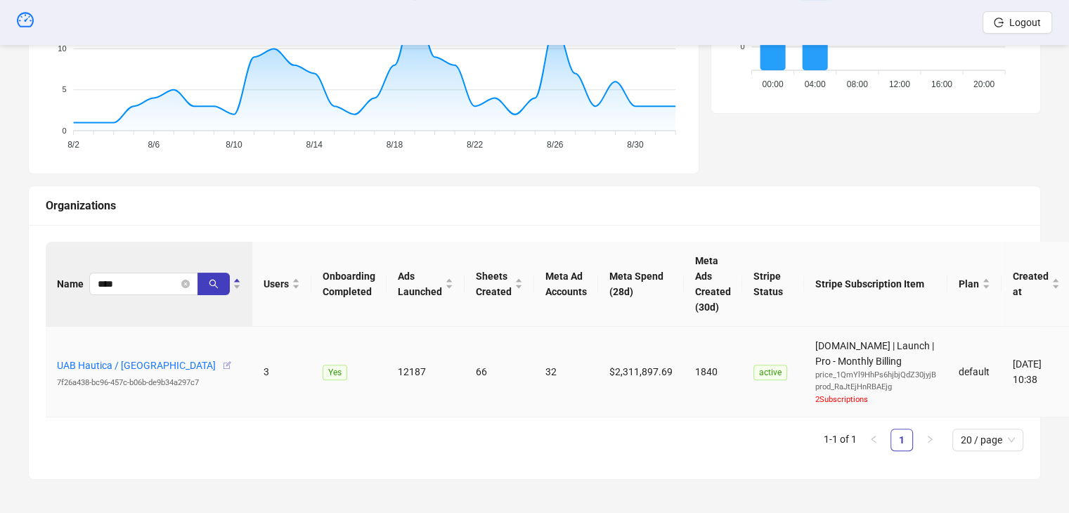
click at [222, 364] on icon "button" at bounding box center [227, 366] width 10 height 10
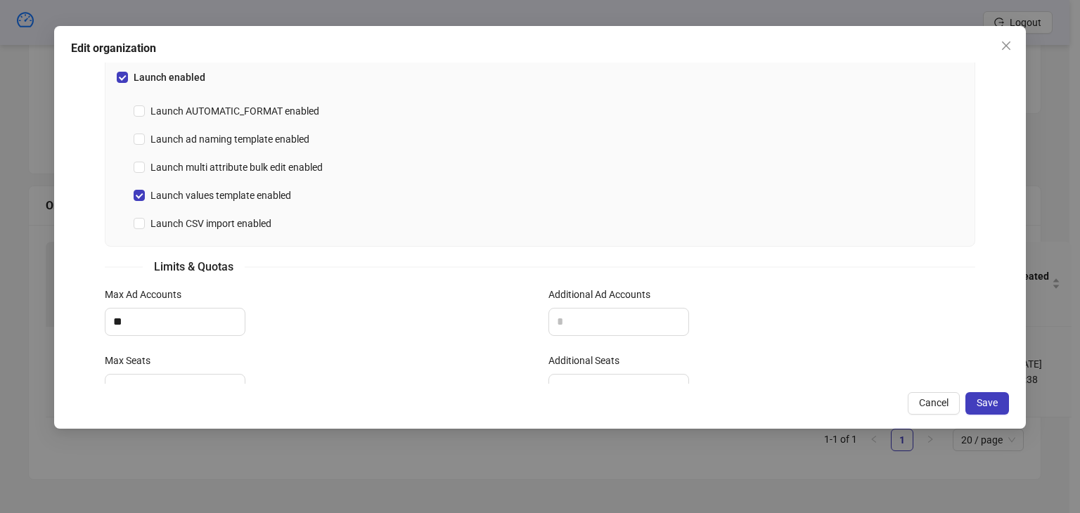
scroll to position [550, 0]
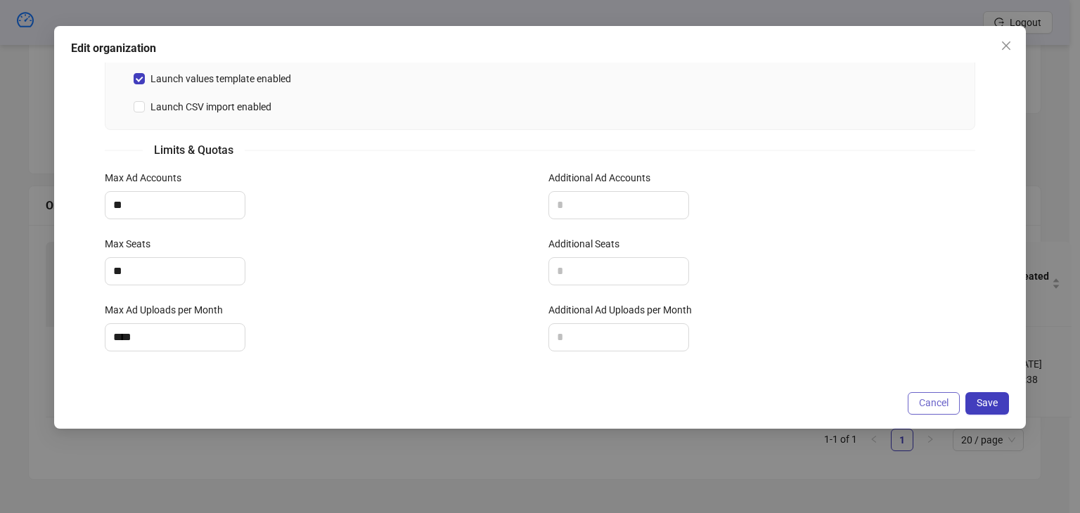
click at [924, 404] on span "Cancel" at bounding box center [934, 402] width 30 height 11
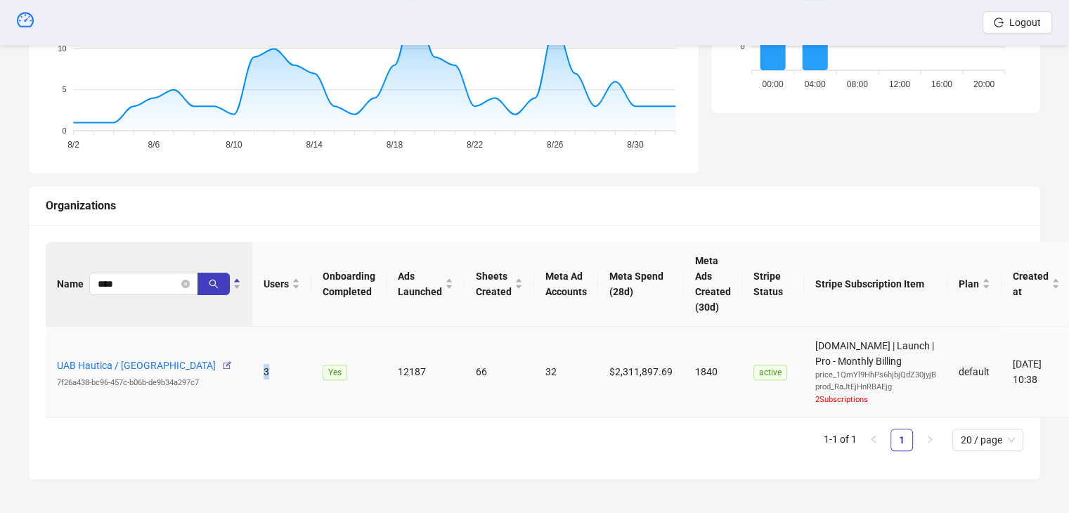
click at [262, 371] on td "3" at bounding box center [281, 372] width 59 height 91
drag, startPoint x: 299, startPoint y: 404, endPoint x: 337, endPoint y: 401, distance: 38.8
click at [300, 404] on td "3" at bounding box center [281, 372] width 59 height 91
click at [517, 440] on ul "1-1 of 1 1 20 / page" at bounding box center [535, 440] width 978 height 22
click at [509, 426] on div "Name **** Users Onboarding Completed Ads Launched Sheets Created Meta Ad Accoun…" at bounding box center [535, 347] width 978 height 210
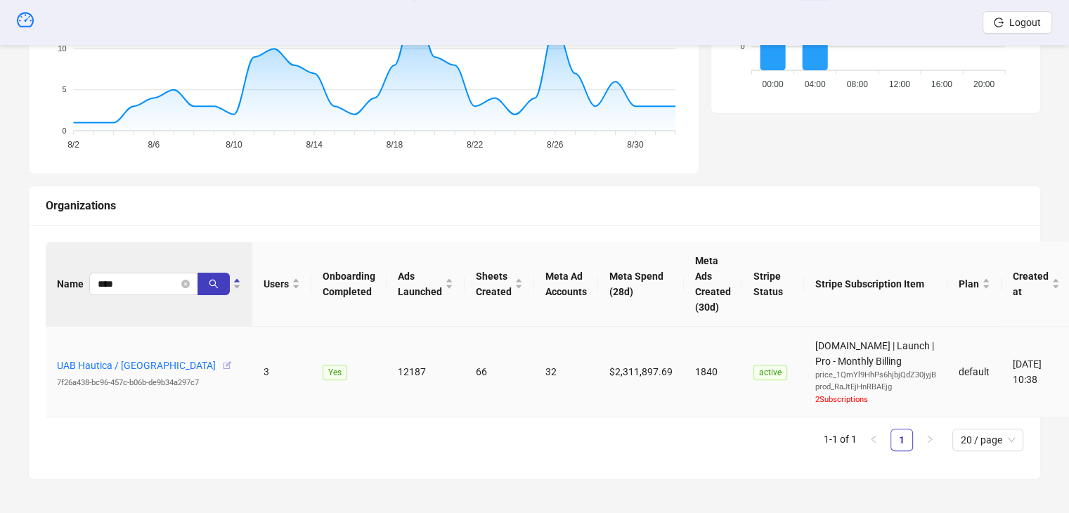
click at [222, 368] on icon "button" at bounding box center [227, 366] width 10 height 10
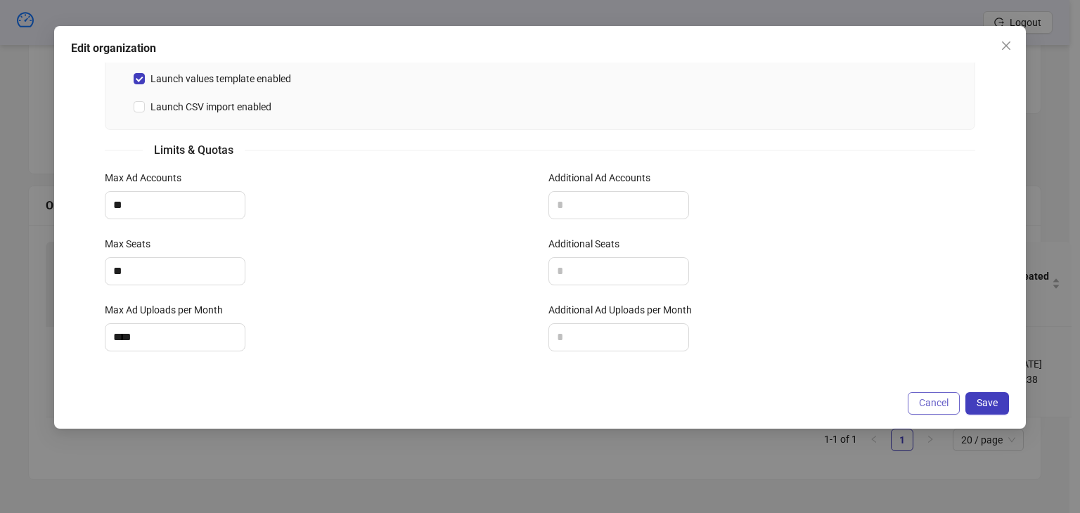
click at [916, 403] on button "Cancel" at bounding box center [934, 403] width 52 height 22
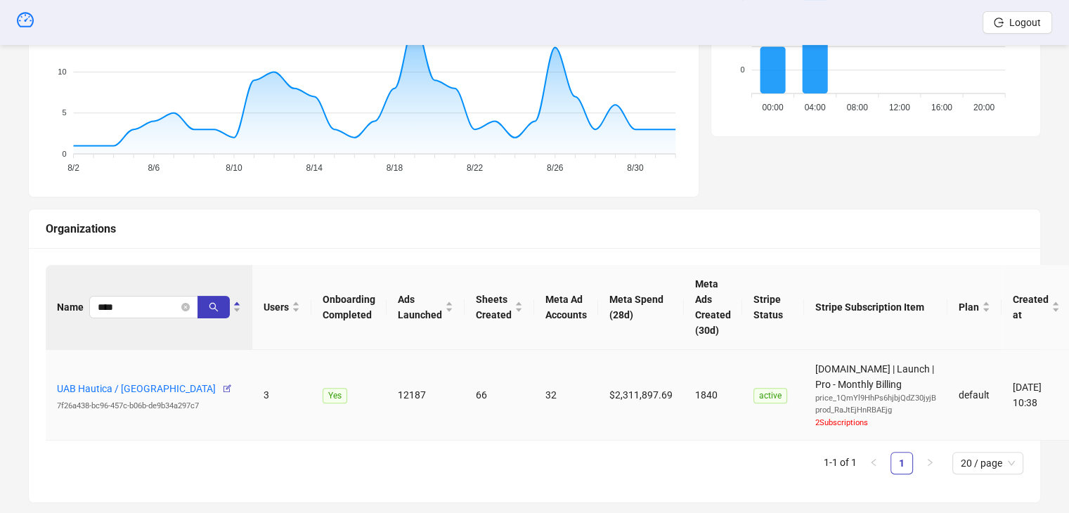
scroll to position [348, 0]
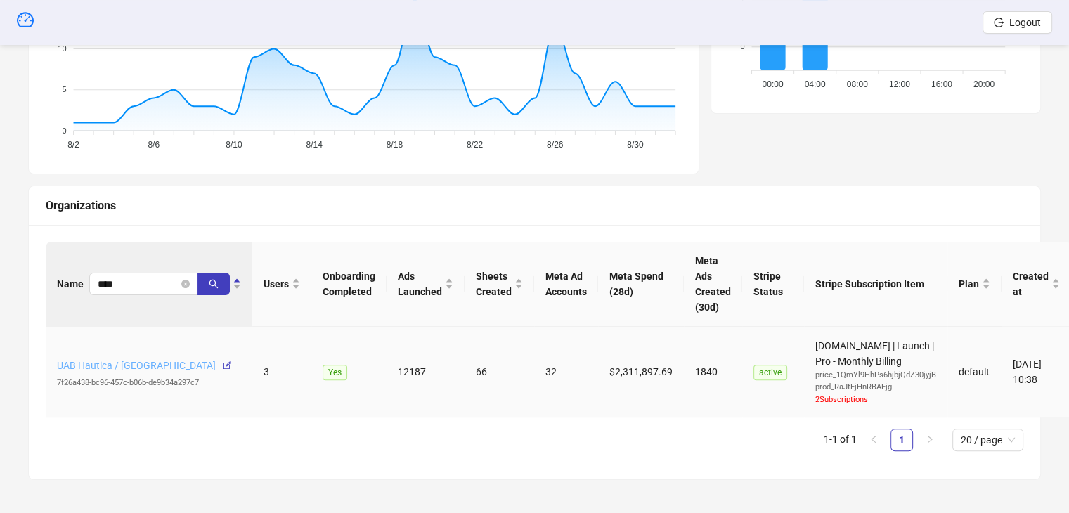
click at [95, 360] on link "UAB Hautica / [GEOGRAPHIC_DATA]" at bounding box center [136, 365] width 159 height 11
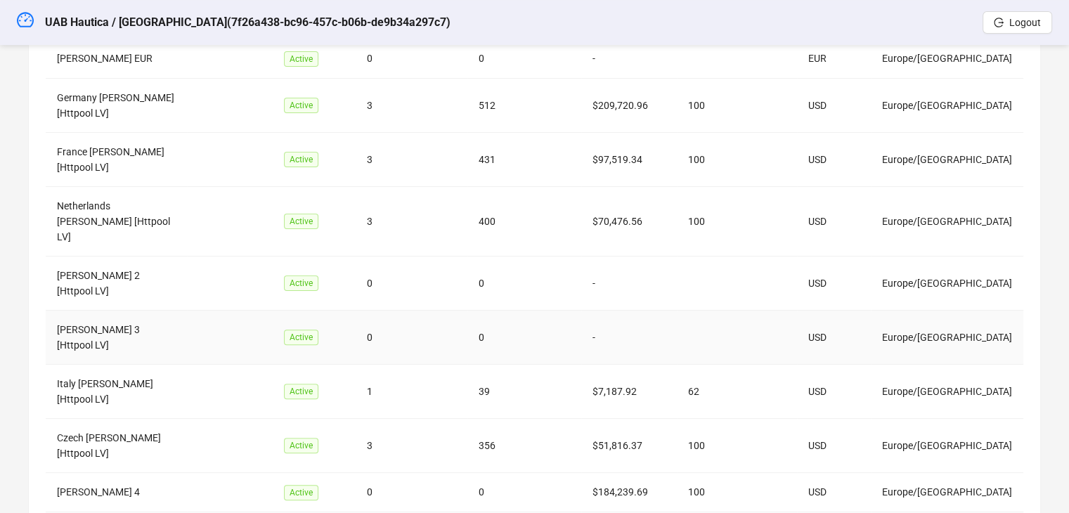
scroll to position [397, 0]
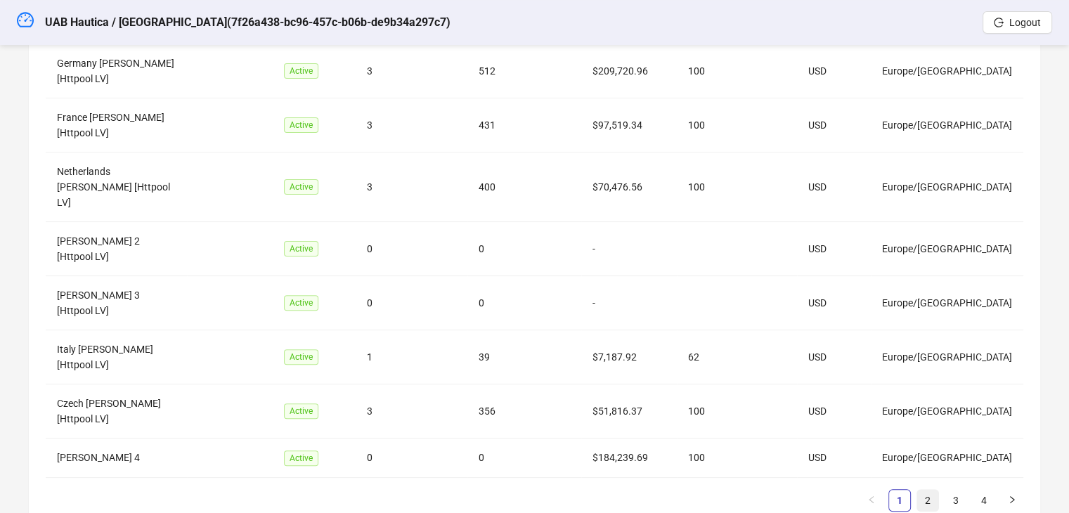
click at [927, 490] on link "2" at bounding box center [928, 500] width 21 height 21
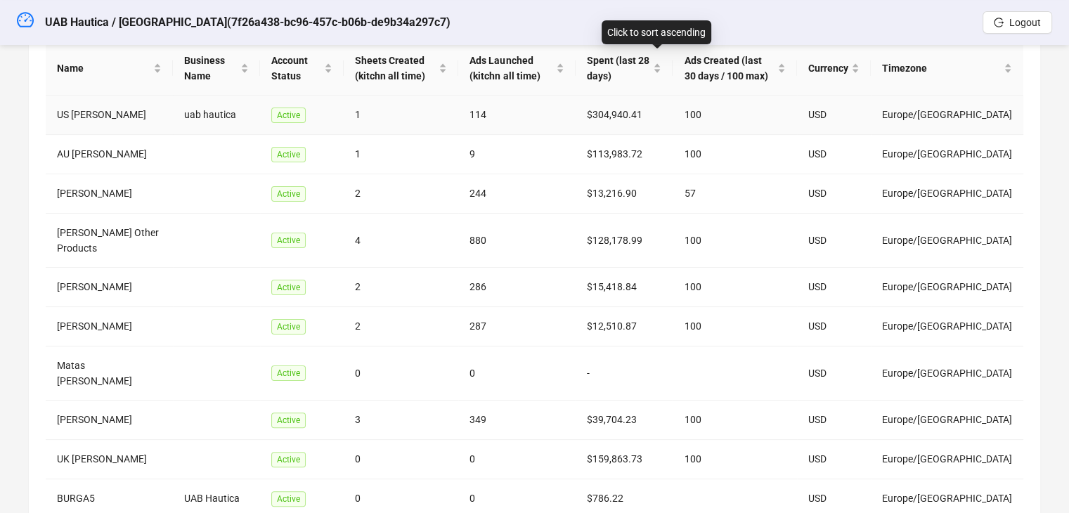
scroll to position [354, 0]
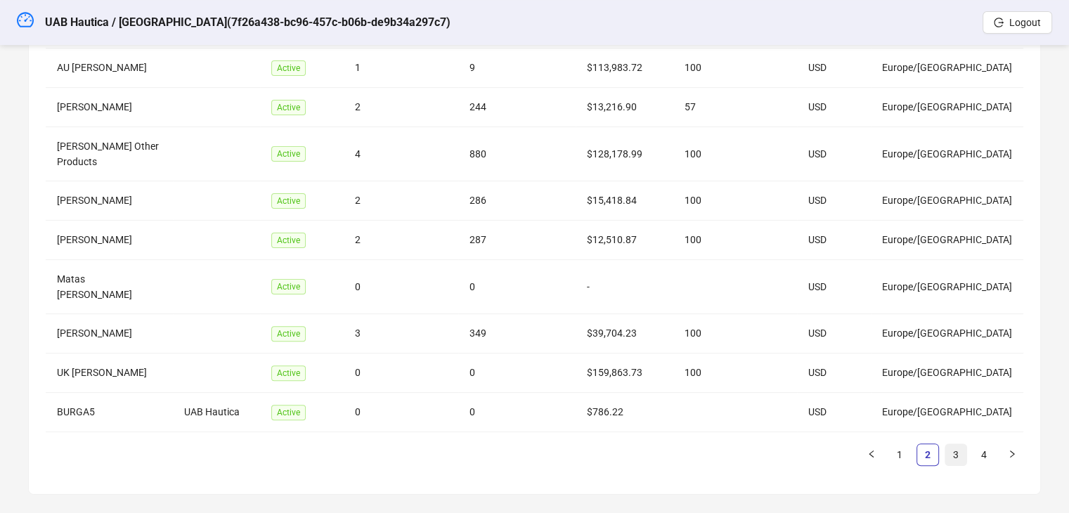
click at [956, 444] on link "3" at bounding box center [956, 454] width 21 height 21
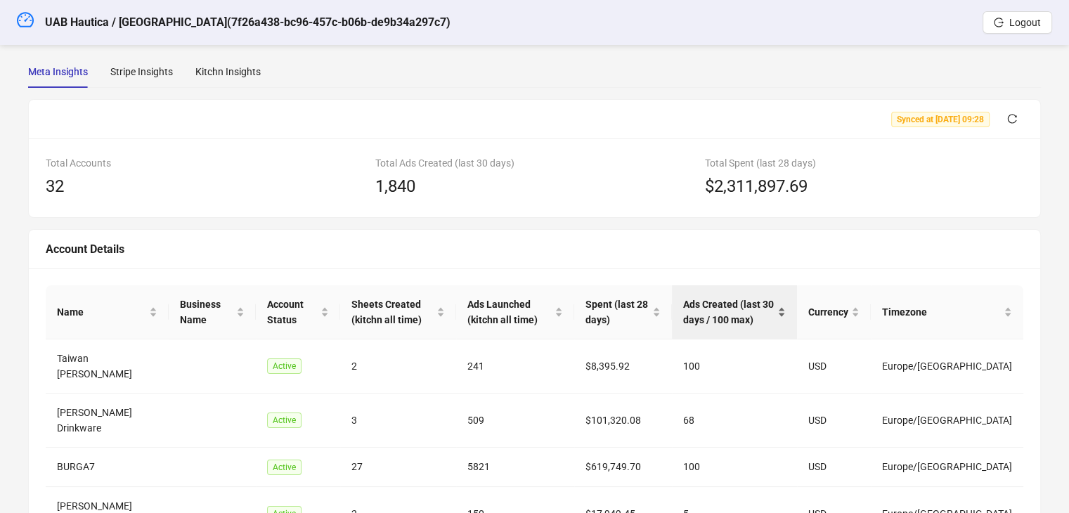
scroll to position [0, 0]
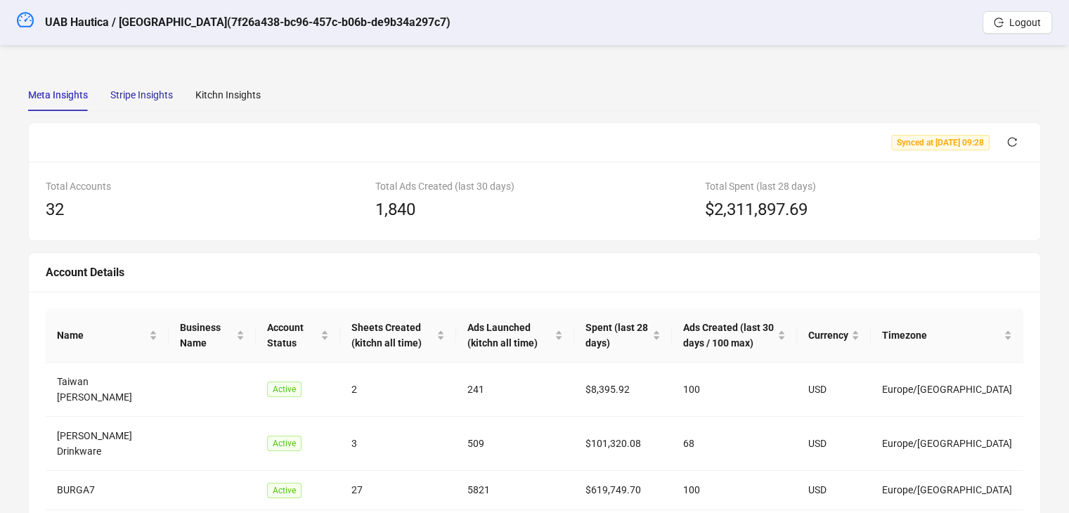
click at [144, 91] on div "Stripe Insights" at bounding box center [141, 94] width 63 height 15
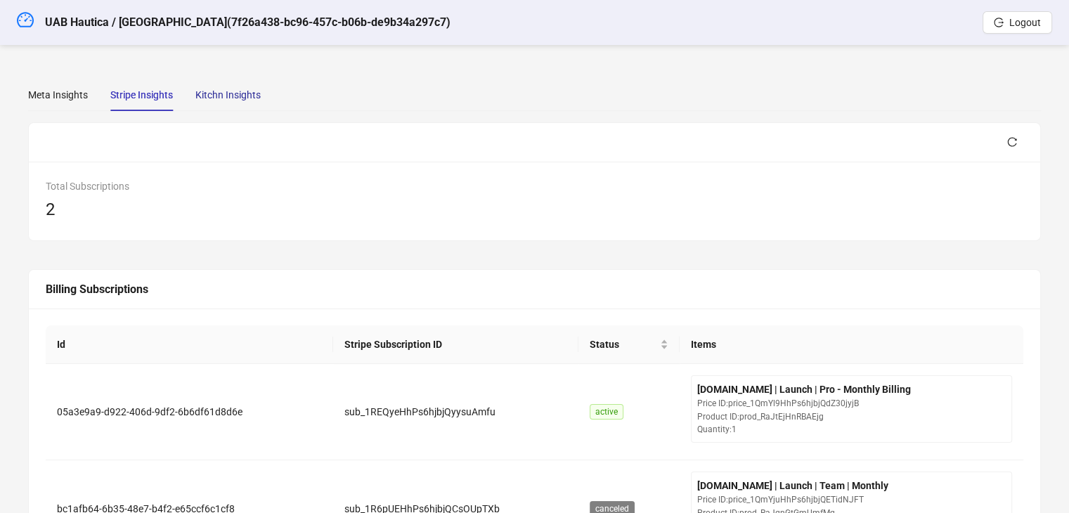
click at [236, 91] on div "Kitchn Insights" at bounding box center [227, 94] width 65 height 15
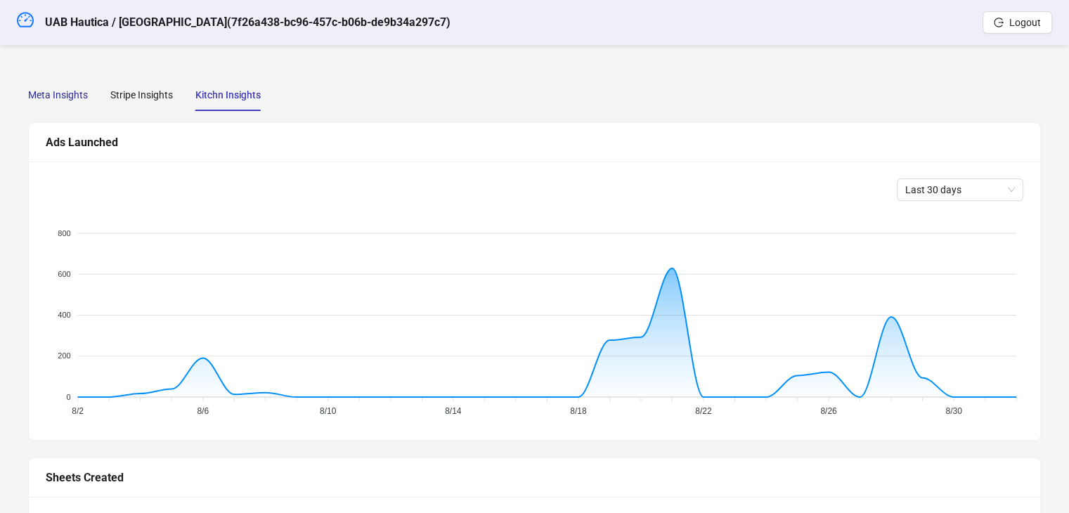
click at [41, 89] on div "Meta Insights" at bounding box center [58, 94] width 60 height 15
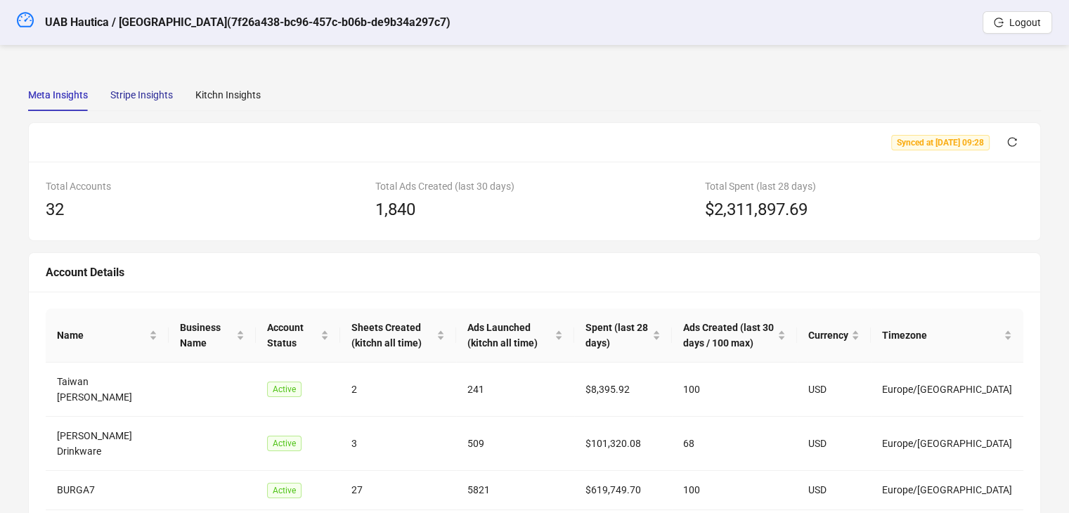
click at [131, 100] on div "Stripe Insights" at bounding box center [141, 94] width 63 height 15
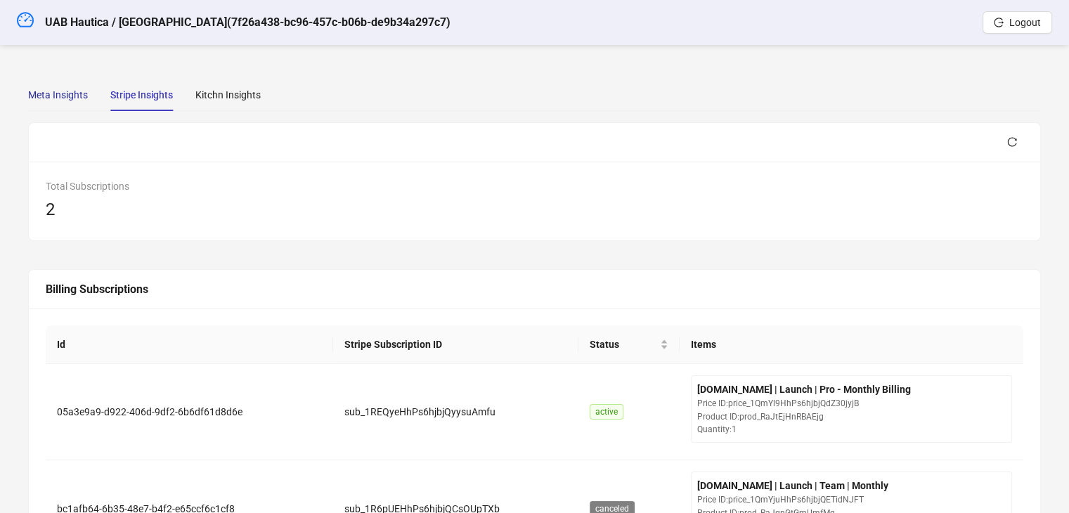
click at [63, 97] on div "Meta Insights" at bounding box center [58, 94] width 60 height 15
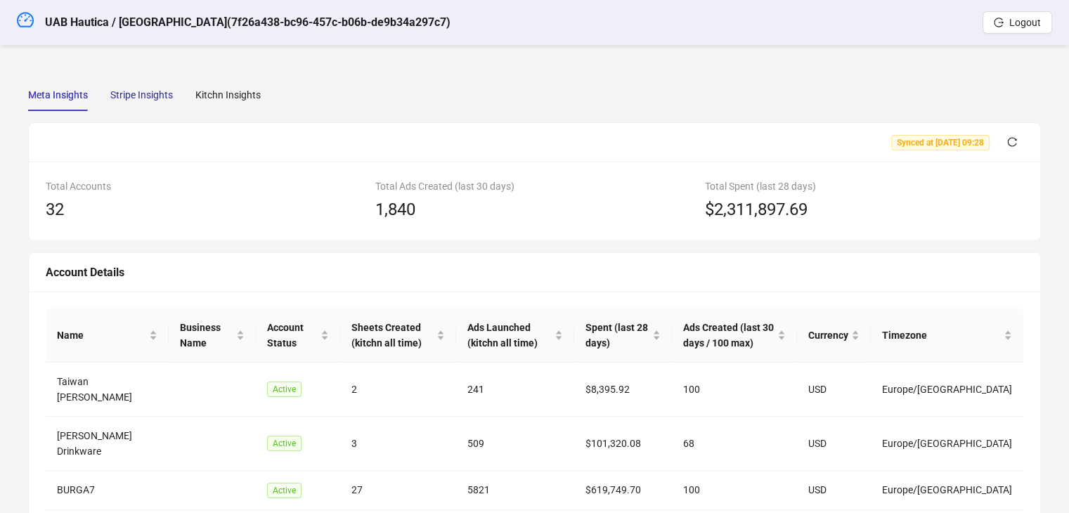
click at [160, 91] on div "Stripe Insights" at bounding box center [141, 94] width 63 height 15
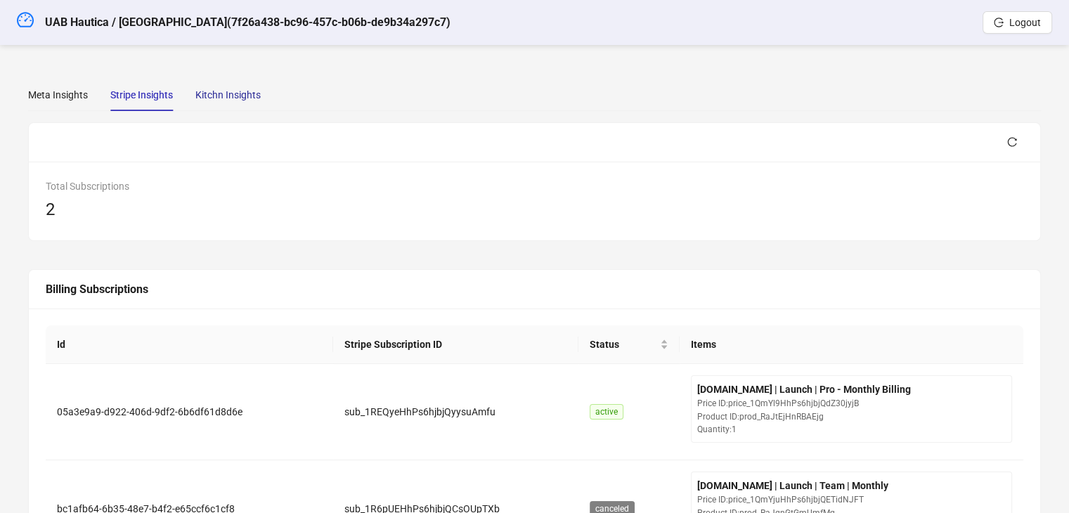
click at [207, 96] on div "Kitchn Insights" at bounding box center [227, 94] width 65 height 15
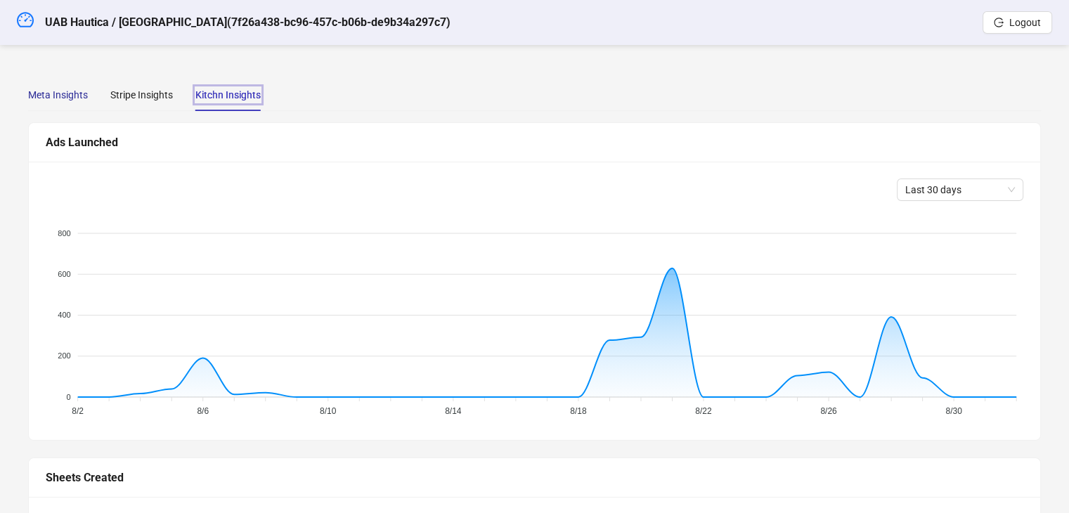
click at [79, 94] on div "Meta Insights" at bounding box center [58, 94] width 60 height 15
